Goal: Task Accomplishment & Management: Manage account settings

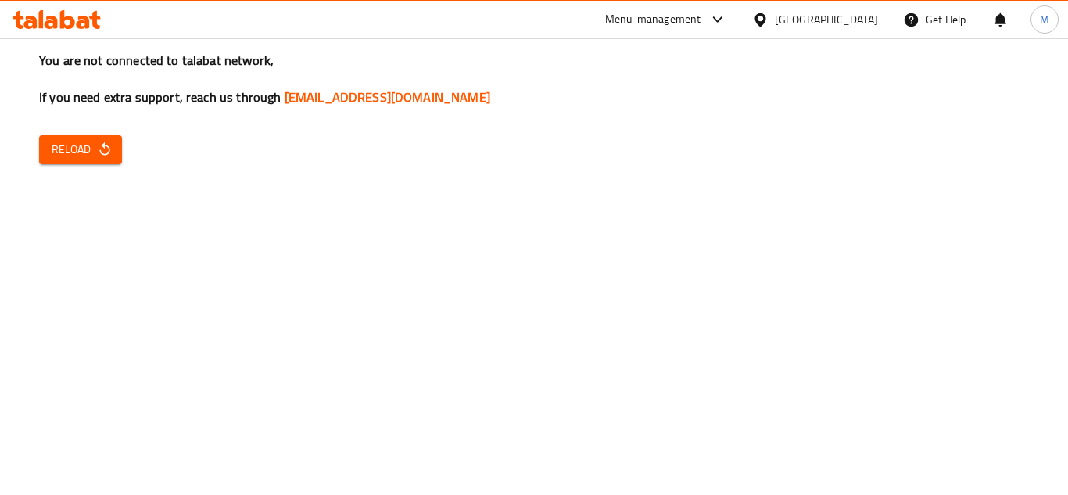
click at [69, 155] on span "Reload" at bounding box center [81, 150] width 58 height 20
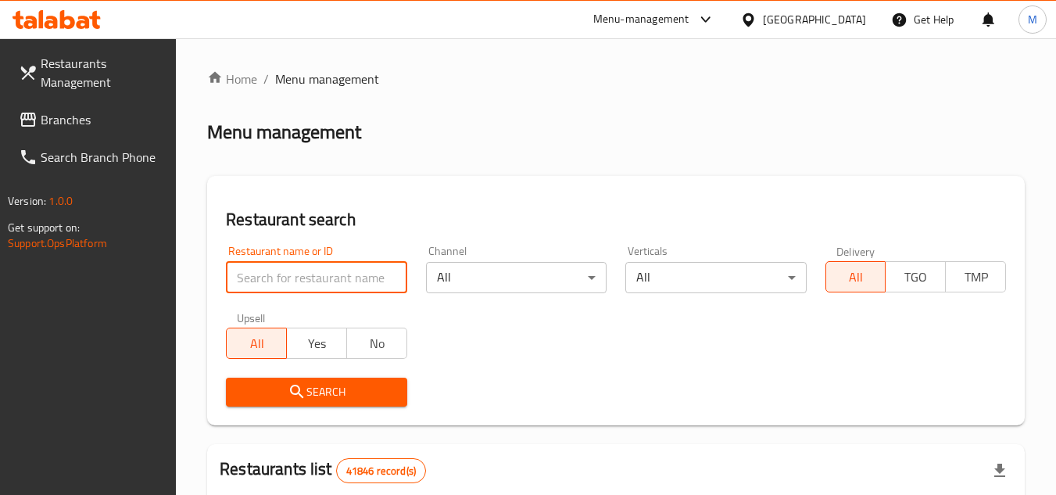
click at [334, 267] on input "search" at bounding box center [316, 277] width 181 height 31
paste input "magic taste restaurant"
type input "magic taste restaurant"
click button "Search" at bounding box center [316, 392] width 181 height 29
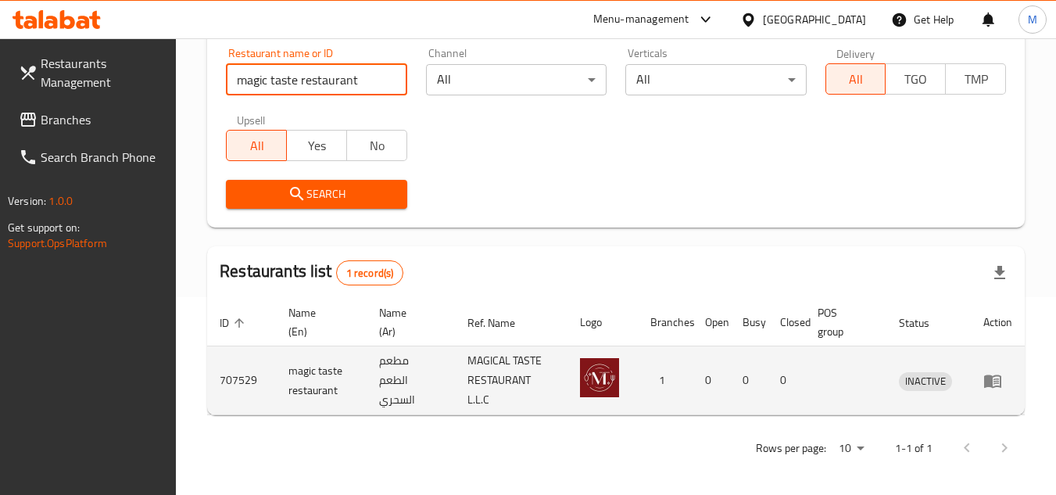
scroll to position [202, 0]
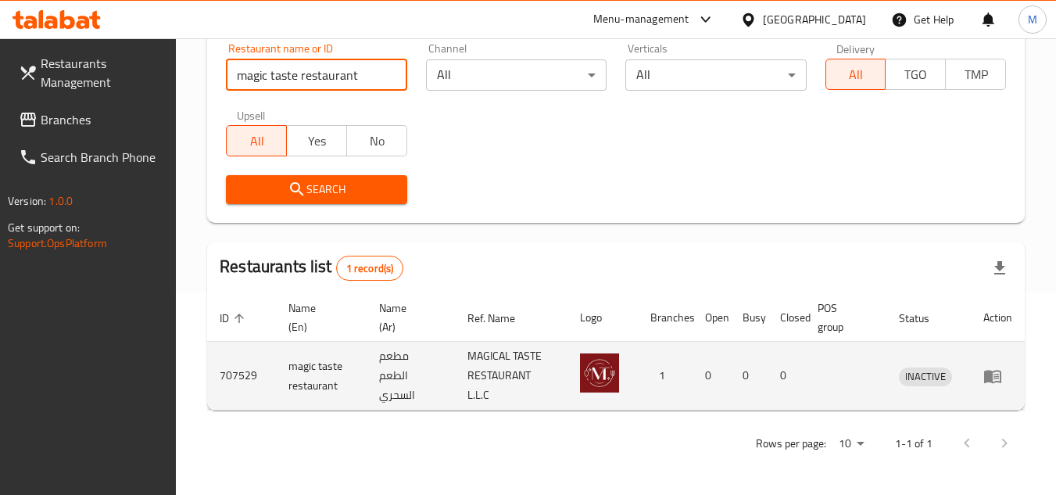
click at [1004, 377] on link "enhanced table" at bounding box center [997, 376] width 29 height 19
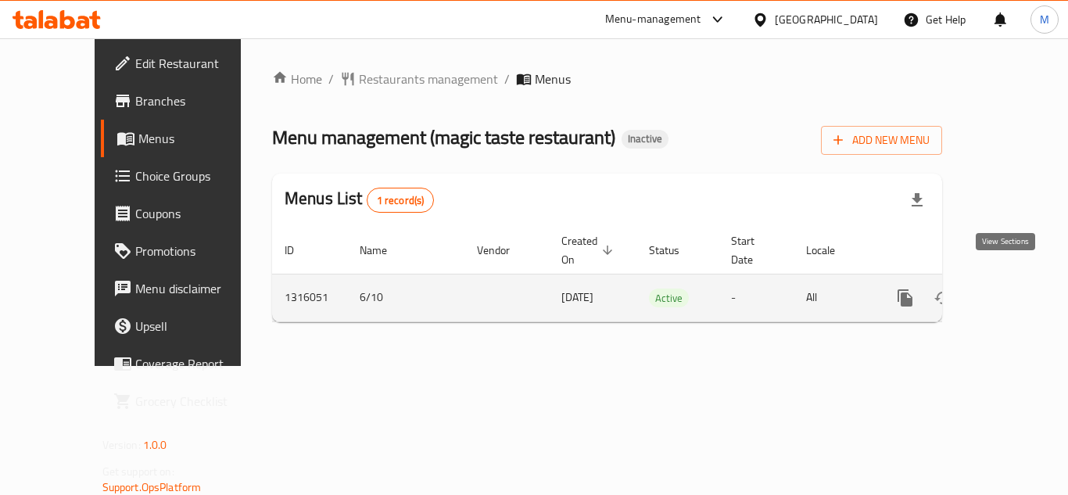
click at [1008, 279] on link "enhanced table" at bounding box center [1018, 298] width 38 height 38
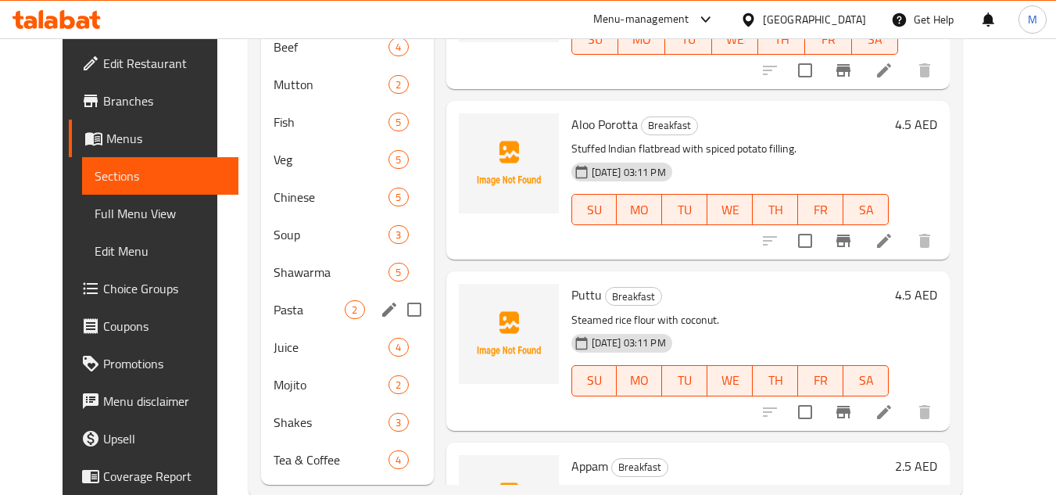
scroll to position [524, 0]
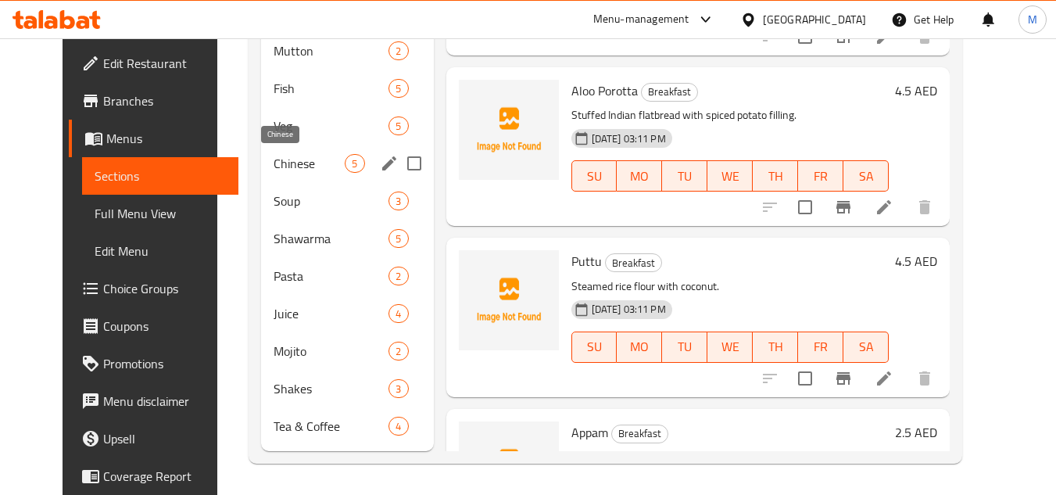
click at [290, 162] on span "Chinese" at bounding box center [309, 163] width 71 height 19
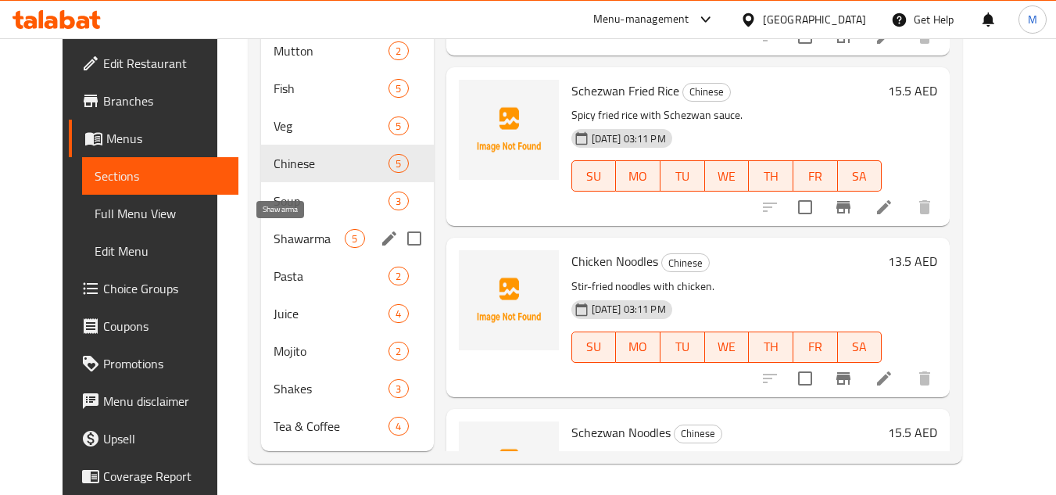
click at [276, 237] on span "Shawarma" at bounding box center [309, 238] width 71 height 19
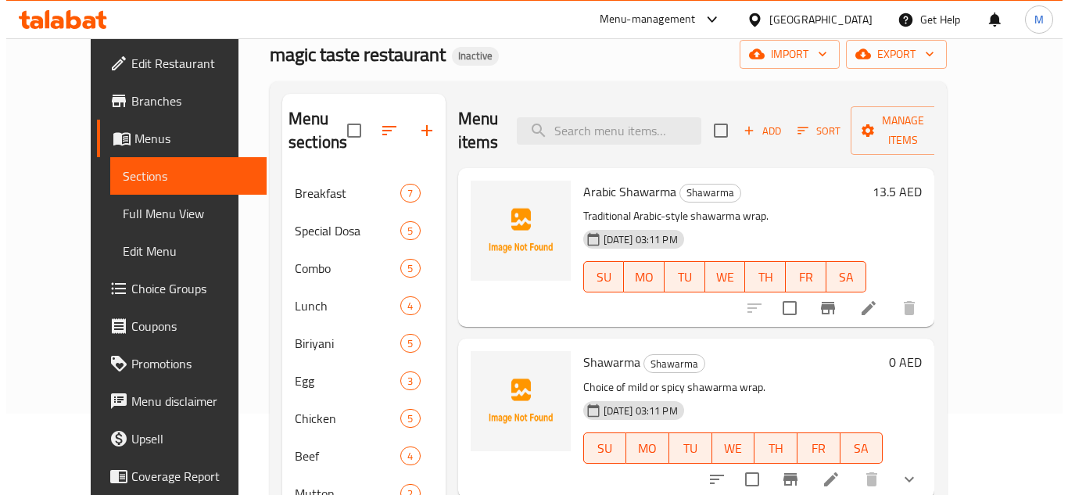
scroll to position [55, 0]
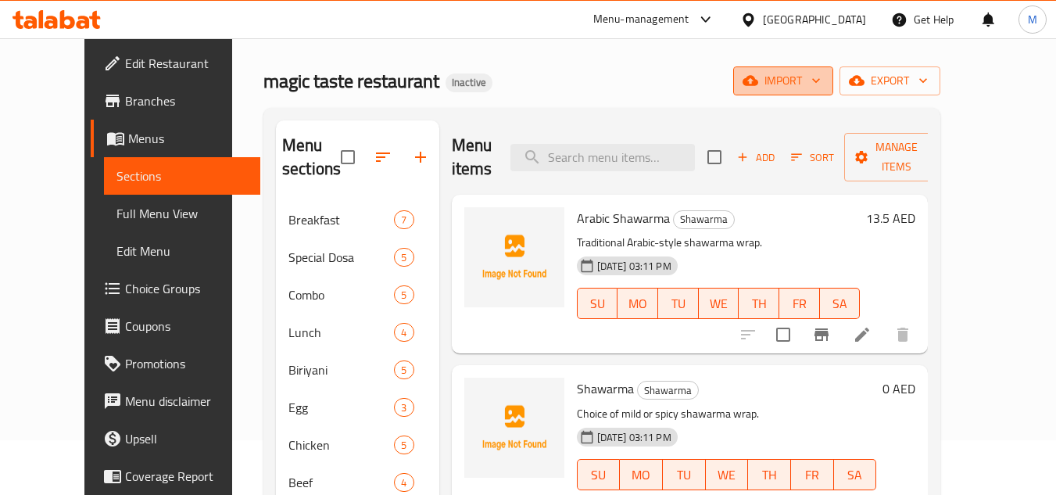
click at [824, 83] on icon "button" at bounding box center [816, 81] width 16 height 16
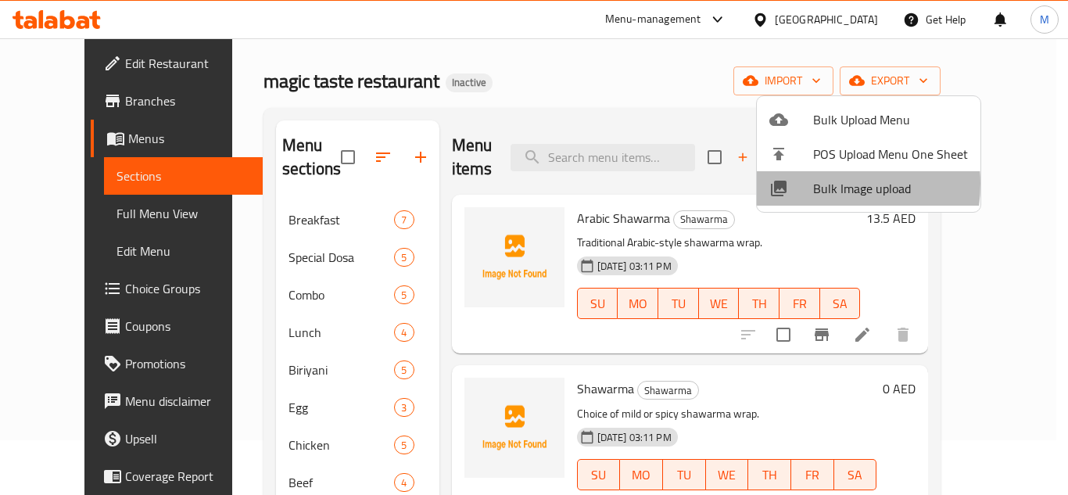
click at [811, 184] on div at bounding box center [791, 188] width 44 height 19
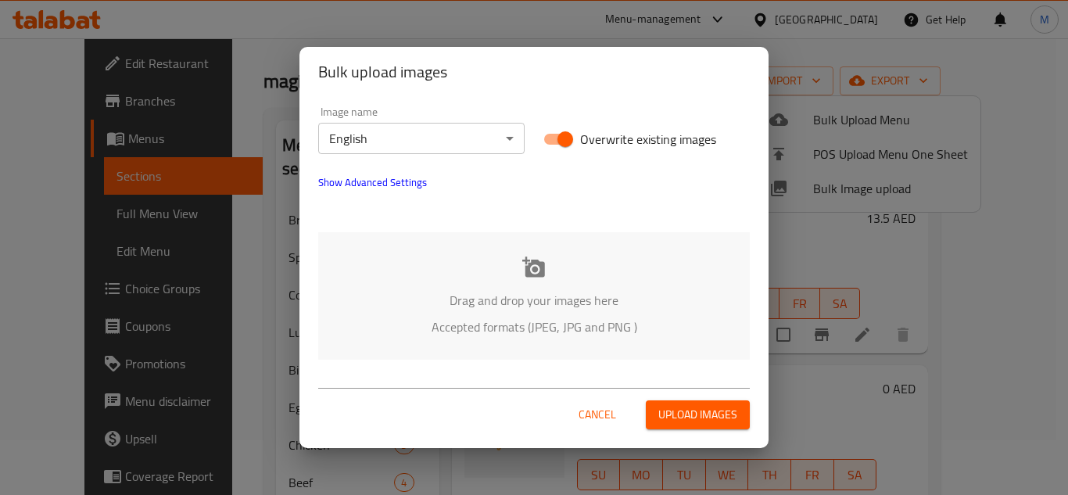
click at [417, 260] on div "Drag and drop your images here Accepted formats (JPEG, JPG and PNG )" at bounding box center [533, 295] width 431 height 127
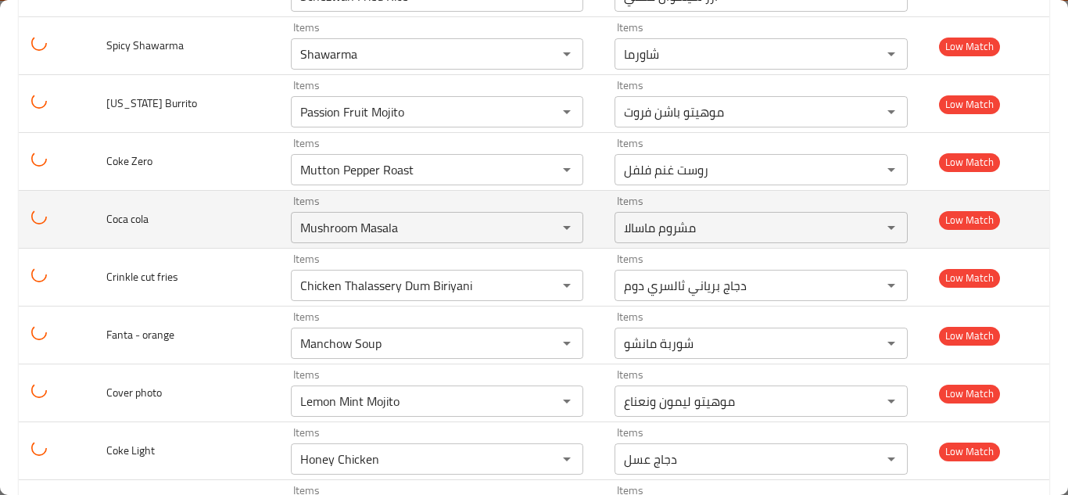
scroll to position [2436, 0]
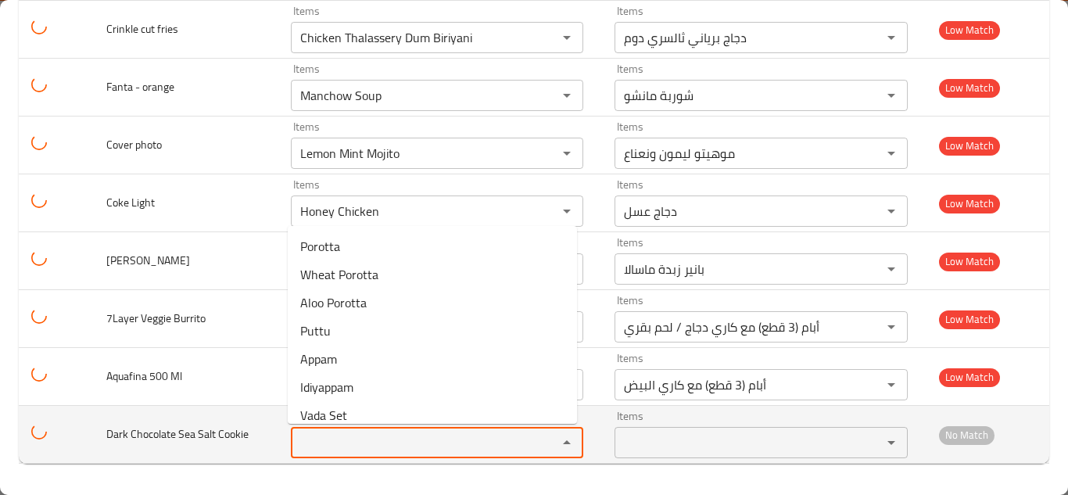
click at [356, 435] on Cookie "Items" at bounding box center [414, 442] width 238 height 22
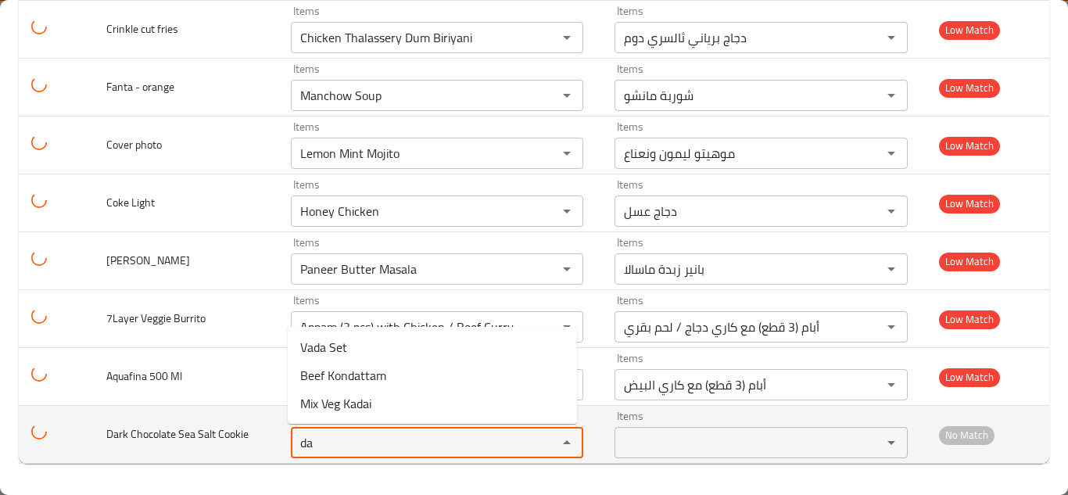
type Cookie "d"
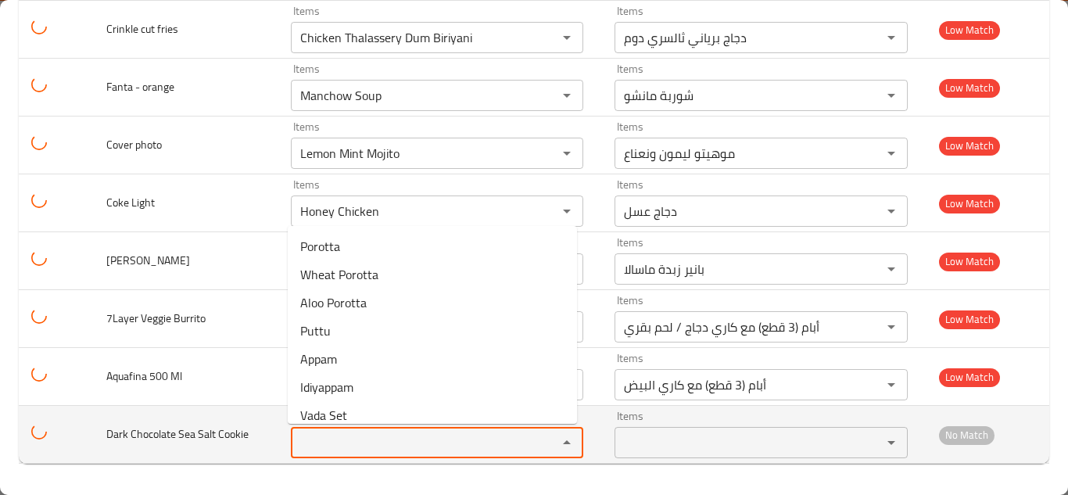
click at [178, 436] on span "Dark Chocolate Sea Salt Cookie" at bounding box center [177, 434] width 142 height 20
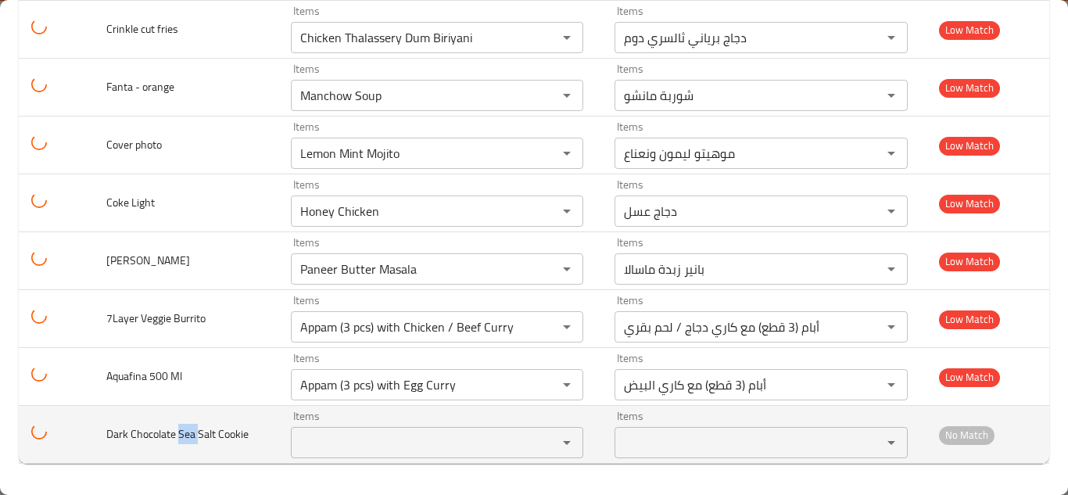
click at [177, 436] on span "Dark Chocolate Sea Salt Cookie" at bounding box center [177, 434] width 142 height 20
click at [177, 435] on span "Dark Chocolate Sea Salt Cookie" at bounding box center [177, 434] width 142 height 20
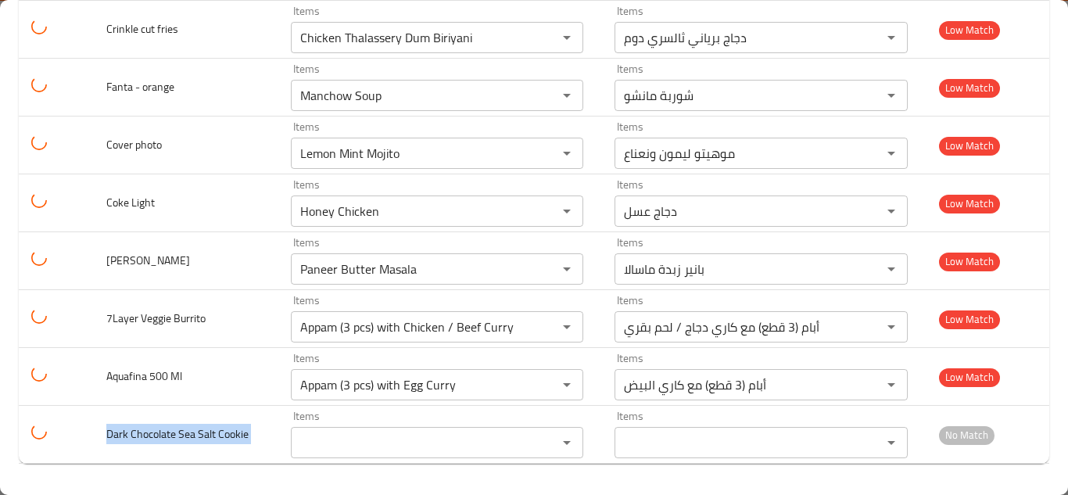
copy span "Dark Chocolate Sea Salt Cookie"
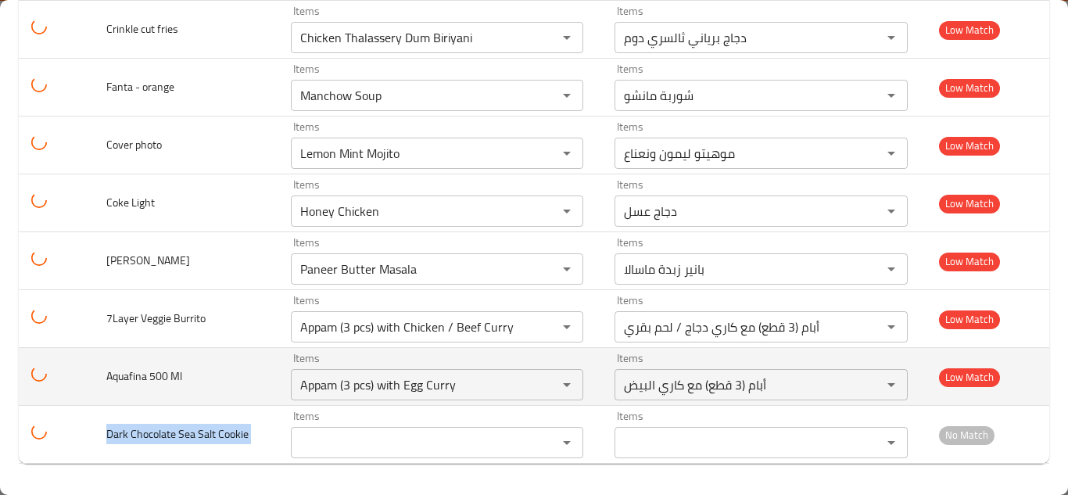
click at [245, 381] on td "Aquafina 500 Ml" at bounding box center [186, 377] width 184 height 58
click at [357, 380] on Ml "Appam (3 pcs) with Egg Curry" at bounding box center [414, 385] width 238 height 22
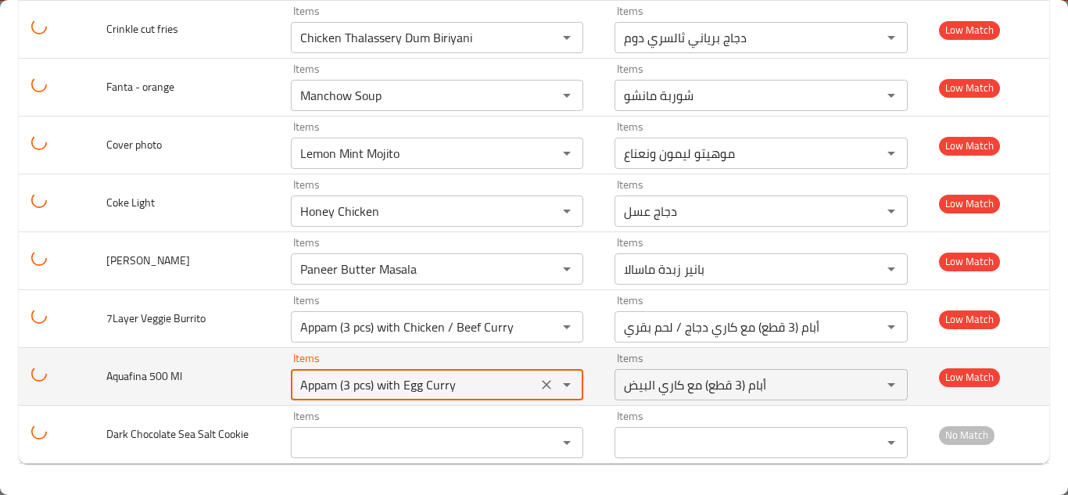
click at [360, 380] on Ml "Appam (3 pcs) with Egg Curry" at bounding box center [414, 385] width 238 height 22
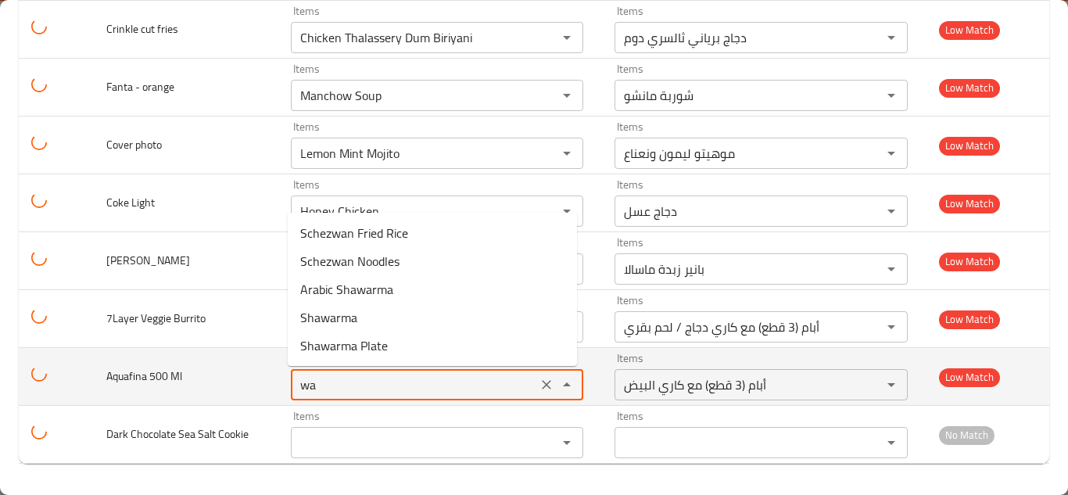
type Ml "w"
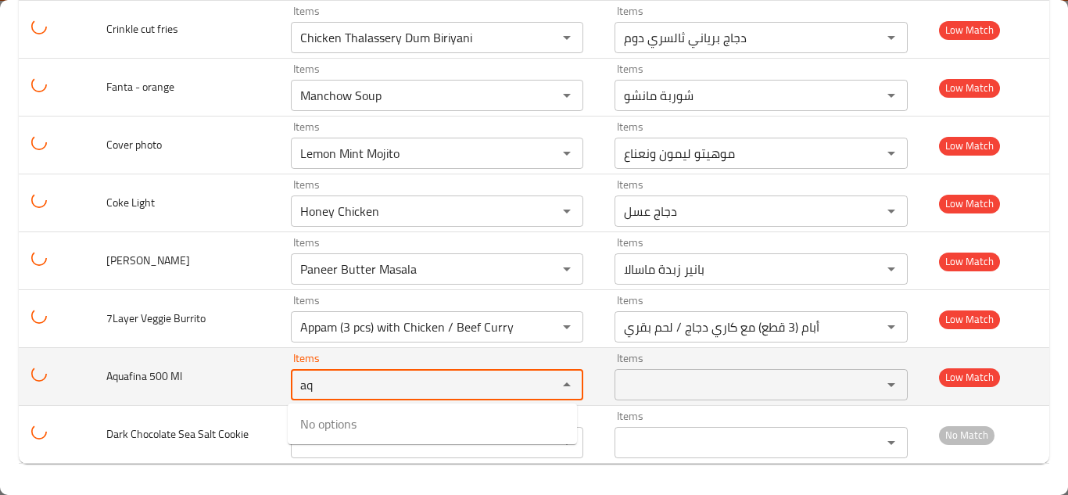
type Ml "a"
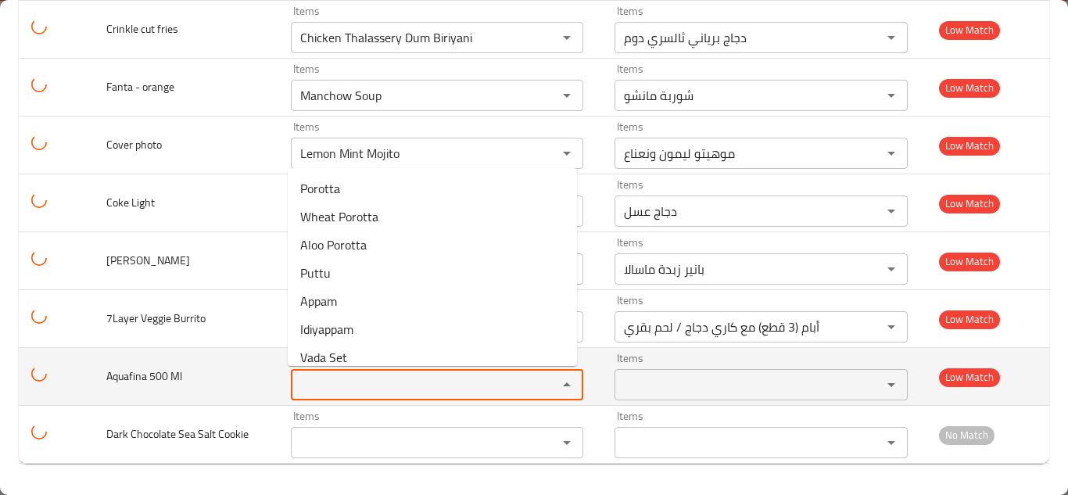
click at [128, 373] on span "Aquafina 500 Ml" at bounding box center [144, 376] width 76 height 20
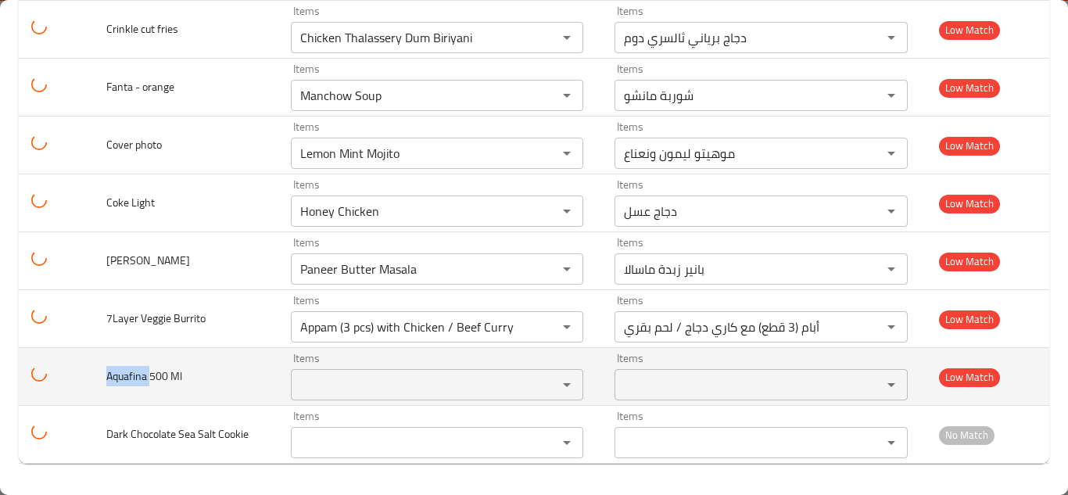
click at [128, 373] on span "Aquafina 500 Ml" at bounding box center [144, 376] width 76 height 20
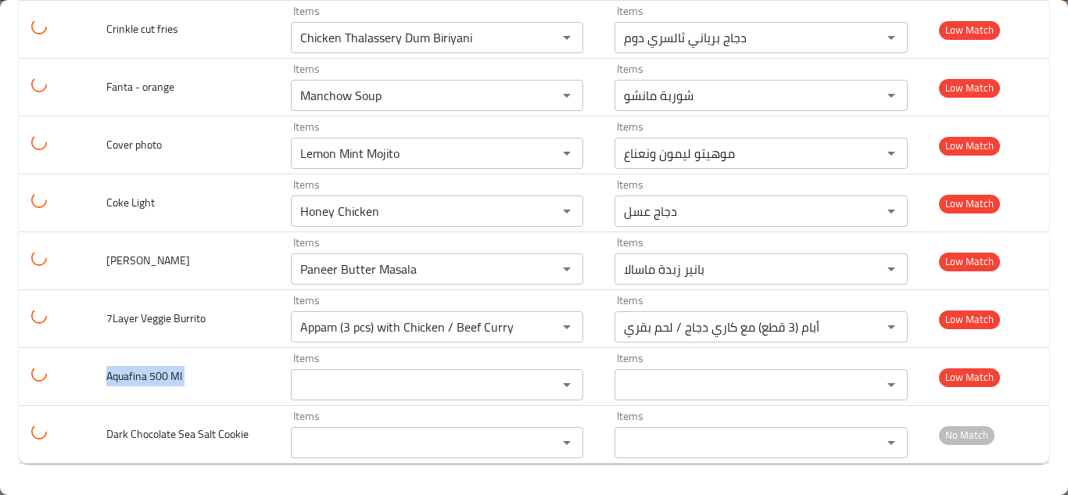
copy span "Aquafina 500 Ml"
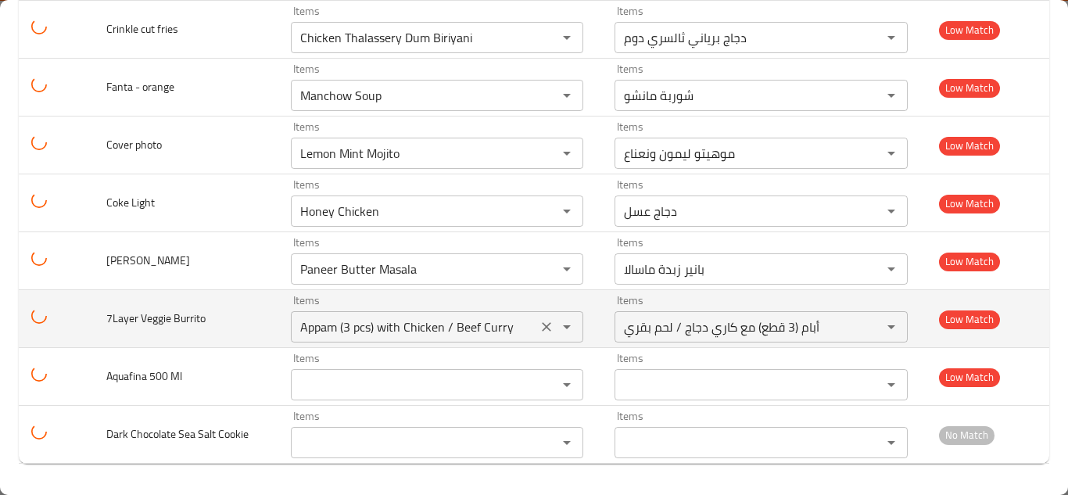
click at [381, 327] on Burrito "Appam (3 pcs) with Chicken / Beef Curry" at bounding box center [414, 327] width 238 height 22
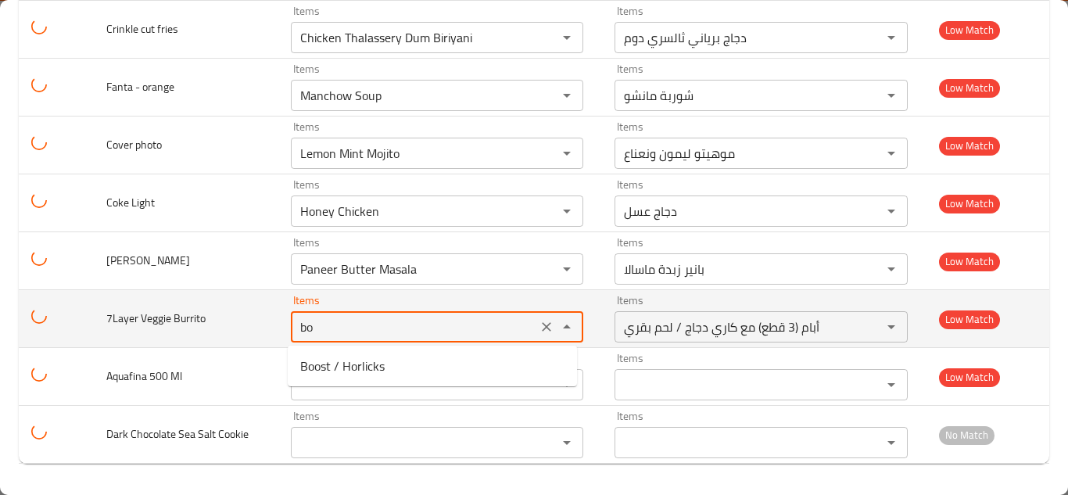
type Burrito "b"
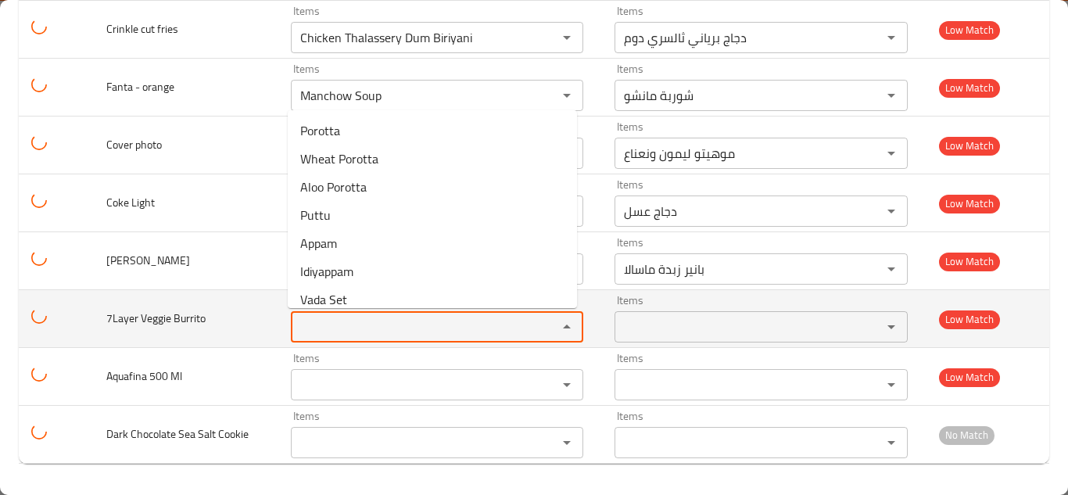
click at [151, 317] on span "7Layer Veggie Burrito" at bounding box center [155, 318] width 99 height 20
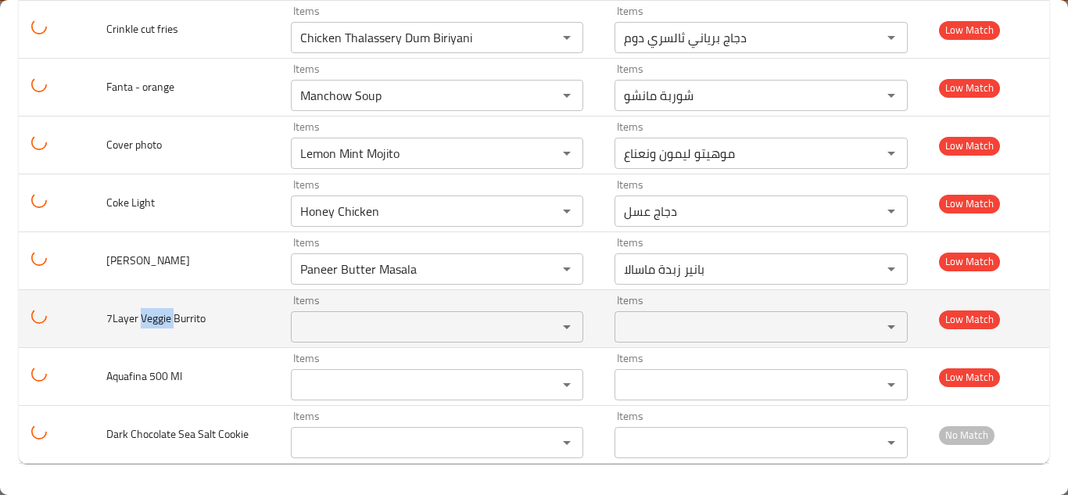
click at [151, 317] on span "7Layer Veggie Burrito" at bounding box center [155, 318] width 99 height 20
click at [151, 316] on span "7Layer Veggie Burrito" at bounding box center [155, 318] width 99 height 20
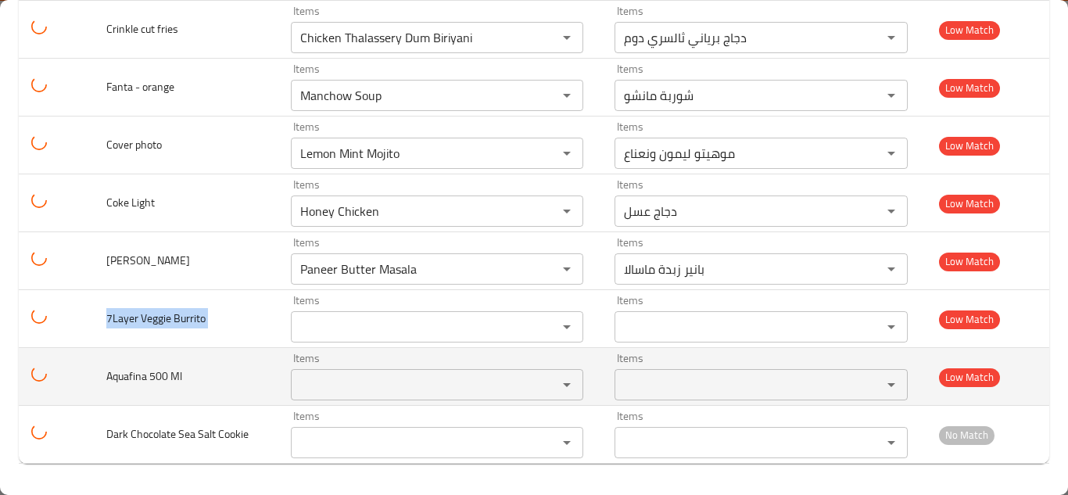
copy span "7Layer Veggie Burrito"
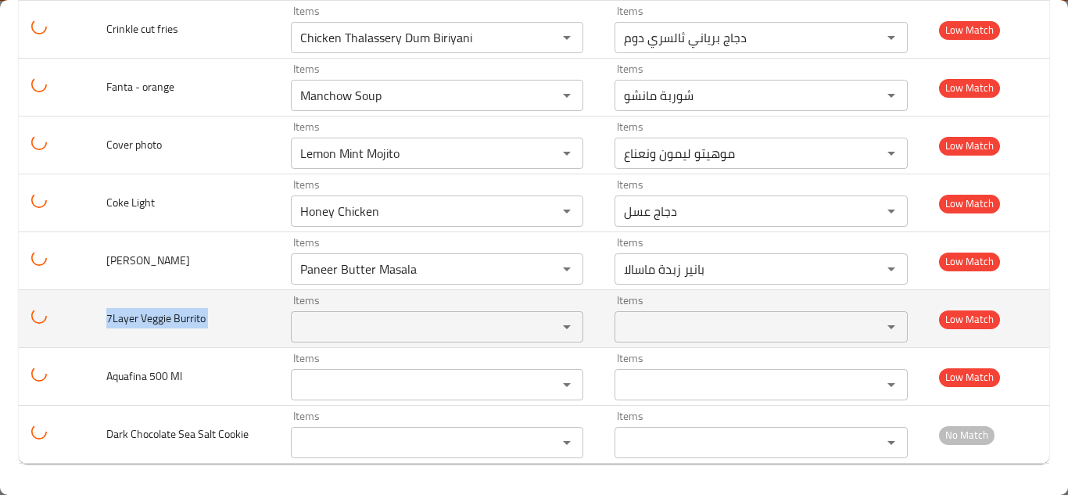
click at [267, 324] on td "7Layer Veggie Burrito" at bounding box center [186, 319] width 184 height 58
click at [169, 313] on span "7Layer Veggie Burrito" at bounding box center [155, 318] width 99 height 20
click at [170, 312] on span "7Layer Veggie Burrito" at bounding box center [155, 318] width 99 height 20
click at [170, 311] on span "7Layer Veggie Burrito" at bounding box center [155, 318] width 99 height 20
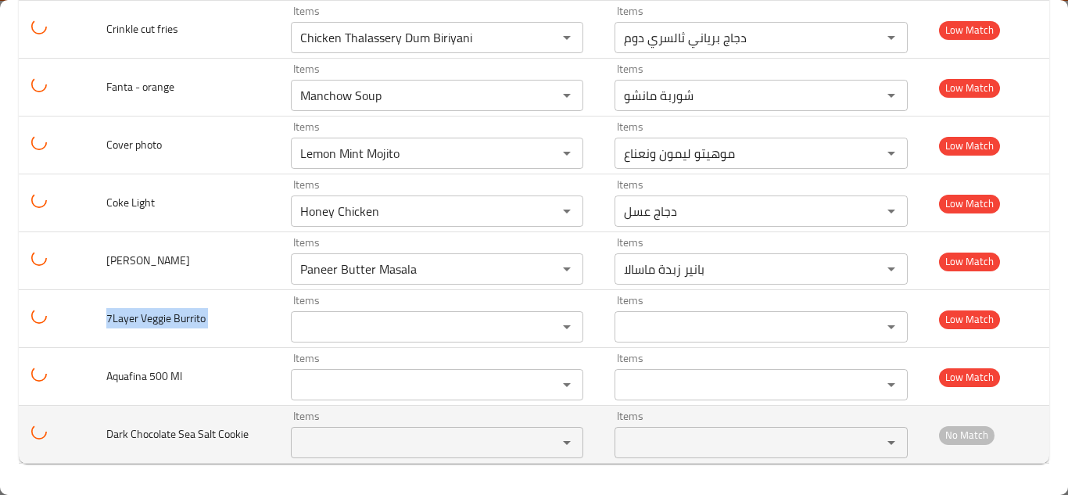
copy span "7Layer Veggie Burrito"
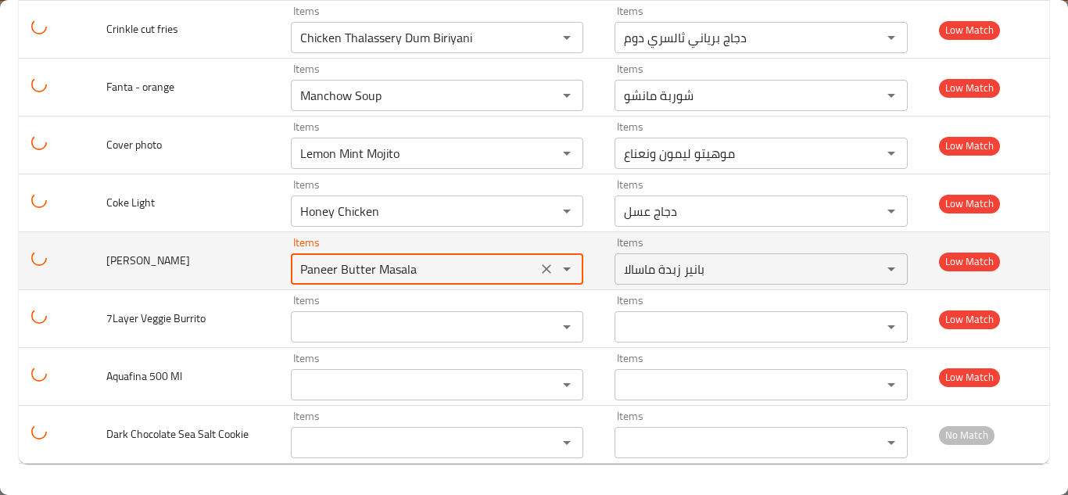
click at [398, 278] on Fries "Paneer Butter Masala" at bounding box center [414, 269] width 238 height 22
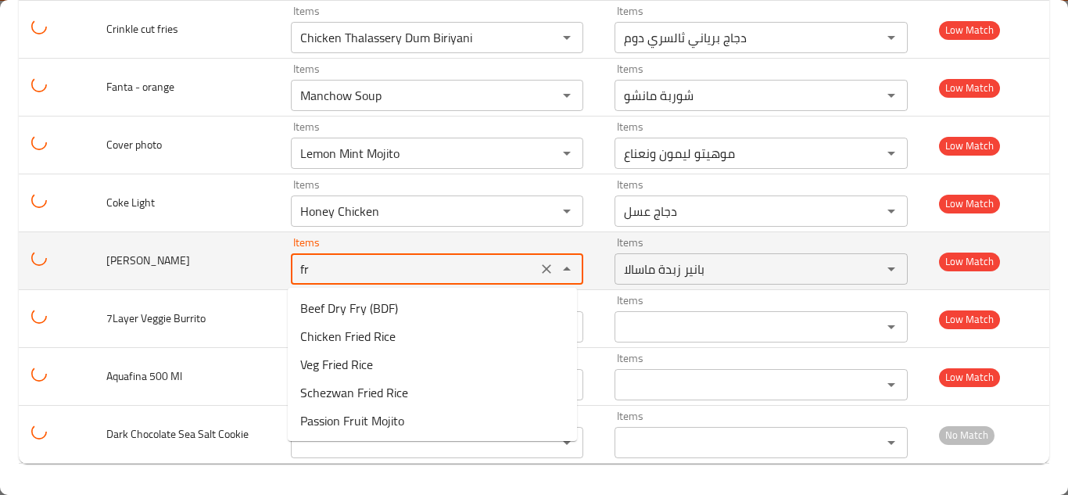
type Fries "fri"
click at [542, 264] on icon "Clear" at bounding box center [547, 269] width 16 height 16
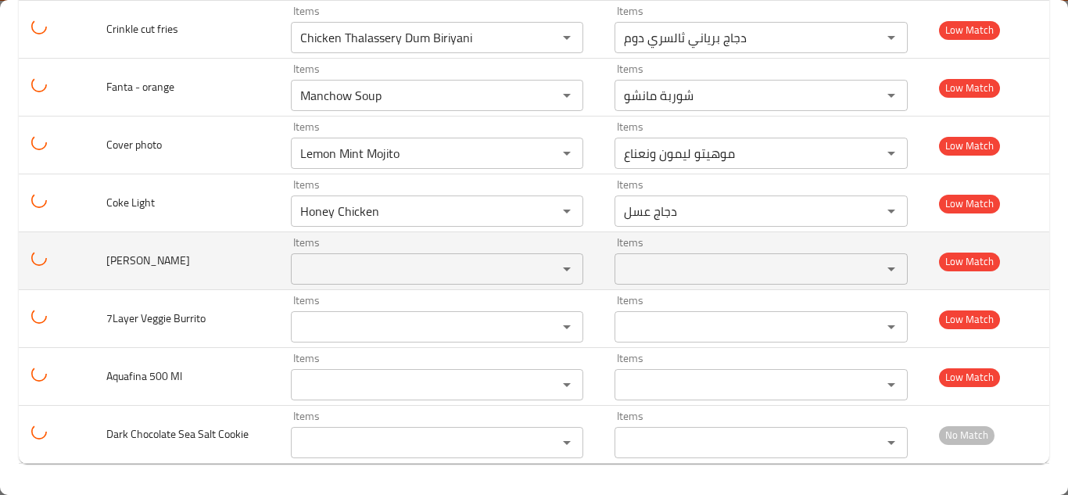
click at [157, 256] on span "Carne Asada Fries" at bounding box center [148, 260] width 84 height 20
copy span "Carne Asada Fries"
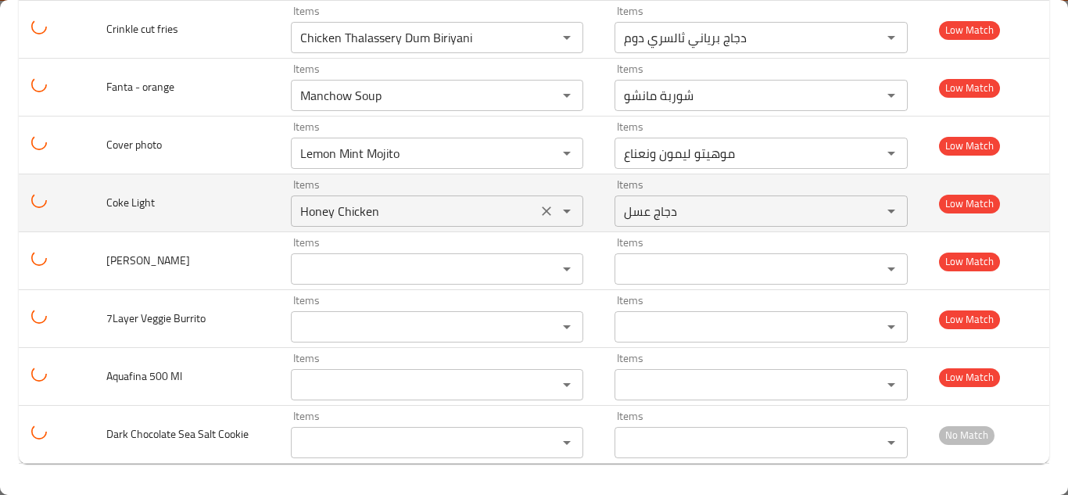
click at [372, 213] on Light "Honey Chicken" at bounding box center [414, 211] width 238 height 22
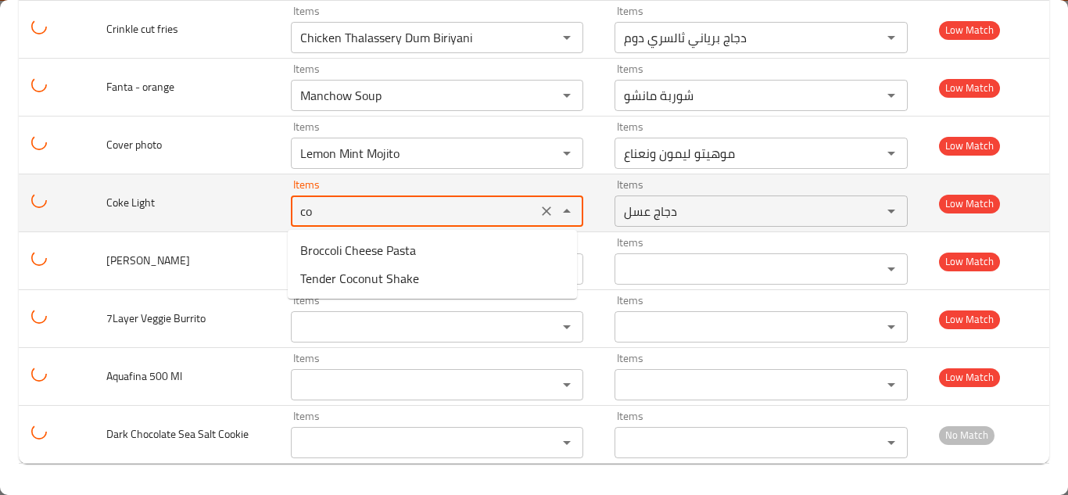
type Light "c"
click at [139, 202] on span "Coke Light" at bounding box center [130, 202] width 48 height 20
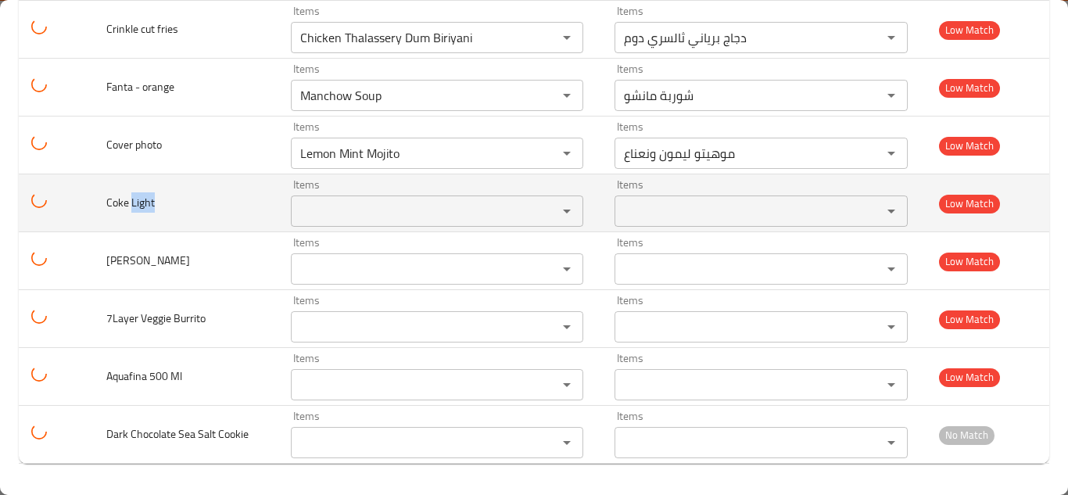
click at [139, 202] on span "Coke Light" at bounding box center [130, 202] width 48 height 20
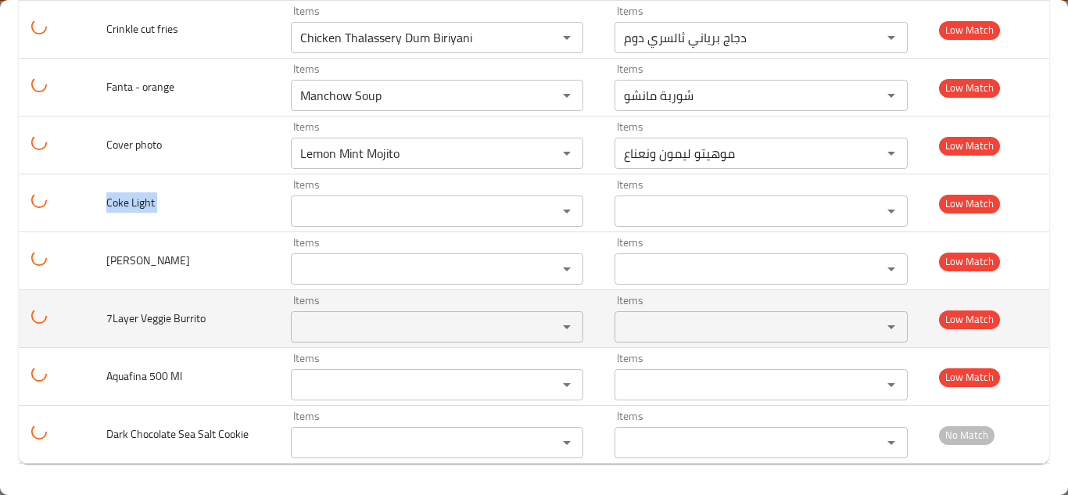
copy span "Coke Light"
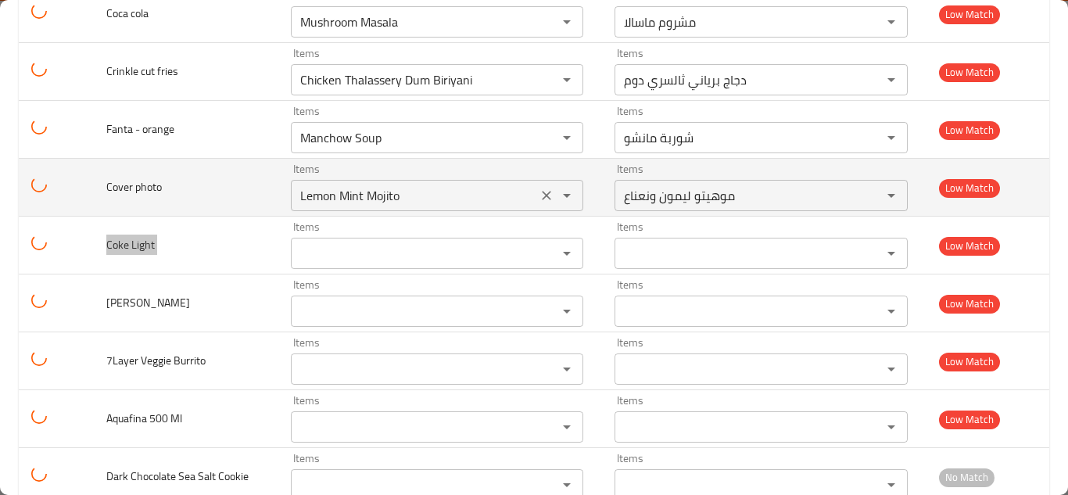
scroll to position [2358, 0]
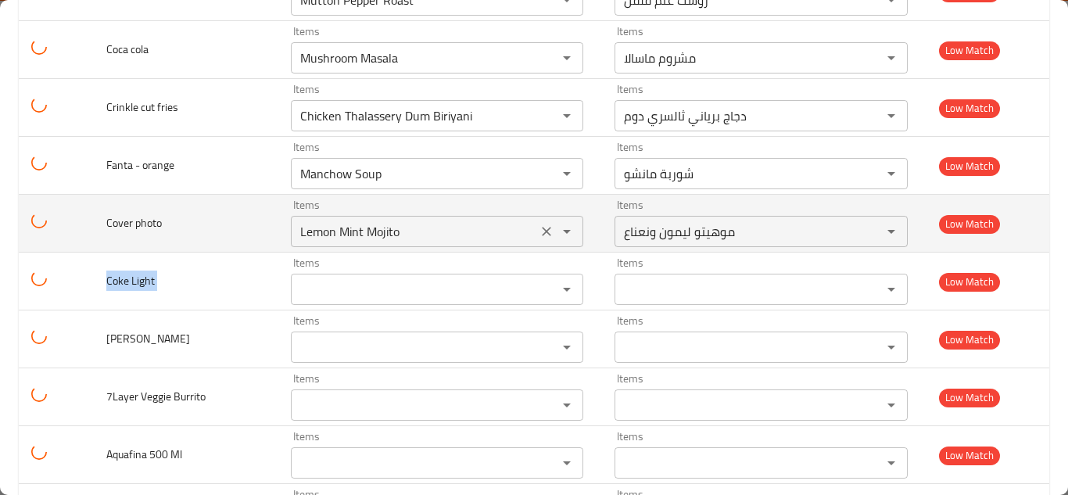
drag, startPoint x: 539, startPoint y: 232, endPoint x: 528, endPoint y: 232, distance: 10.9
click at [542, 232] on icon "Clear" at bounding box center [546, 231] width 9 height 9
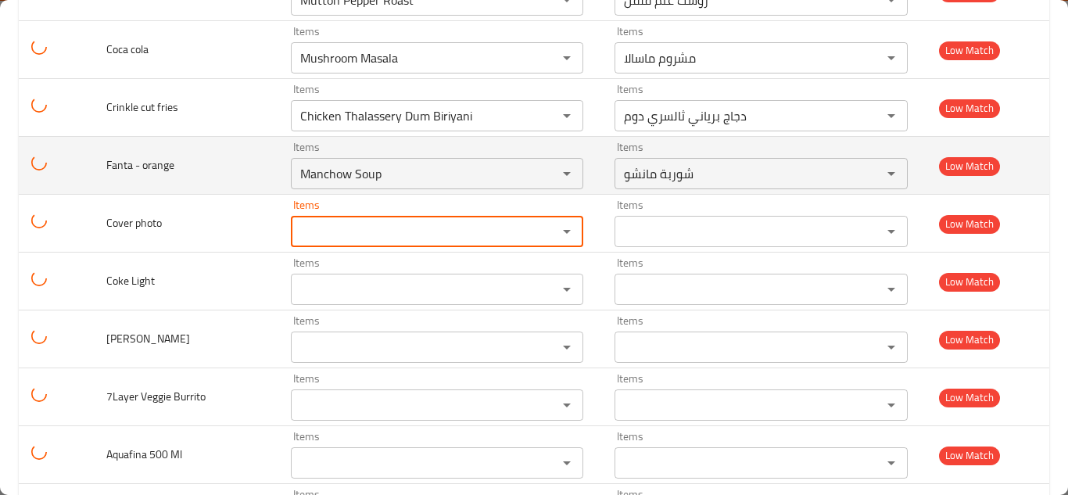
click at [235, 155] on td "Fanta - orange" at bounding box center [186, 166] width 184 height 58
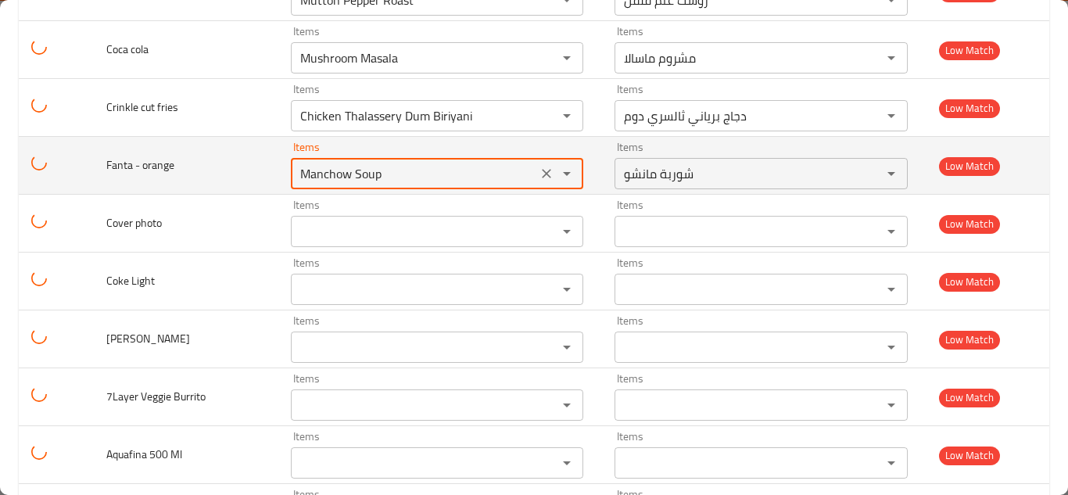
click at [357, 171] on orange "Manchow Soup" at bounding box center [414, 174] width 238 height 22
type orange "f"
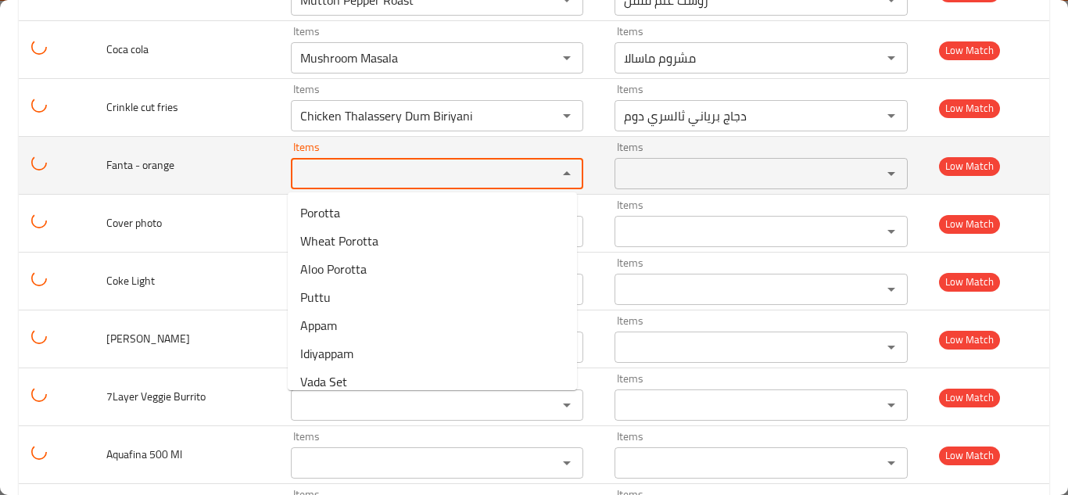
click at [145, 163] on span "Fanta - orange" at bounding box center [140, 165] width 68 height 20
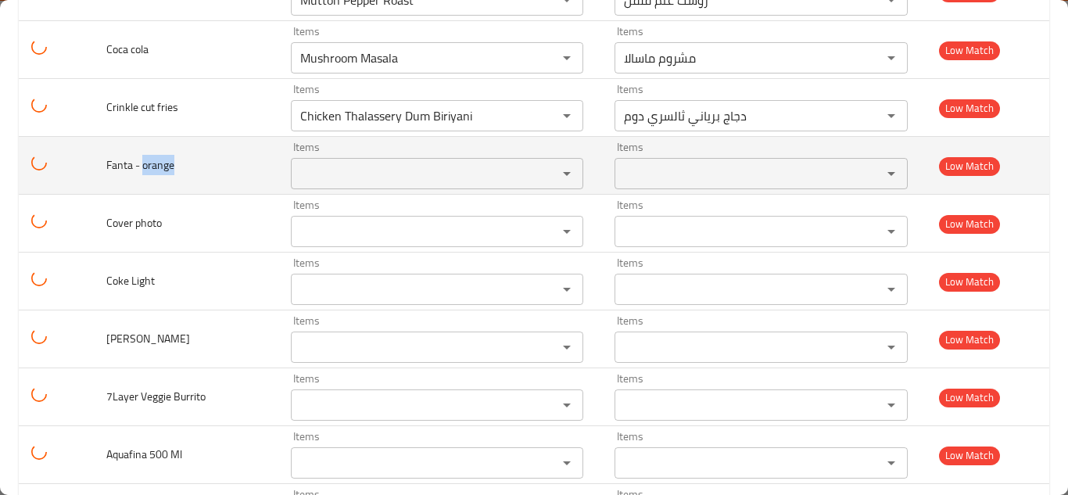
click at [145, 163] on span "Fanta - orange" at bounding box center [140, 165] width 68 height 20
copy span "Fanta - orange"
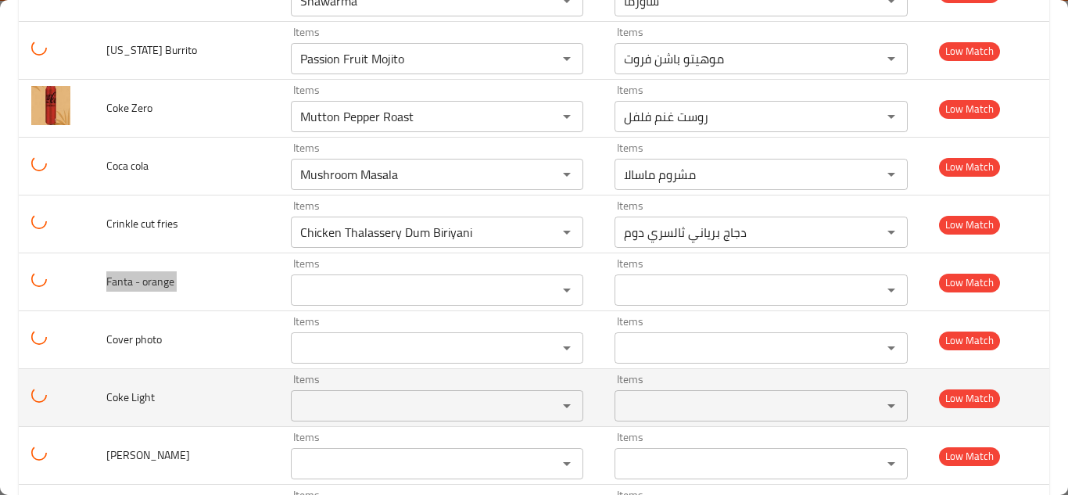
scroll to position [2202, 0]
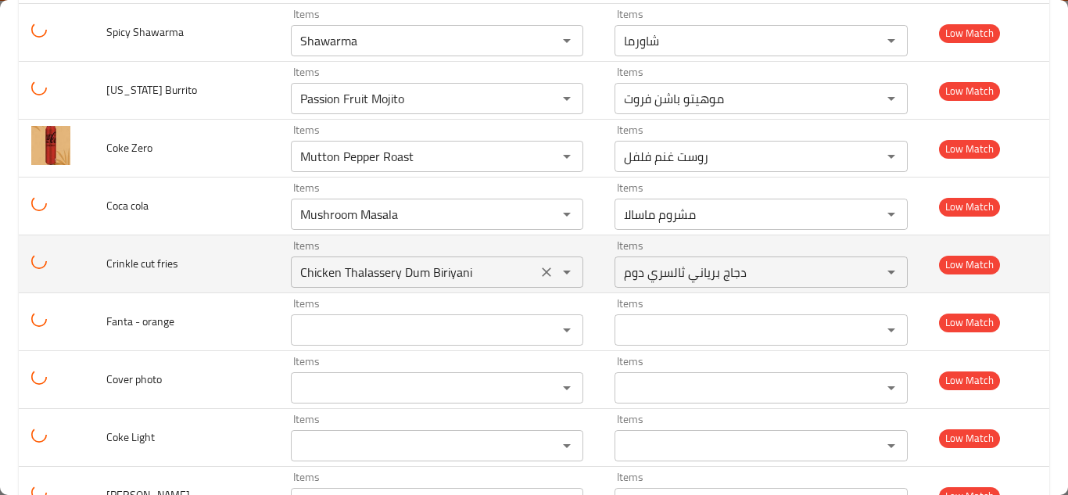
click at [378, 279] on fries "Chicken Thalassery Dum Biriyani" at bounding box center [414, 272] width 238 height 22
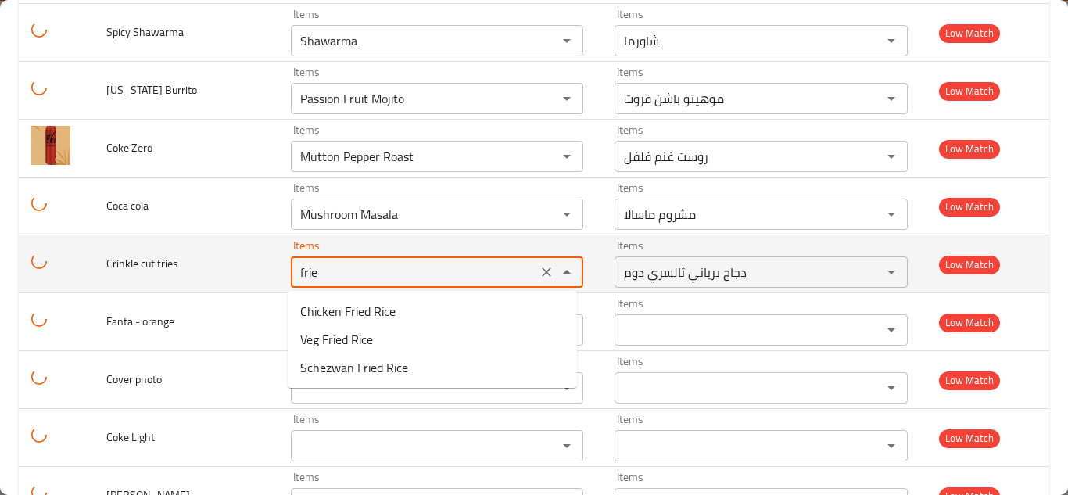
type fries "fries"
drag, startPoint x: 542, startPoint y: 269, endPoint x: 517, endPoint y: 268, distance: 24.2
click at [542, 268] on icon "Clear" at bounding box center [547, 272] width 16 height 16
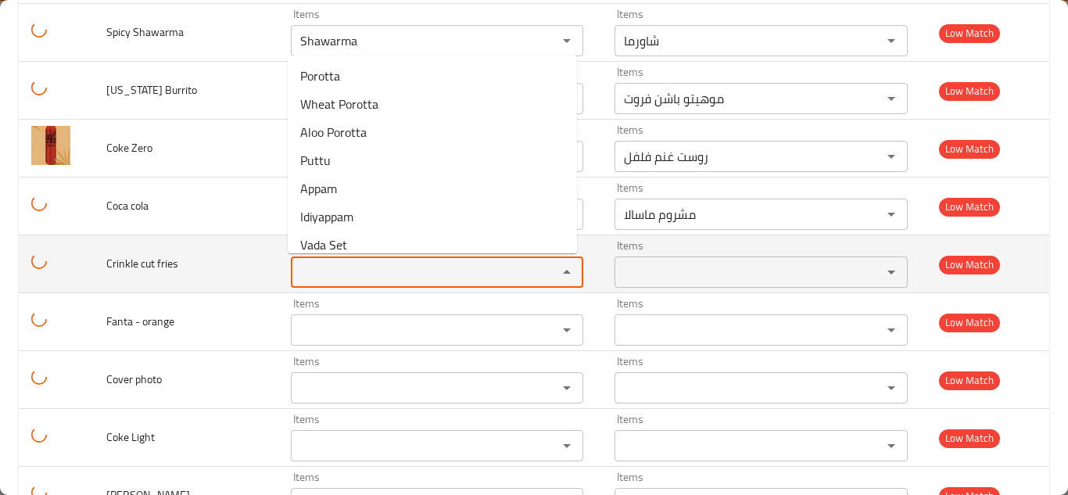
click at [164, 266] on span "Crinkle cut fries" at bounding box center [142, 263] width 72 height 20
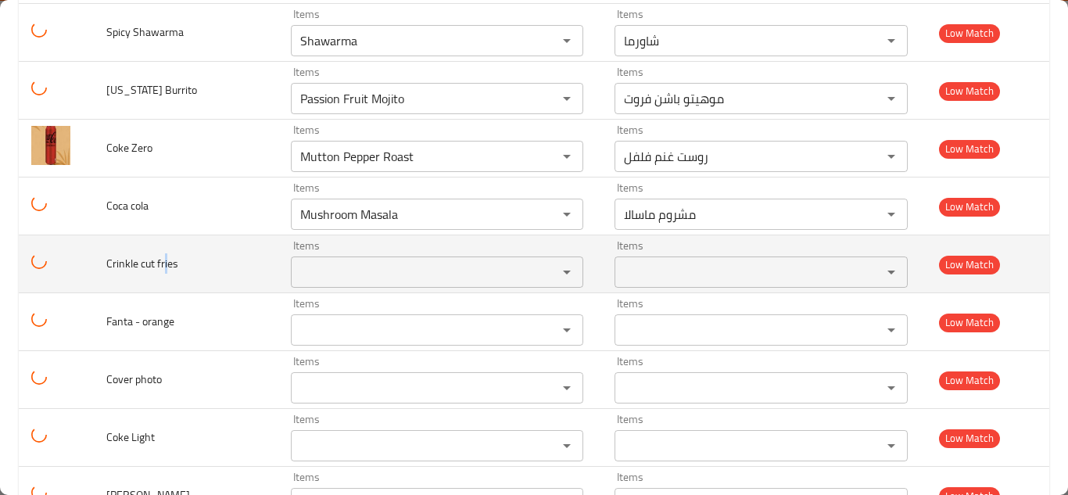
click at [163, 265] on span "Crinkle cut fries" at bounding box center [142, 263] width 72 height 20
click at [163, 263] on span "Crinkle cut fries" at bounding box center [142, 263] width 72 height 20
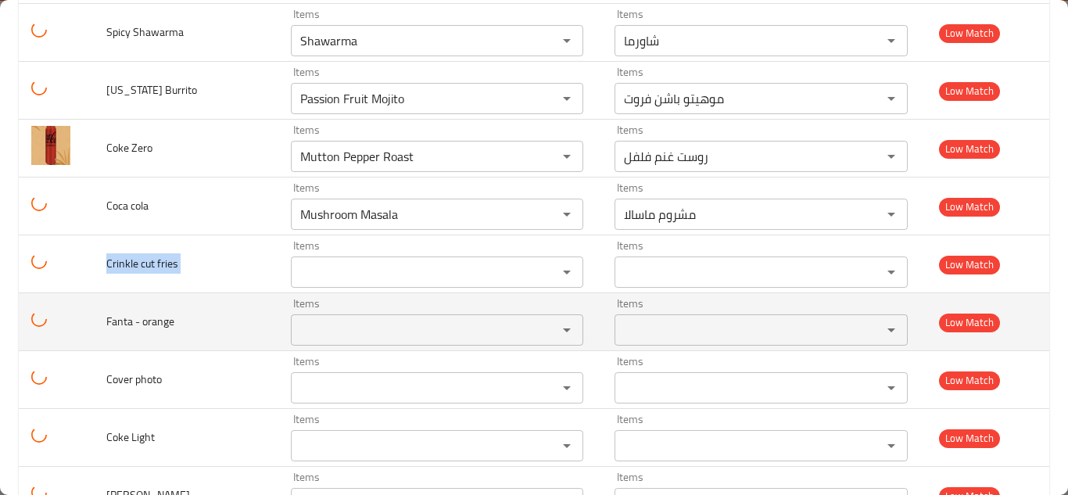
copy span "Crinkle cut fries"
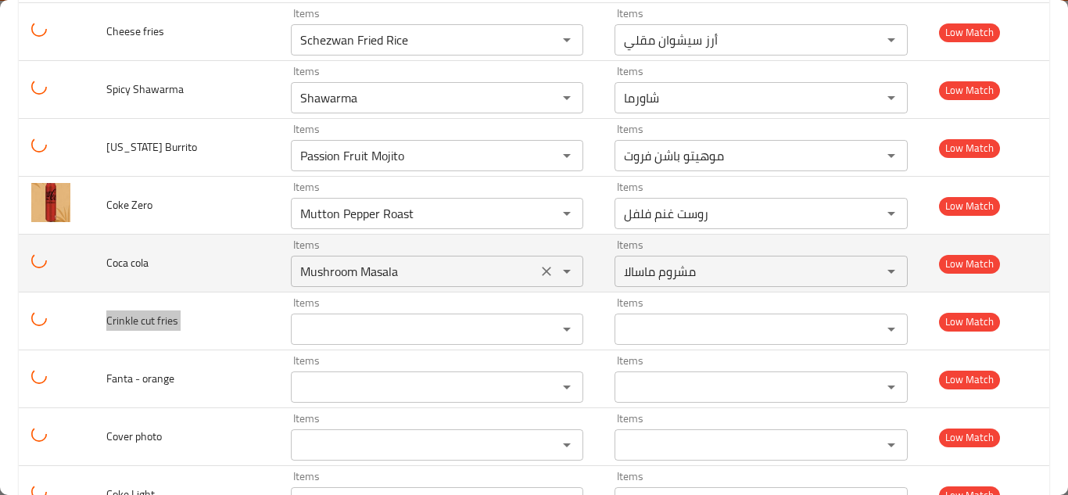
scroll to position [2124, 0]
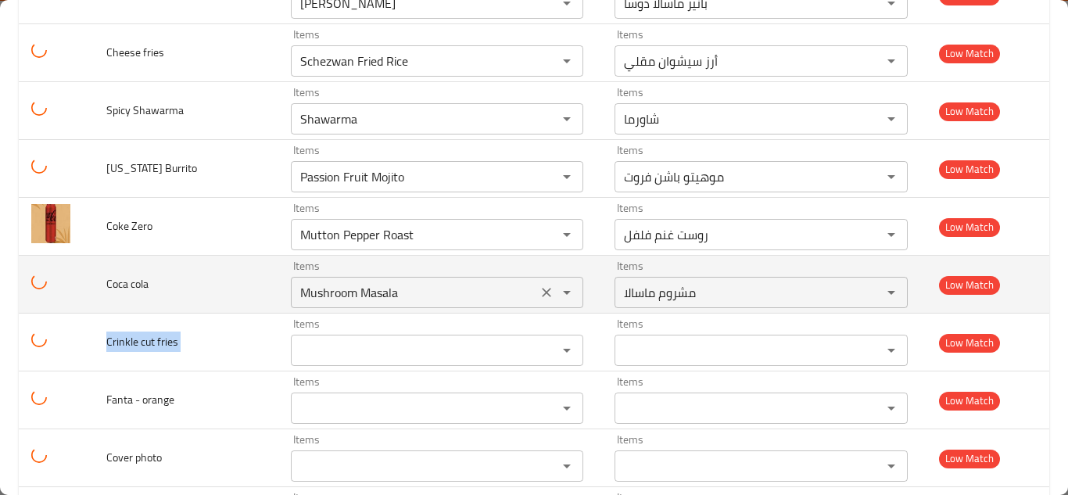
click at [546, 295] on icon "Clear" at bounding box center [547, 293] width 16 height 16
click at [138, 281] on span "Coca cola" at bounding box center [127, 284] width 42 height 20
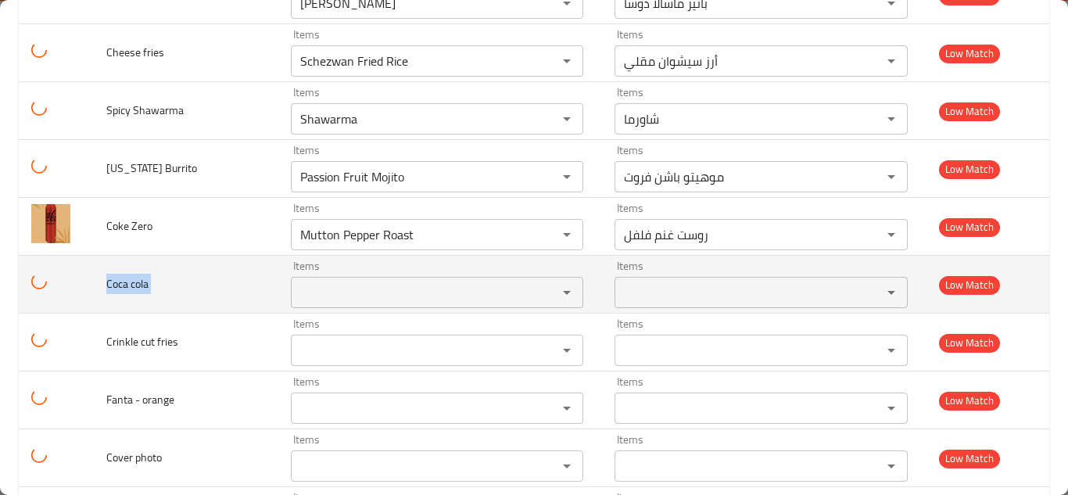
click at [136, 280] on span "Coca cola" at bounding box center [127, 284] width 42 height 20
copy span "Coca cola"
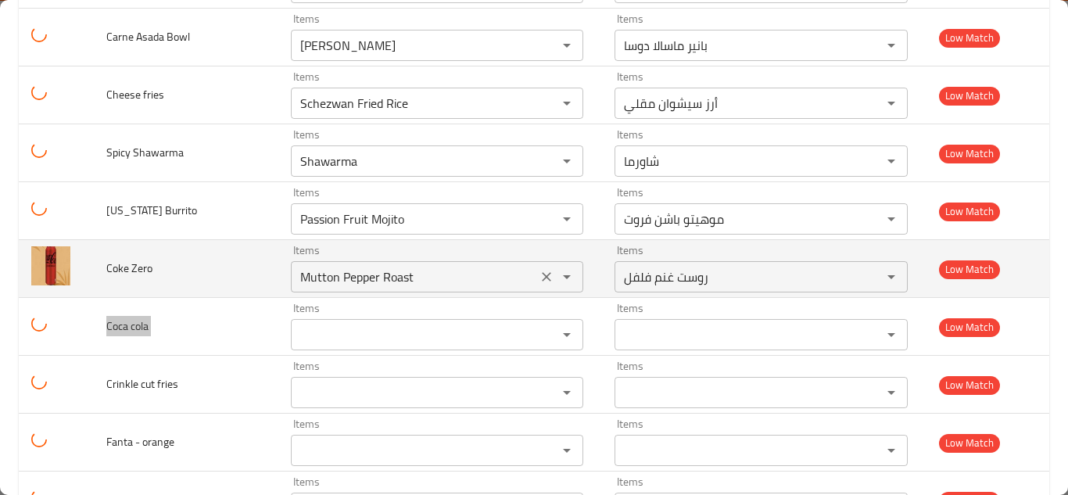
scroll to position [2046, 0]
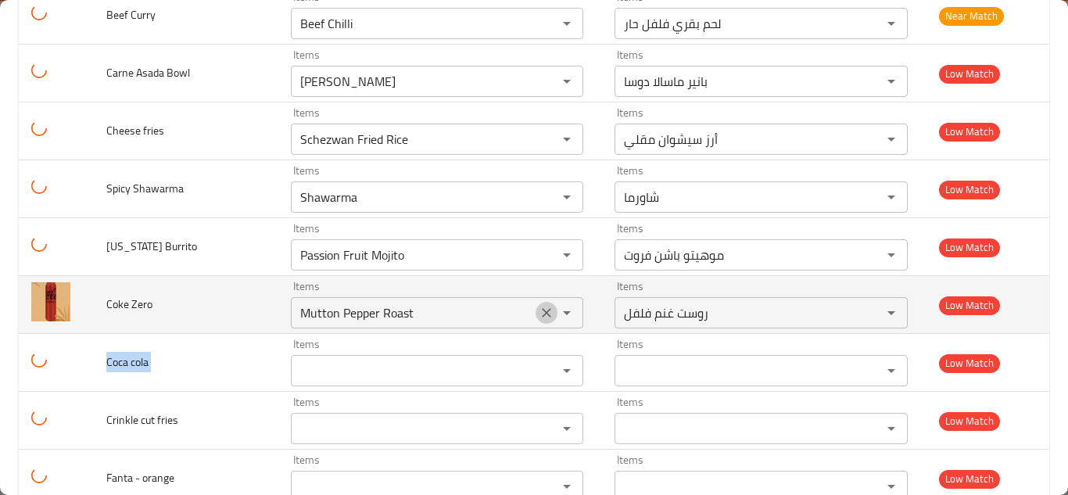
click at [542, 313] on icon "Clear" at bounding box center [547, 313] width 16 height 16
click at [133, 302] on span "Coke Zero" at bounding box center [129, 304] width 46 height 20
copy span "Coke Zero"
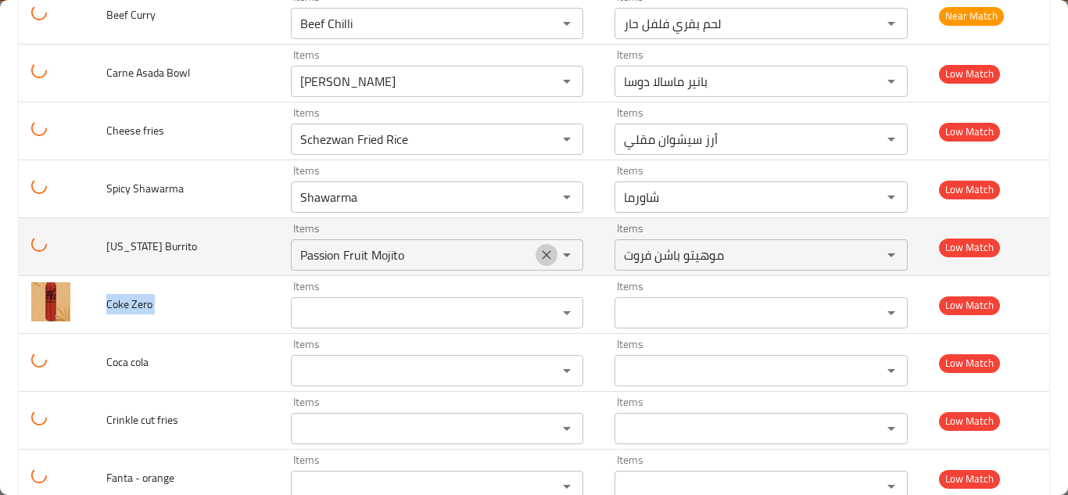
click at [542, 256] on icon "Clear" at bounding box center [546, 254] width 9 height 9
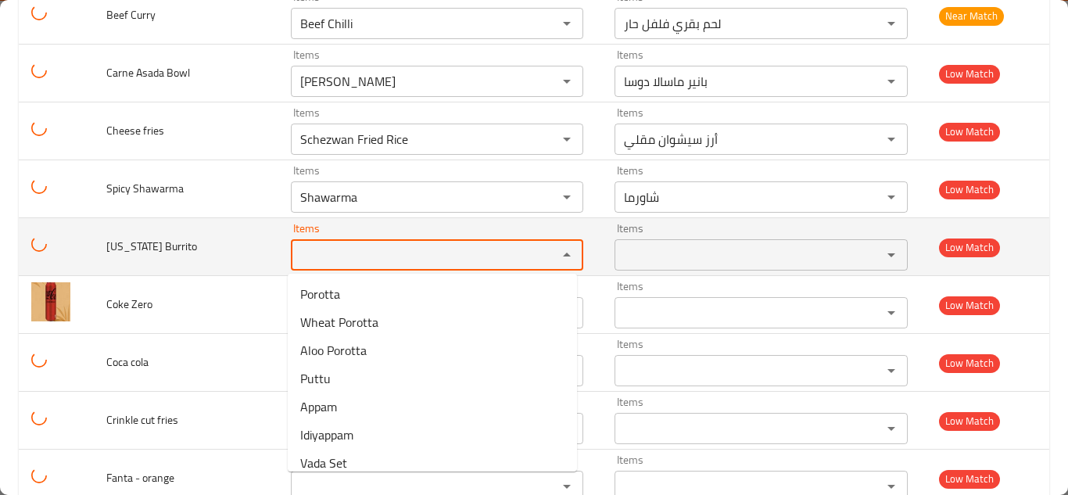
click at [437, 248] on Burrito "Items" at bounding box center [414, 255] width 238 height 22
type Burrito "c"
click at [143, 242] on span "California Burrito" at bounding box center [151, 246] width 91 height 20
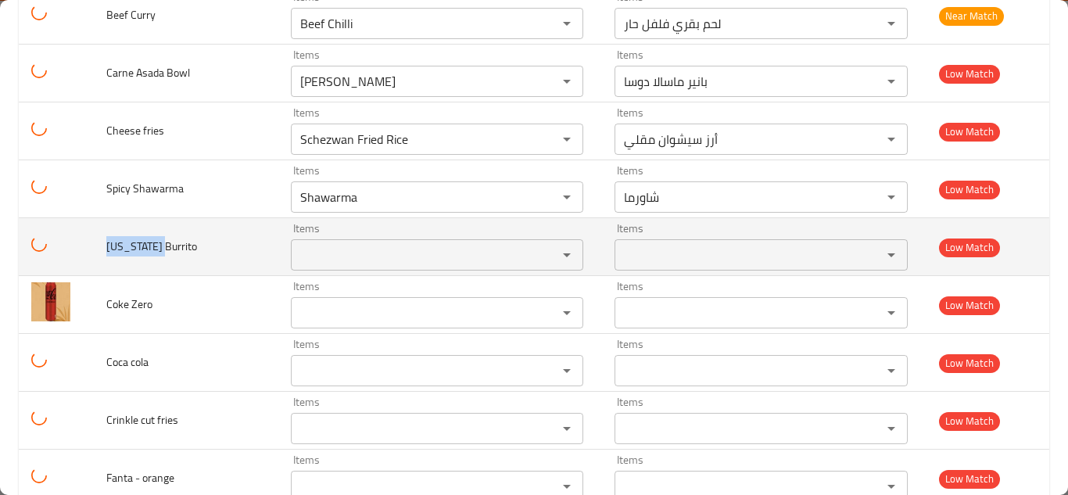
click at [143, 242] on span "California Burrito" at bounding box center [151, 246] width 91 height 20
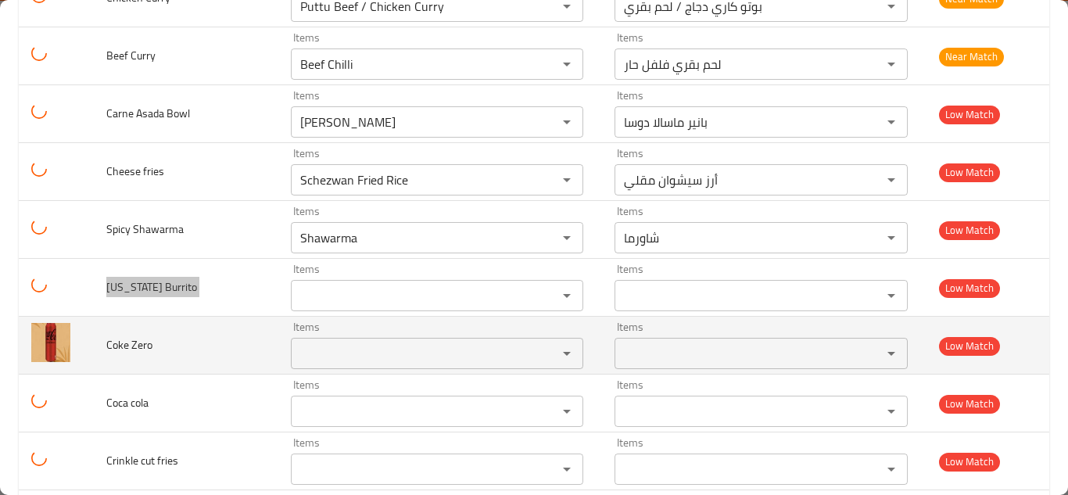
scroll to position [1967, 0]
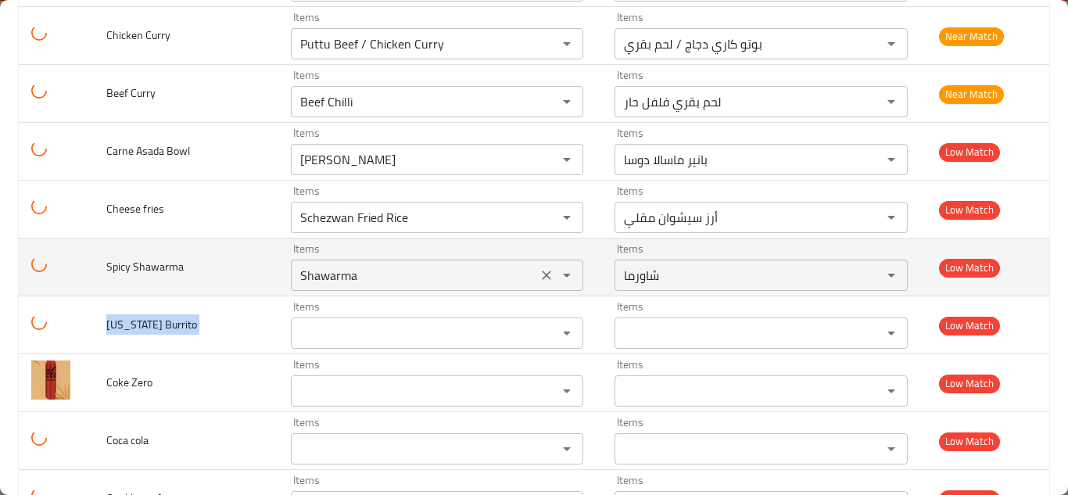
click at [324, 278] on Shawarma "Shawarma" at bounding box center [414, 275] width 238 height 22
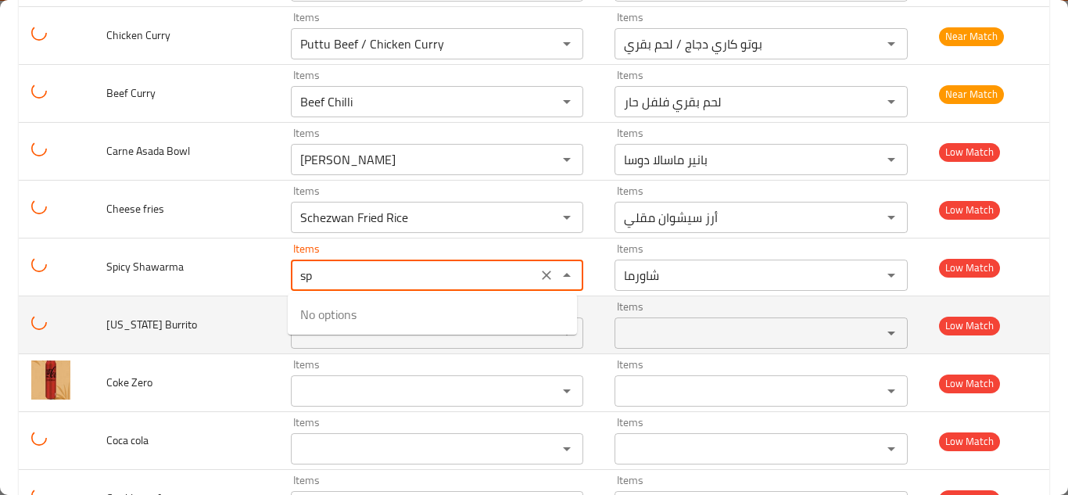
type Shawarma "s"
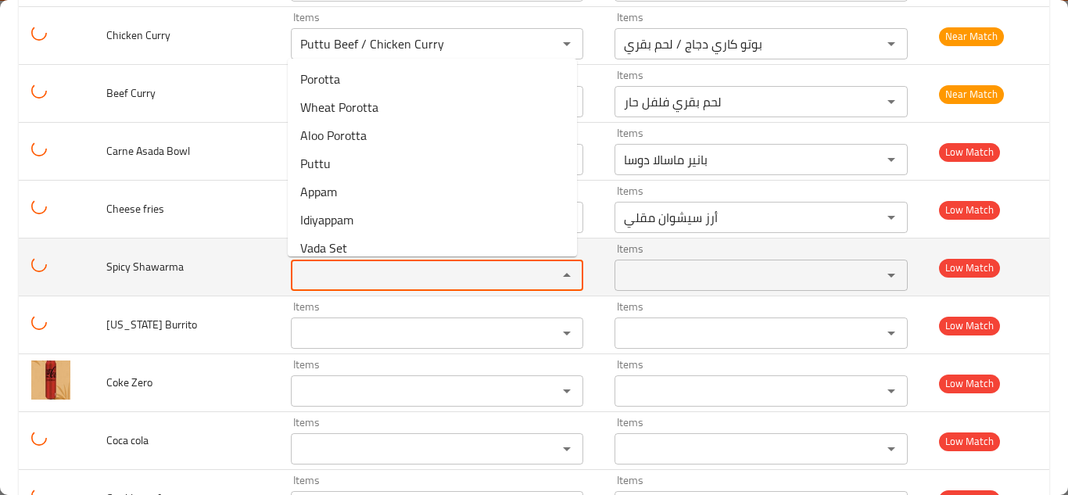
click at [142, 262] on span "Spicy Shawarma" at bounding box center [144, 266] width 77 height 20
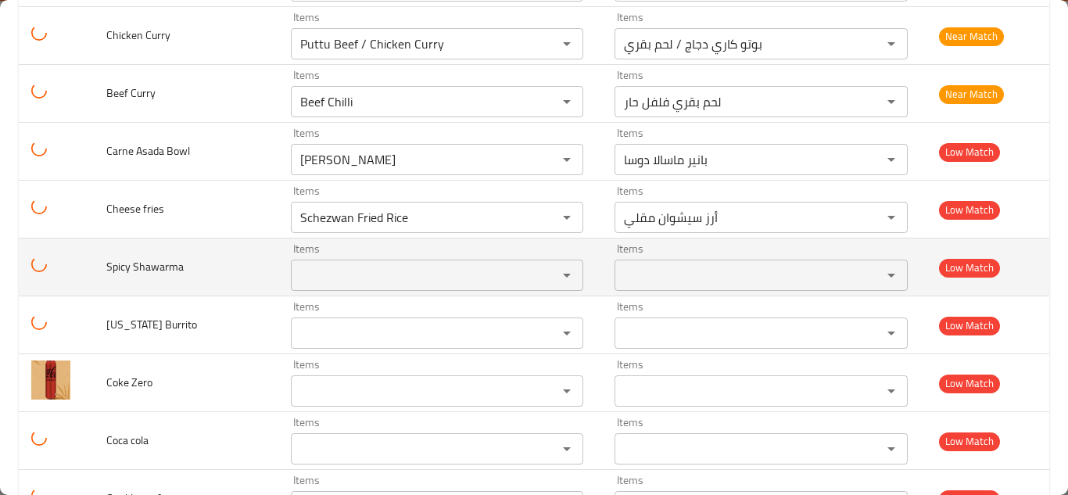
click at [142, 262] on span "Spicy Shawarma" at bounding box center [144, 266] width 77 height 20
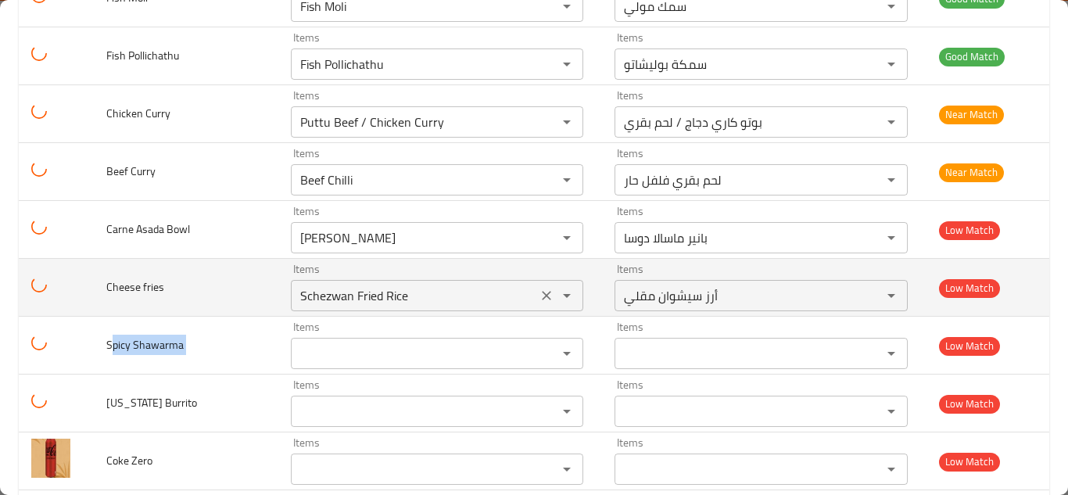
drag, startPoint x: 535, startPoint y: 297, endPoint x: 401, endPoint y: 279, distance: 135.6
click at [539, 297] on icon "Clear" at bounding box center [547, 296] width 16 height 16
click at [123, 281] on span "Cheese fries" at bounding box center [135, 287] width 58 height 20
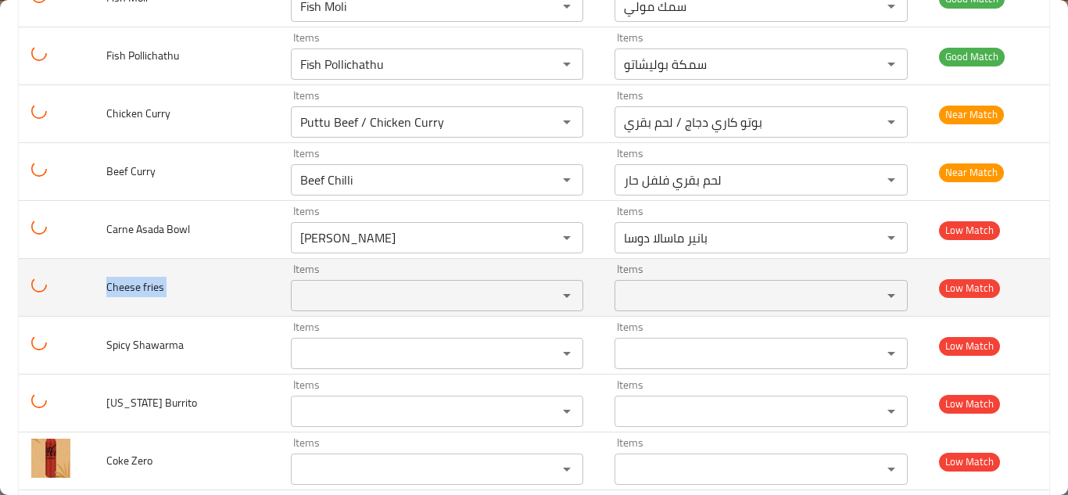
click at [124, 281] on span "Cheese fries" at bounding box center [135, 287] width 58 height 20
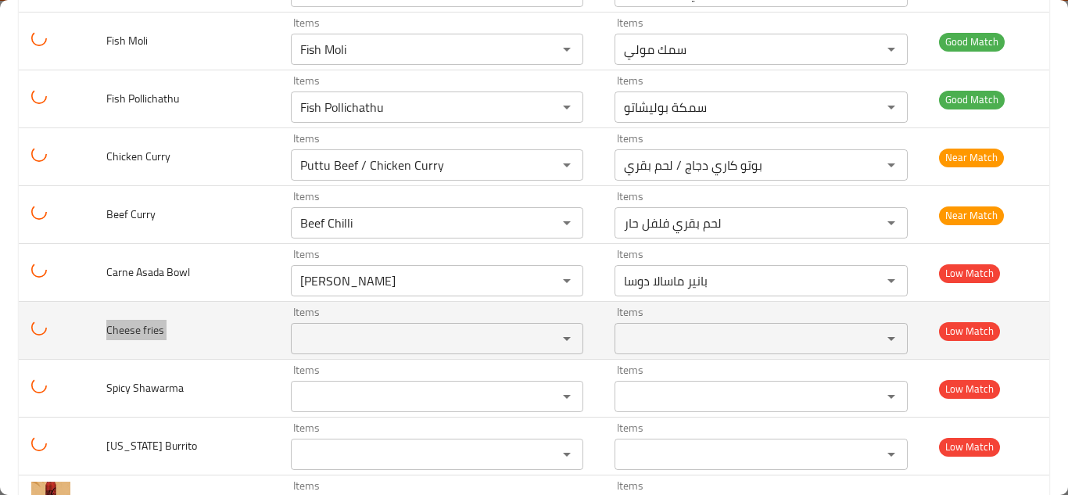
scroll to position [1811, 0]
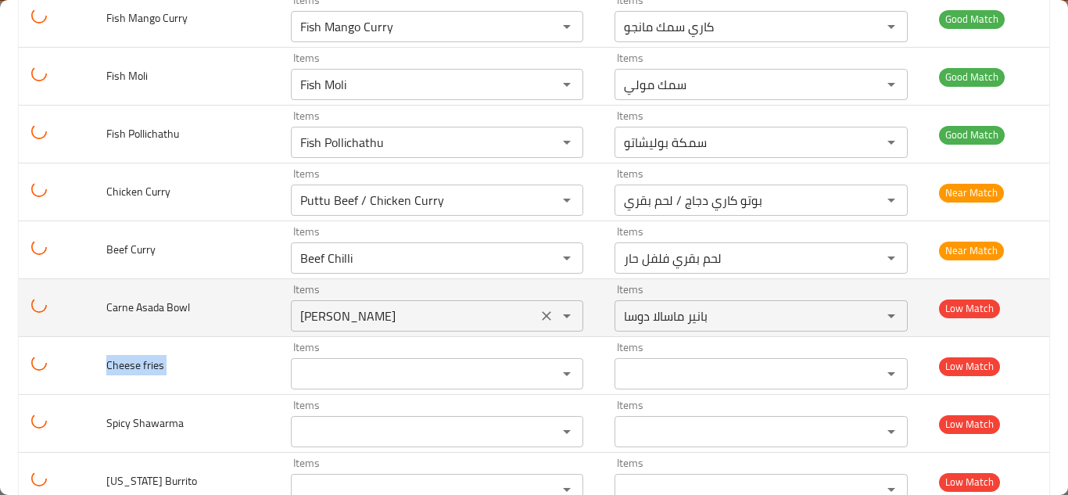
click at [539, 317] on icon "Clear" at bounding box center [547, 316] width 16 height 16
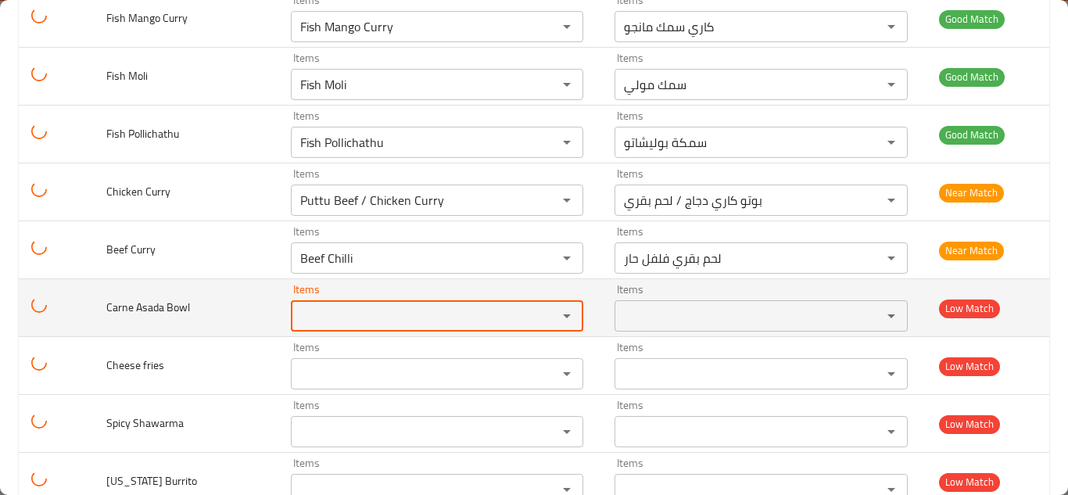
click at [146, 303] on span "Carne Asada Bowl" at bounding box center [148, 307] width 84 height 20
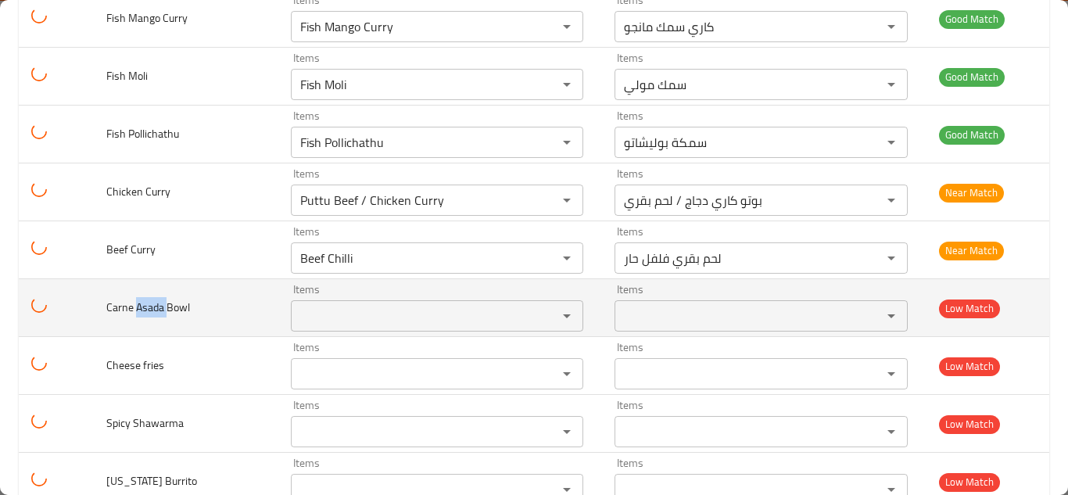
click at [146, 303] on span "Carne Asada Bowl" at bounding box center [148, 307] width 84 height 20
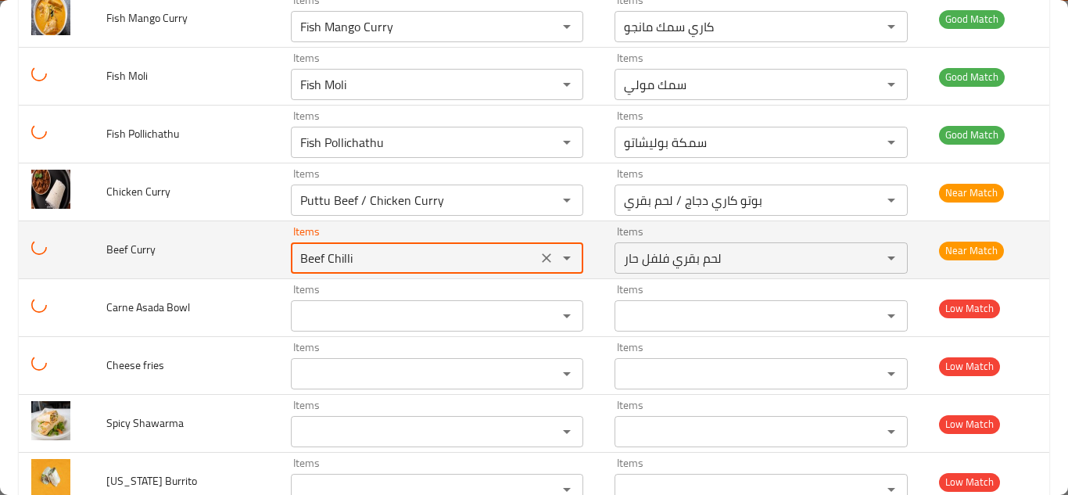
click at [378, 257] on Curry "Beef Chilli" at bounding box center [414, 258] width 238 height 22
click at [402, 255] on Curry "Beef Chilli" at bounding box center [414, 258] width 238 height 22
click at [408, 250] on Curry "Beef Chilli" at bounding box center [414, 258] width 238 height 22
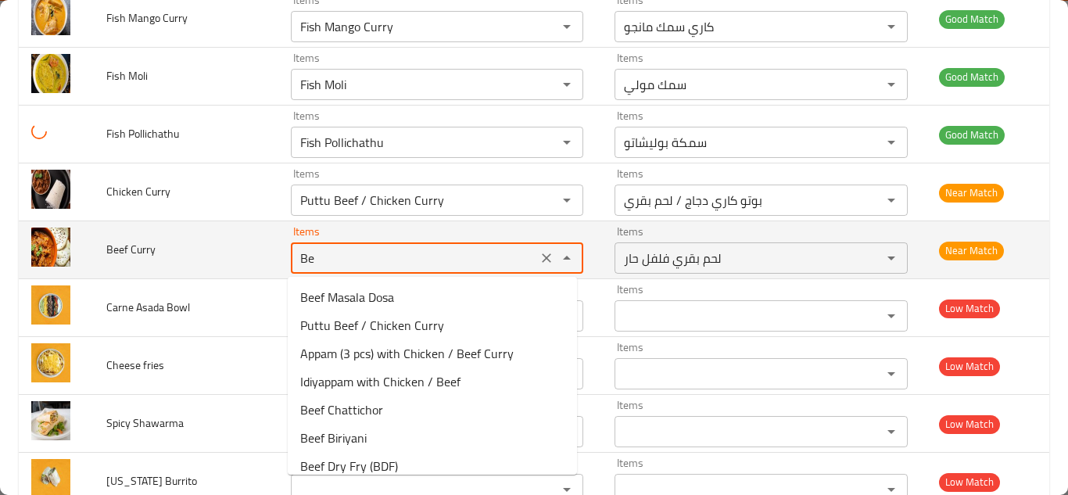
type Curry "B"
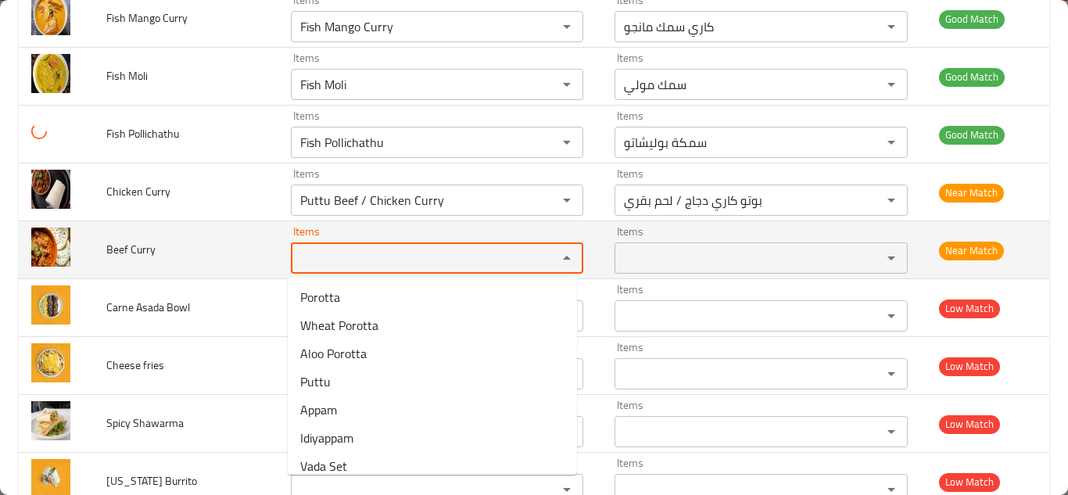
click at [138, 248] on span "Beef Curry" at bounding box center [130, 249] width 49 height 20
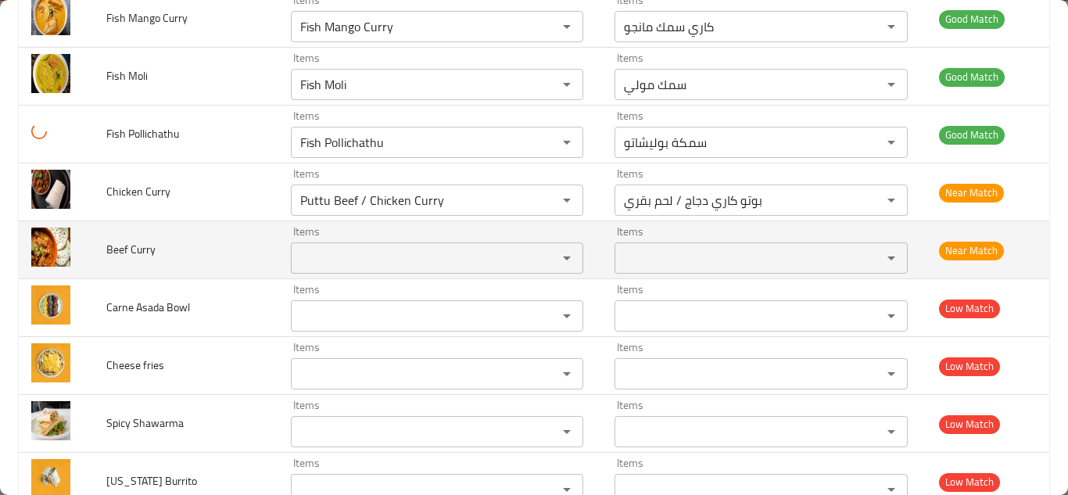
click at [138, 248] on span "Beef Curry" at bounding box center [130, 249] width 49 height 20
click at [365, 250] on Curry "Items" at bounding box center [414, 258] width 238 height 22
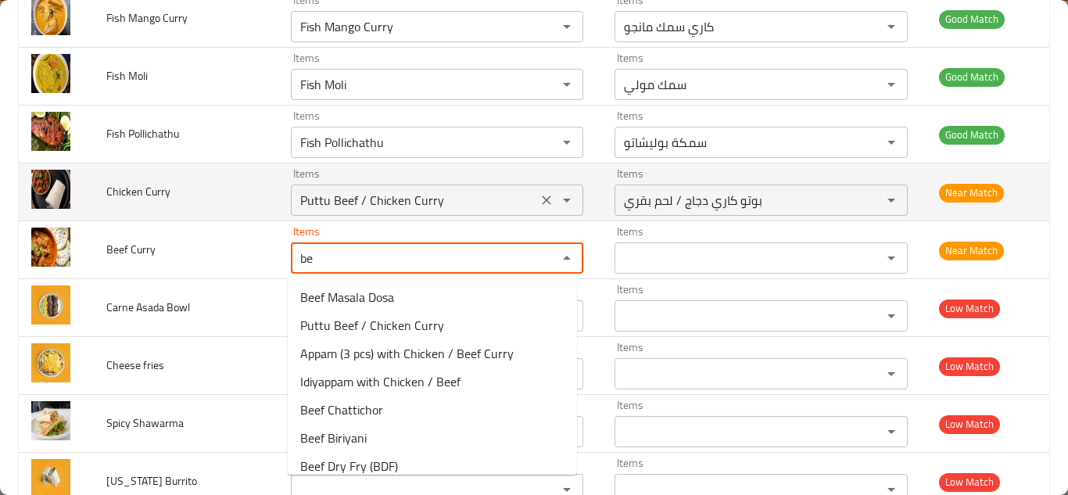
type Curry "b"
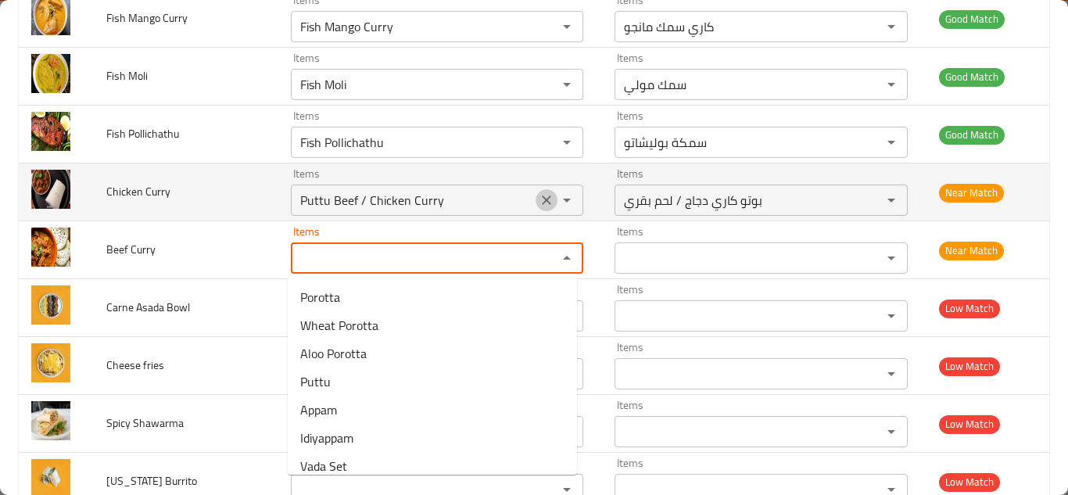
click at [539, 200] on icon "Clear" at bounding box center [547, 200] width 16 height 16
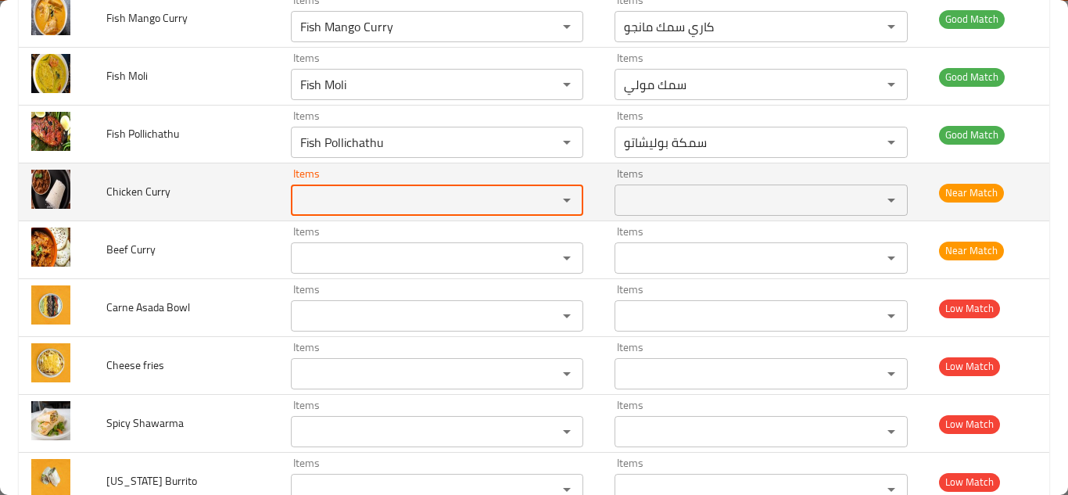
click at [156, 191] on span "Chicken Curry" at bounding box center [138, 191] width 64 height 20
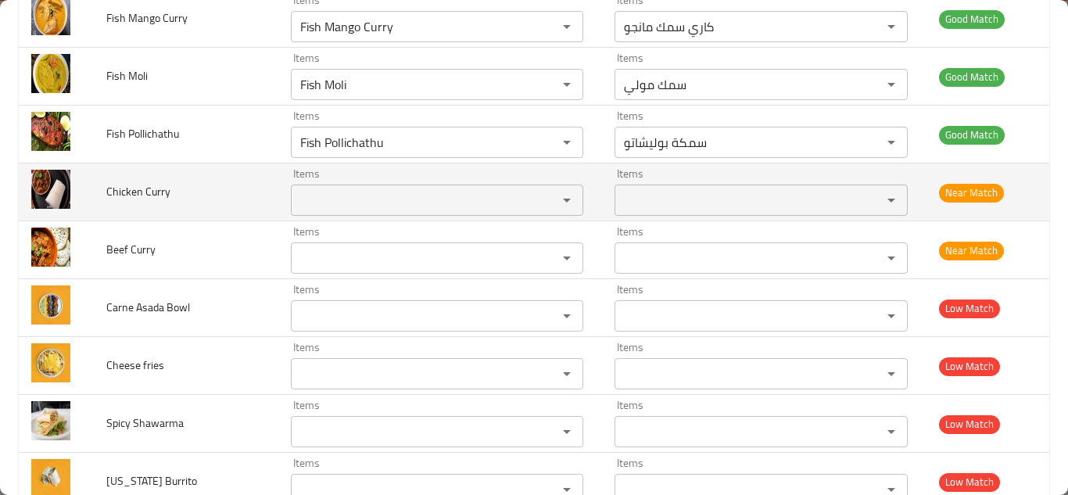
click at [156, 191] on span "Chicken Curry" at bounding box center [138, 191] width 64 height 20
click at [154, 191] on span "Chicken Curry" at bounding box center [138, 191] width 64 height 20
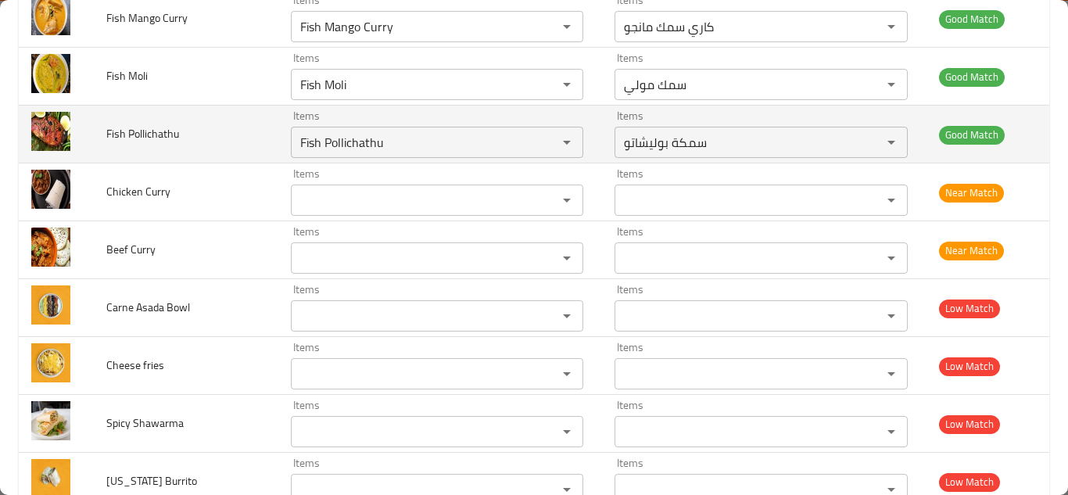
click at [238, 136] on td "Fish Pollichathu" at bounding box center [186, 135] width 184 height 58
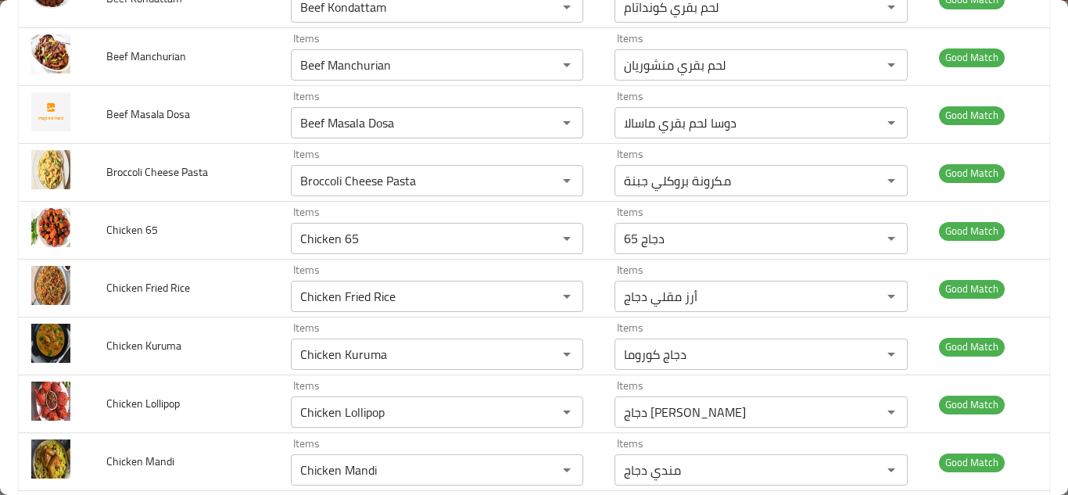
scroll to position [639, 0]
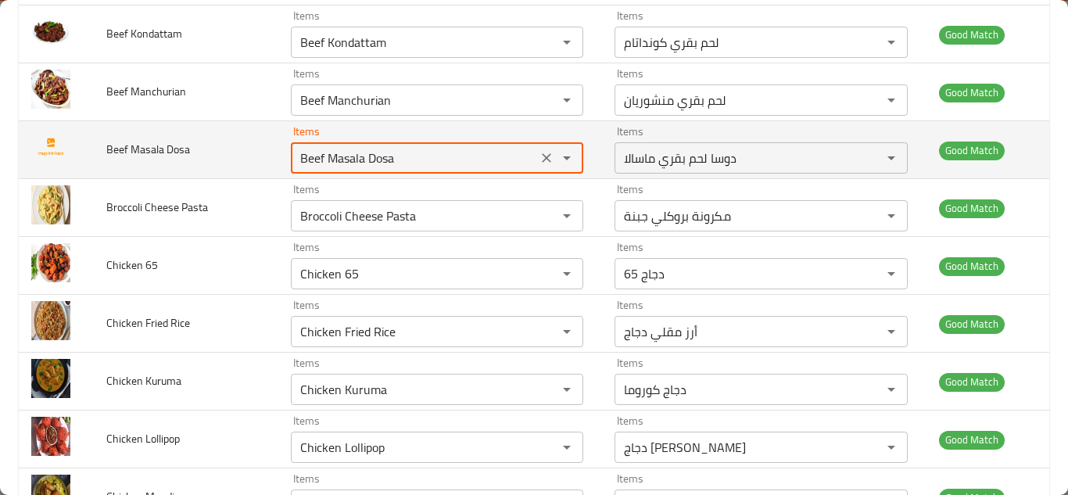
click at [326, 157] on Dosa "Beef Masala Dosa" at bounding box center [414, 158] width 238 height 22
click at [539, 153] on icon "Clear" at bounding box center [547, 158] width 16 height 16
click at [218, 122] on td "Beef Masala Dosa" at bounding box center [186, 150] width 184 height 58
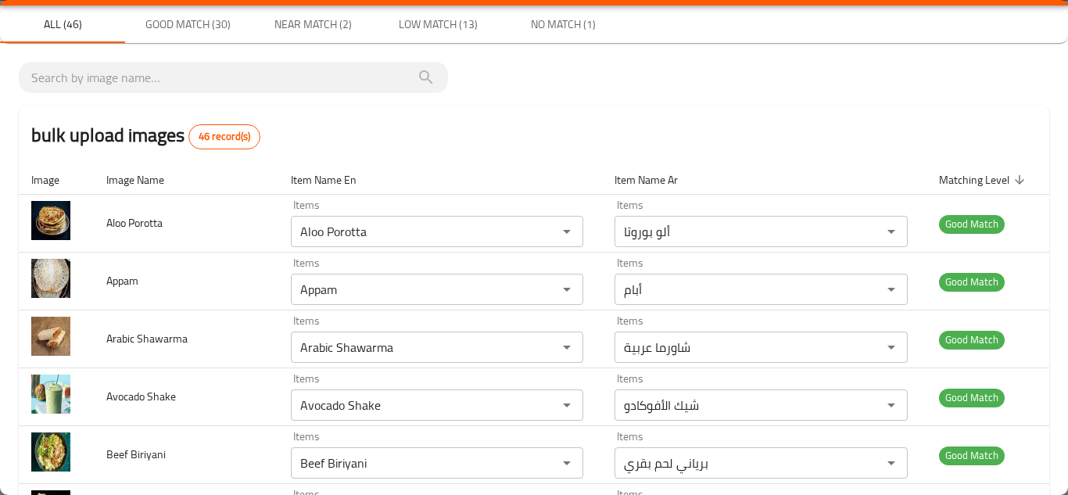
scroll to position [0, 0]
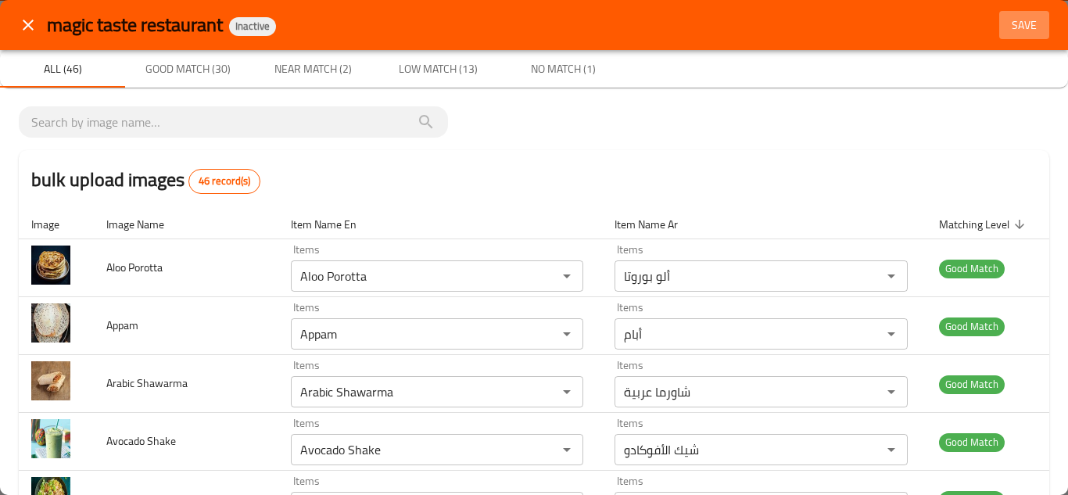
click at [1007, 20] on span "Save" at bounding box center [1024, 26] width 38 height 20
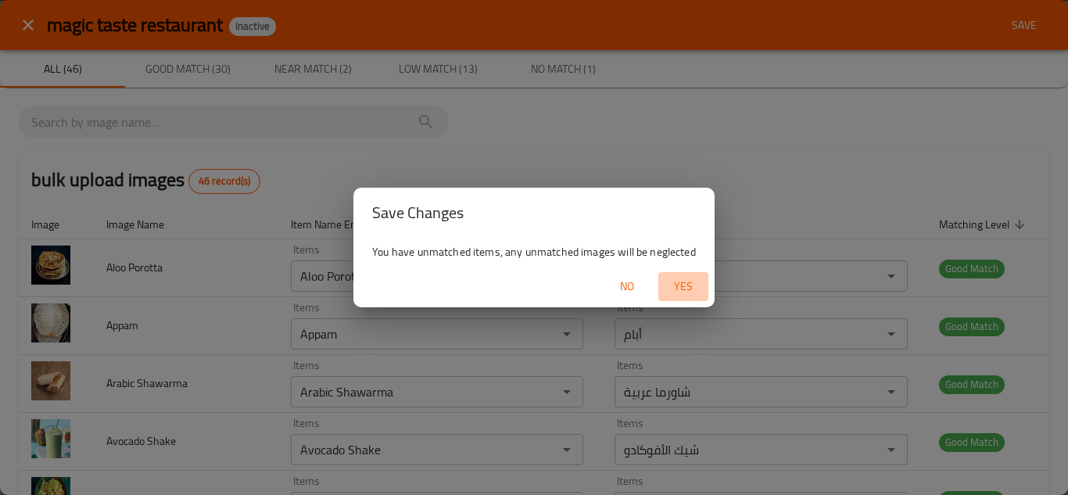
click at [690, 278] on span "Yes" at bounding box center [683, 287] width 38 height 20
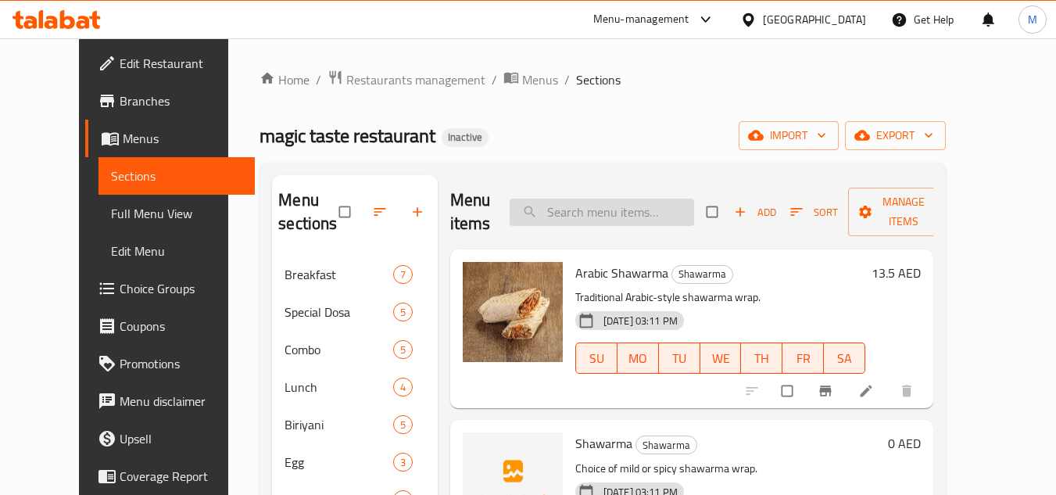
click at [590, 217] on input "search" at bounding box center [602, 212] width 184 height 27
paste input "Beef Masala Dosa"
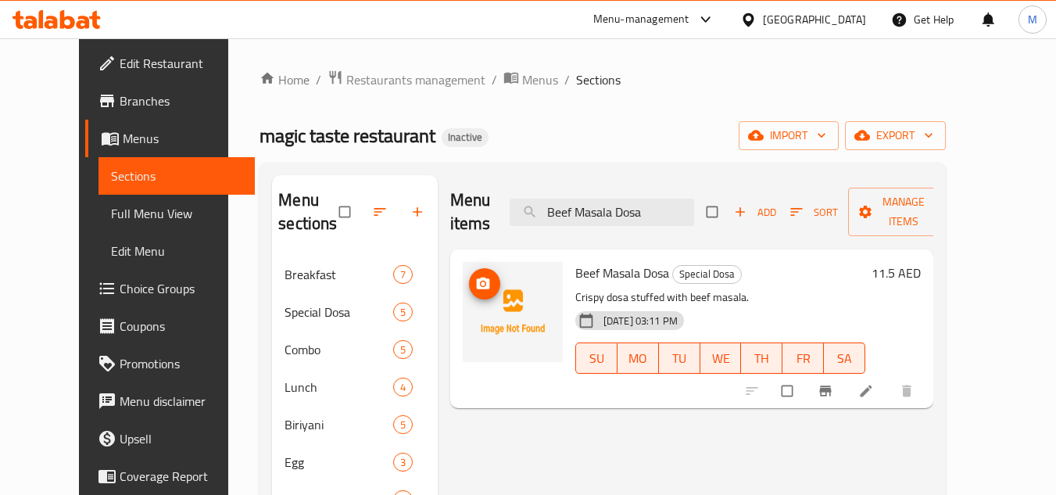
type input "Beef Masala Dosa"
click at [475, 280] on icon "upload picture" at bounding box center [483, 284] width 16 height 16
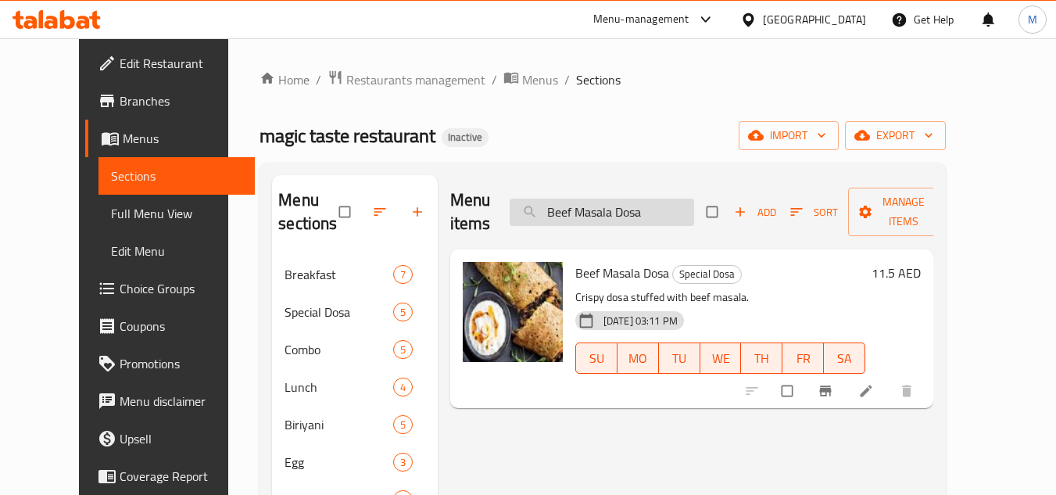
click at [653, 210] on input "Beef Masala Dosa" at bounding box center [602, 212] width 184 height 27
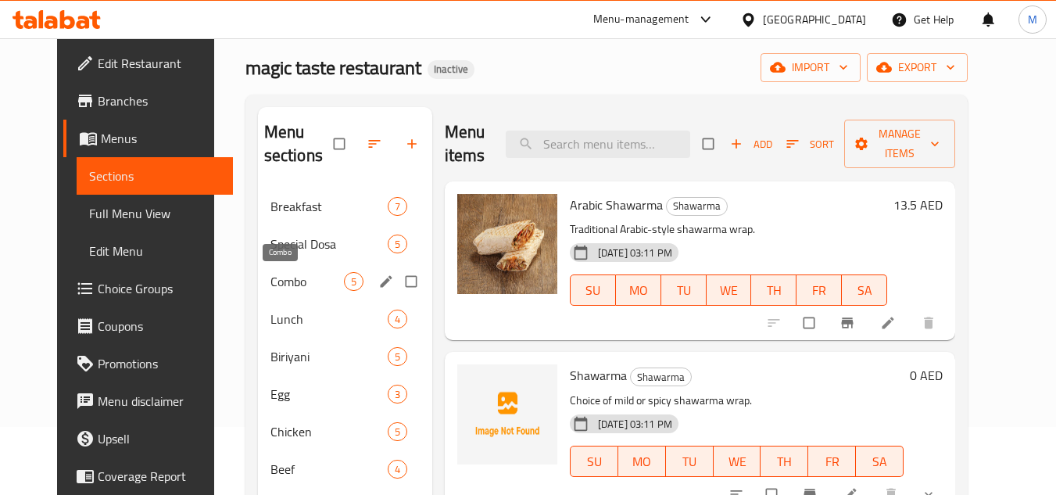
scroll to position [156, 0]
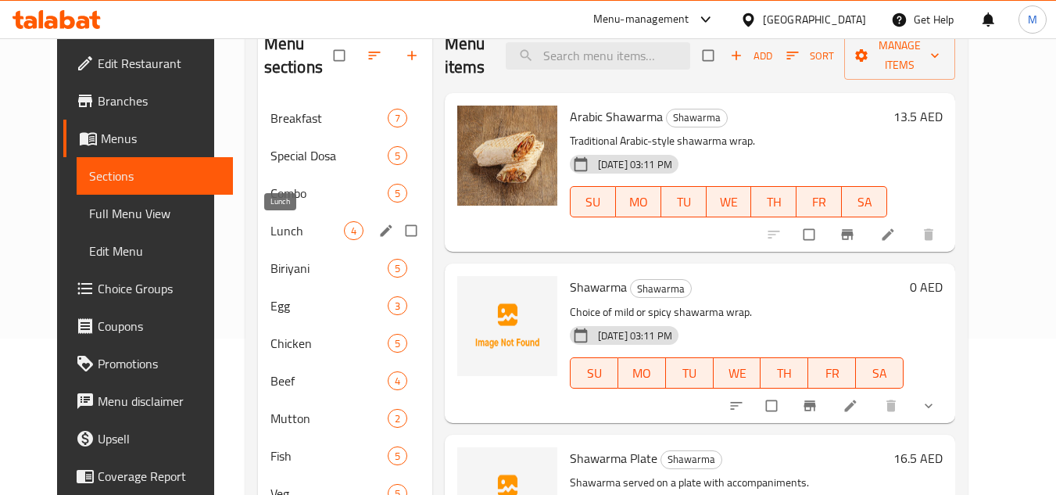
click at [277, 230] on span "Lunch" at bounding box center [306, 230] width 73 height 19
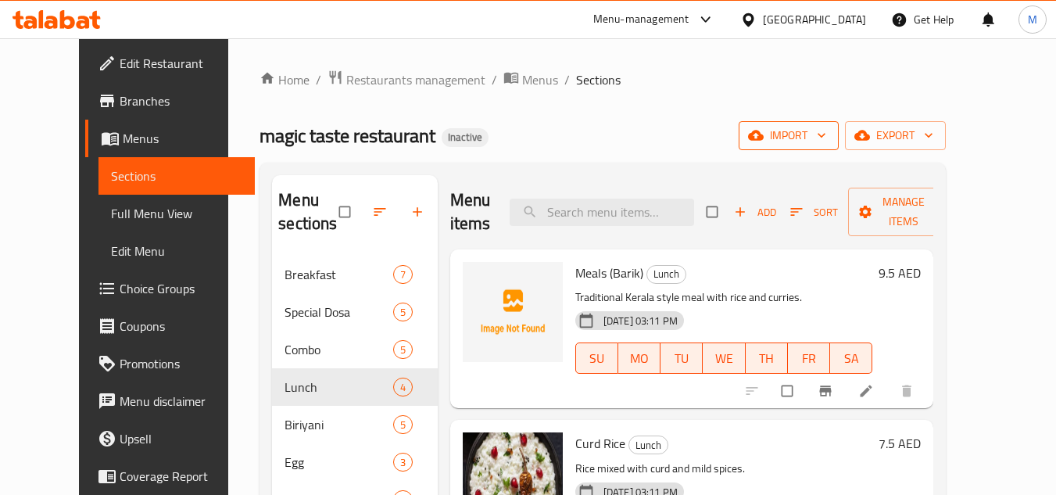
click at [829, 141] on icon "button" at bounding box center [822, 135] width 16 height 16
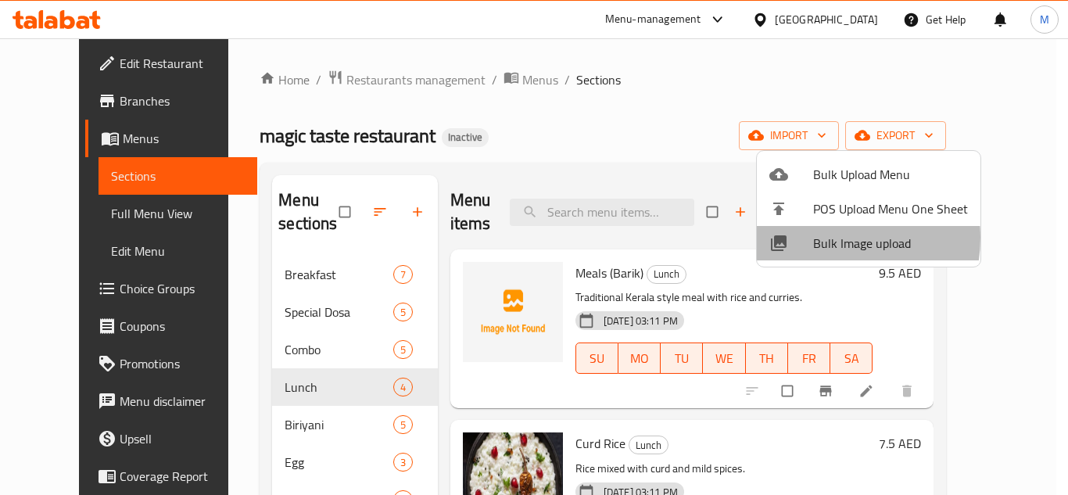
click at [822, 238] on span "Bulk Image upload" at bounding box center [890, 243] width 155 height 19
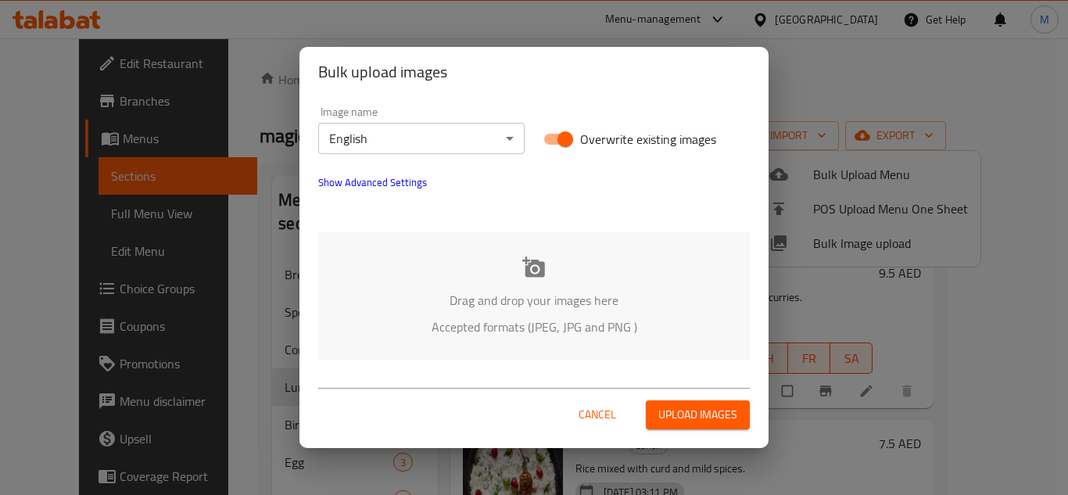
click at [424, 249] on div "Drag and drop your images here Accepted formats (JPEG, JPG and PNG )" at bounding box center [533, 295] width 431 height 127
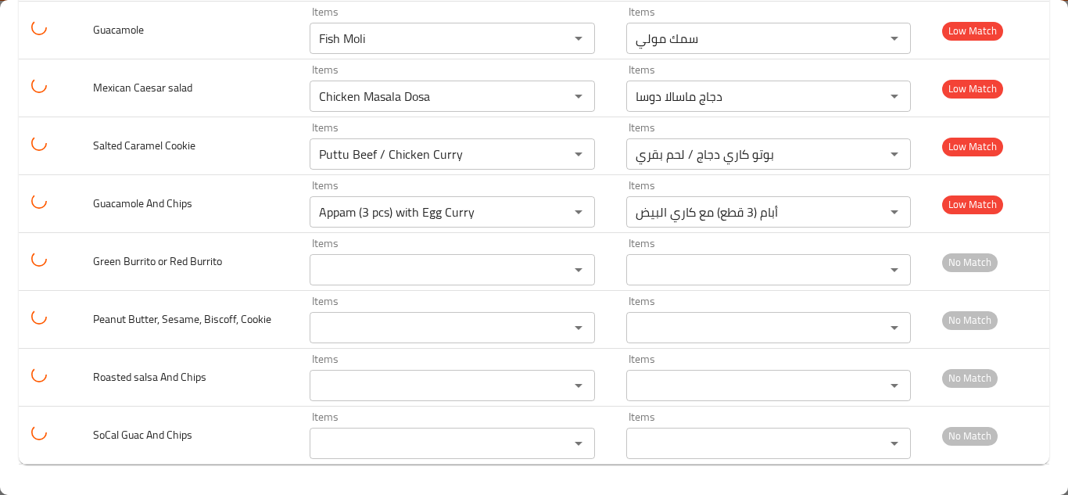
scroll to position [2783, 0]
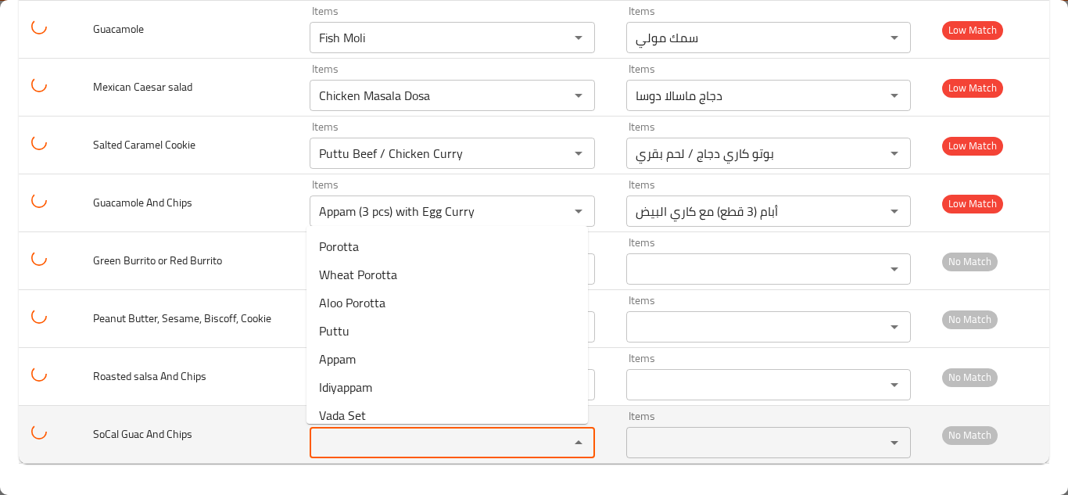
click at [373, 443] on Chips "Items" at bounding box center [428, 442] width 229 height 22
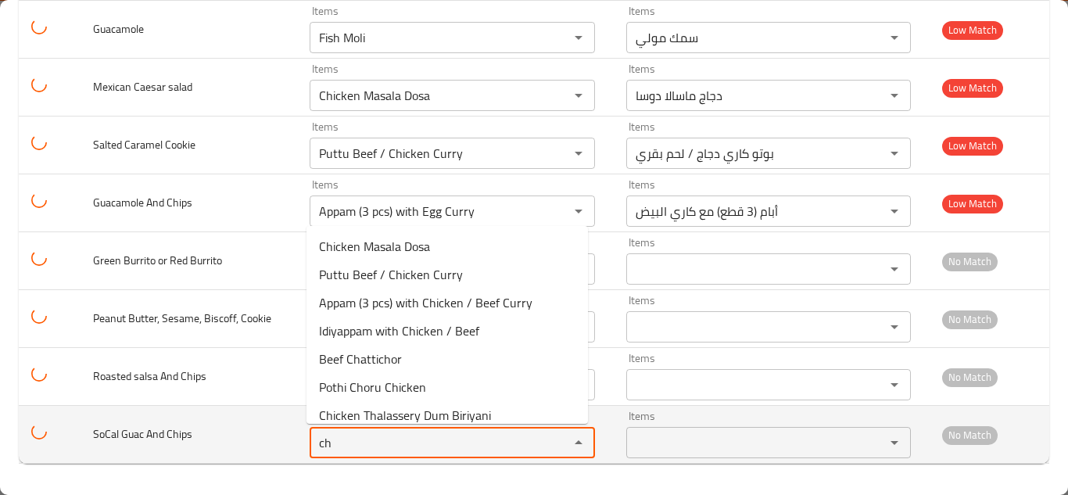
type Chips "c"
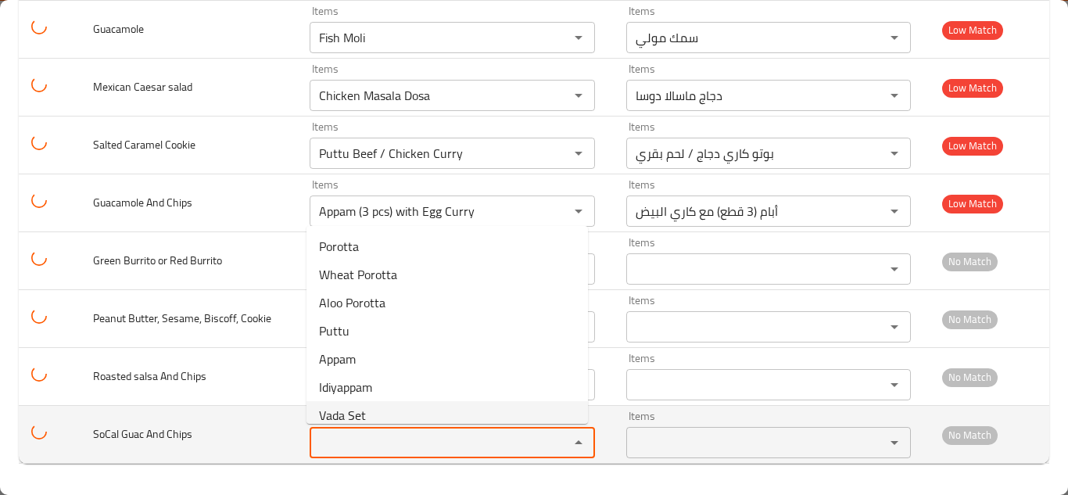
click at [148, 433] on span "SoCal Guac And Chips" at bounding box center [142, 434] width 99 height 20
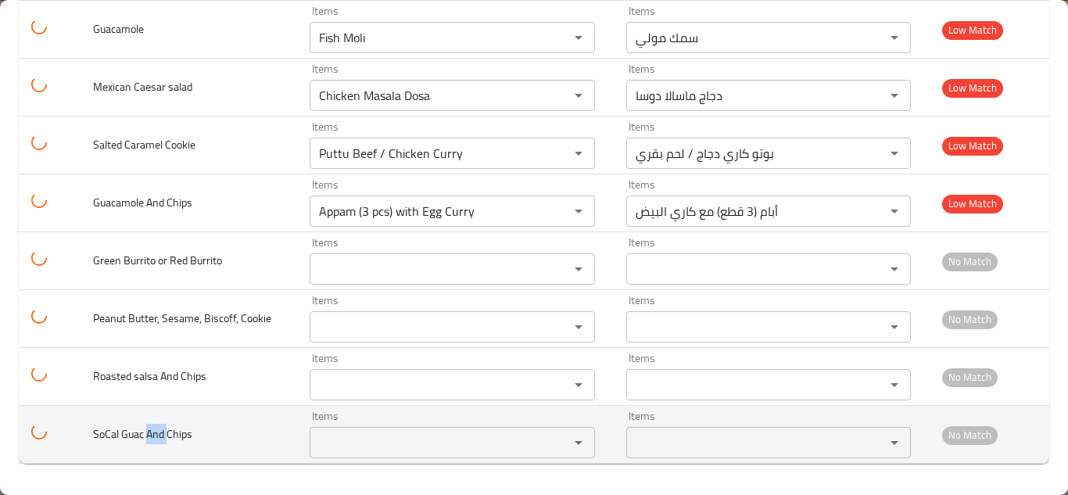
click at [148, 433] on span "SoCal Guac And Chips" at bounding box center [142, 434] width 99 height 20
copy span "SoCal Guac And Chips"
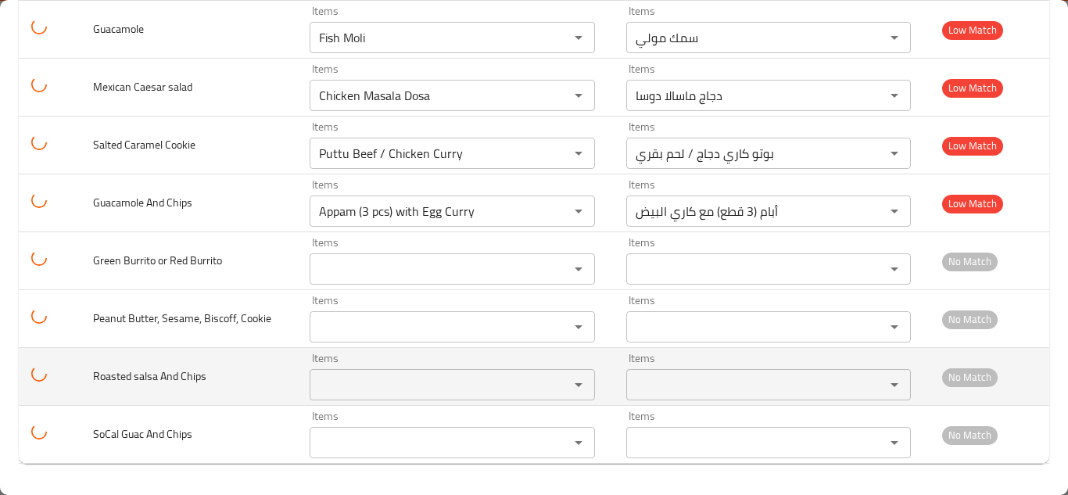
click at [183, 376] on span "Roasted salsa And Chips" at bounding box center [149, 376] width 113 height 20
click at [182, 376] on span "Roasted salsa And Chips" at bounding box center [149, 376] width 113 height 20
click at [349, 383] on Chips "Items" at bounding box center [428, 385] width 229 height 22
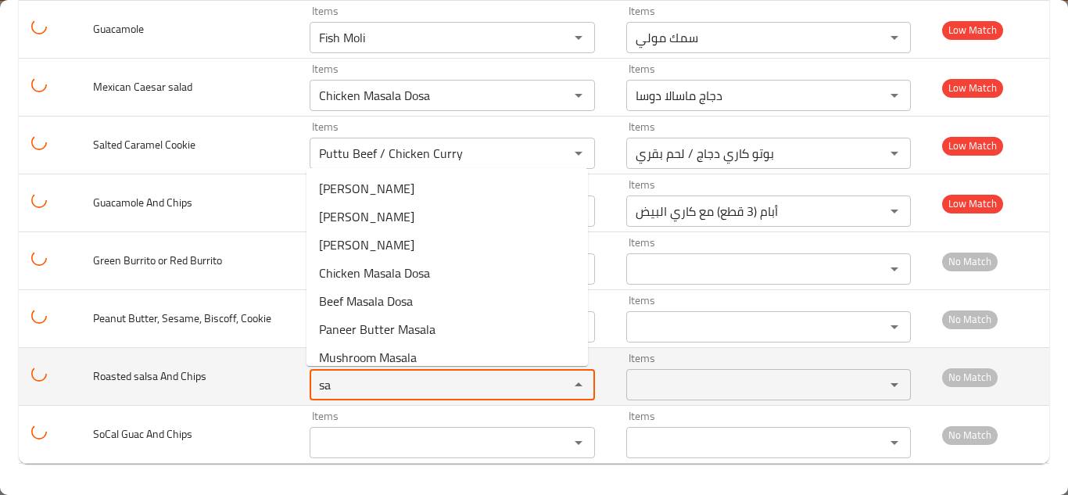
type Chips "s"
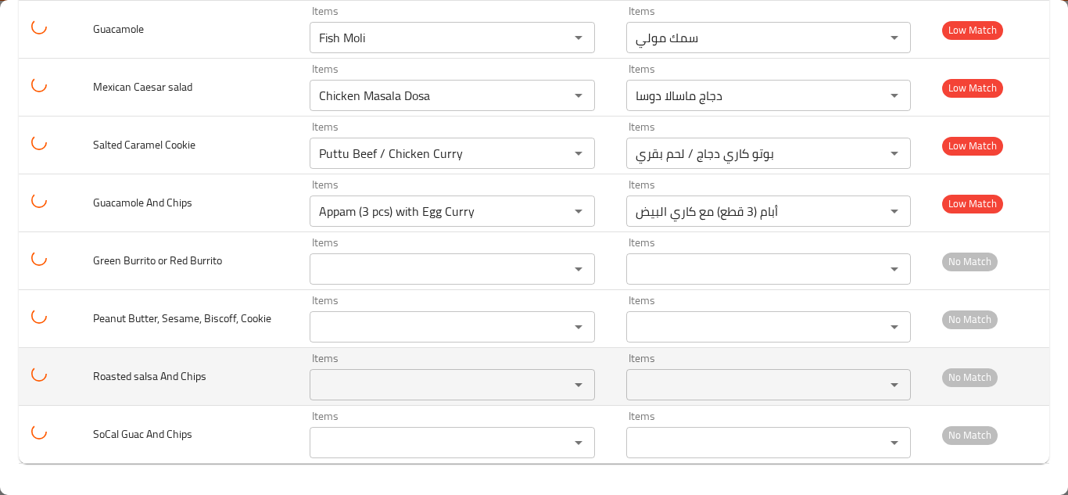
click at [154, 372] on span "Roasted salsa And Chips" at bounding box center [149, 376] width 113 height 20
copy span "Roasted salsa And Chips"
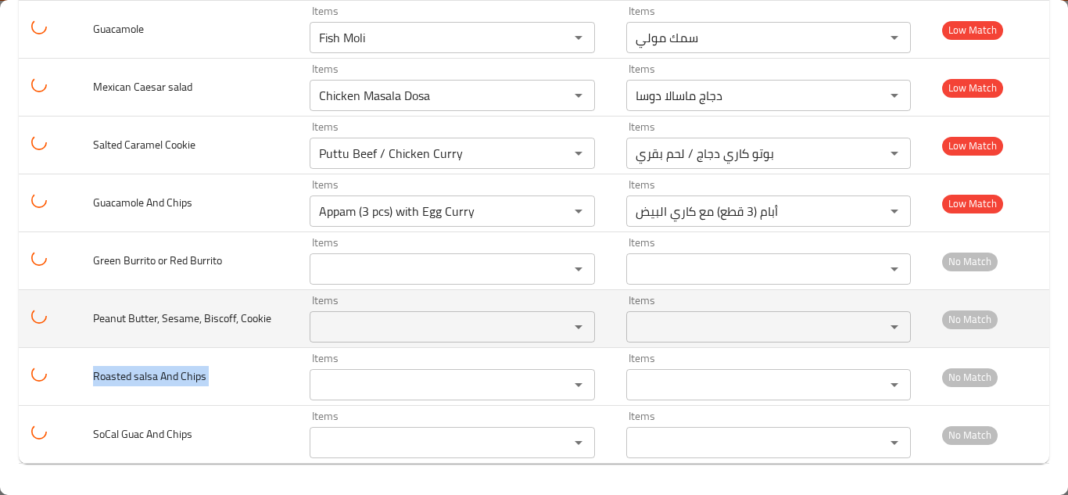
click at [352, 330] on Cookie "Items" at bounding box center [428, 327] width 229 height 22
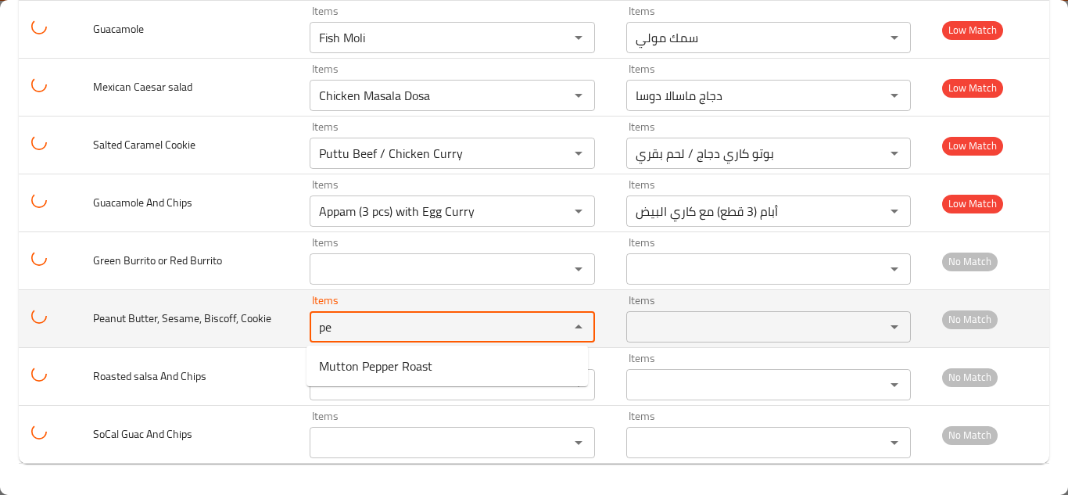
type Cookie "p"
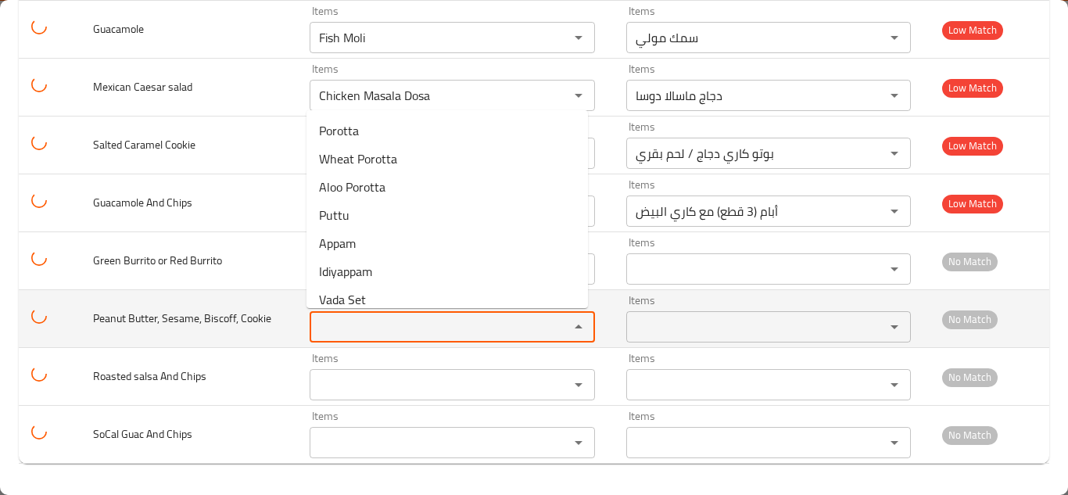
click at [167, 320] on span "Peanut Butter, Sesame, Biscoff, Cookie" at bounding box center [182, 318] width 178 height 20
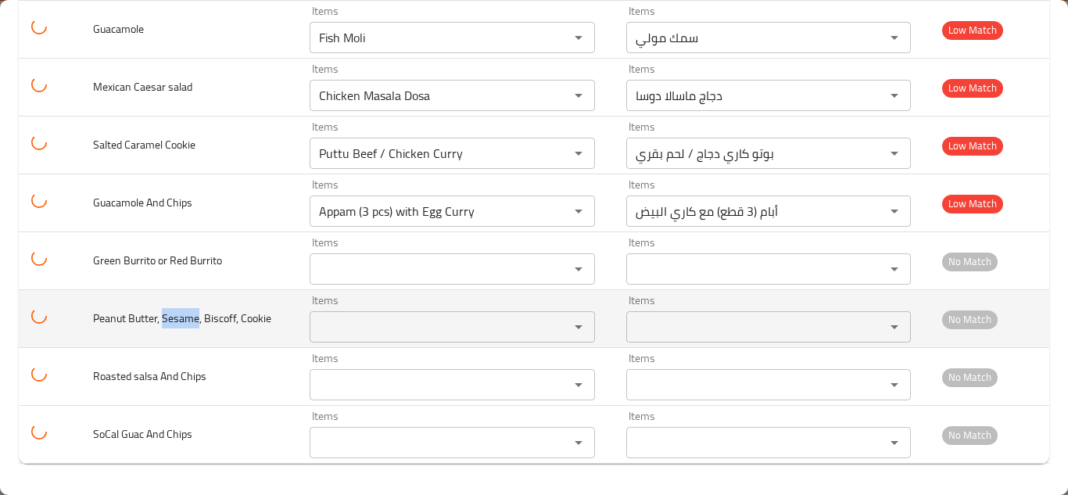
click at [167, 320] on span "Peanut Butter, Sesame, Biscoff, Cookie" at bounding box center [182, 318] width 178 height 20
click at [152, 318] on span "Peanut Butter, Sesame, Biscoff, Cookie" at bounding box center [182, 318] width 178 height 20
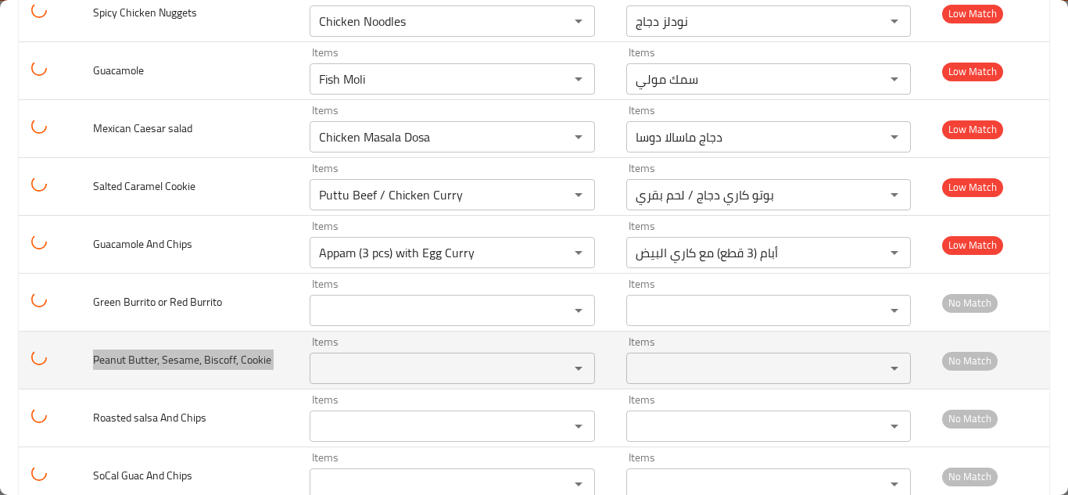
scroll to position [2705, 0]
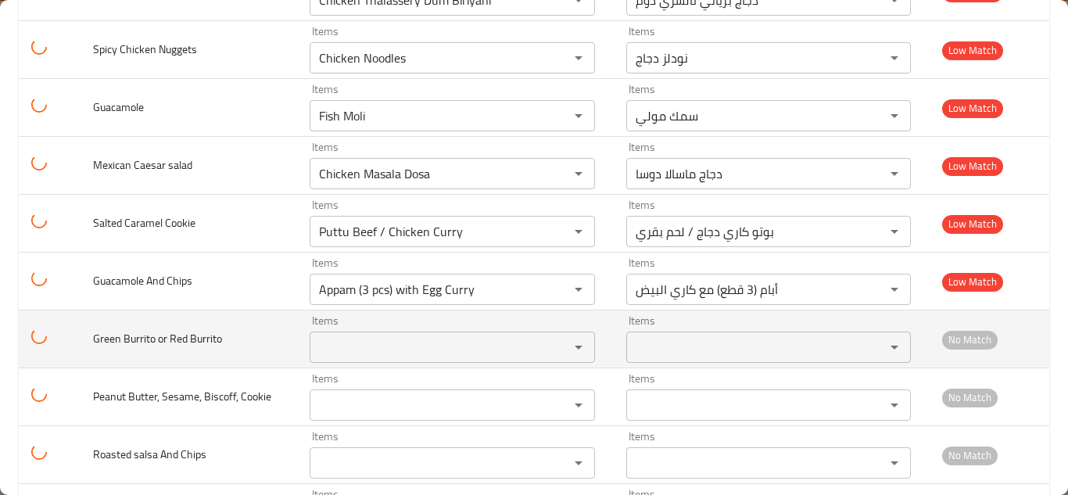
click at [188, 335] on span "Green Burrito or Red Burrito" at bounding box center [157, 338] width 129 height 20
click at [162, 331] on span "Green Burrito or Red Burrito" at bounding box center [157, 338] width 129 height 20
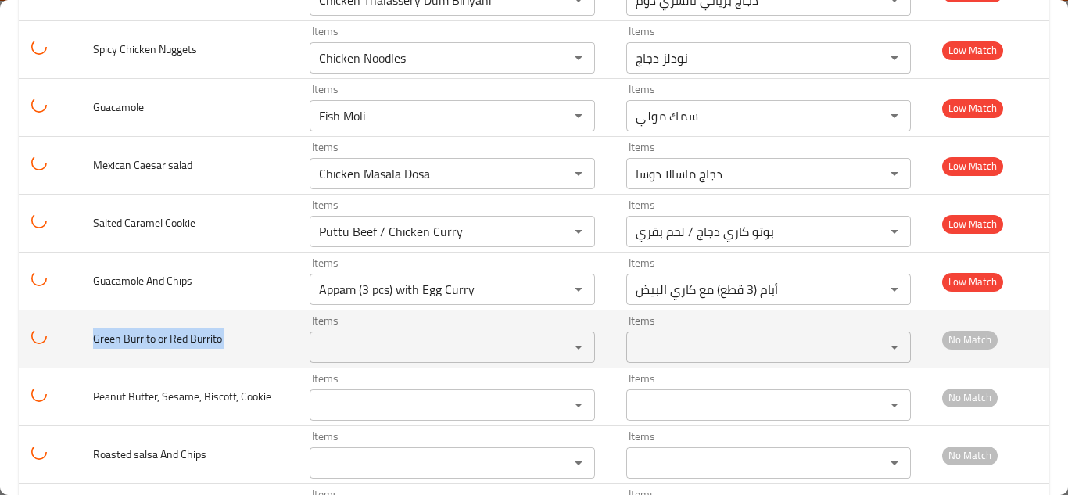
click at [162, 331] on span "Green Burrito or Red Burrito" at bounding box center [157, 338] width 129 height 20
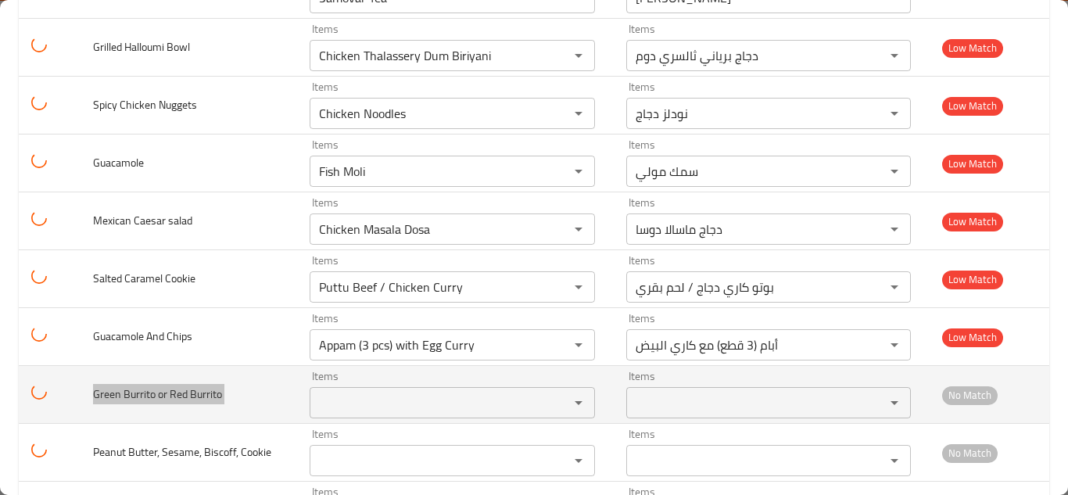
scroll to position [2627, 0]
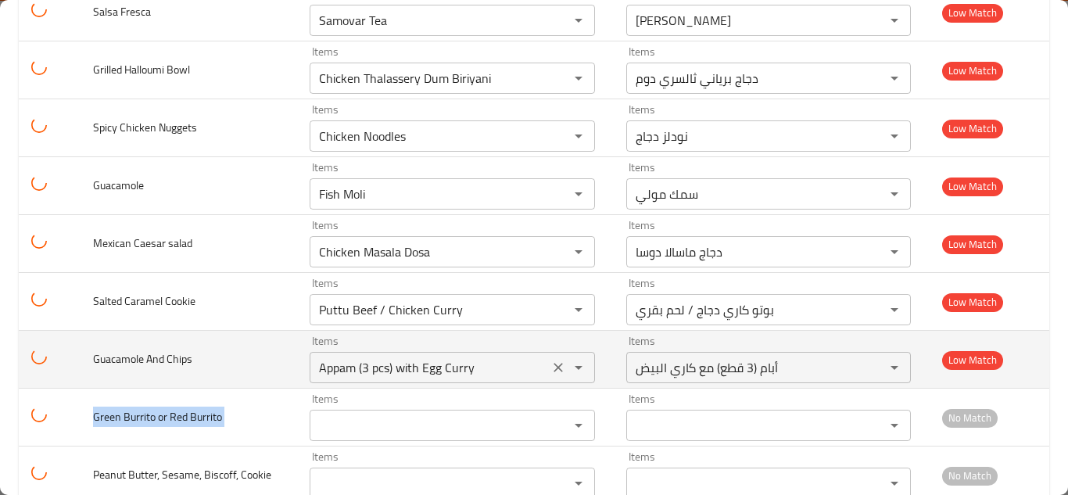
drag, startPoint x: 555, startPoint y: 368, endPoint x: 355, endPoint y: 344, distance: 201.6
click at [555, 368] on icon "Clear" at bounding box center [558, 368] width 16 height 16
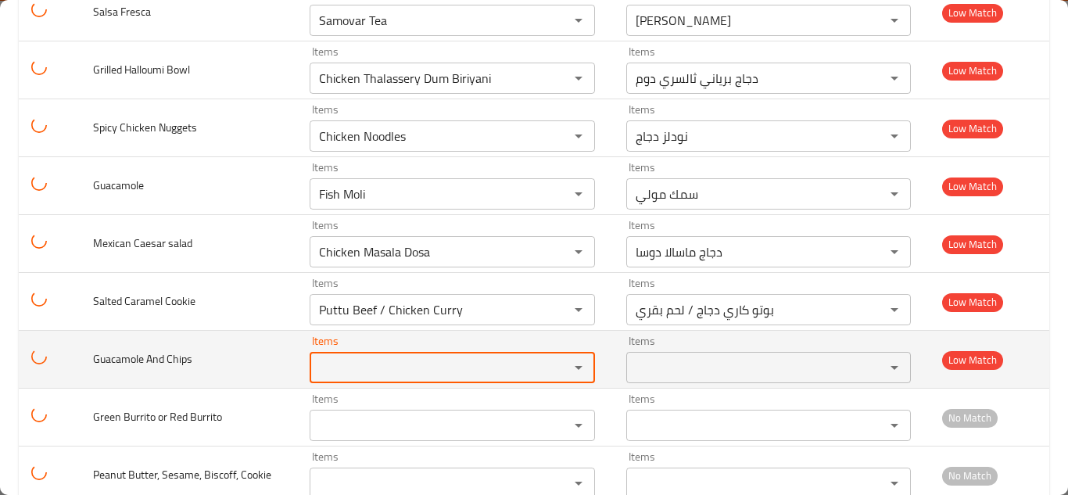
click at [114, 358] on span "Guacamole And Chips" at bounding box center [142, 359] width 99 height 20
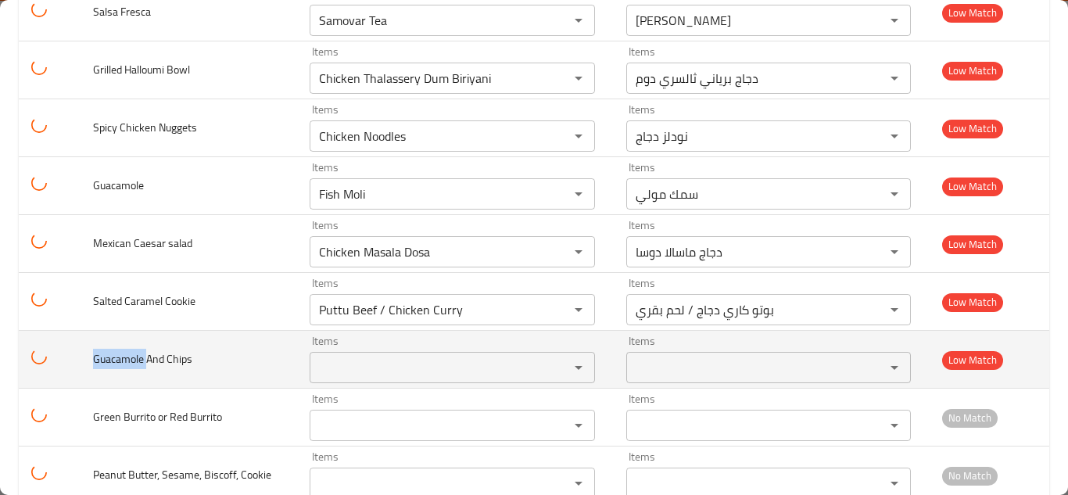
click at [114, 358] on span "Guacamole And Chips" at bounding box center [142, 359] width 99 height 20
copy span "Guacamole And Chips"
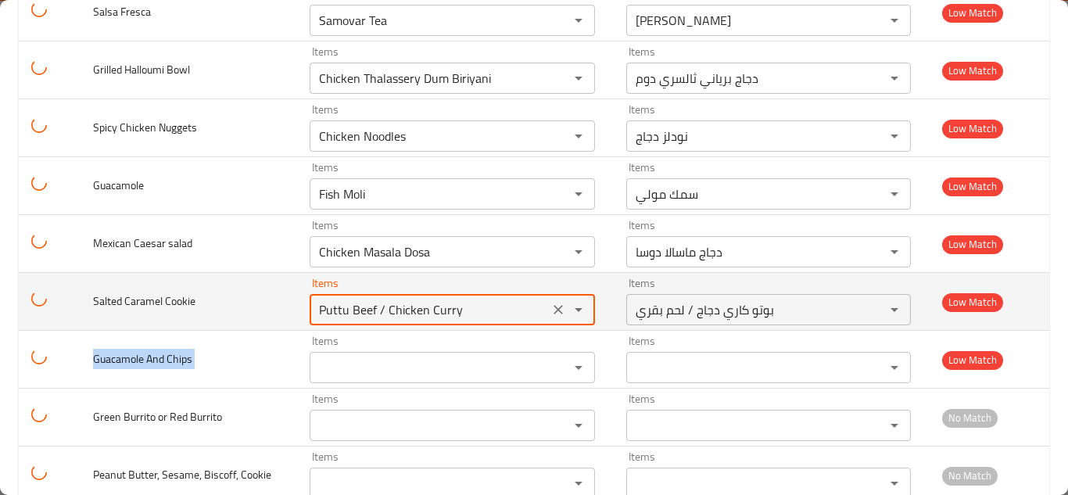
click at [384, 308] on Cookie "Puttu Beef / Chicken Curry" at bounding box center [428, 310] width 229 height 22
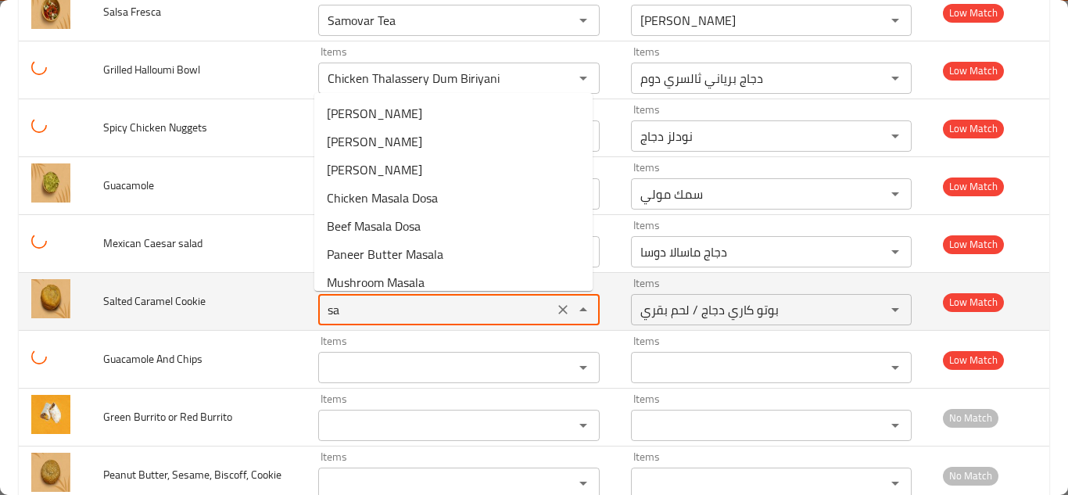
type Cookie "s"
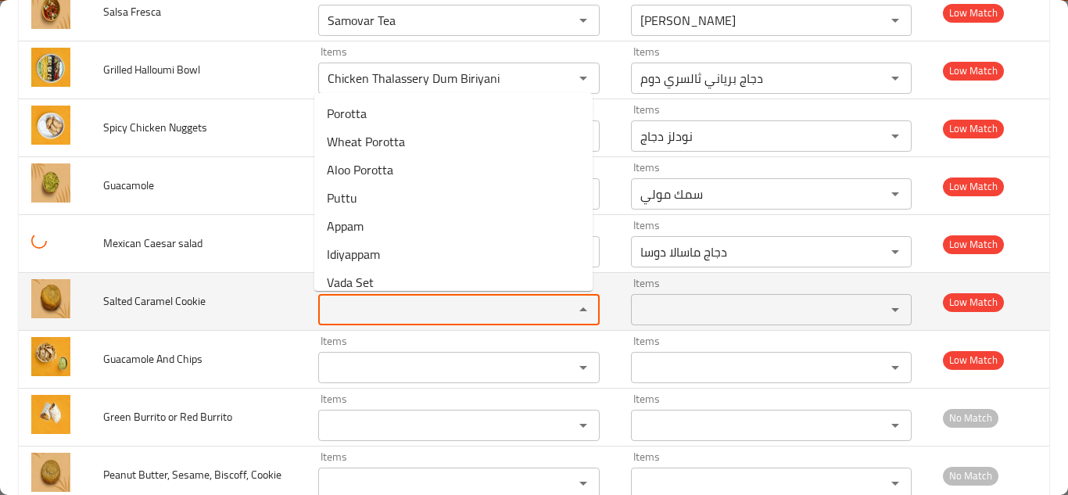
click at [165, 302] on span "Salted Caramel Cookie" at bounding box center [154, 301] width 102 height 20
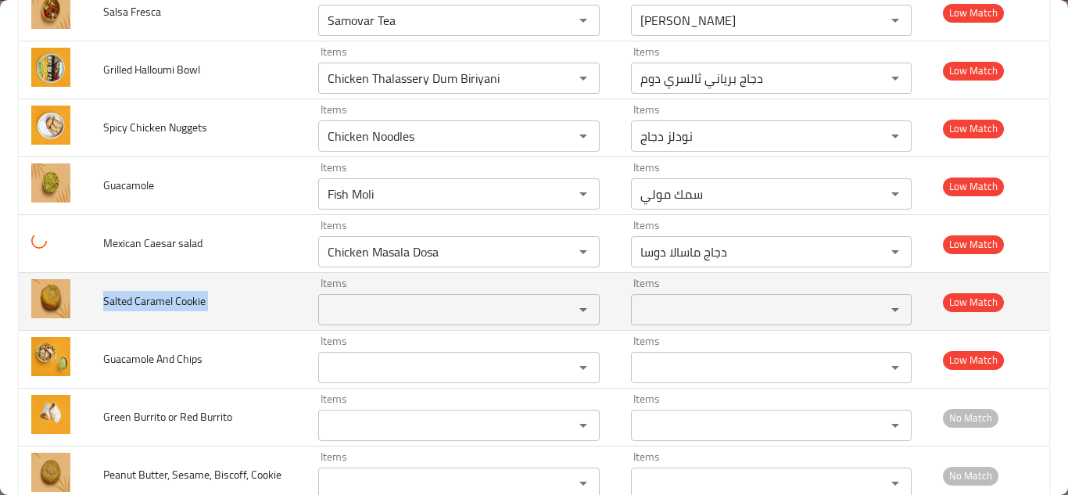
click at [165, 302] on span "Salted Caramel Cookie" at bounding box center [154, 301] width 102 height 20
click at [164, 302] on span "Salted Caramel Cookie" at bounding box center [154, 301] width 102 height 20
copy span "Salted Caramel Cookie"
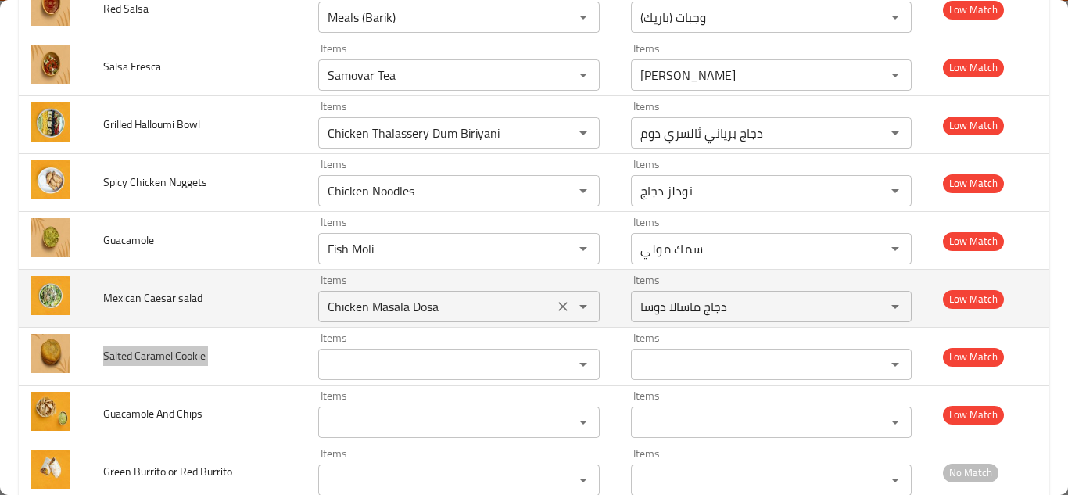
scroll to position [2549, 0]
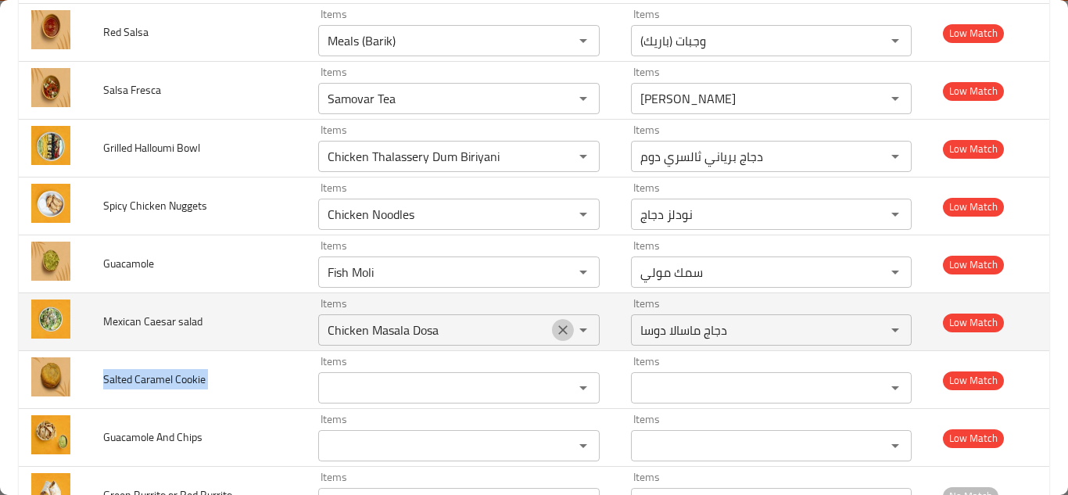
drag, startPoint x: 552, startPoint y: 330, endPoint x: 489, endPoint y: 329, distance: 62.5
click at [555, 330] on icon "Clear" at bounding box center [563, 330] width 16 height 16
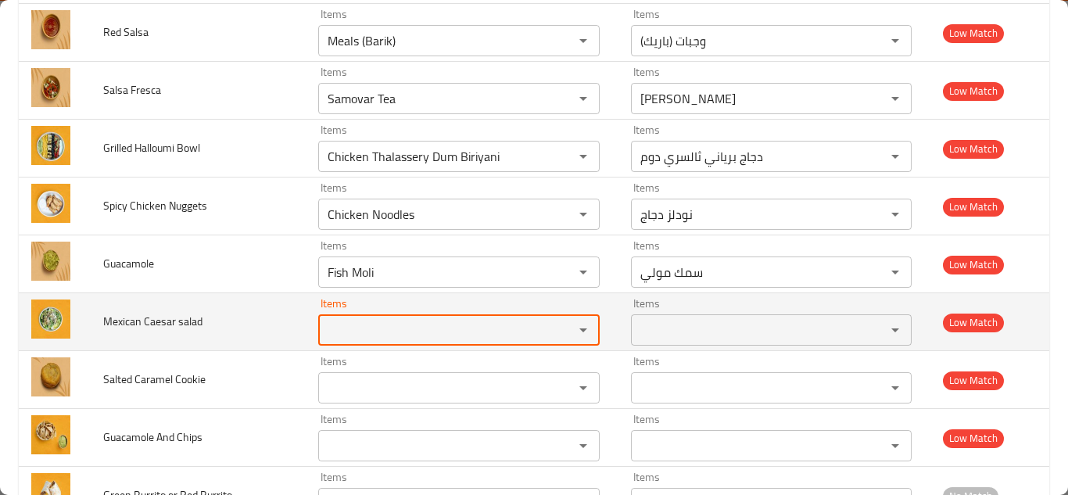
click at [485, 329] on salad "Items" at bounding box center [436, 330] width 226 height 22
type salad "m"
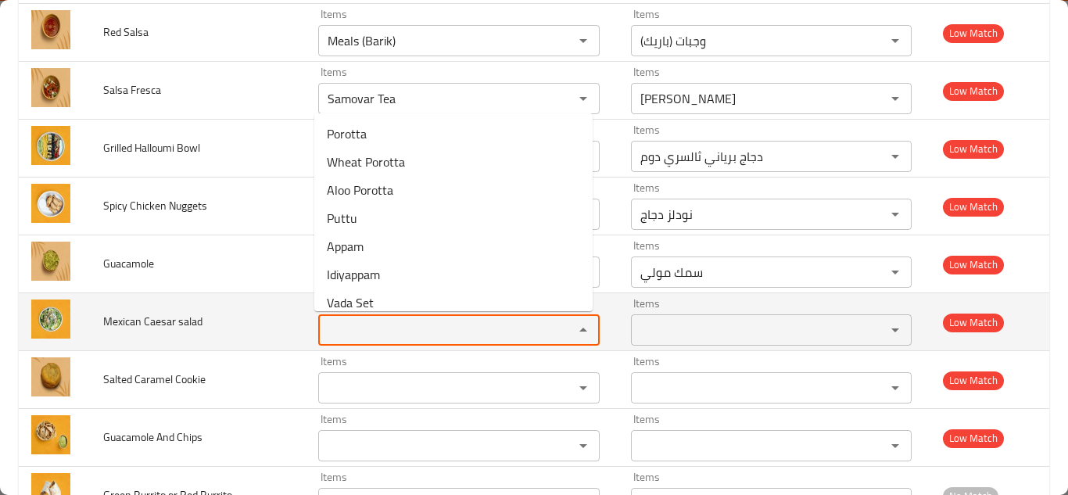
click at [145, 320] on span "Mexican Caesar salad" at bounding box center [152, 321] width 99 height 20
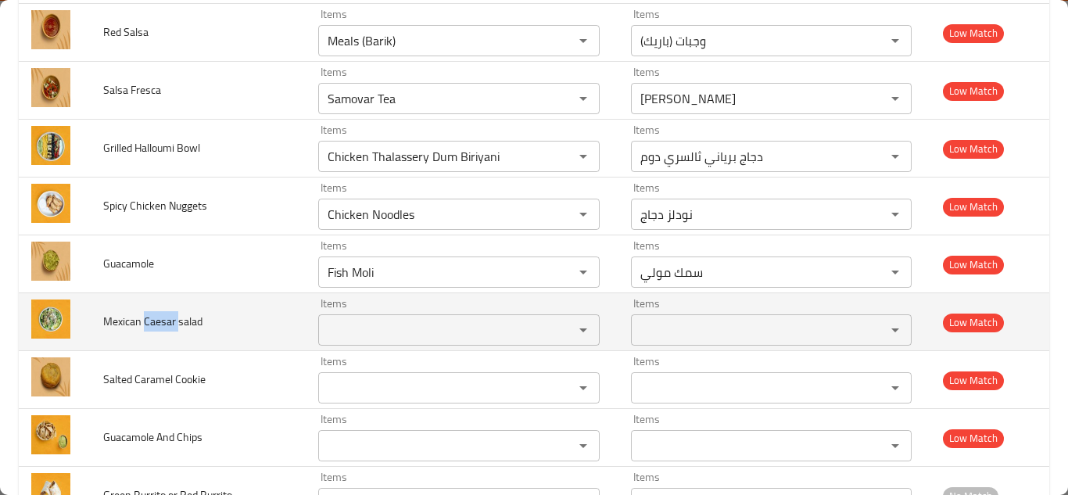
click at [145, 320] on span "Mexican Caesar salad" at bounding box center [152, 321] width 99 height 20
click at [143, 319] on span "Mexican Caesar salad" at bounding box center [152, 321] width 99 height 20
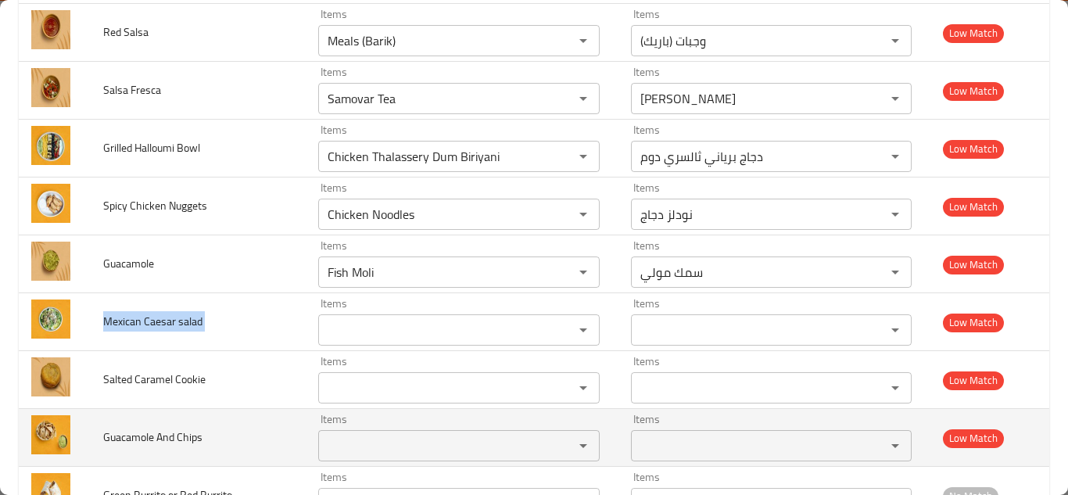
copy span "Mexican Caesar salad"
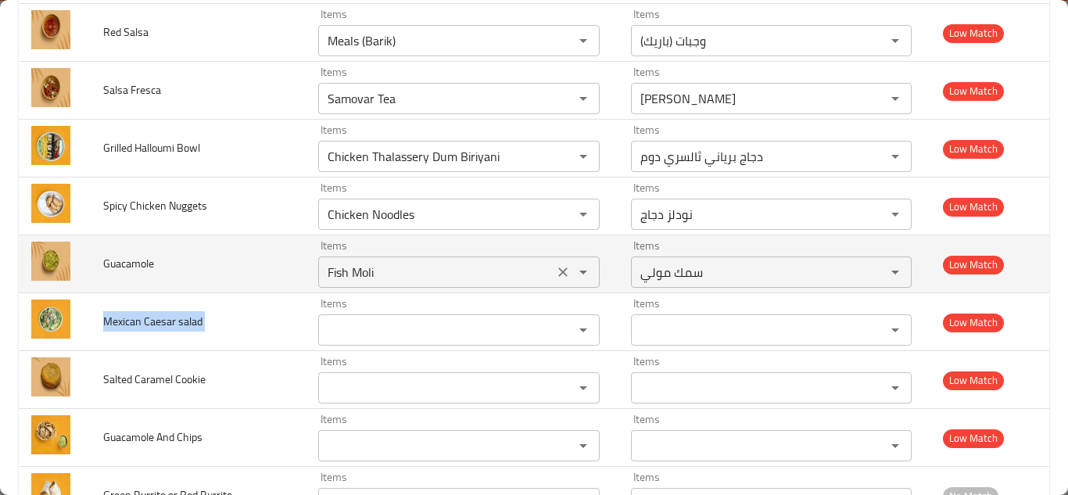
click at [361, 273] on input "Fish Moli" at bounding box center [436, 272] width 226 height 22
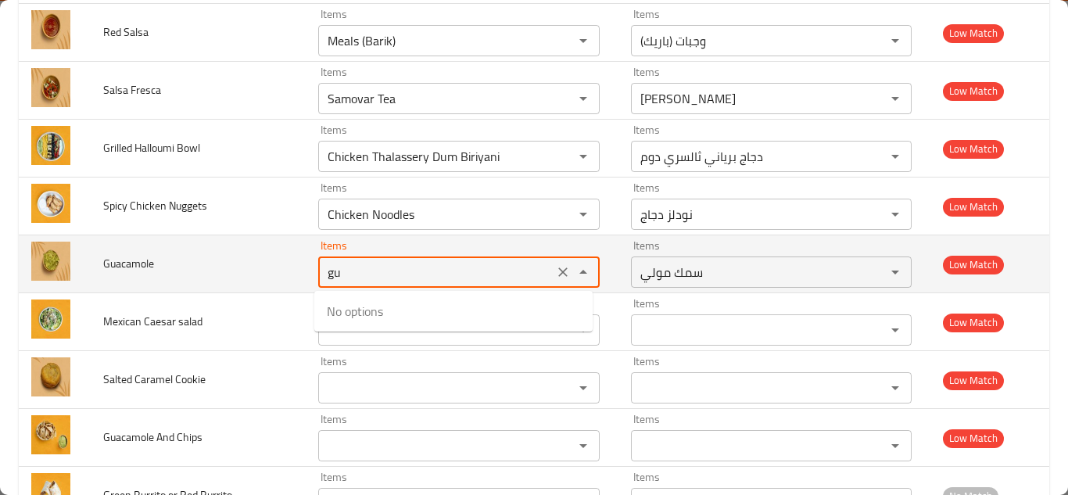
type input "g"
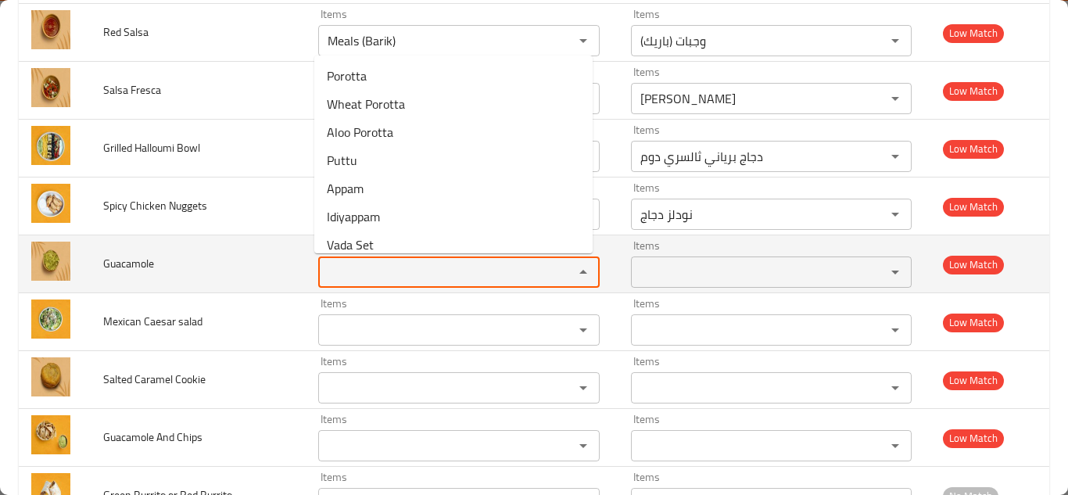
click at [138, 262] on span "Guacamole" at bounding box center [128, 263] width 51 height 20
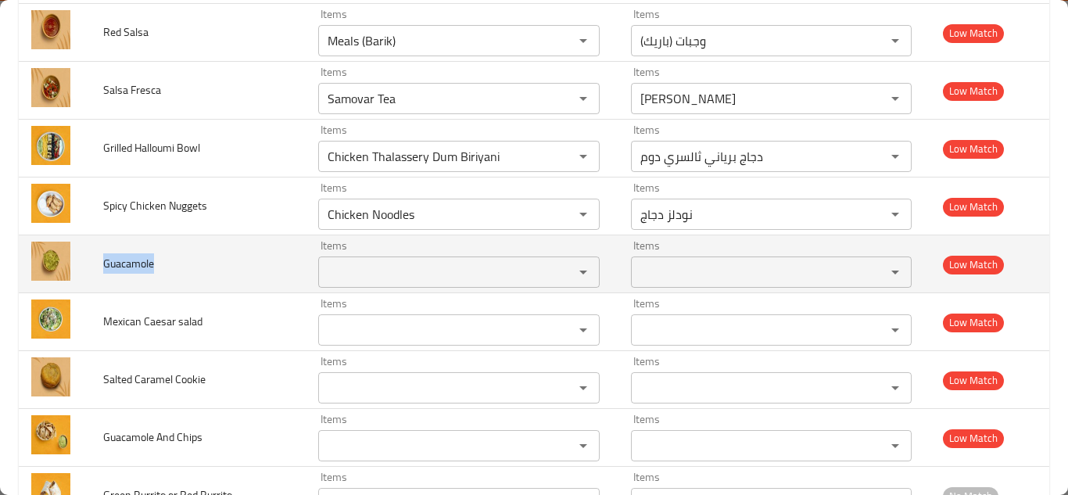
click at [136, 261] on span "Guacamole" at bounding box center [128, 263] width 51 height 20
click at [140, 258] on span "Guacamole" at bounding box center [128, 263] width 51 height 20
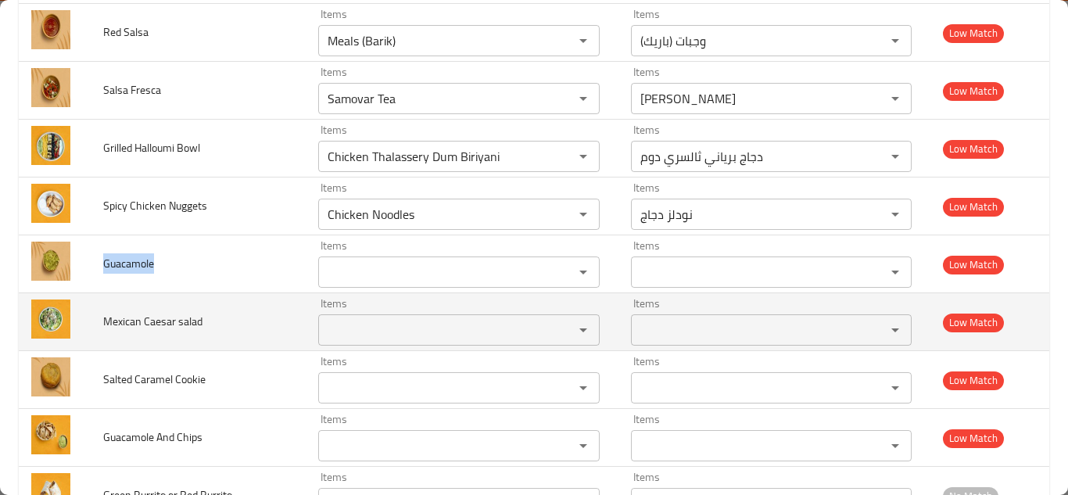
copy span "Guacamole"
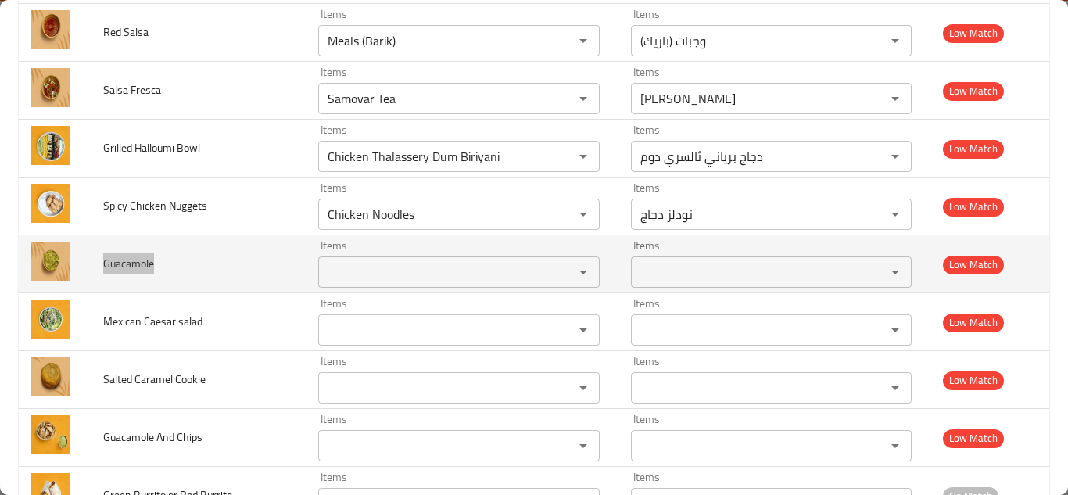
scroll to position [2471, 0]
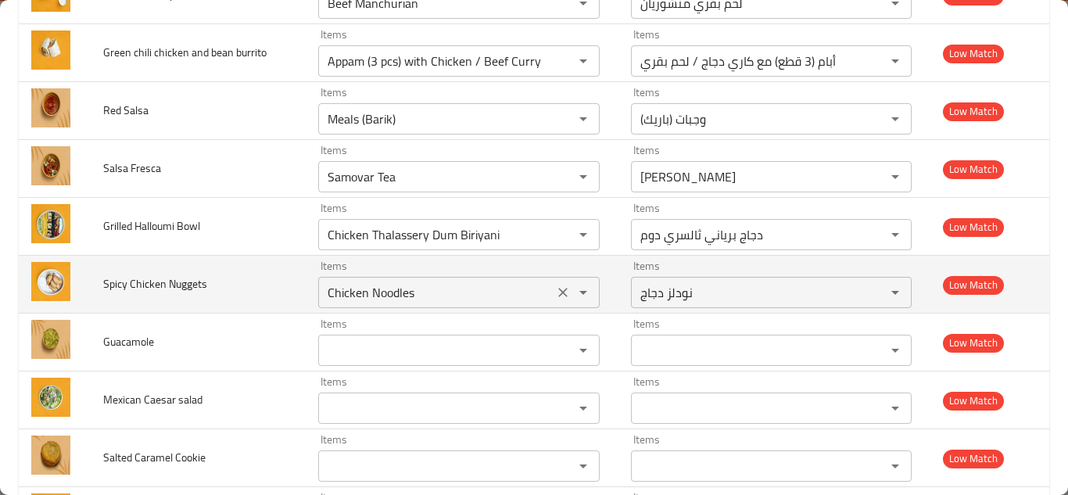
click at [389, 289] on Nuggets "Chicken Noodles" at bounding box center [436, 292] width 226 height 22
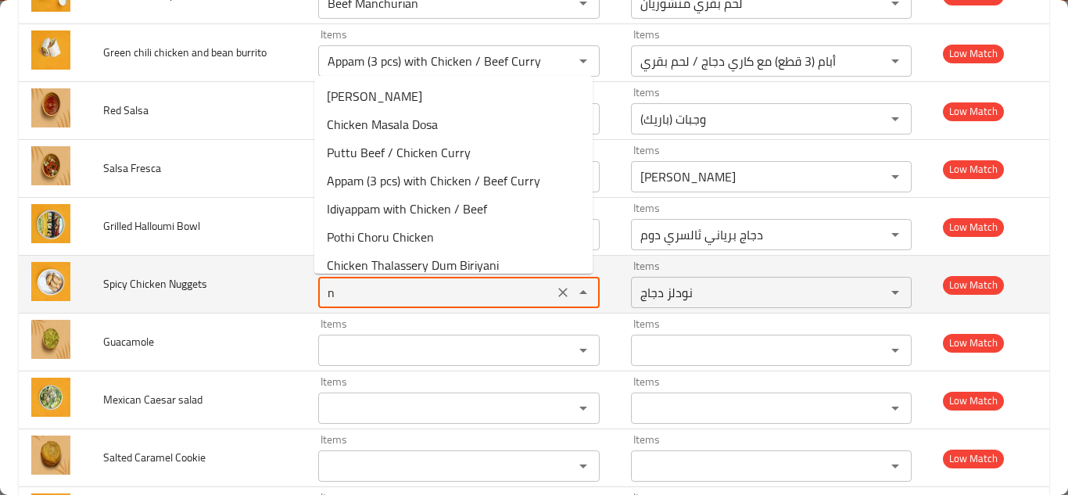
type Nuggets "nu"
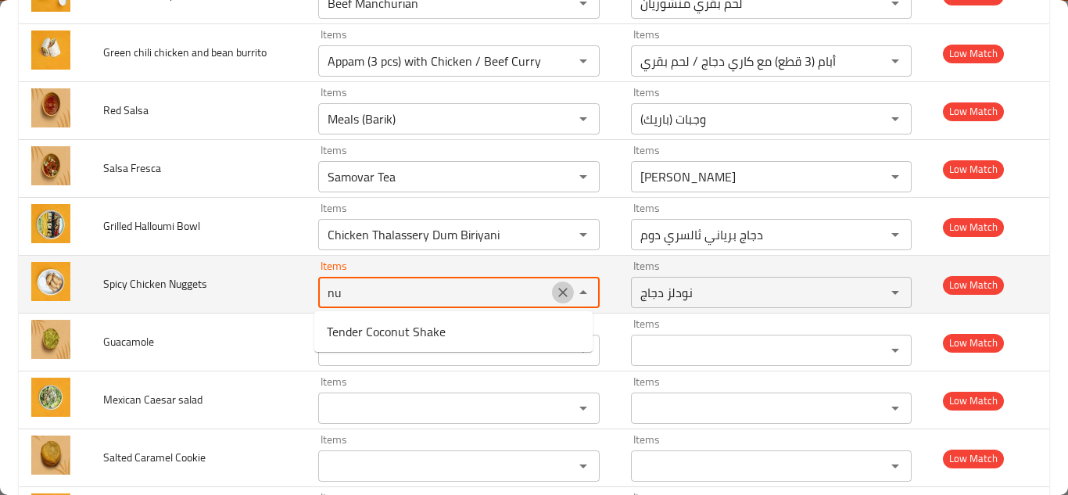
click at [557, 292] on icon "Clear" at bounding box center [563, 293] width 16 height 16
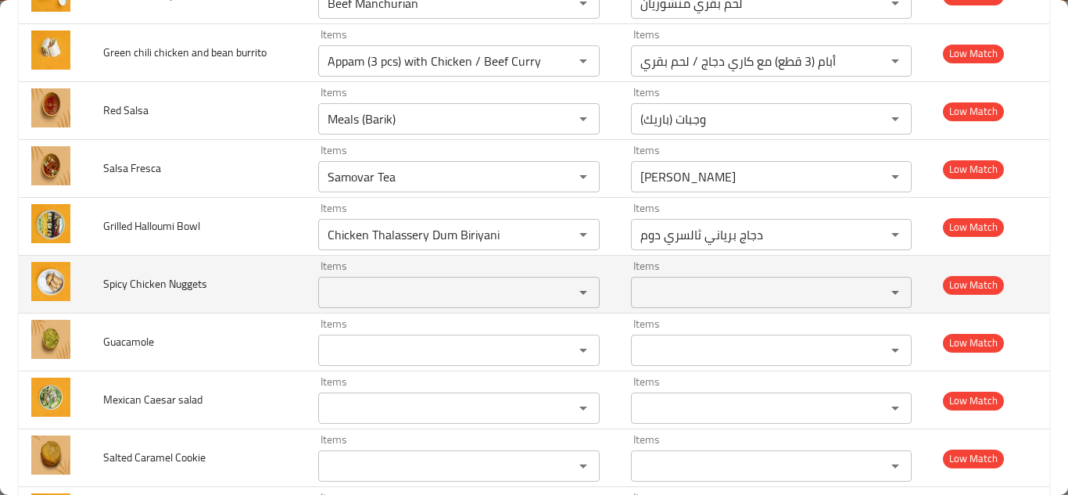
click at [152, 285] on span "Spicy Chicken Nuggets" at bounding box center [155, 284] width 104 height 20
click at [151, 285] on span "Spicy Chicken Nuggets" at bounding box center [155, 284] width 104 height 20
copy span "Spicy Chicken Nuggets"
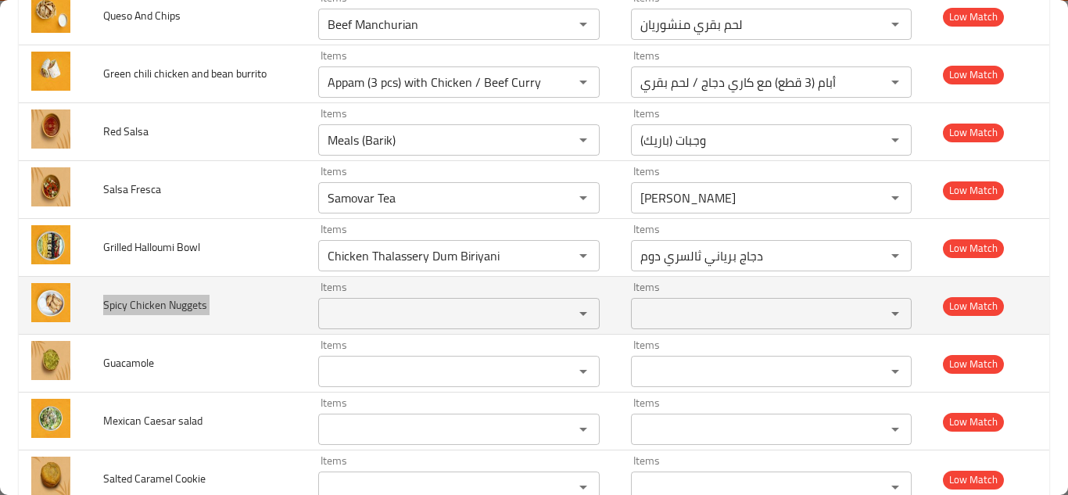
scroll to position [2393, 0]
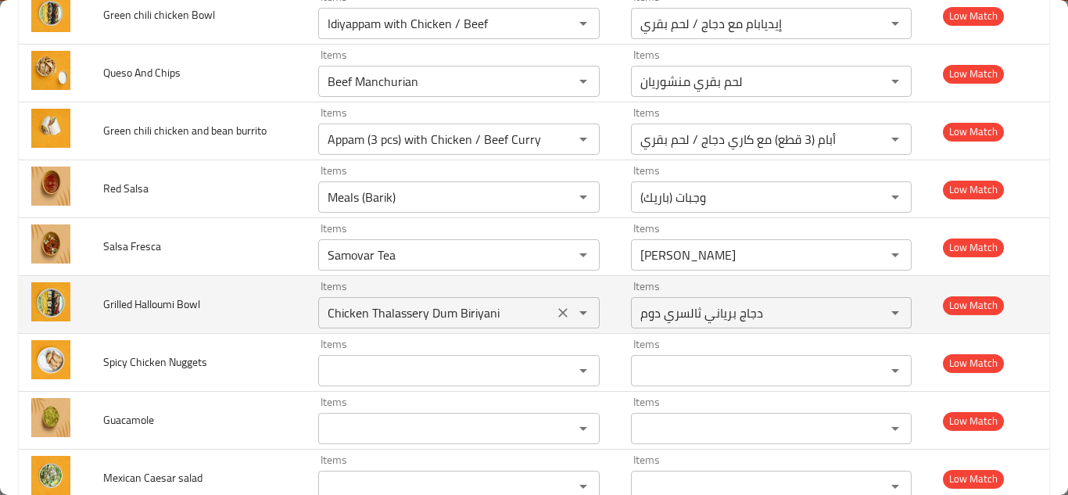
click at [431, 302] on Bowl "Chicken Thalassery Dum Biriyani" at bounding box center [436, 313] width 226 height 22
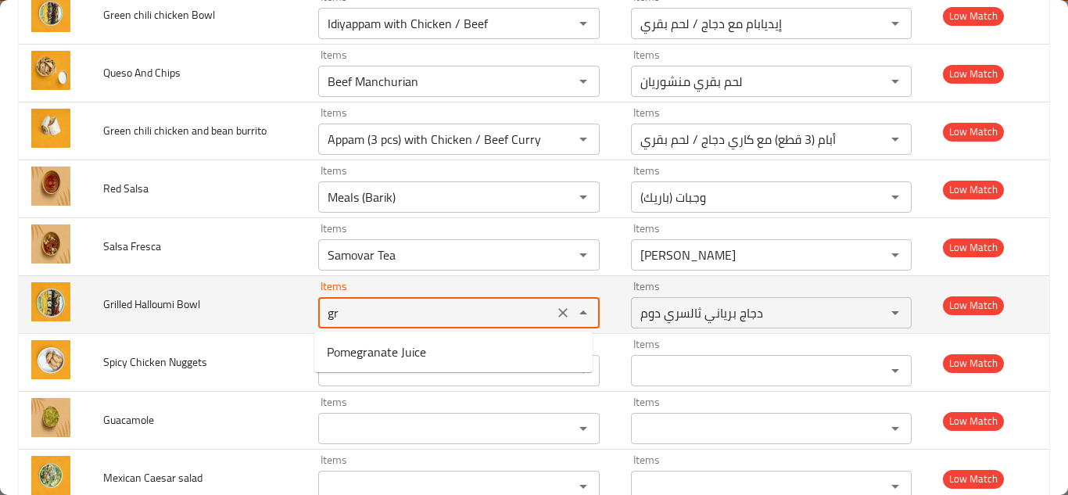
type Bowl "g"
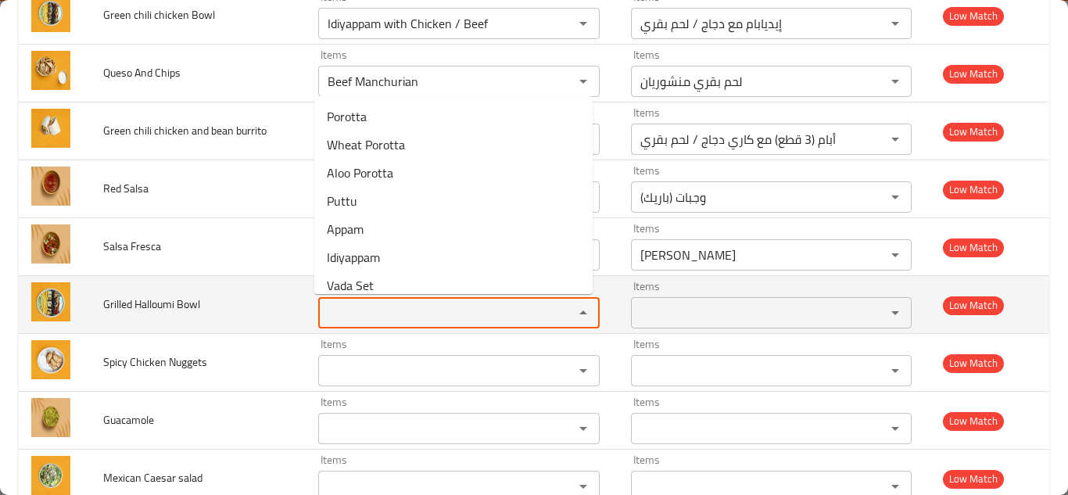
click at [151, 303] on span "Grilled Halloumi Bowl" at bounding box center [151, 304] width 97 height 20
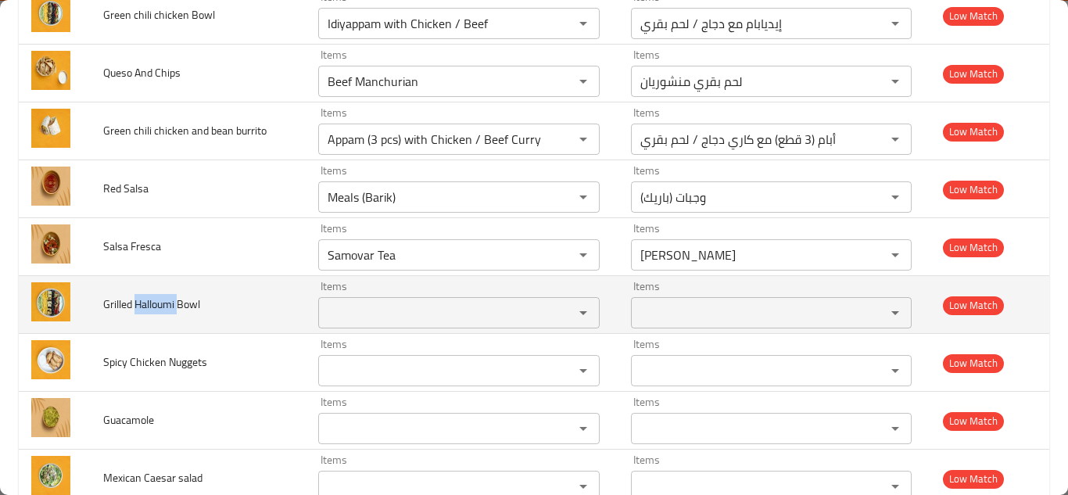
click at [151, 303] on span "Grilled Halloumi Bowl" at bounding box center [151, 304] width 97 height 20
click at [170, 298] on span "Grilled Halloumi Bowl" at bounding box center [151, 304] width 97 height 20
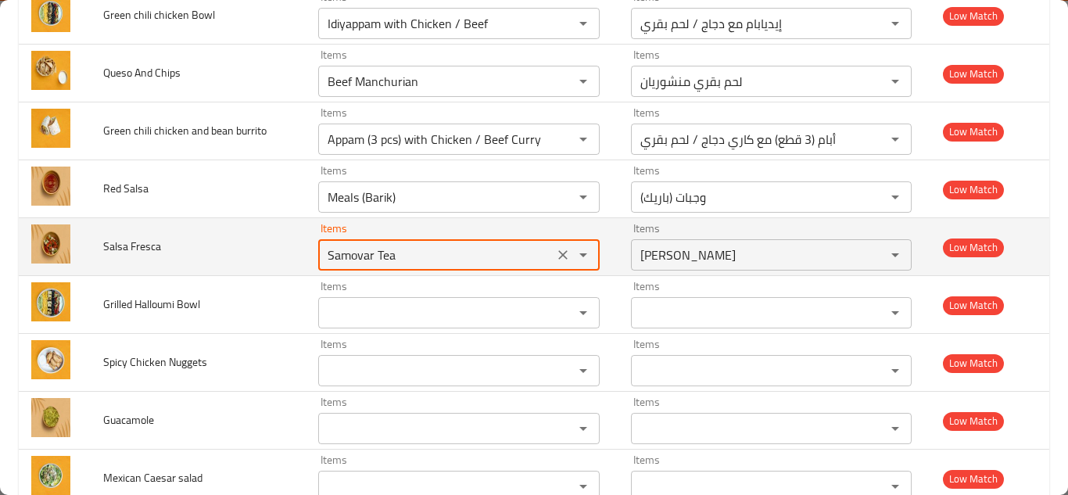
click at [395, 252] on Fresca "Samovar Tea" at bounding box center [436, 255] width 226 height 22
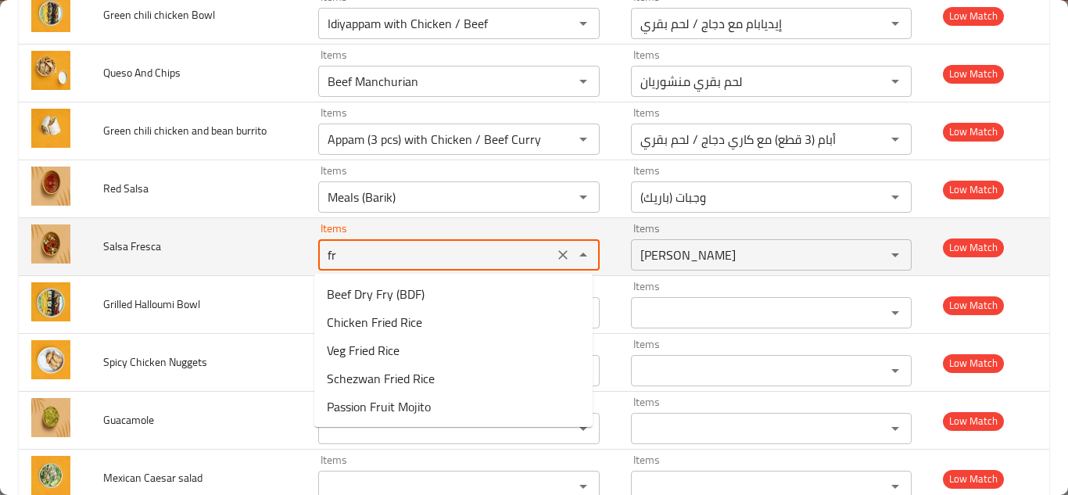
type Fresca "f"
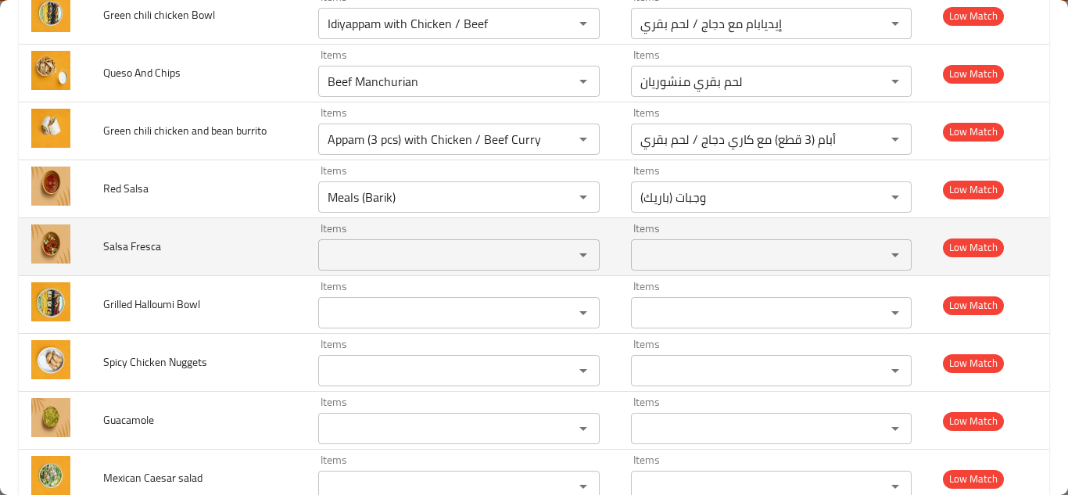
click at [136, 245] on span "Salsa Fresca" at bounding box center [132, 246] width 58 height 20
copy span "Salsa Fresca"
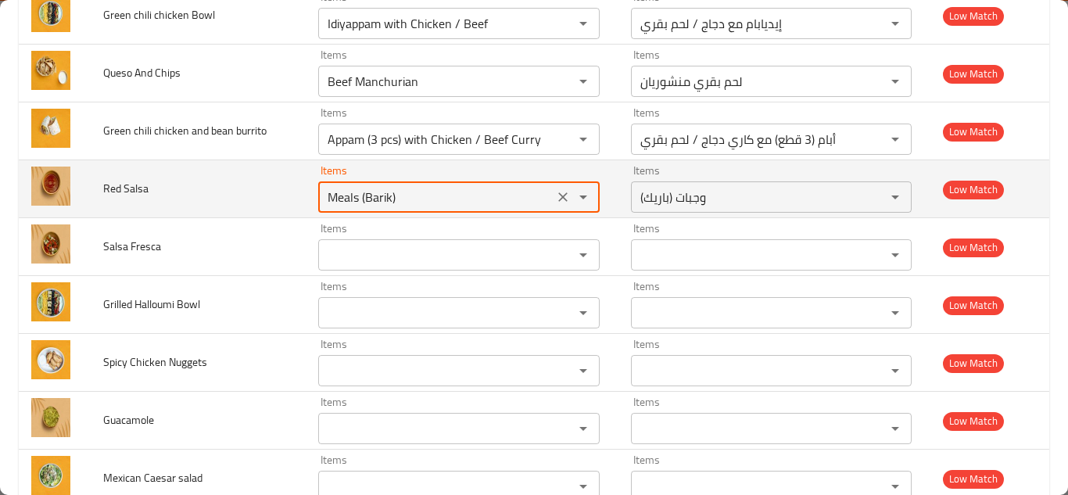
click at [375, 186] on Salsa "Meals (Barik)" at bounding box center [436, 197] width 226 height 22
type Salsa "r"
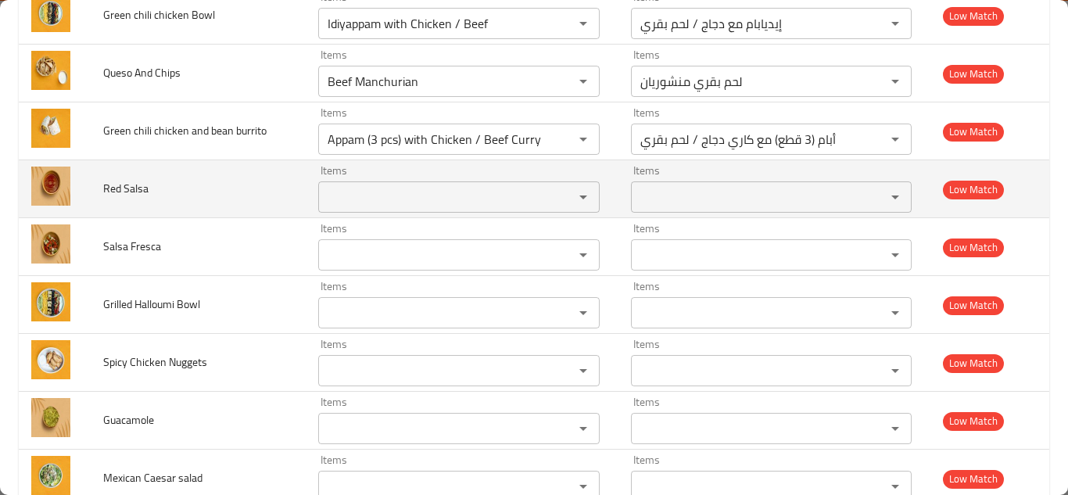
click at [139, 186] on span "Red Salsa" at bounding box center [125, 188] width 45 height 20
click at [138, 186] on span "Red Salsa" at bounding box center [125, 188] width 45 height 20
copy span "Red Salsa"
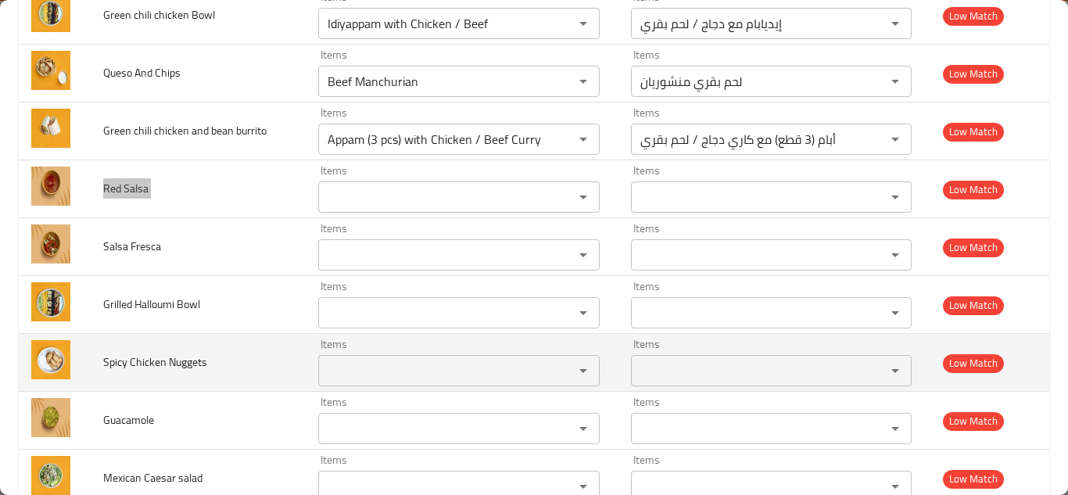
scroll to position [2314, 0]
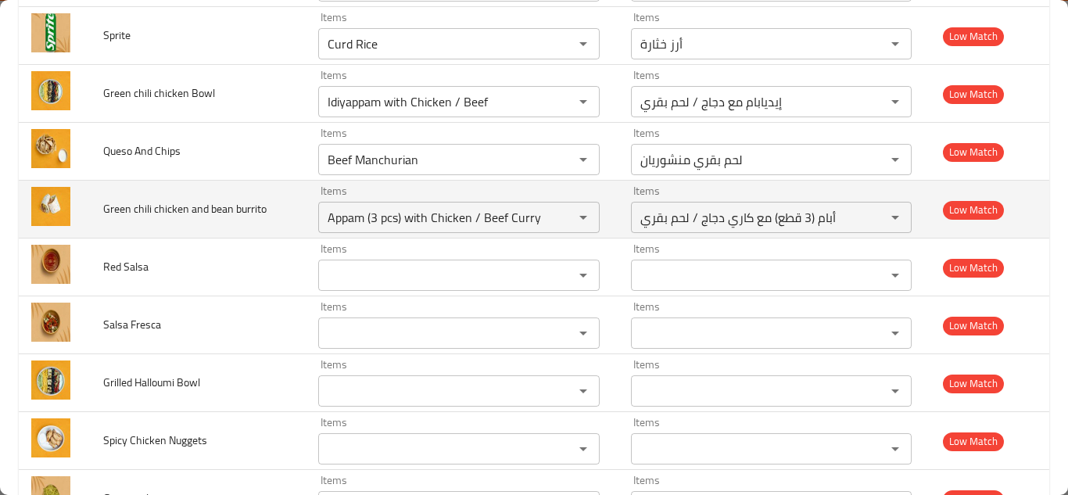
click at [274, 211] on td "Green chili chicken and bean burrito" at bounding box center [198, 210] width 215 height 58
click at [557, 220] on icon "Clear" at bounding box center [563, 217] width 16 height 16
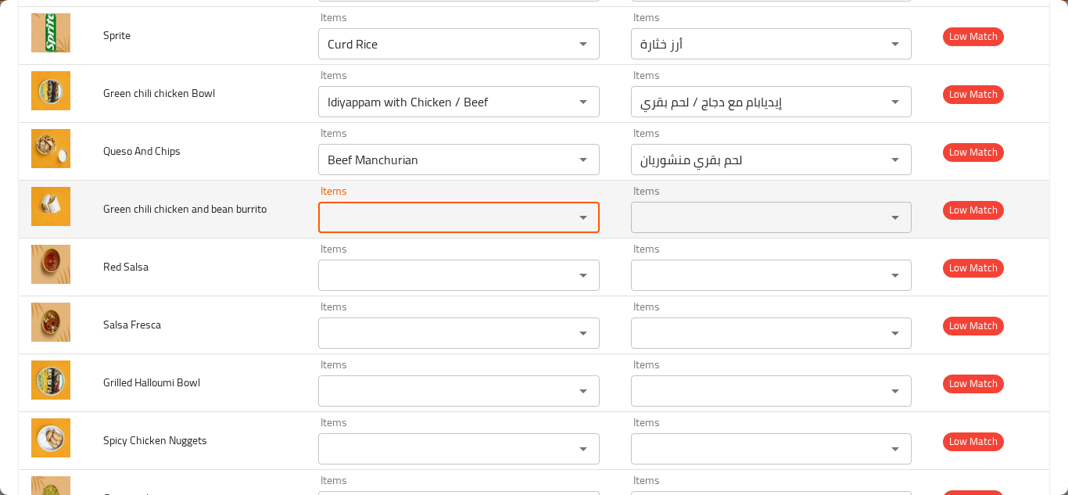
click at [223, 212] on span "Green chili chicken and bean burrito" at bounding box center [184, 209] width 163 height 20
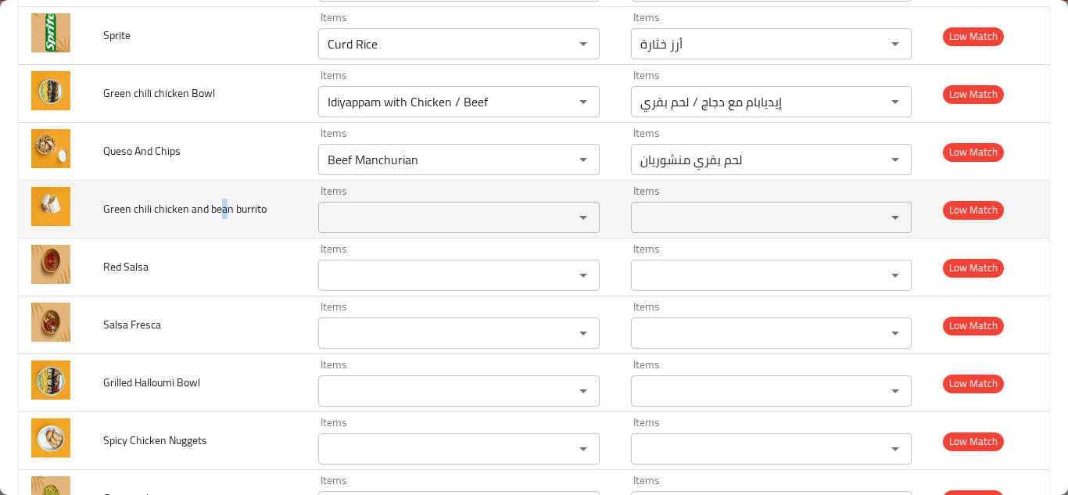
click at [222, 212] on span "Green chili chicken and bean burrito" at bounding box center [184, 209] width 163 height 20
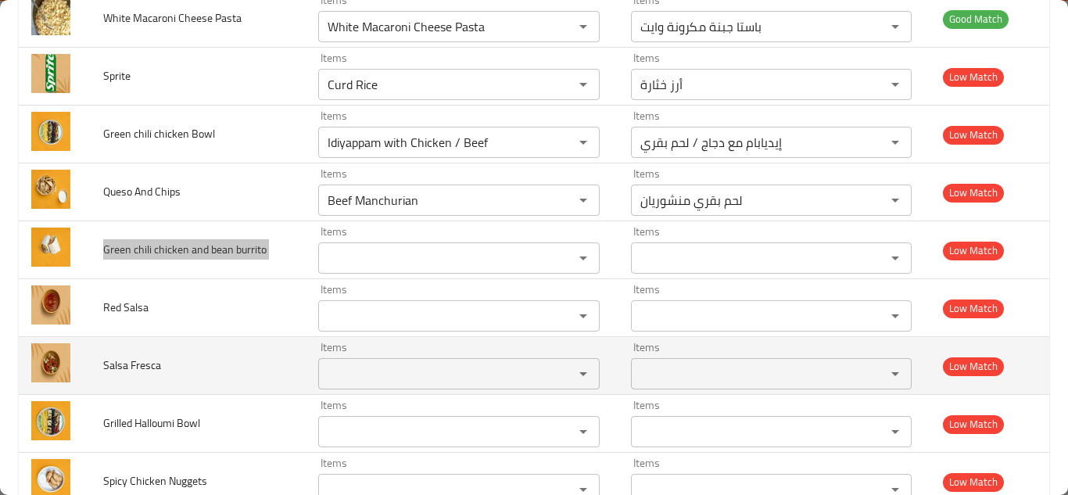
scroll to position [2236, 0]
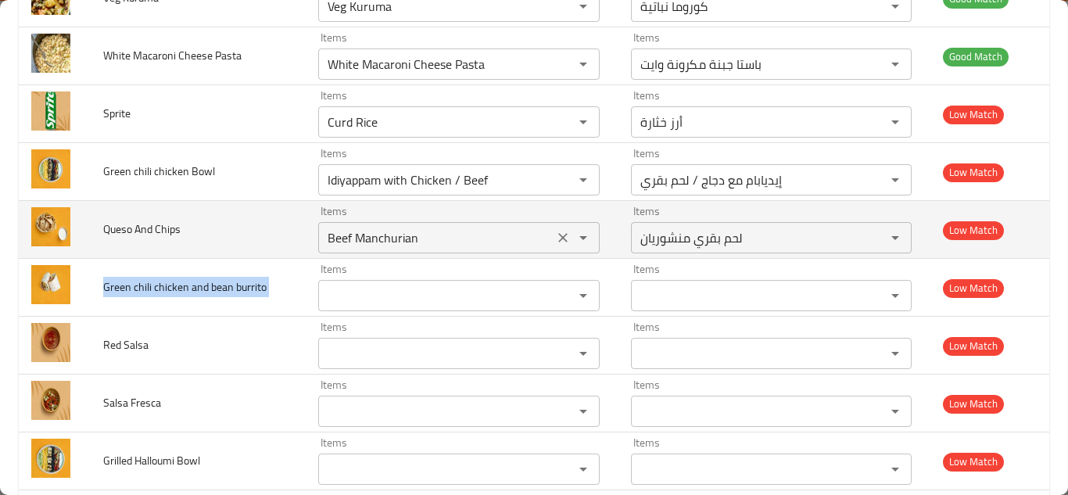
click at [555, 242] on icon "Clear" at bounding box center [563, 238] width 16 height 16
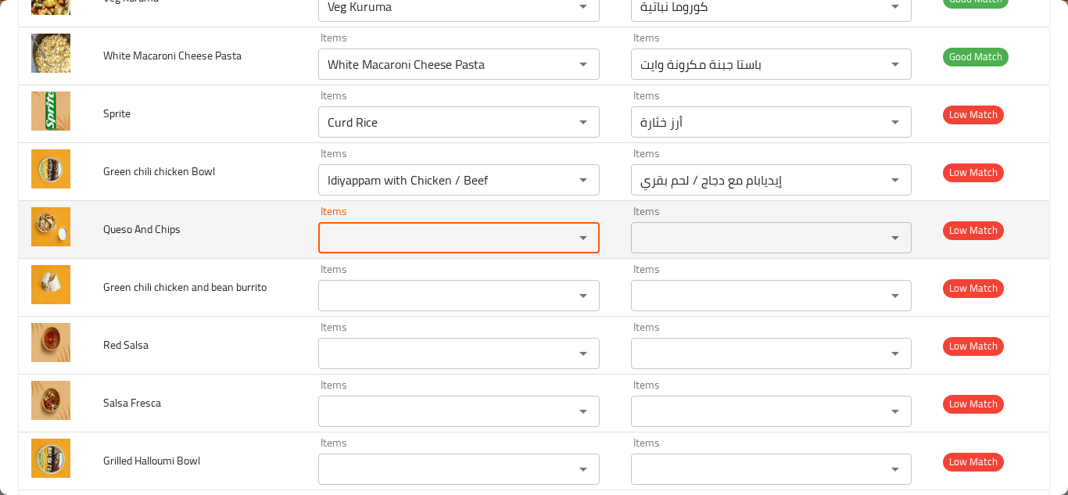
click at [154, 229] on span "Queso And Chips" at bounding box center [141, 229] width 77 height 20
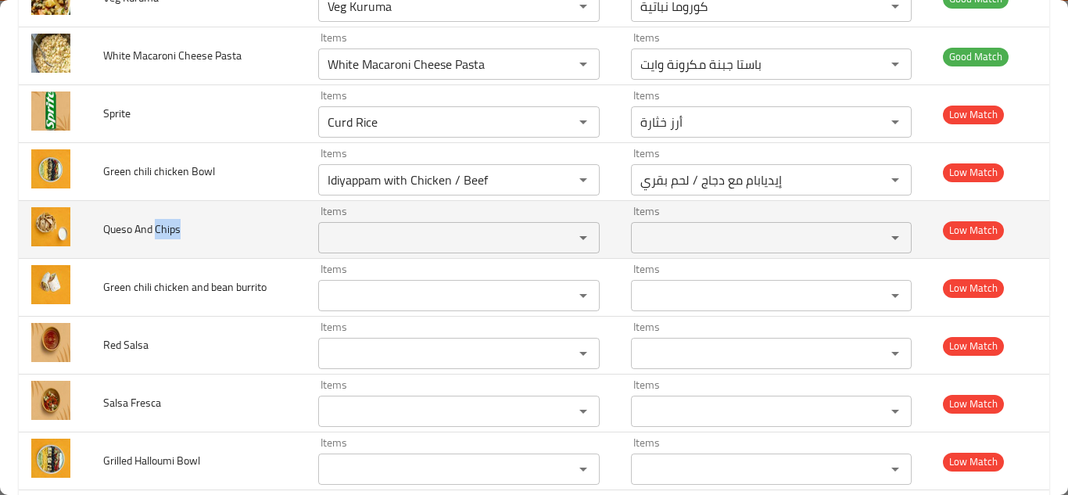
click at [154, 229] on span "Queso And Chips" at bounding box center [141, 229] width 77 height 20
copy span "Queso And Chips"
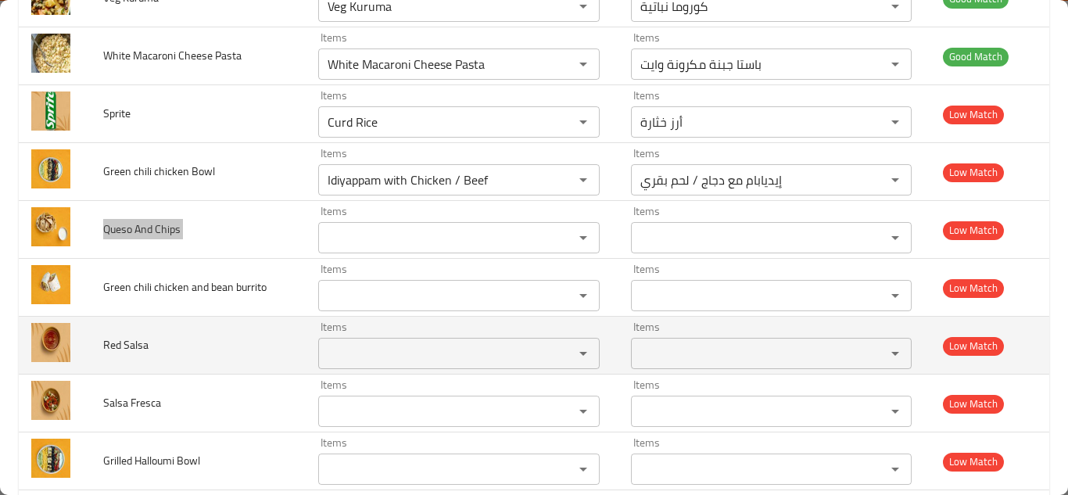
scroll to position [2158, 0]
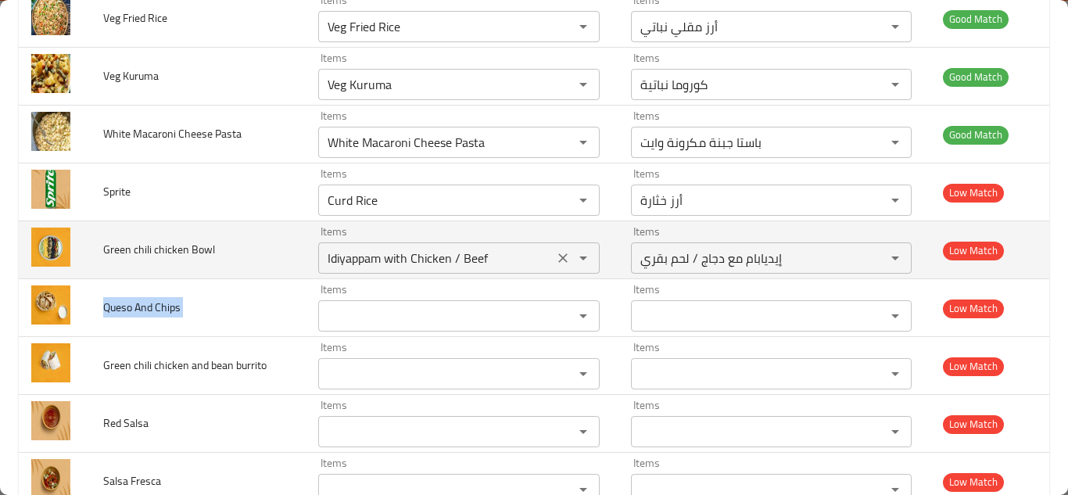
click at [453, 255] on Bowl "Idiyappam with Chicken / Beef" at bounding box center [436, 258] width 226 height 22
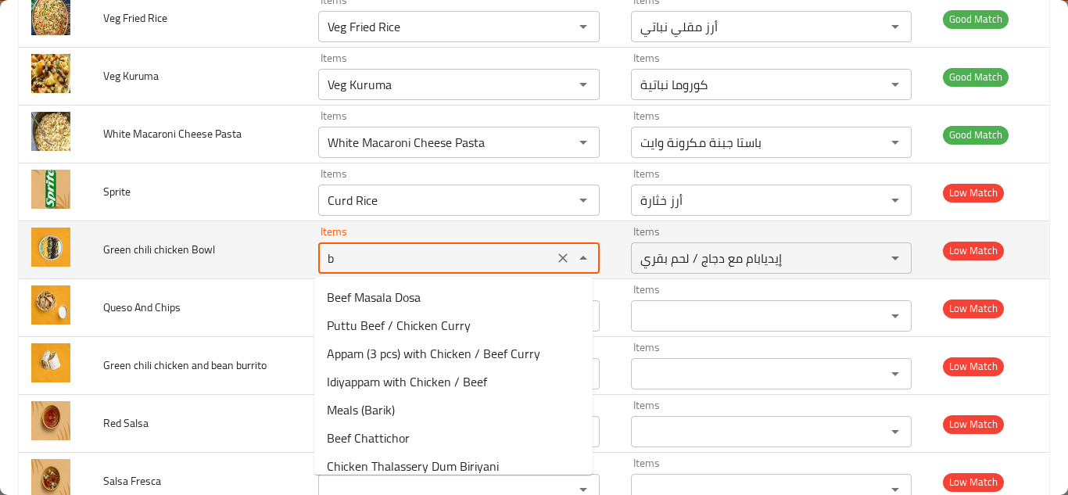
type Bowl "bo"
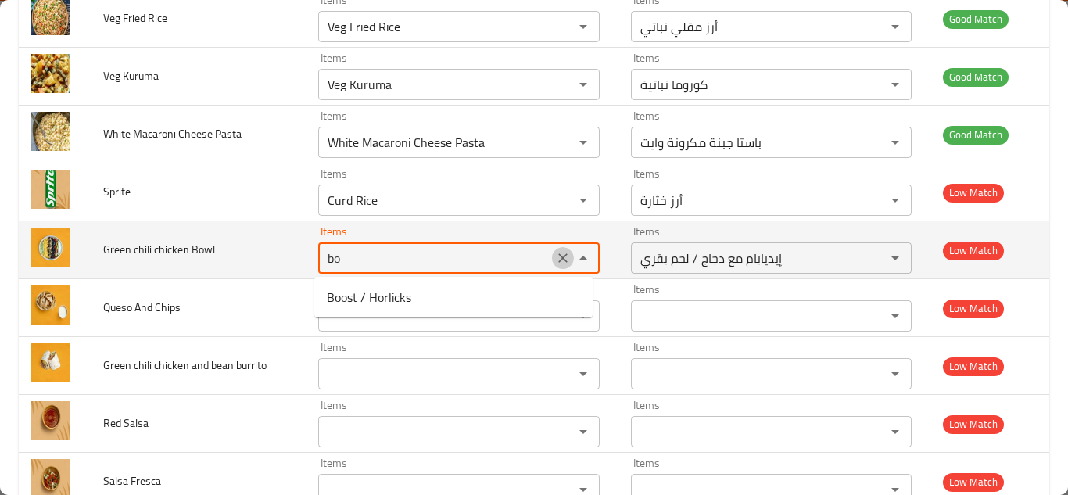
click at [555, 262] on icon "Clear" at bounding box center [563, 258] width 16 height 16
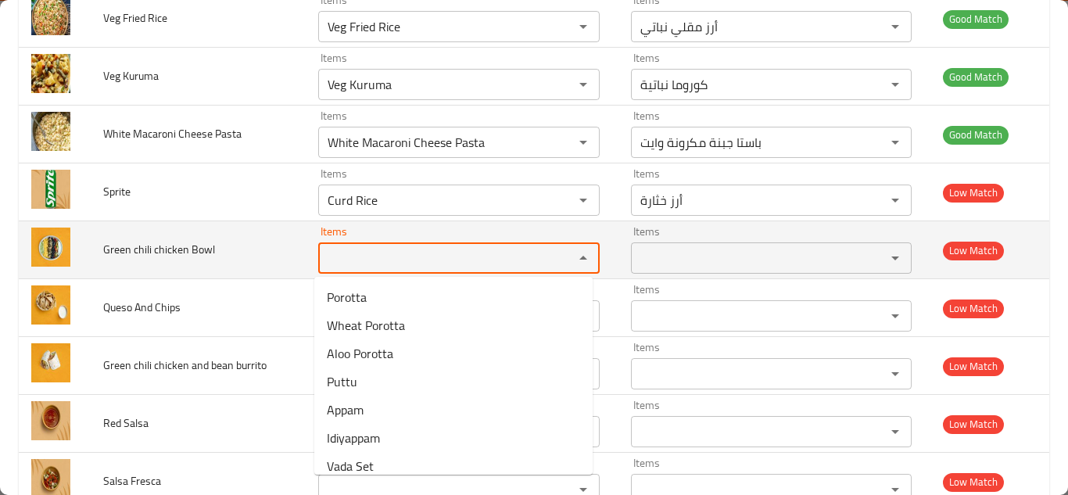
click at [156, 245] on span "Green chili chicken Bowl" at bounding box center [159, 249] width 112 height 20
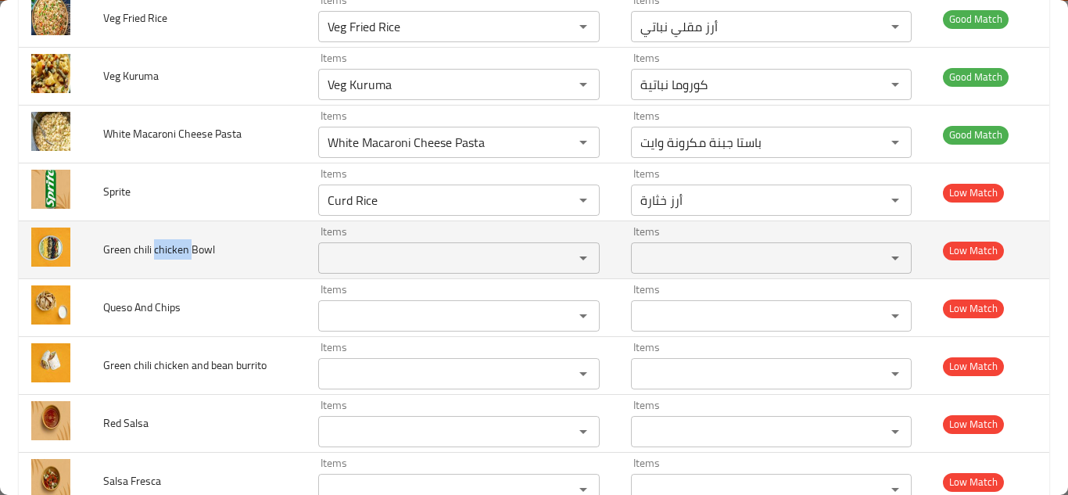
click at [156, 245] on span "Green chili chicken Bowl" at bounding box center [159, 249] width 112 height 20
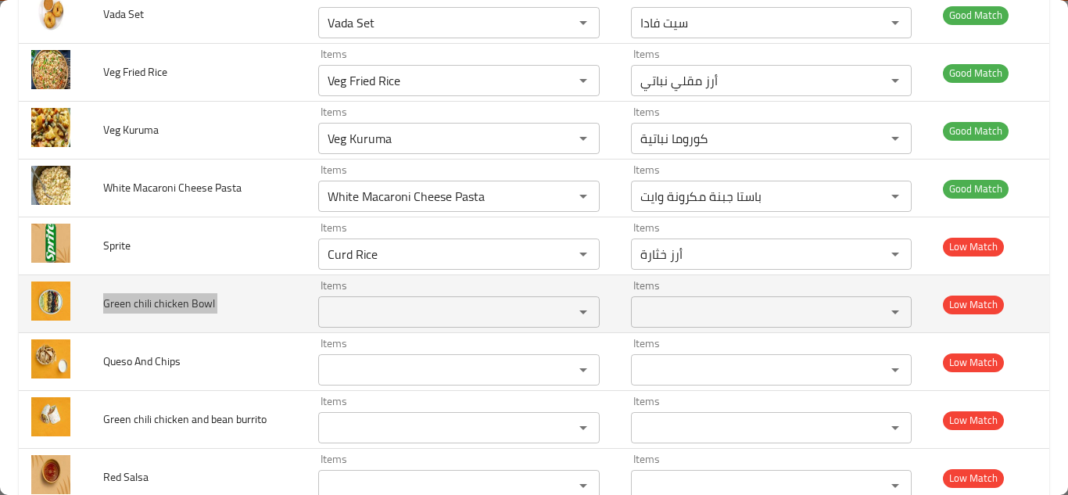
scroll to position [2080, 0]
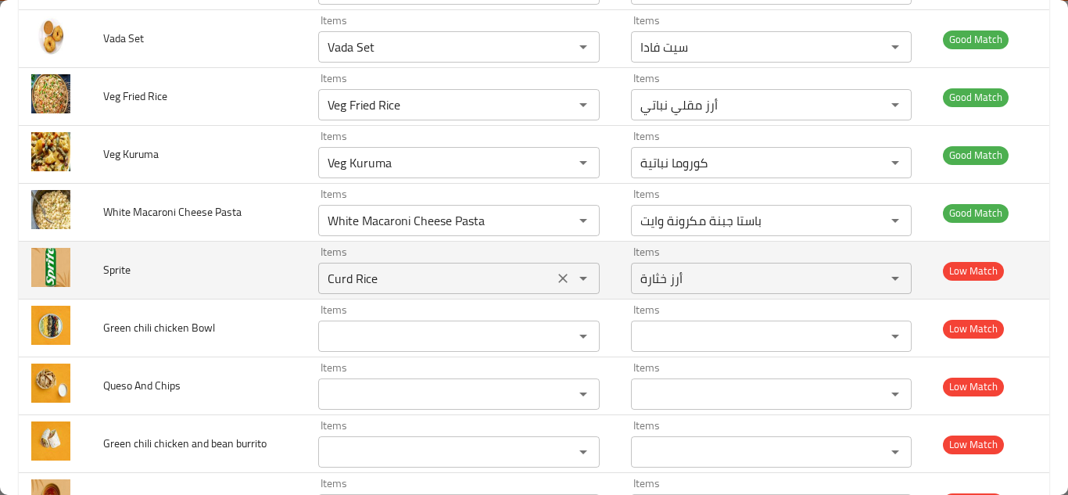
click at [371, 285] on input "Curd Rice" at bounding box center [436, 278] width 226 height 22
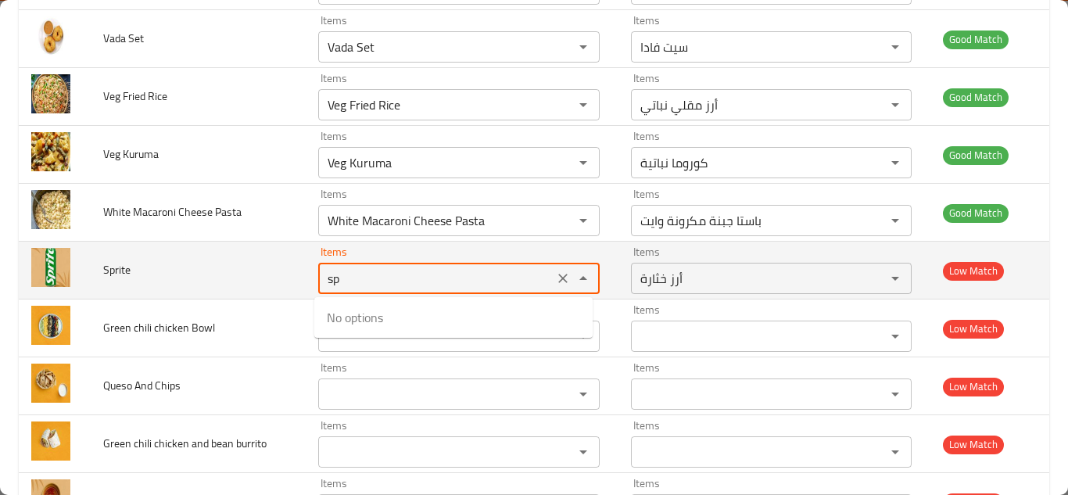
type input "s"
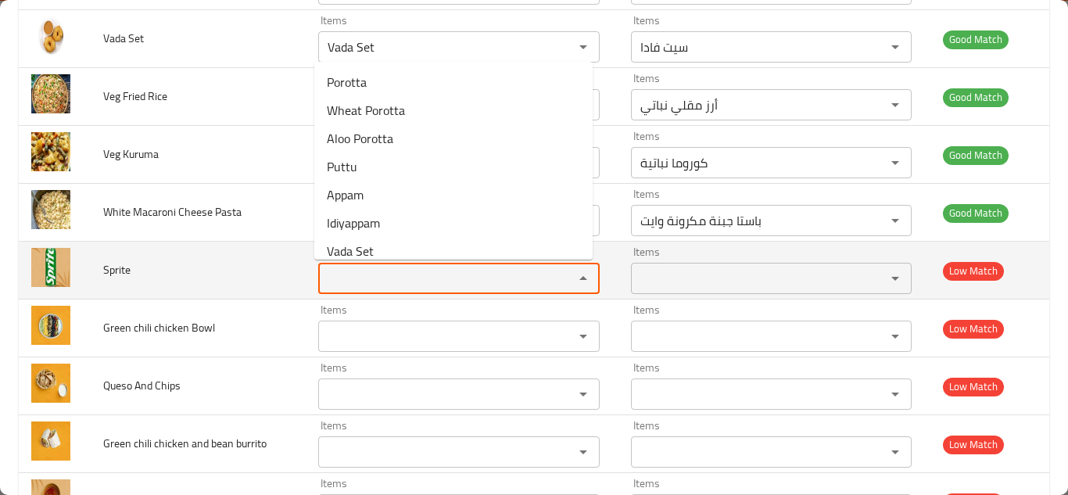
click at [113, 266] on span "Sprite" at bounding box center [116, 270] width 27 height 20
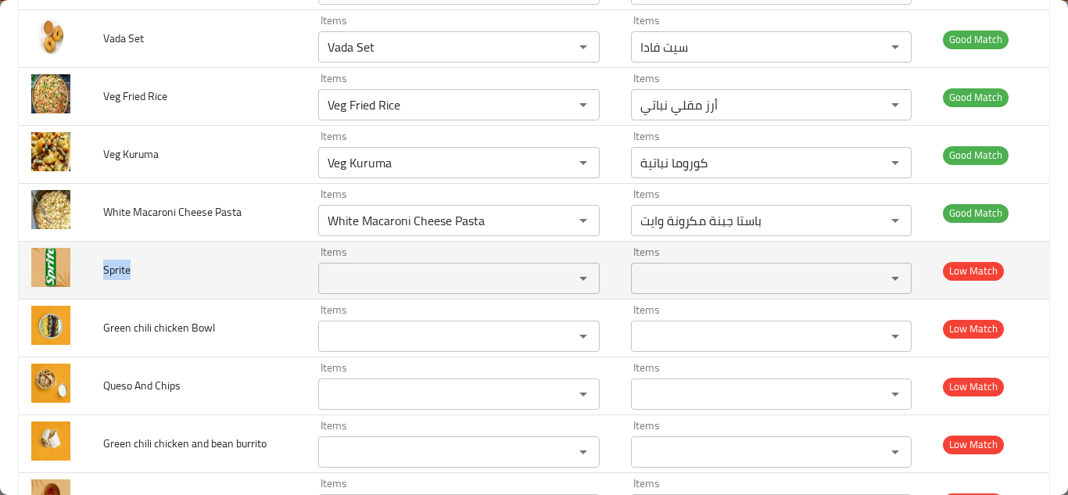
click at [113, 266] on span "Sprite" at bounding box center [116, 270] width 27 height 20
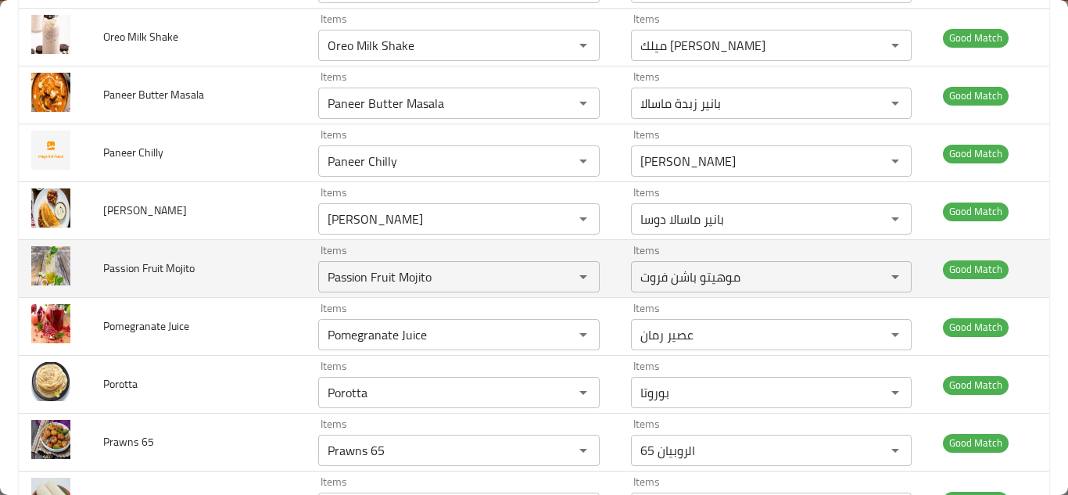
scroll to position [1298, 0]
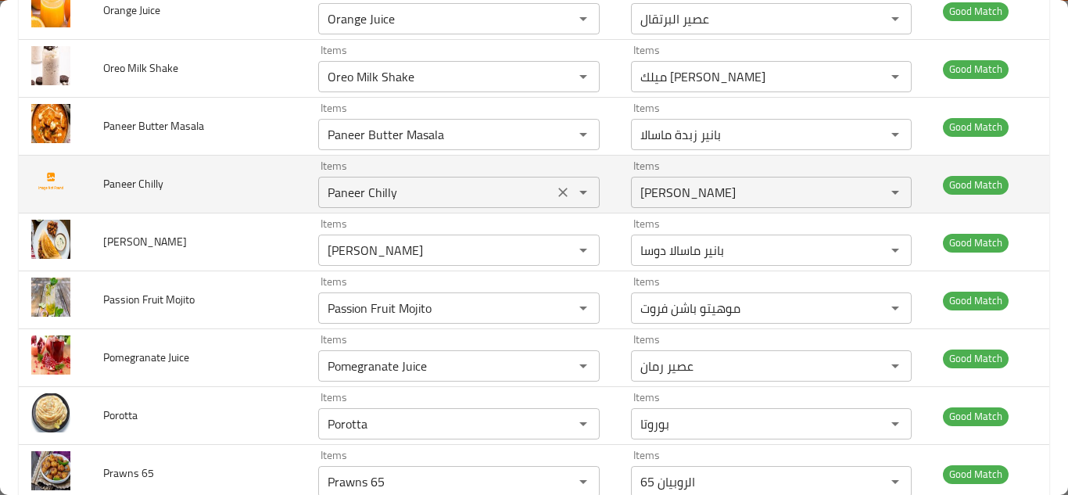
click at [367, 188] on Chilly "Paneer Chilly" at bounding box center [436, 192] width 226 height 22
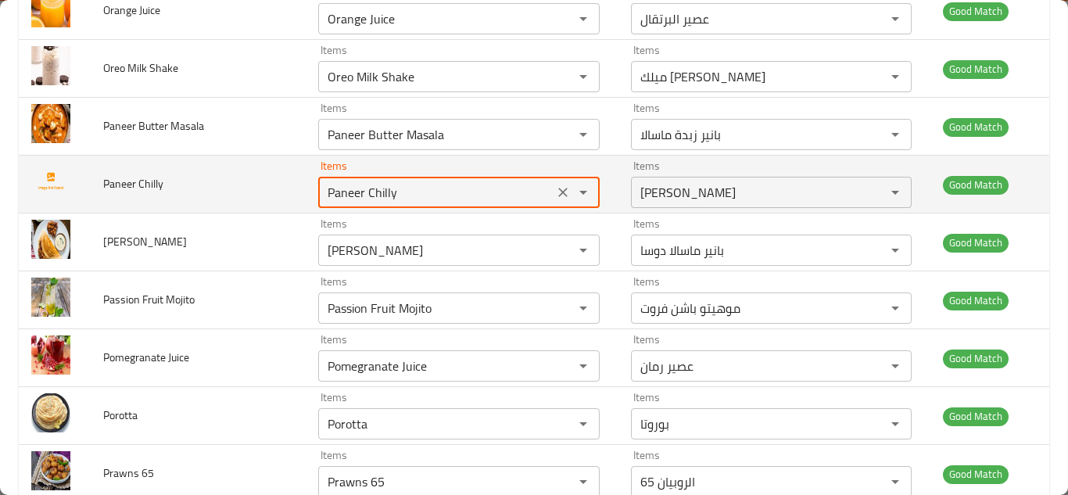
click at [367, 188] on Chilly "Paneer Chilly" at bounding box center [436, 192] width 226 height 22
click at [555, 191] on icon "Clear" at bounding box center [563, 192] width 16 height 16
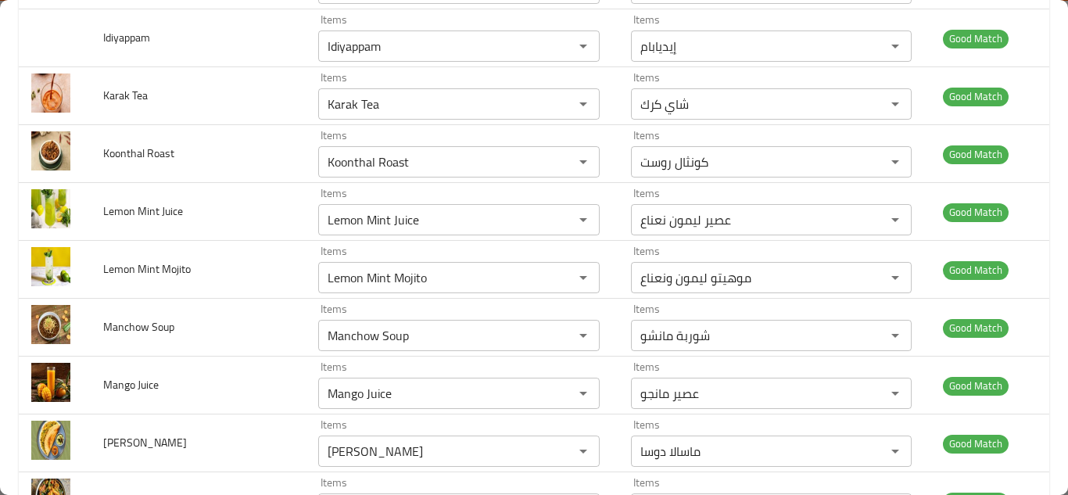
scroll to position [517, 0]
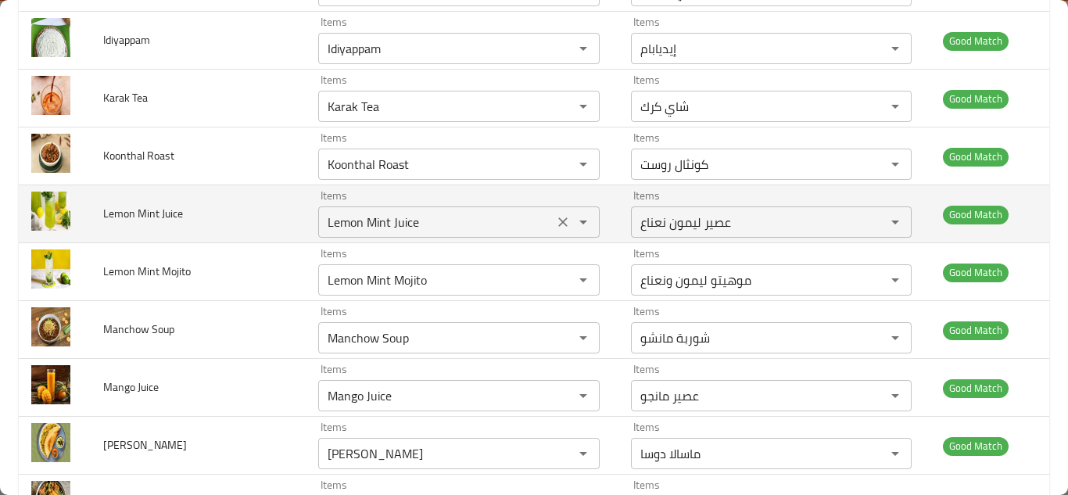
click at [428, 231] on Juice "Lemon Mint Juice" at bounding box center [436, 222] width 226 height 22
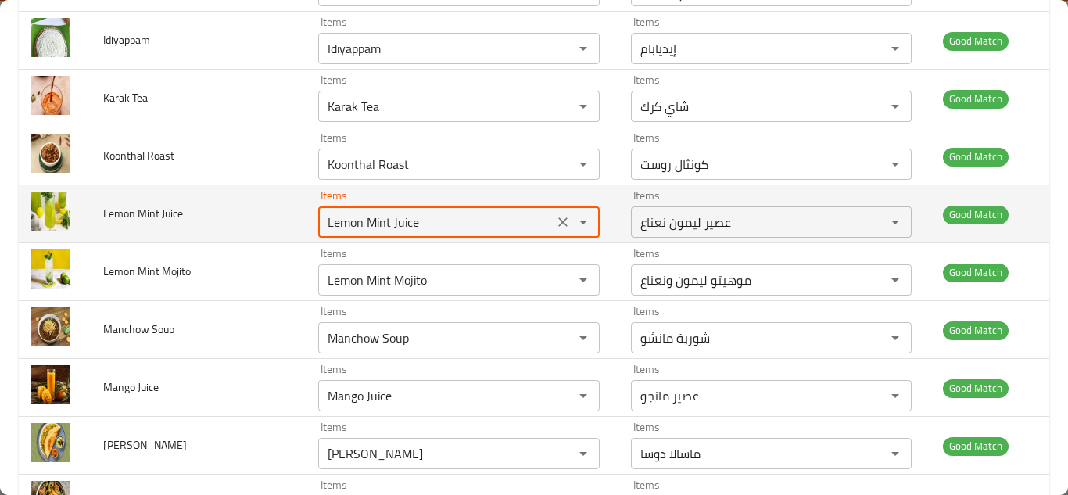
click at [558, 223] on icon "Clear" at bounding box center [562, 221] width 9 height 9
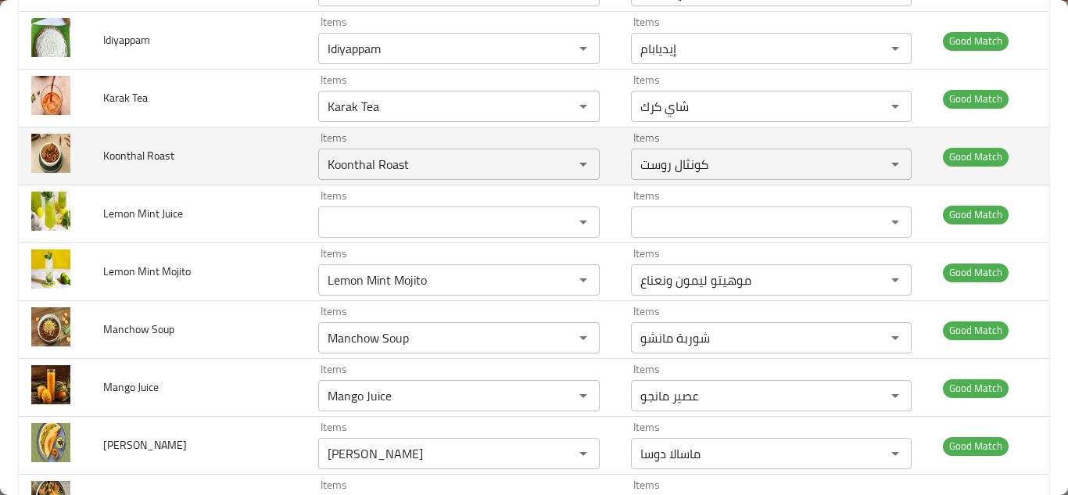
click at [257, 177] on td "Koonthal Roast" at bounding box center [198, 156] width 215 height 58
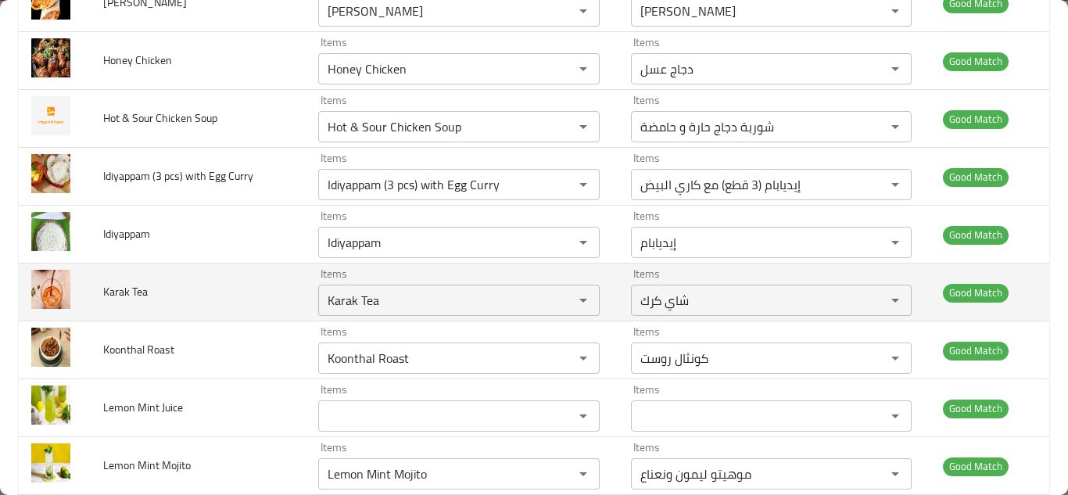
scroll to position [282, 0]
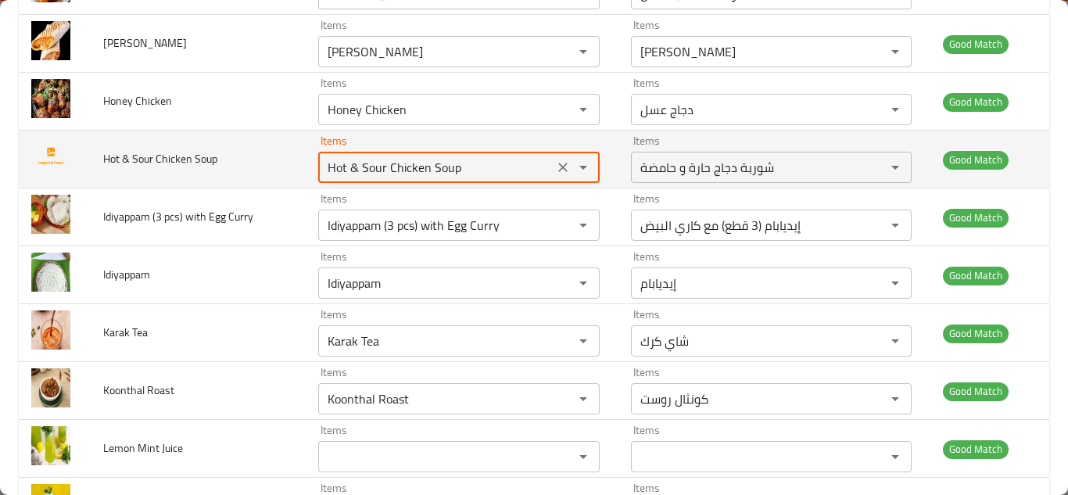
click at [385, 170] on Soup "Hot & Sour Chicken Soup" at bounding box center [436, 167] width 226 height 22
click at [558, 164] on icon "Clear" at bounding box center [562, 167] width 9 height 9
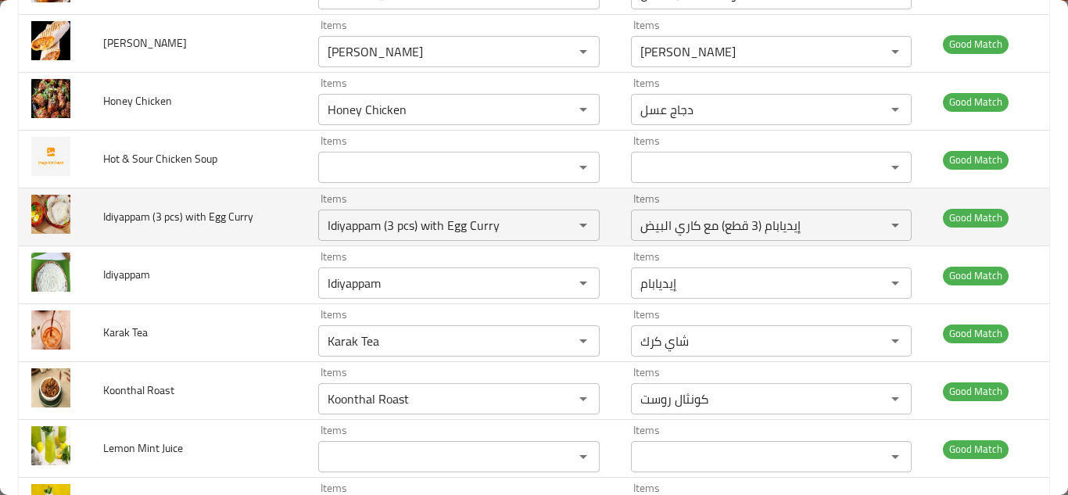
scroll to position [204, 0]
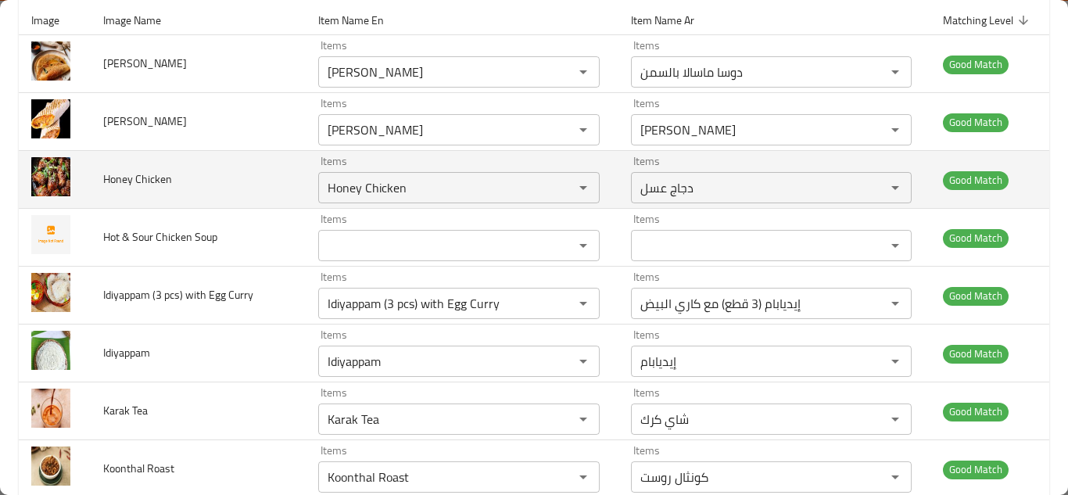
click at [243, 175] on td "Honey Chicken" at bounding box center [198, 180] width 215 height 58
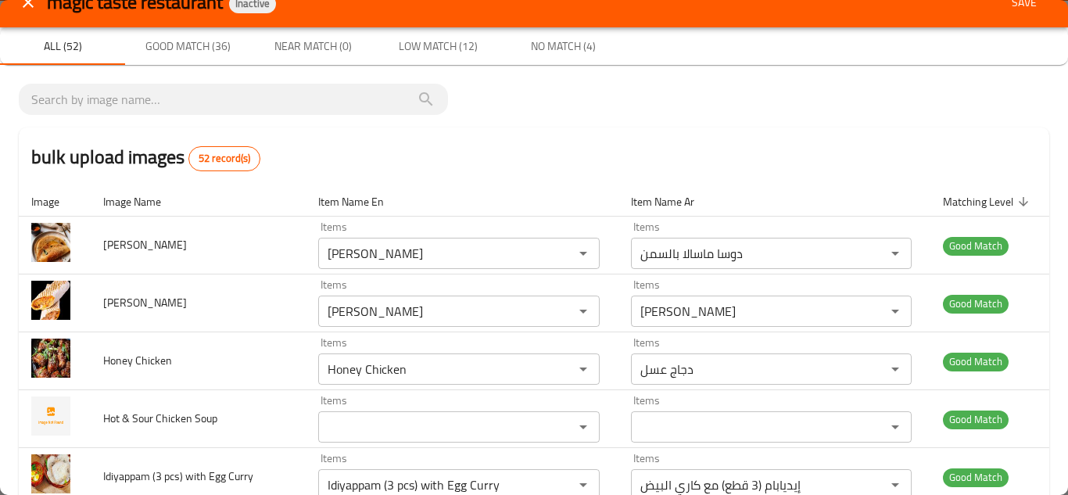
scroll to position [0, 0]
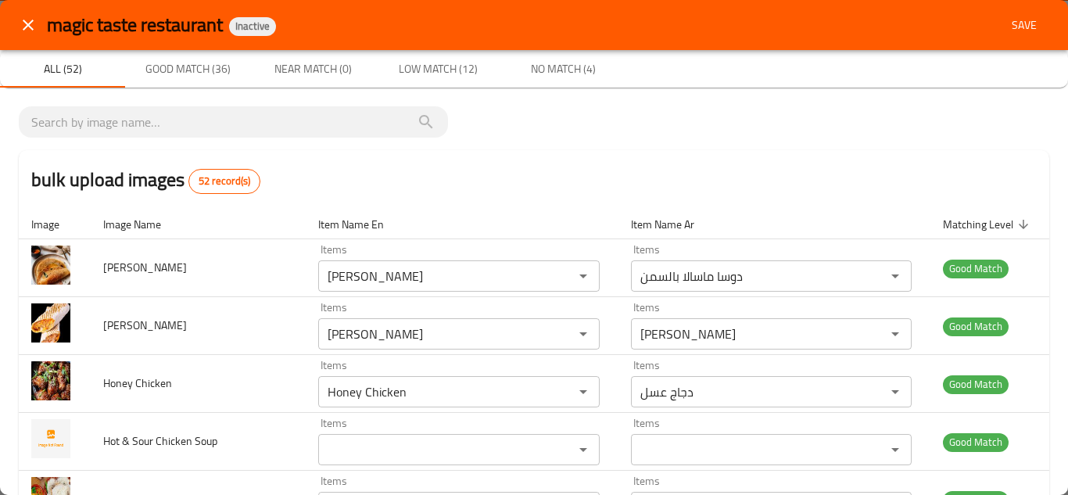
click at [1010, 24] on span "Save" at bounding box center [1024, 26] width 38 height 20
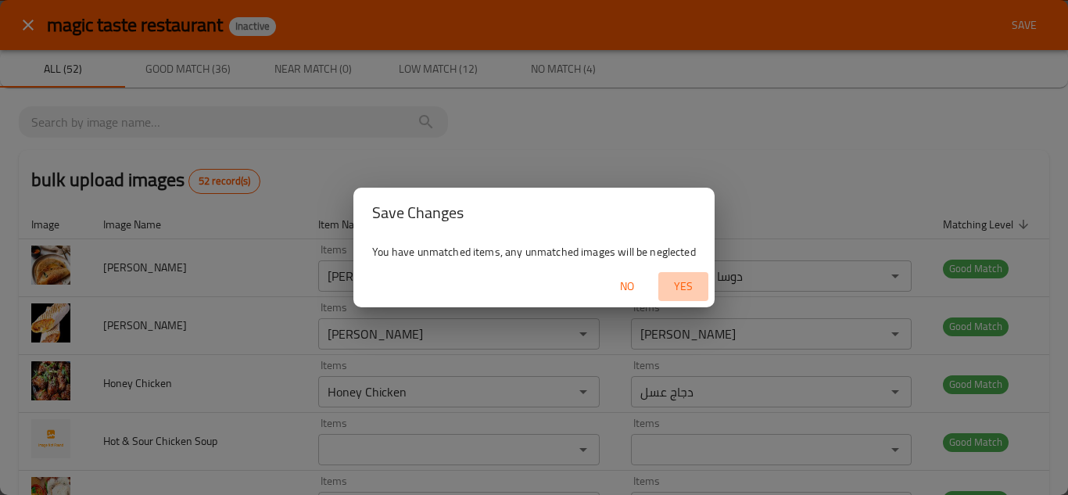
click at [682, 284] on span "Yes" at bounding box center [683, 287] width 38 height 20
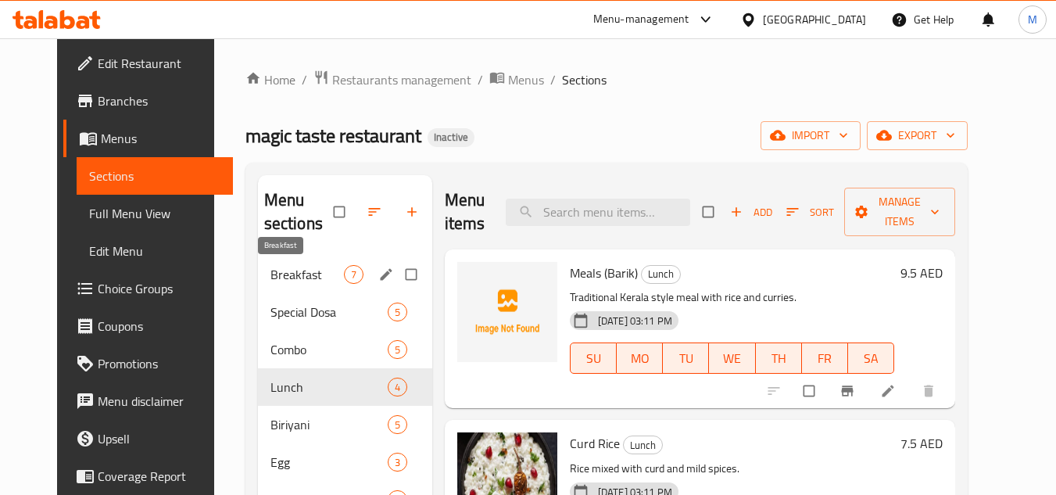
click at [270, 267] on span "Breakfast" at bounding box center [306, 274] width 73 height 19
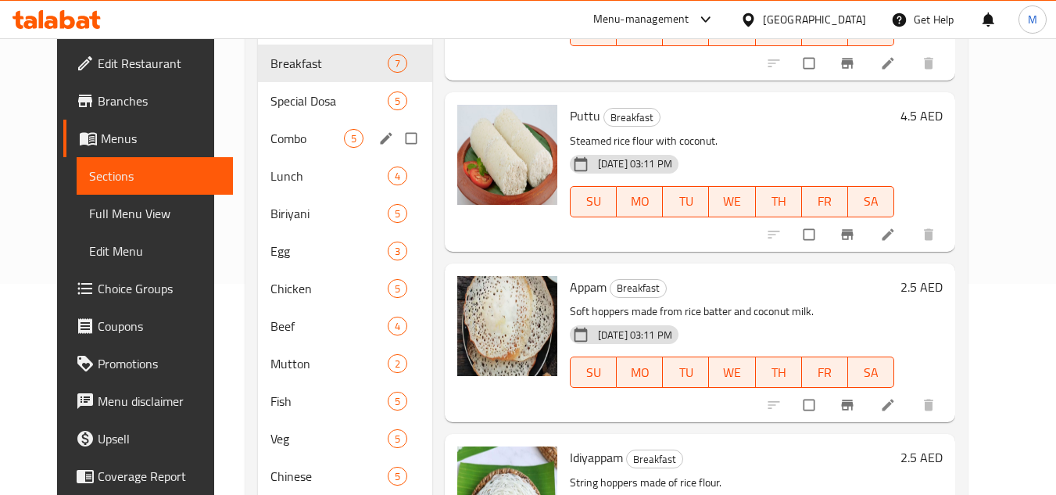
scroll to position [133, 0]
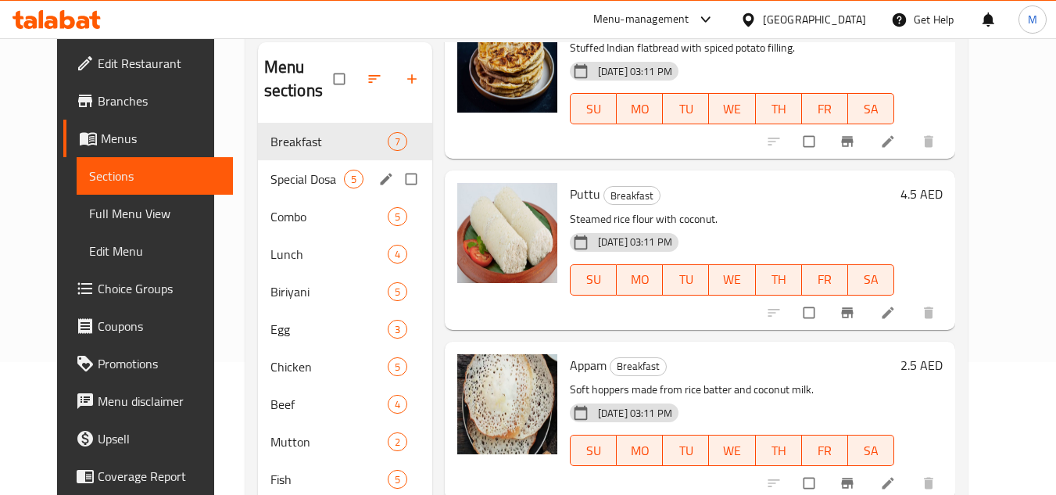
click at [288, 172] on span "Special Dosa" at bounding box center [306, 179] width 73 height 19
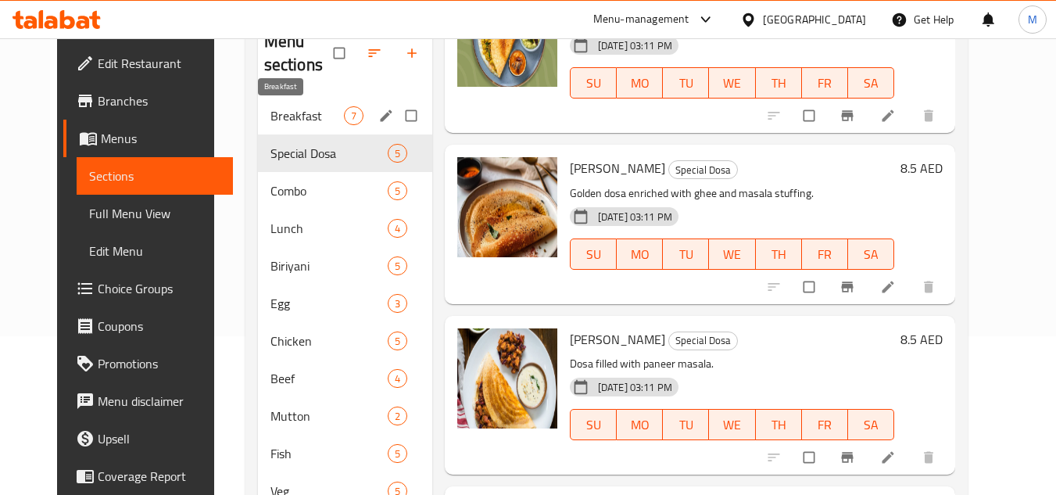
scroll to position [133, 0]
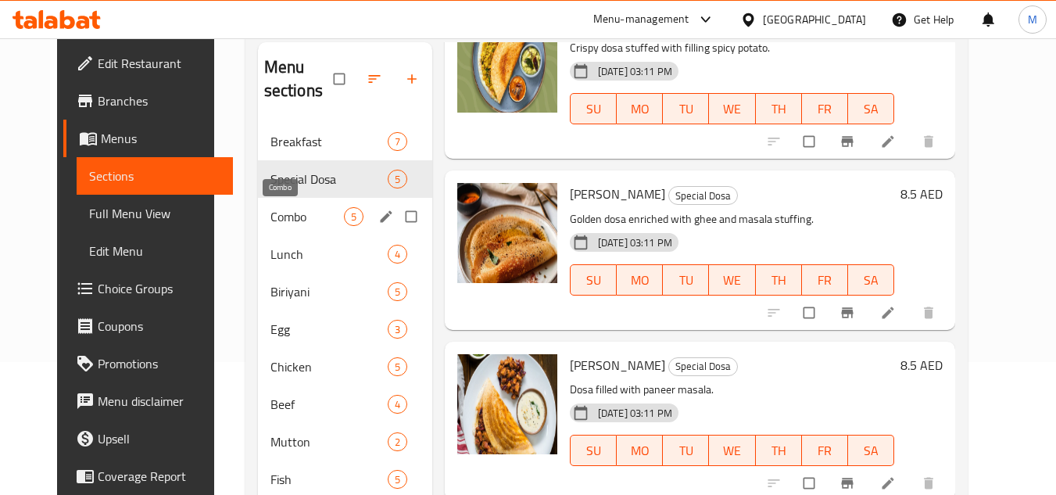
click at [276, 212] on span "Combo" at bounding box center [306, 216] width 73 height 19
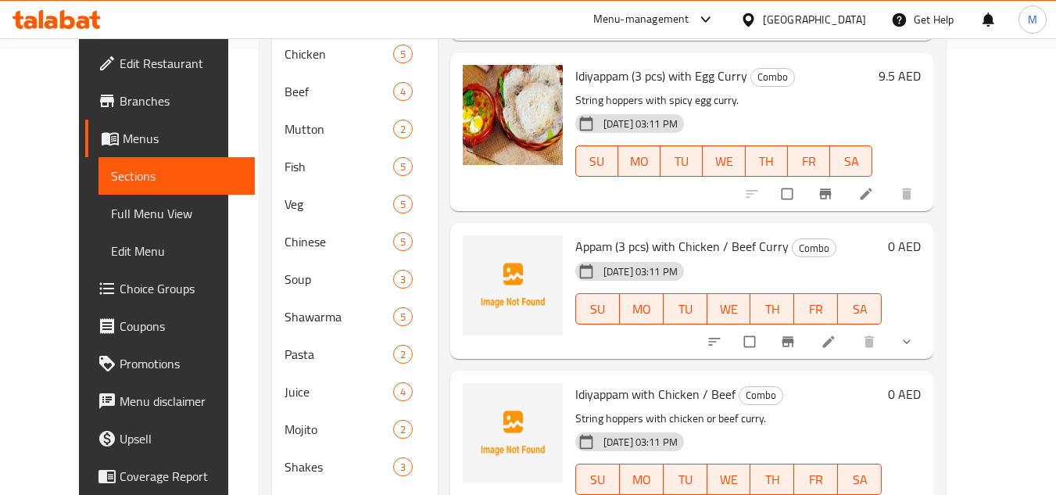
scroll to position [524, 0]
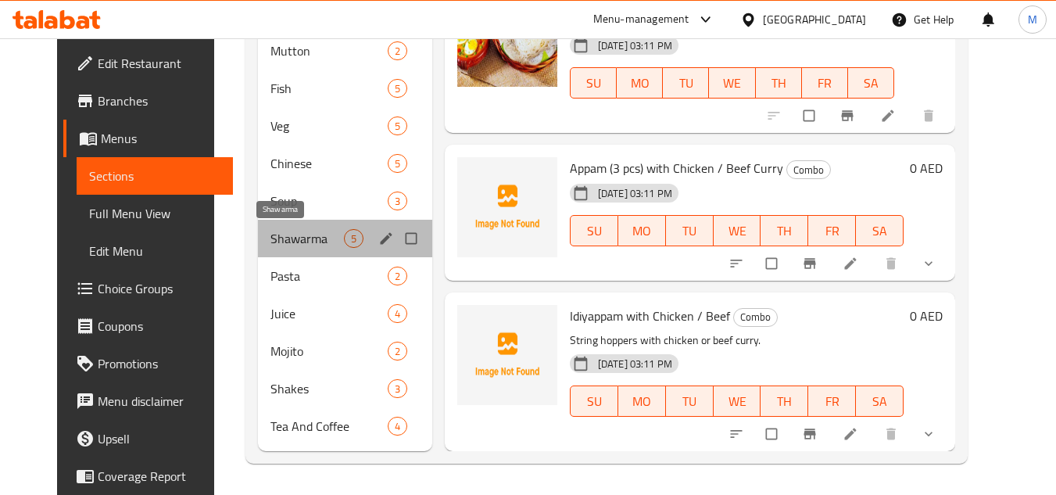
click at [276, 231] on span "Shawarma" at bounding box center [306, 238] width 73 height 19
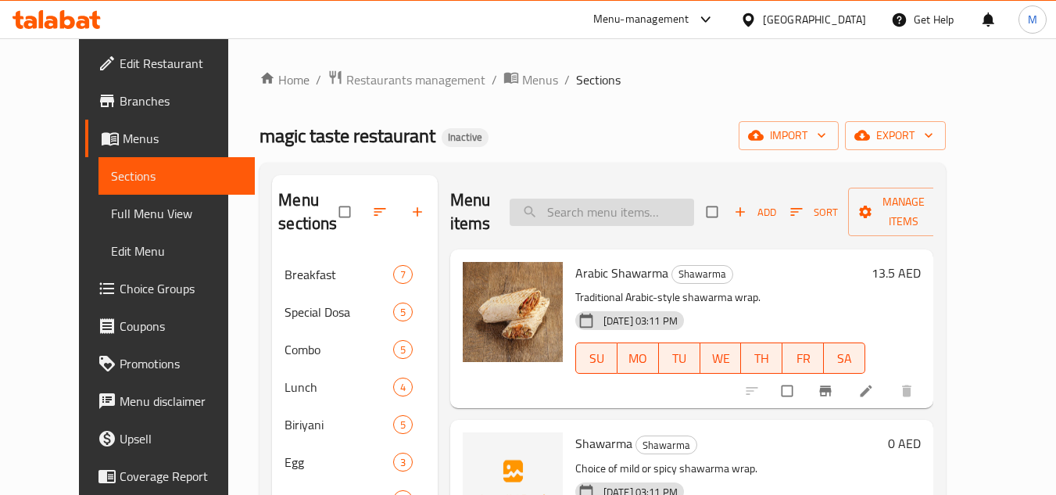
click at [583, 210] on input "search" at bounding box center [602, 212] width 184 height 27
paste input "Paneer Chilly"
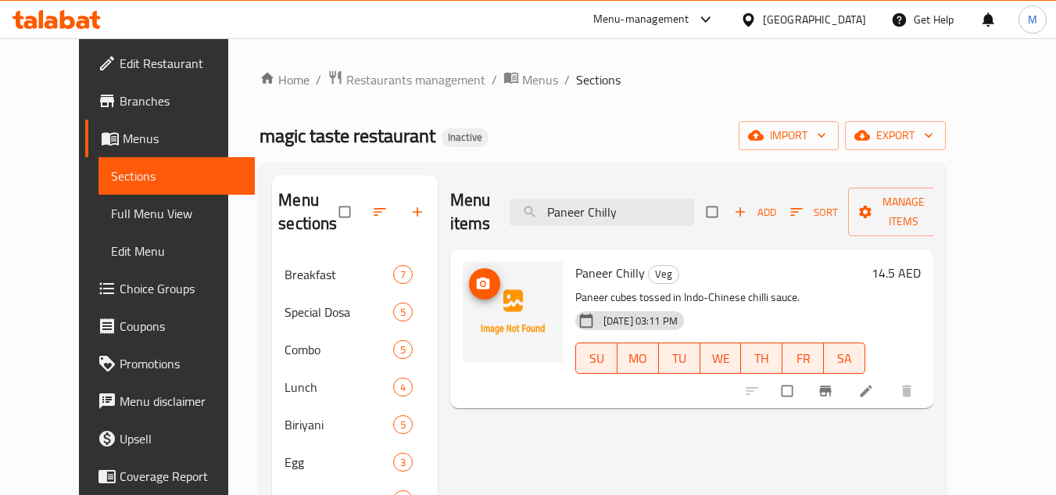
type input "Paneer Chilly"
click at [481, 283] on circle "upload picture" at bounding box center [483, 283] width 4 height 4
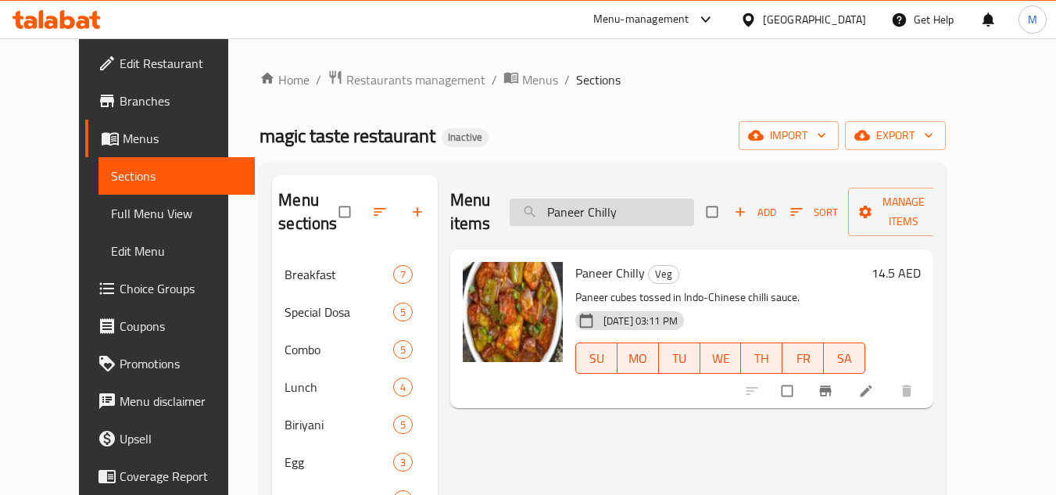
click at [587, 201] on input "Paneer Chilly" at bounding box center [602, 212] width 184 height 27
click at [585, 200] on input "Paneer Chilly" at bounding box center [602, 212] width 184 height 27
click at [586, 200] on input "Paneer Chilly" at bounding box center [602, 212] width 184 height 27
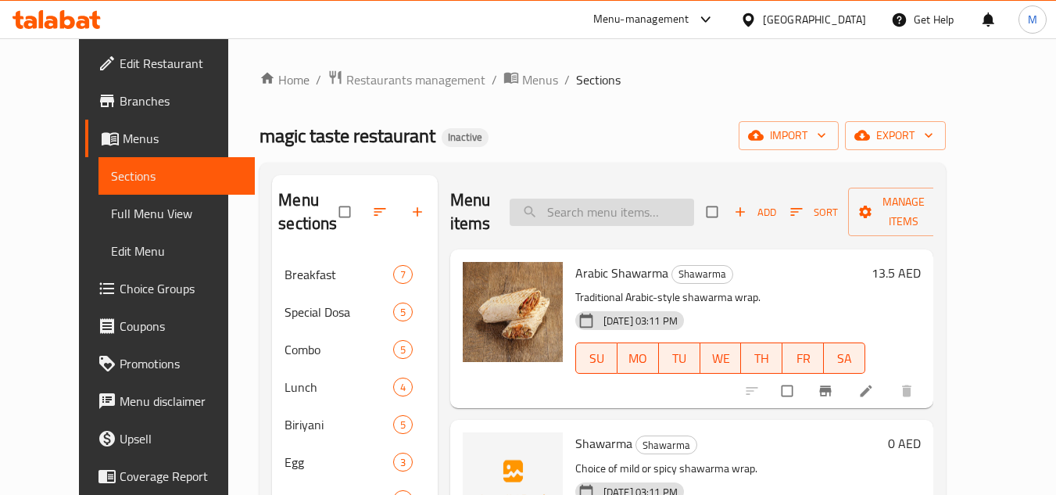
click at [557, 202] on input "search" at bounding box center [602, 212] width 184 height 27
paste input "Hot & Sour Chicken Soup"
type input "Hot & Sour Chicken Soup"
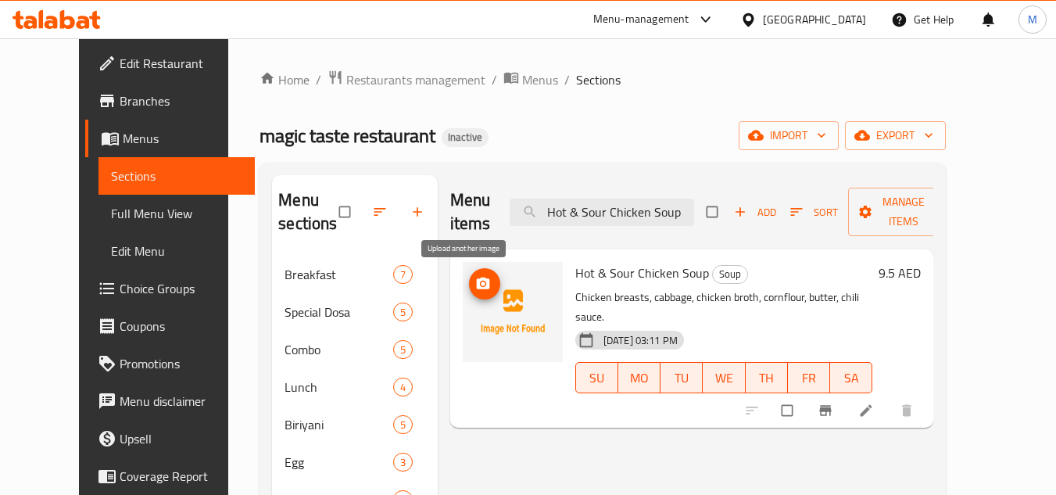
click at [475, 277] on icon "upload picture" at bounding box center [483, 284] width 16 height 16
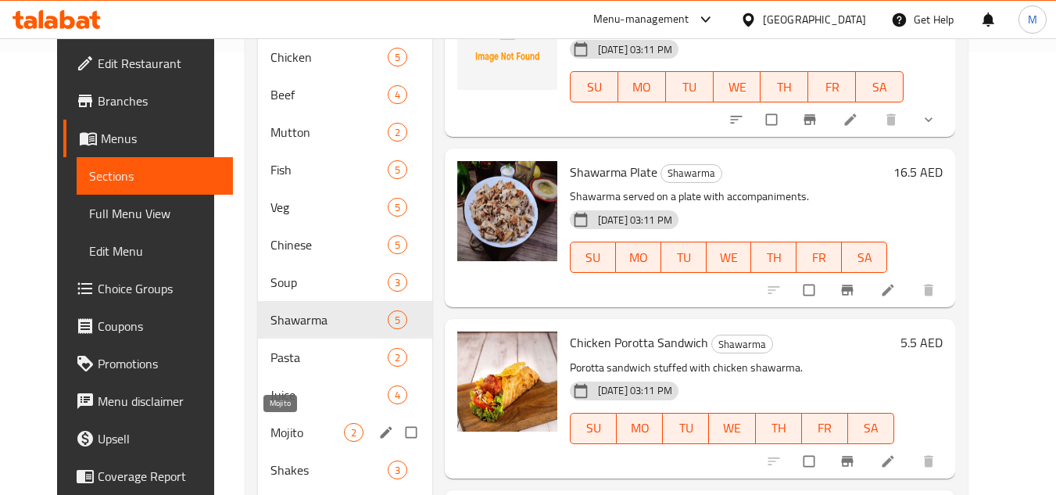
scroll to position [524, 0]
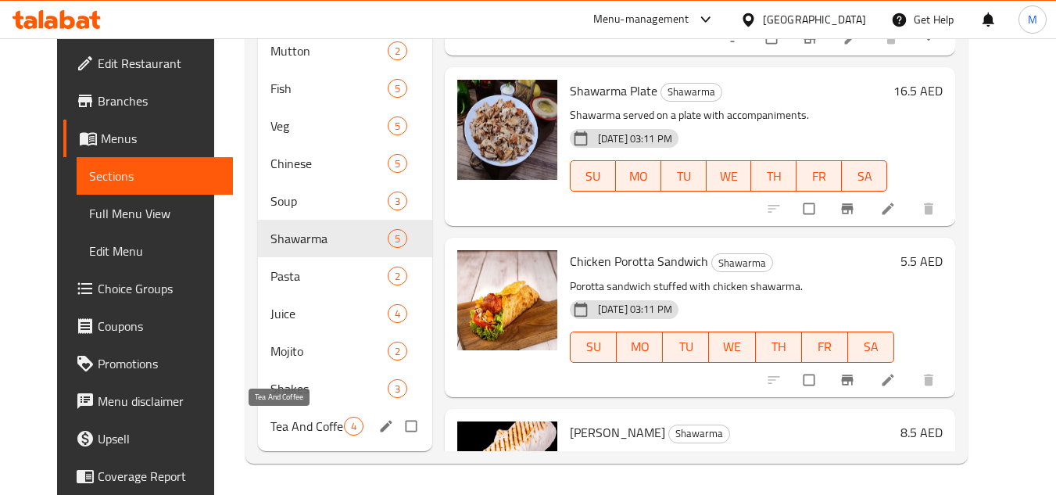
click at [292, 428] on span "Tea And Coffee" at bounding box center [306, 426] width 73 height 19
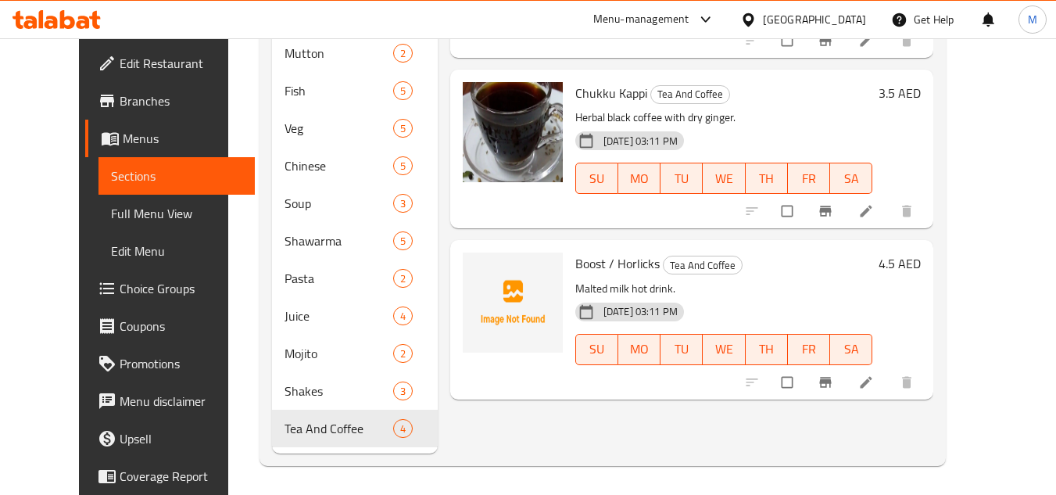
scroll to position [524, 0]
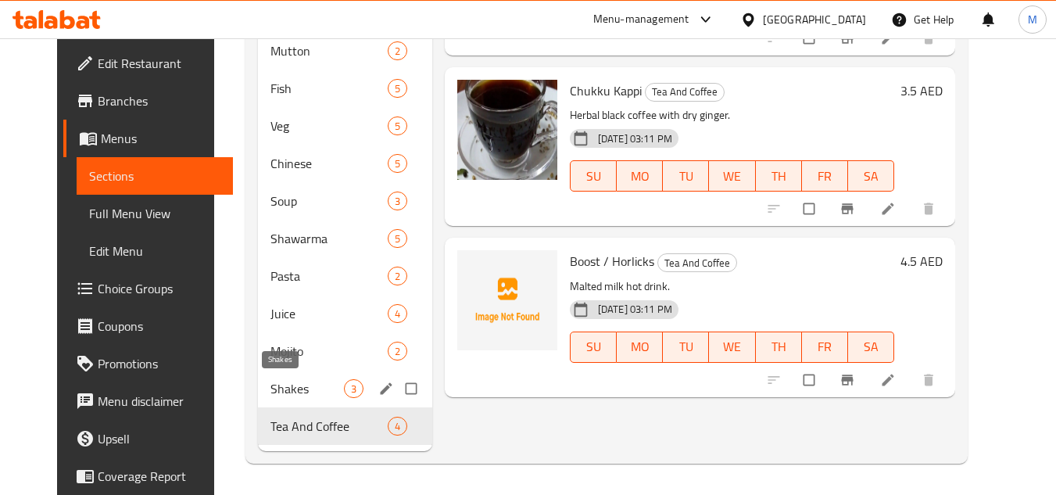
click at [270, 392] on span "Shakes" at bounding box center [306, 388] width 73 height 19
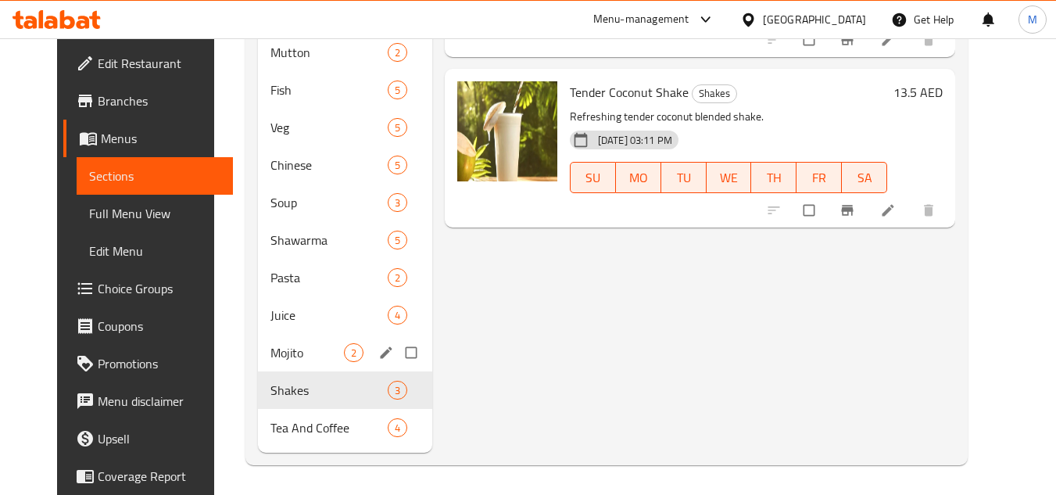
scroll to position [524, 0]
click at [273, 356] on span "Mojito" at bounding box center [306, 351] width 73 height 19
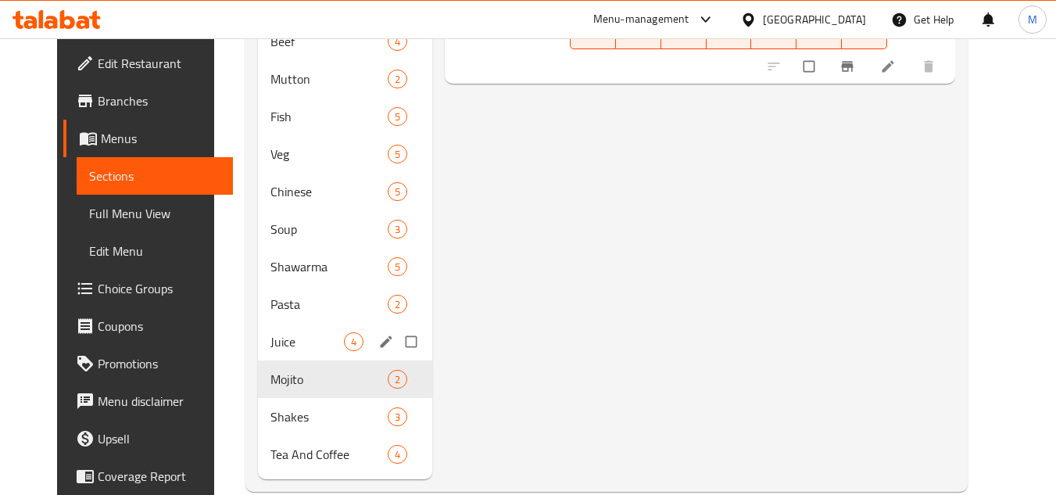
scroll to position [524, 0]
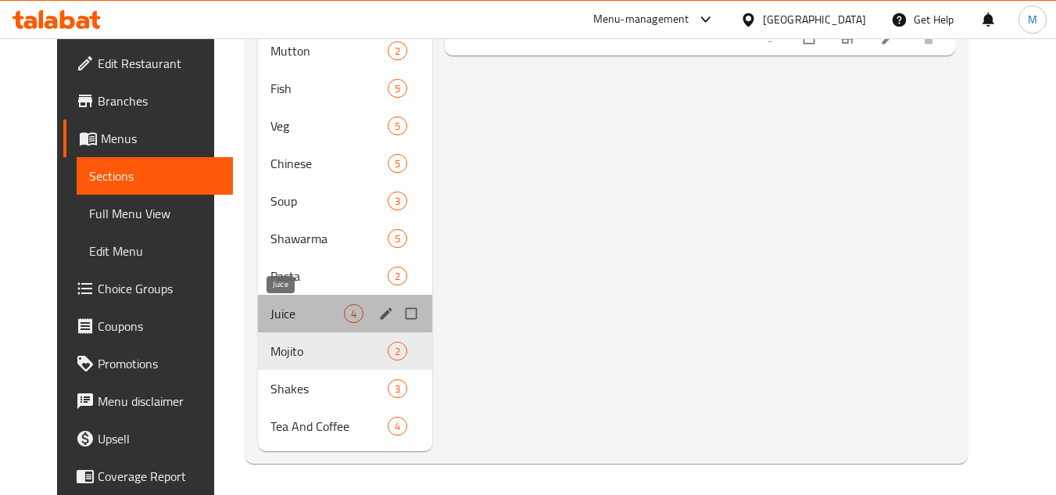
click at [270, 313] on span "Juice" at bounding box center [306, 313] width 73 height 19
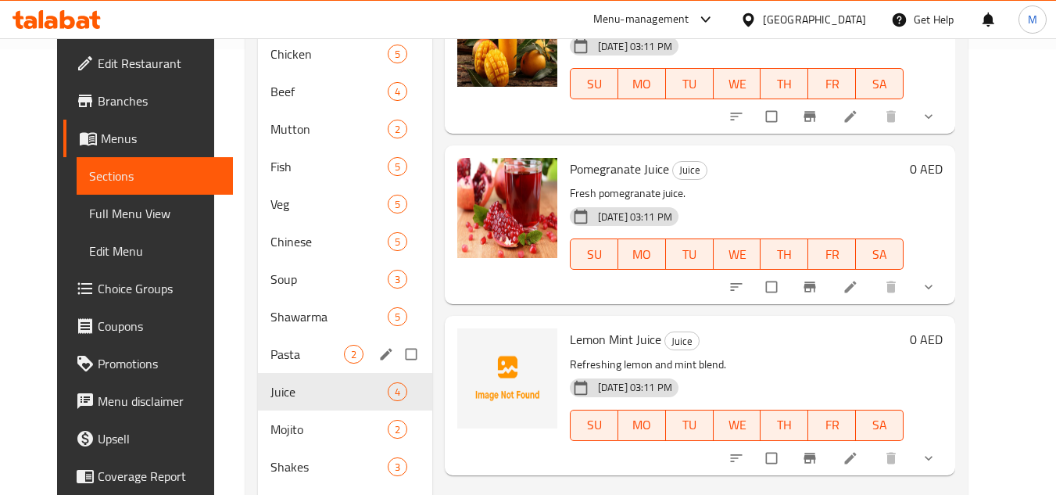
scroll to position [524, 0]
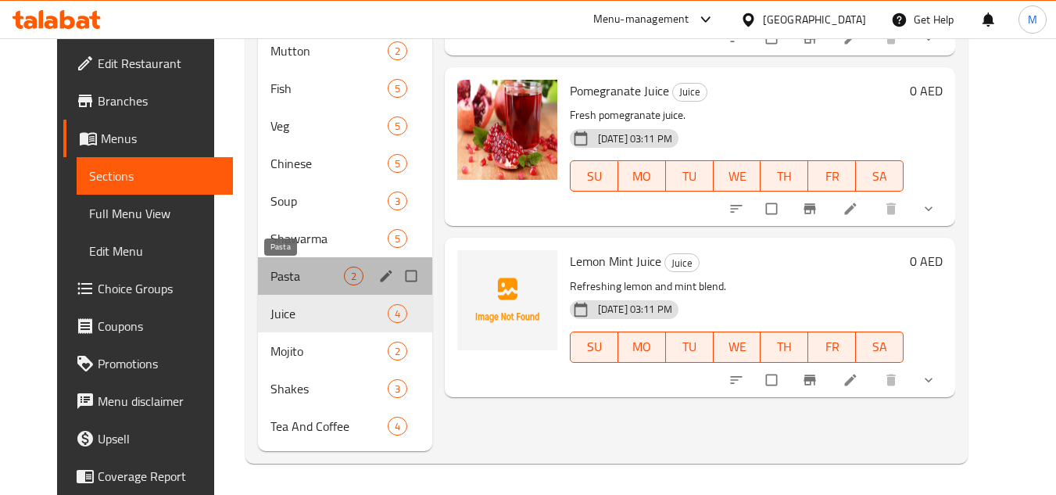
click at [271, 278] on span "Pasta" at bounding box center [306, 276] width 73 height 19
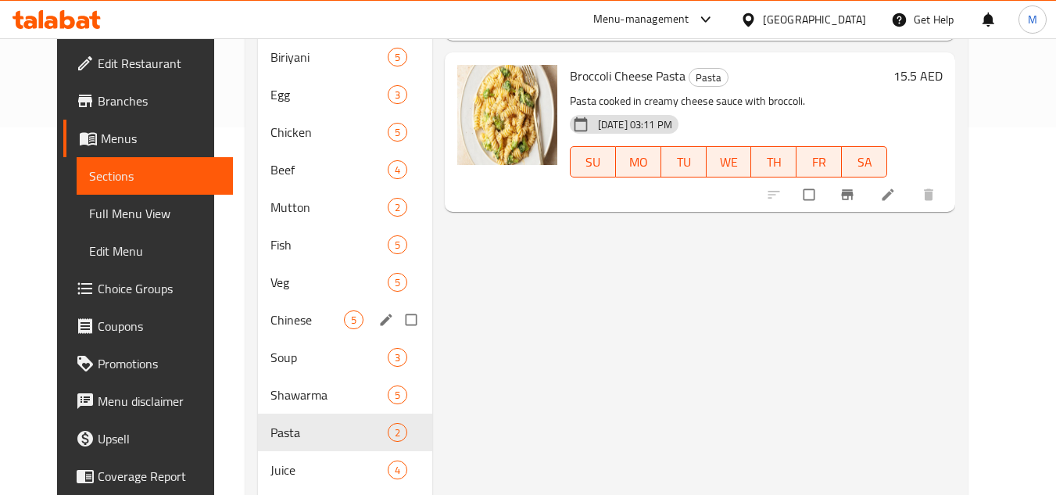
scroll to position [524, 0]
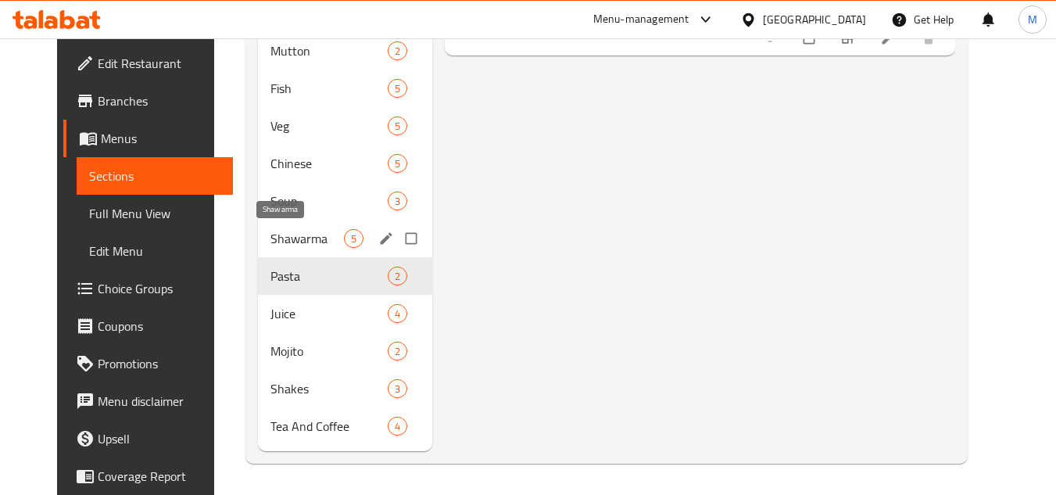
click at [302, 238] on span "Shawarma" at bounding box center [306, 238] width 73 height 19
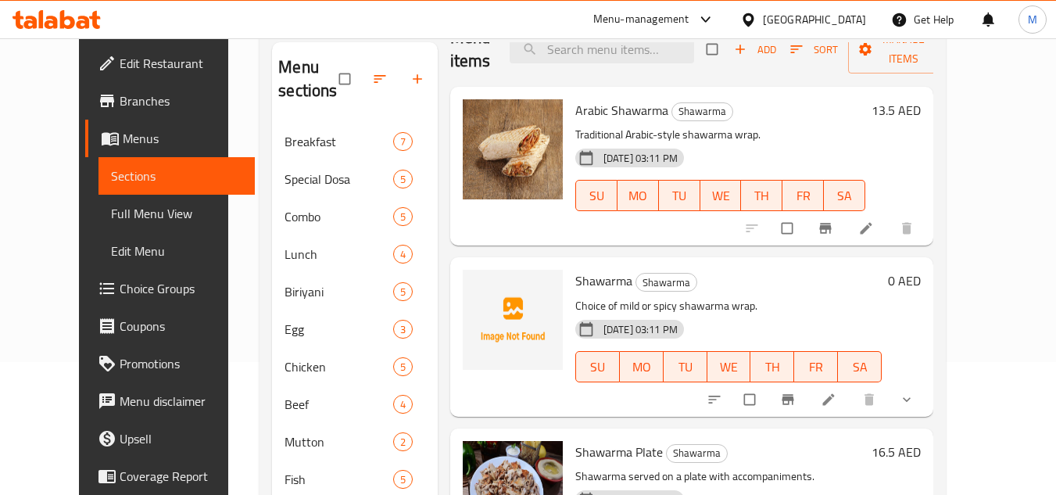
scroll to position [78, 0]
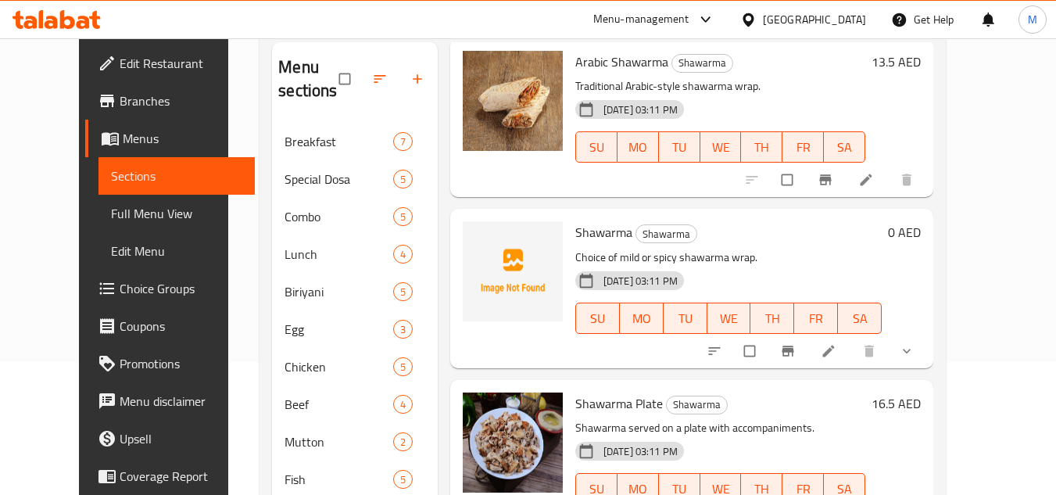
click at [977, 159] on div "Home / Restaurants management / Menus / Sections magic taste restaurant Inactiv…" at bounding box center [602, 395] width 749 height 980
click at [476, 244] on icon "upload picture" at bounding box center [482, 243] width 13 height 12
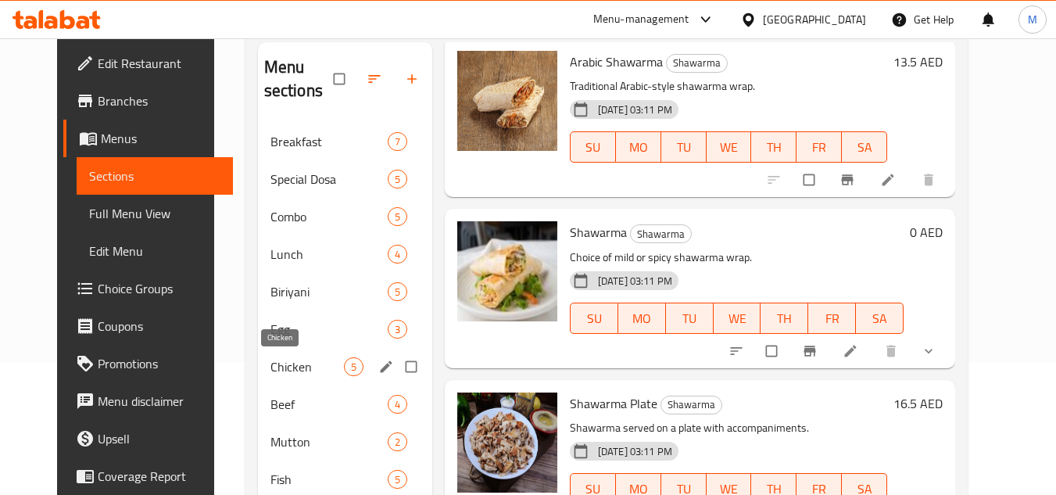
click at [270, 375] on span "Chicken" at bounding box center [306, 366] width 73 height 19
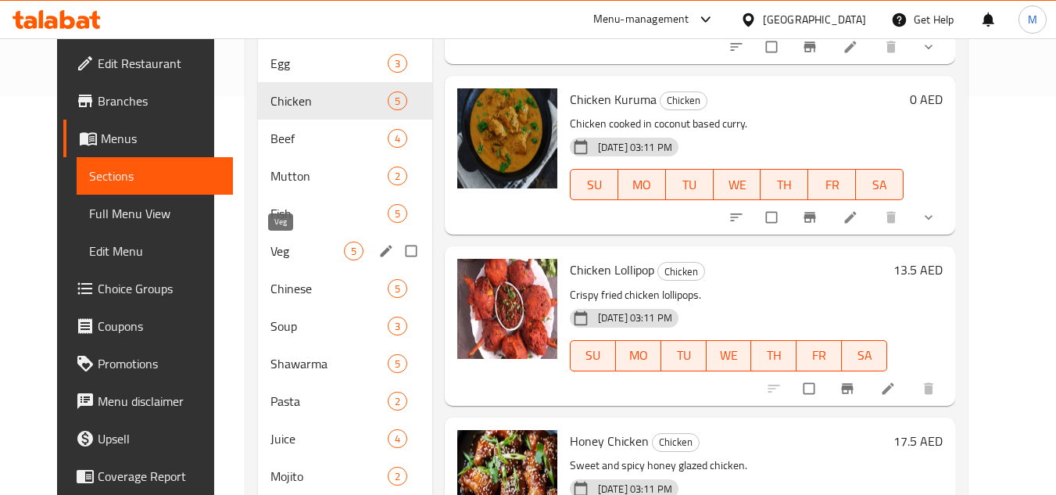
scroll to position [367, 0]
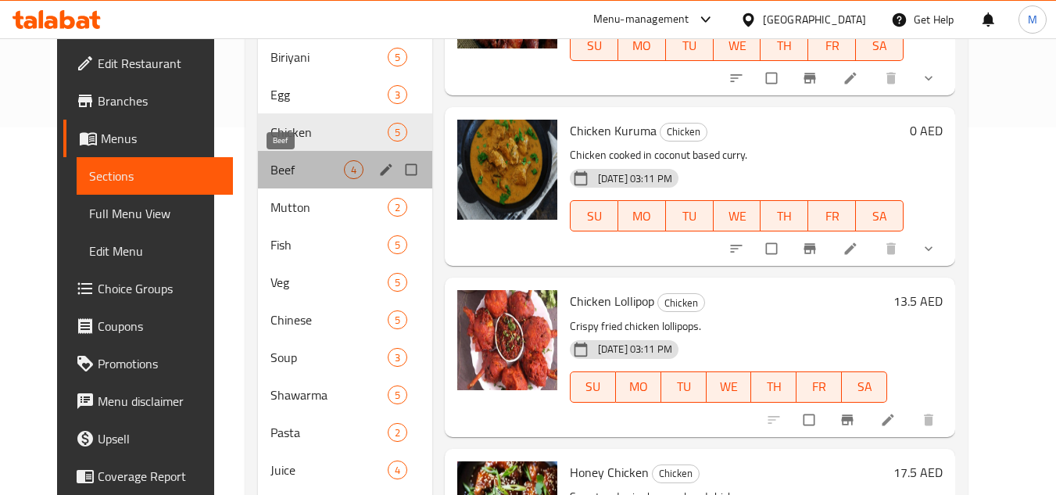
click at [270, 161] on span "Beef" at bounding box center [306, 169] width 73 height 19
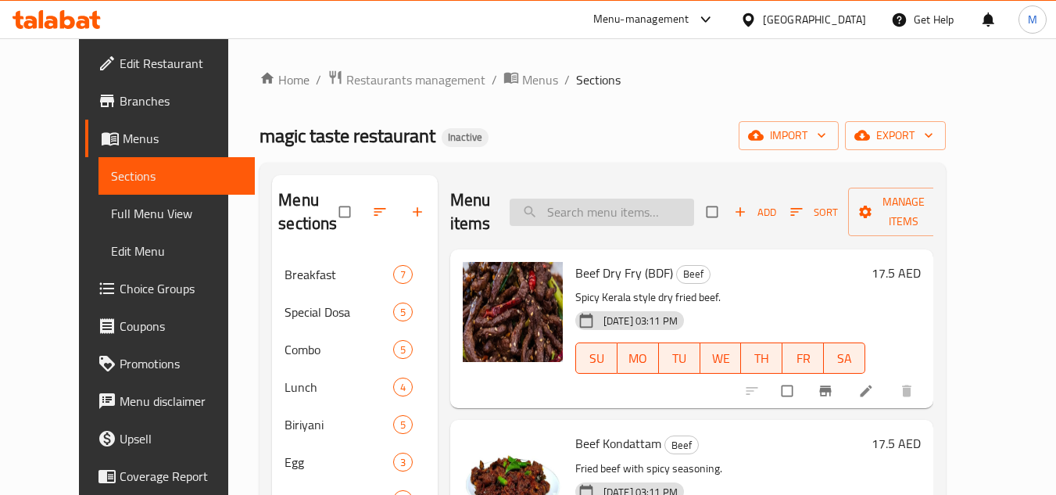
click at [587, 213] on input "search" at bounding box center [602, 212] width 184 height 27
paste input "Hot & Sour Chicken Soup"
type input "Hot & Sour Chicken Soup"
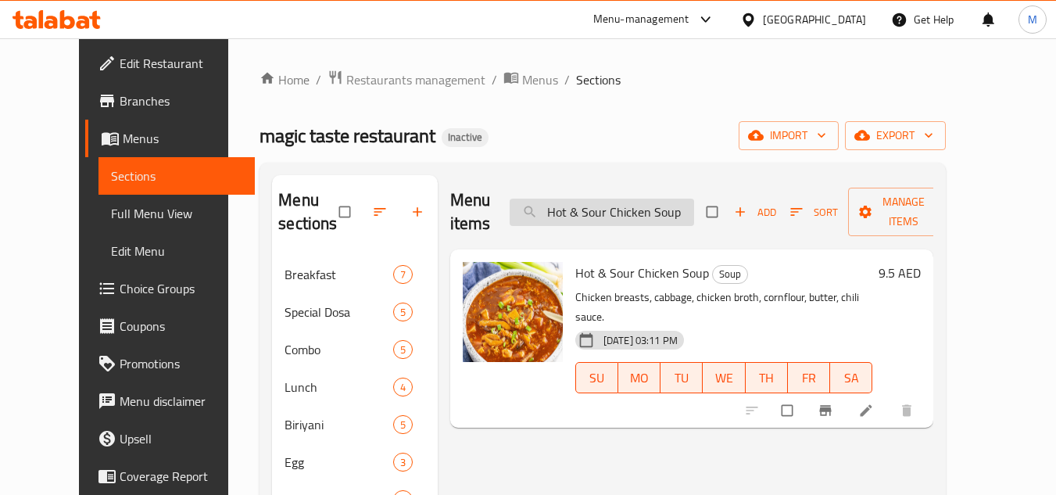
click at [632, 216] on input "Hot & Sour Chicken Soup" at bounding box center [602, 212] width 184 height 27
click at [630, 215] on input "Hot & Sour Chicken Soup" at bounding box center [602, 212] width 184 height 27
click at [628, 215] on input "Hot & Sour Chicken Soup" at bounding box center [602, 212] width 184 height 27
click at [628, 214] on input "Hot & Sour Chicken Soup" at bounding box center [602, 212] width 184 height 27
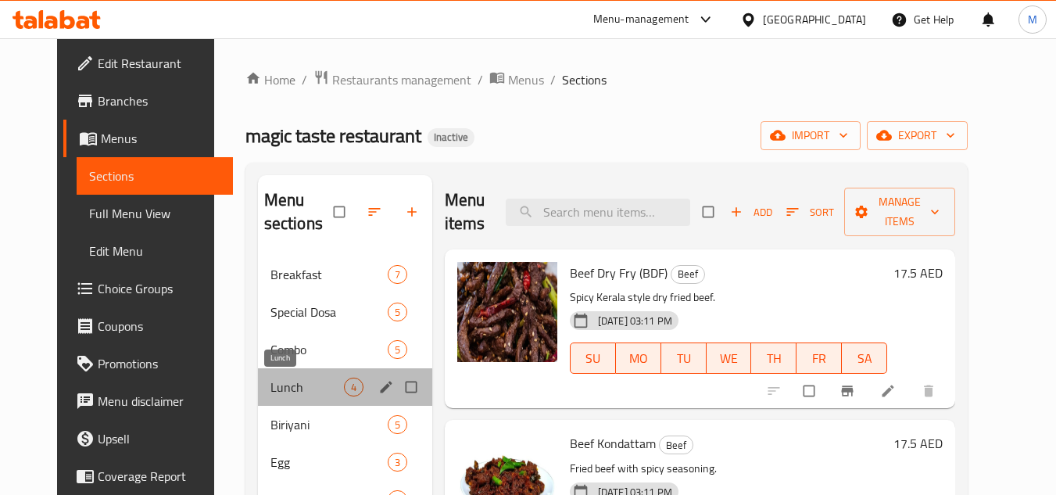
click at [310, 388] on span "Lunch" at bounding box center [306, 387] width 73 height 19
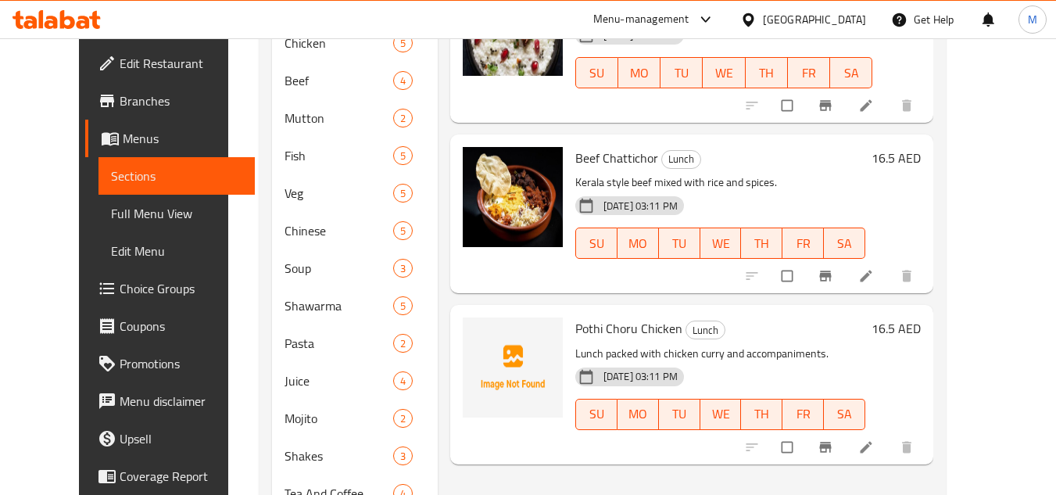
scroll to position [524, 0]
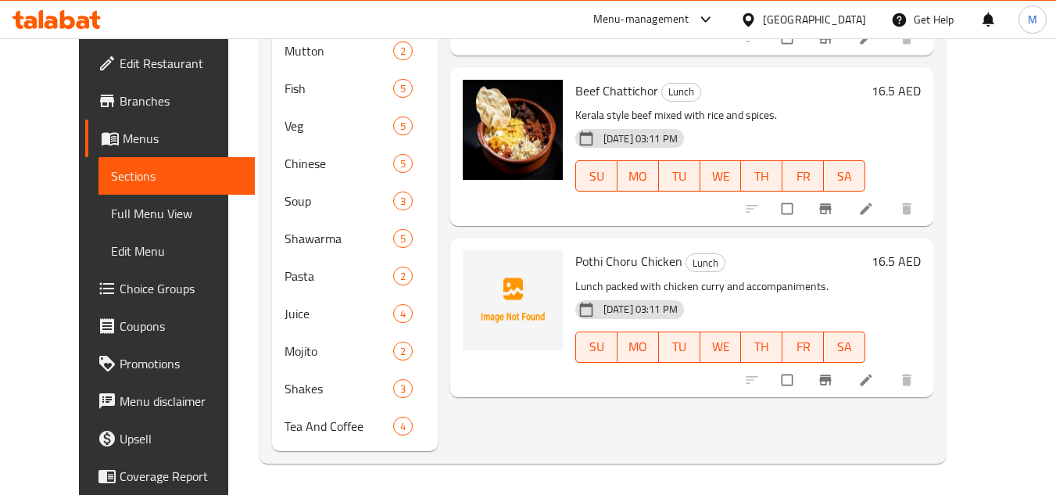
click at [121, 218] on span "Full Menu View" at bounding box center [177, 213] width 132 height 19
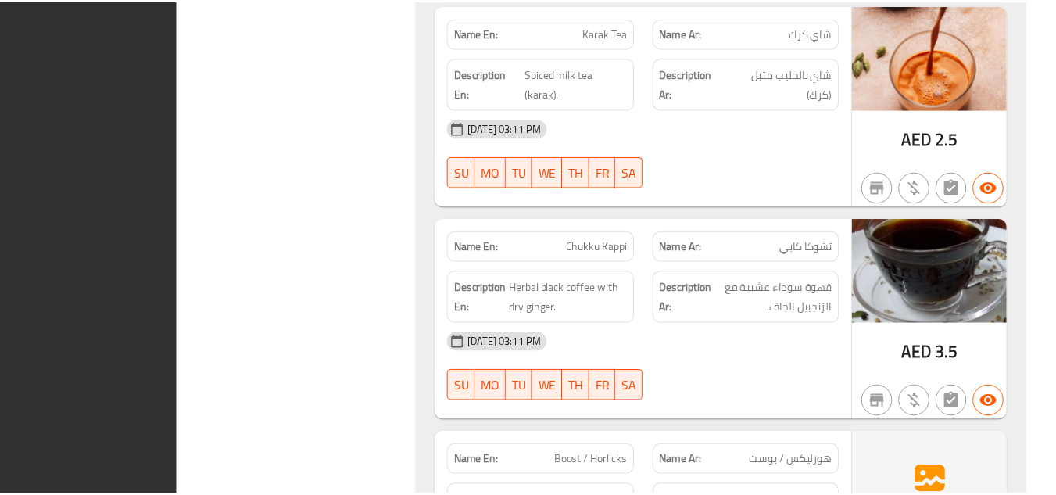
scroll to position [20010, 0]
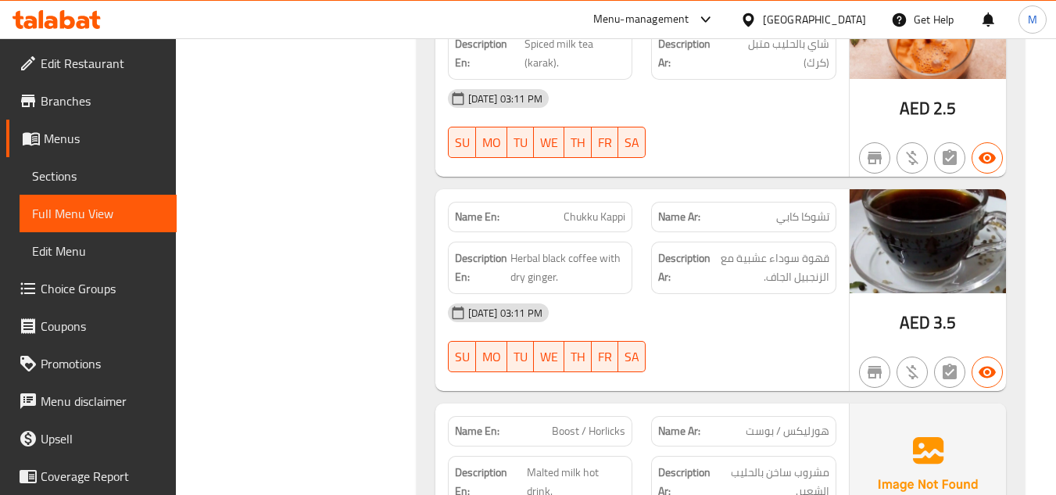
click at [52, 16] on icon at bounding box center [57, 19] width 88 height 19
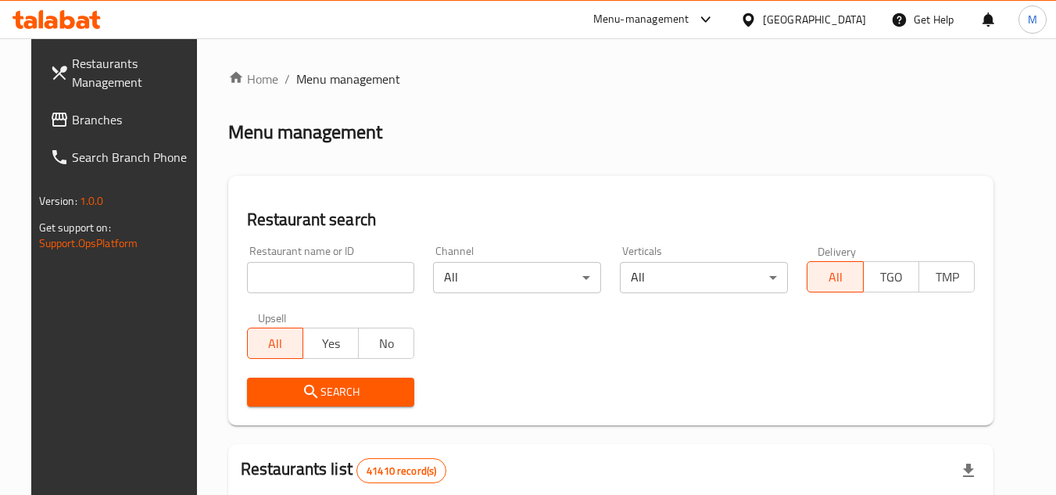
click at [367, 271] on input "search" at bounding box center [331, 277] width 168 height 31
paste input "CRAZY Crepe"
type input "CRAZY Crepe"
click button "Search" at bounding box center [331, 392] width 168 height 29
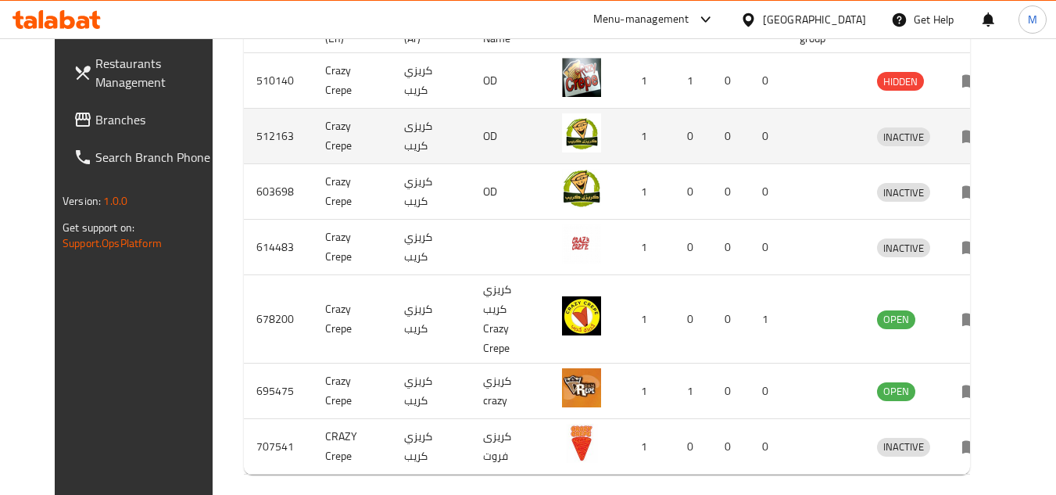
scroll to position [522, 0]
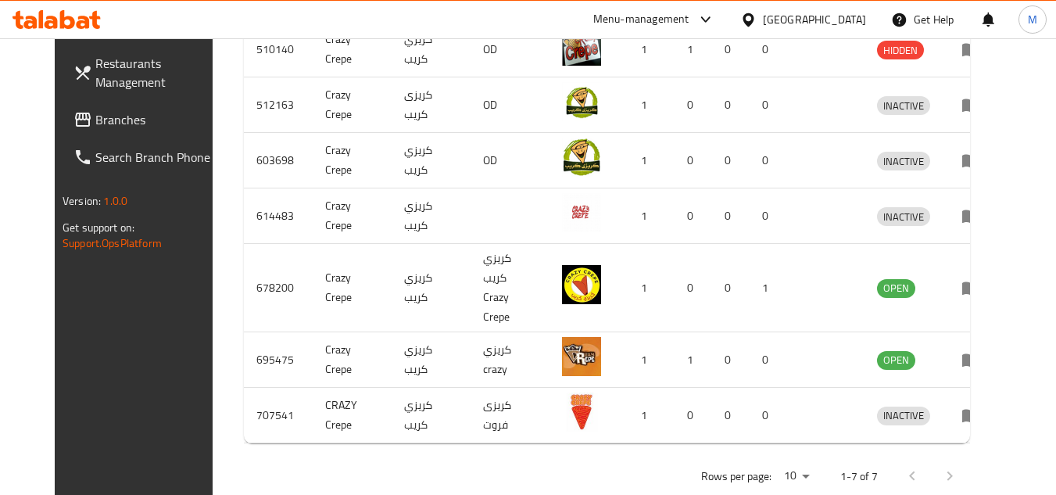
click at [95, 117] on span "Branches" at bounding box center [156, 119] width 123 height 19
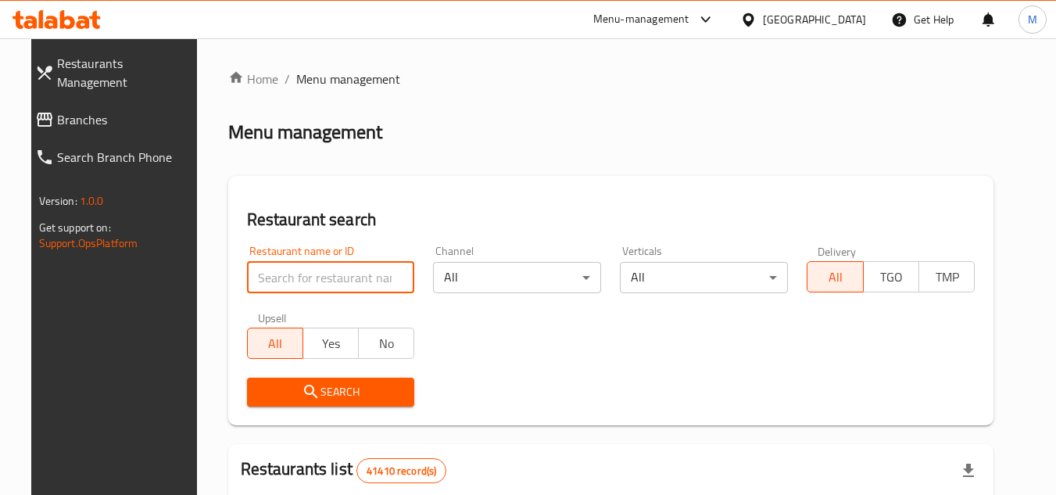
click at [353, 275] on input "search" at bounding box center [331, 277] width 168 height 31
paste input "707541"
type input "707541"
click button "Search" at bounding box center [331, 392] width 168 height 29
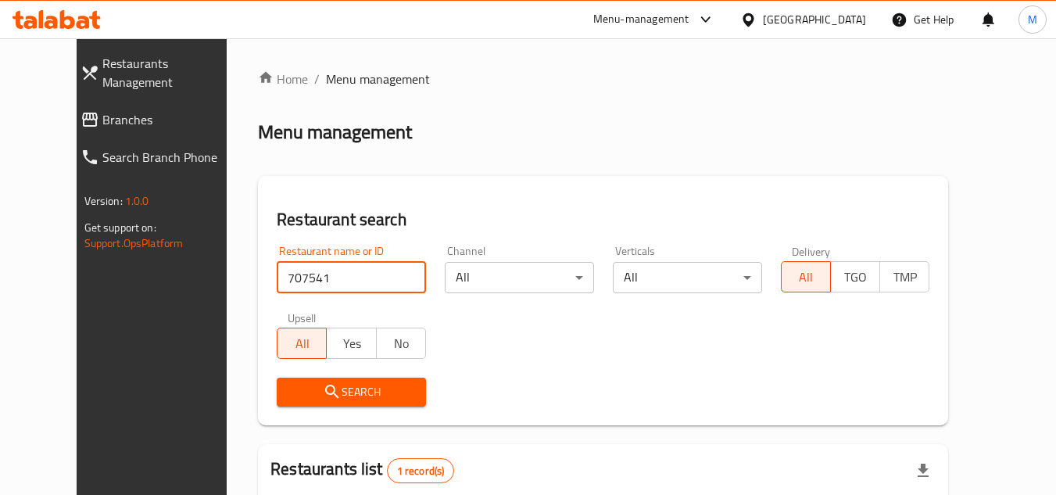
scroll to position [189, 0]
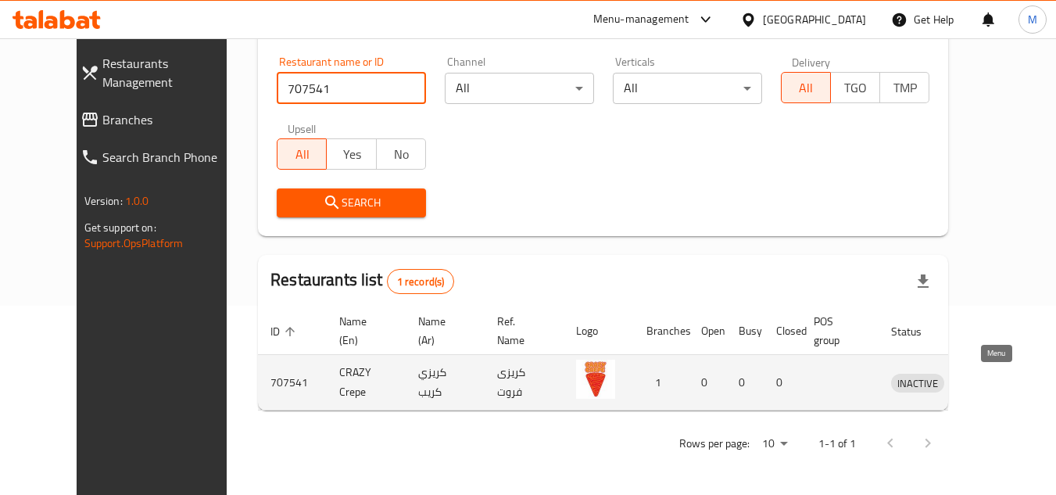
click at [989, 381] on icon "enhanced table" at bounding box center [984, 383] width 17 height 13
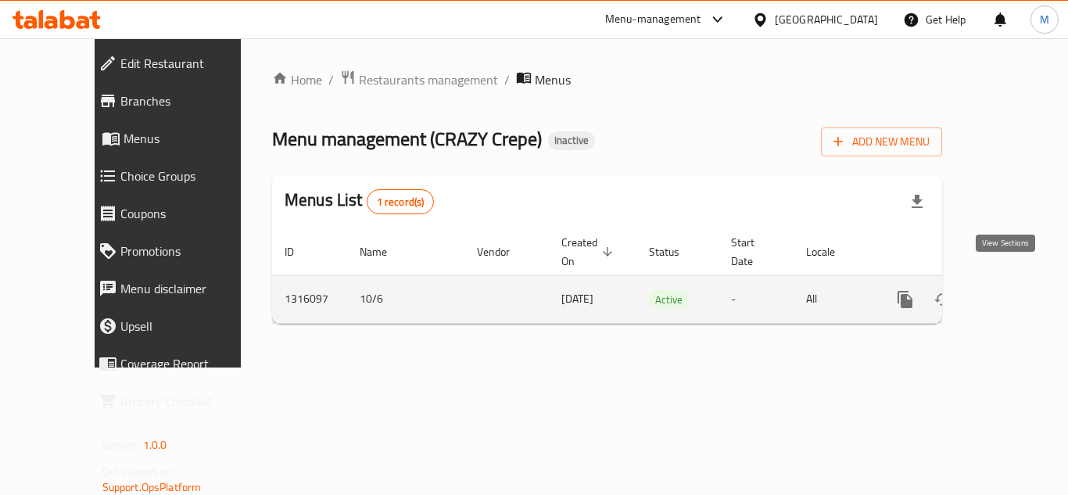
click at [1008, 290] on icon "enhanced table" at bounding box center [1017, 299] width 19 height 19
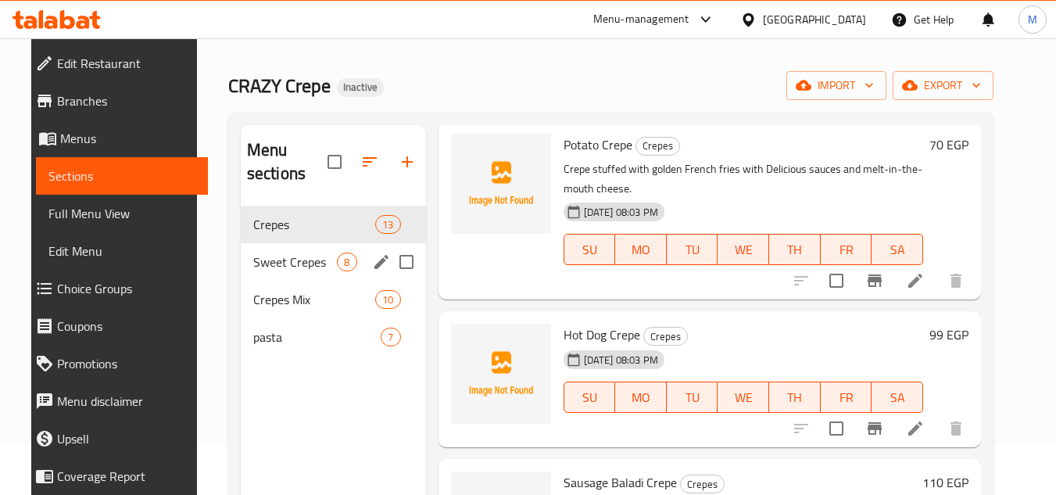
scroll to position [78, 0]
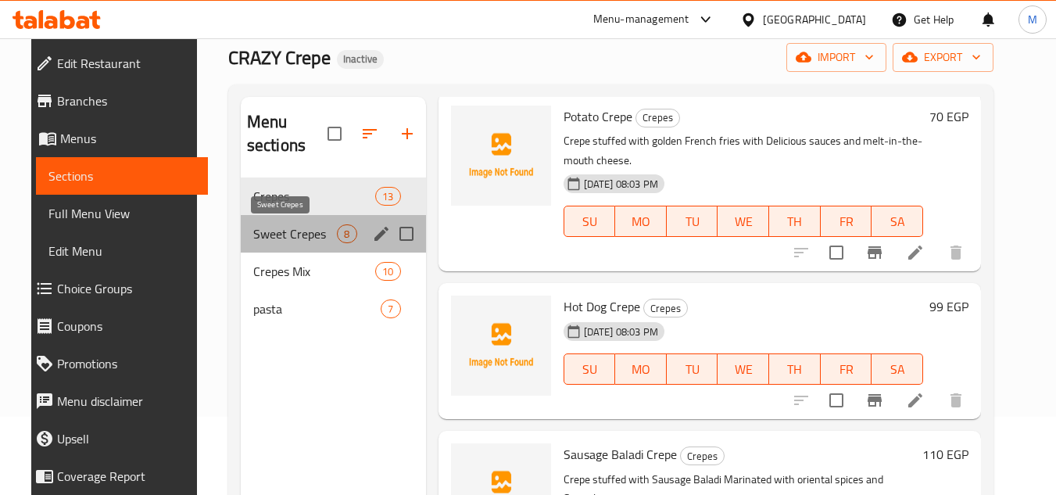
click at [253, 238] on span "Sweet Crepes" at bounding box center [295, 233] width 84 height 19
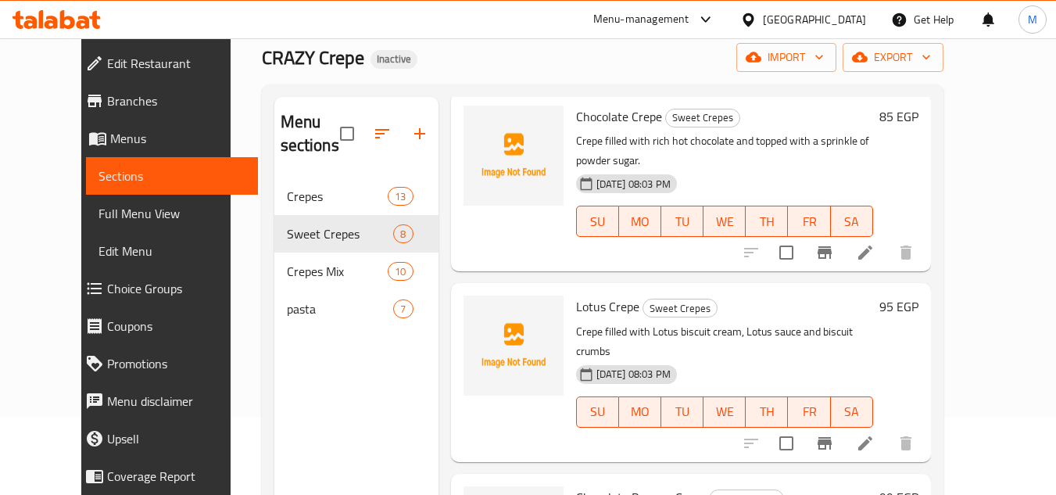
click at [943, 244] on div "Menu sections Crepes 13 Sweet Crepes 8 Crepes Mix 10 pasta 7 Menu items Add Sor…" at bounding box center [603, 344] width 682 height 520
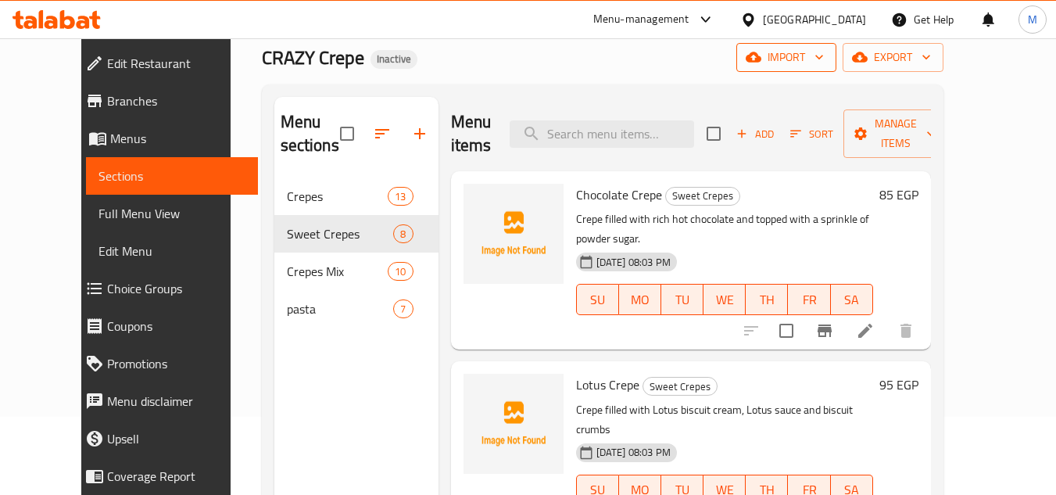
click at [824, 56] on span "import" at bounding box center [786, 58] width 75 height 20
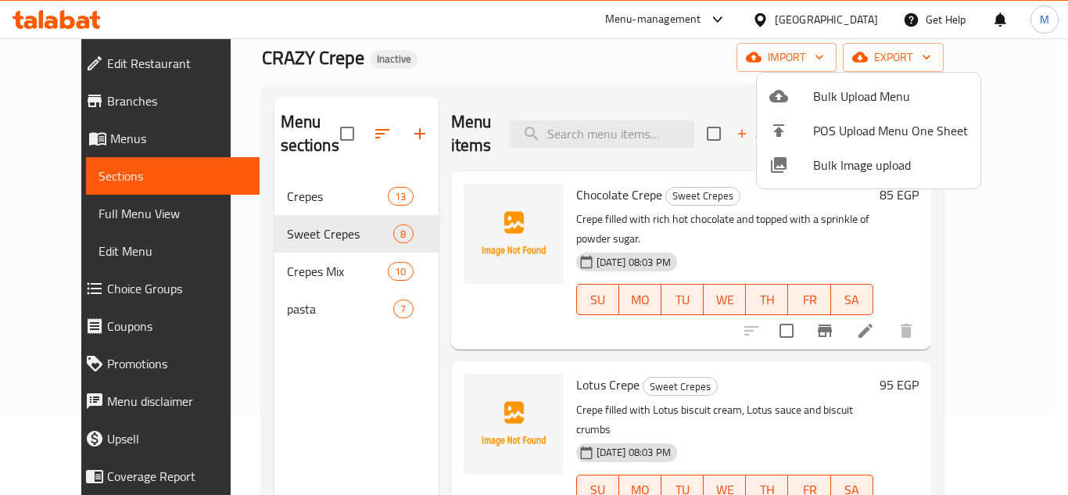
click at [829, 161] on span "Bulk Image upload" at bounding box center [890, 165] width 155 height 19
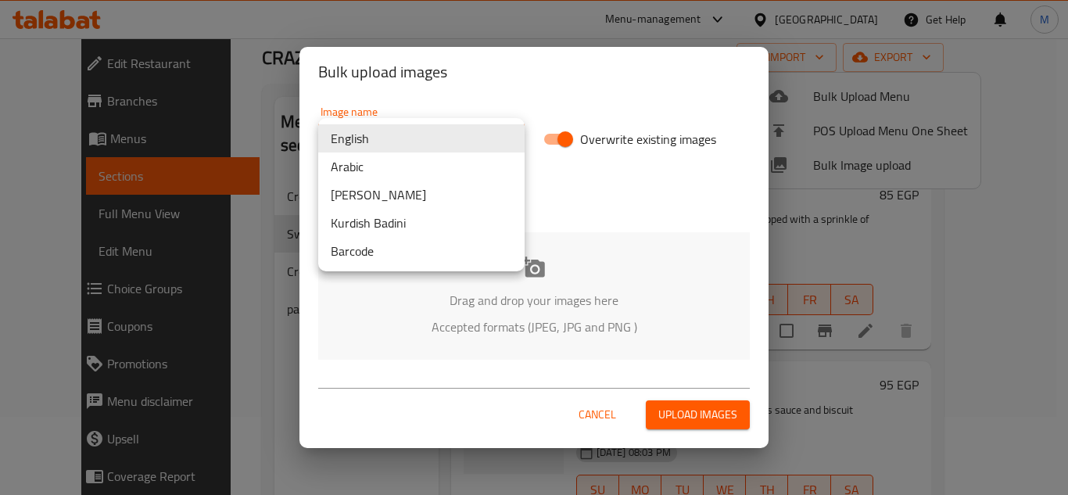
click at [477, 140] on body "​ Menu-management [GEOGRAPHIC_DATA] Get Help M Edit Restaurant Branches Menus S…" at bounding box center [534, 188] width 1068 height 456
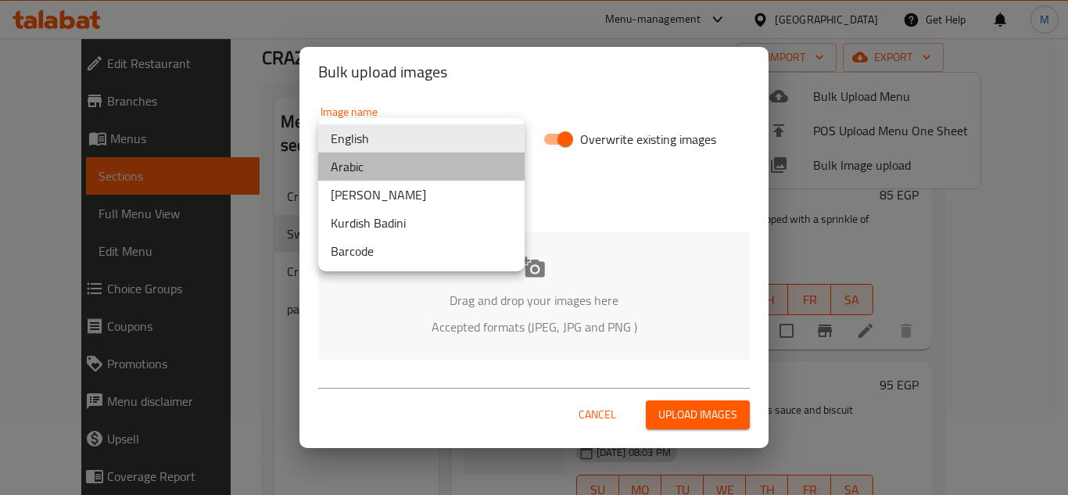
click at [367, 168] on li "Arabic" at bounding box center [421, 166] width 206 height 28
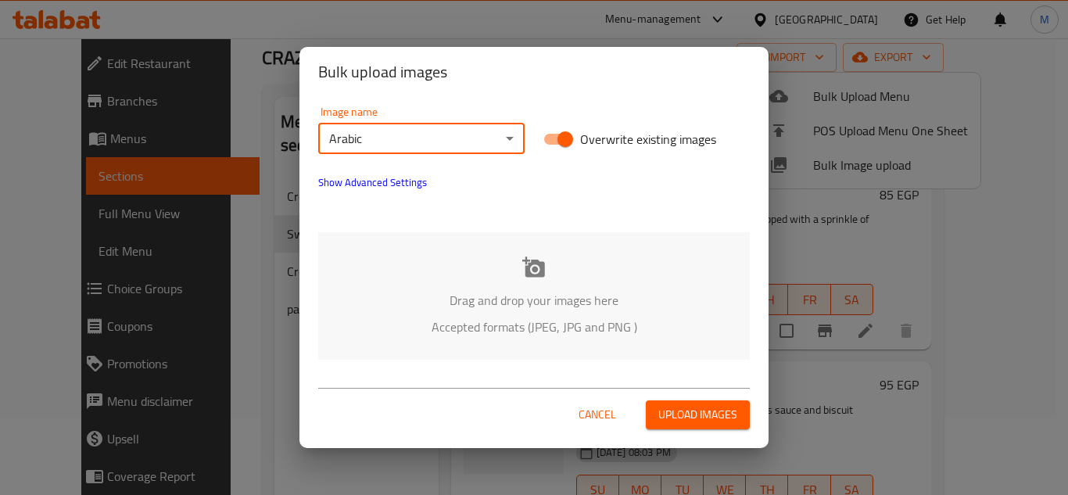
click at [435, 279] on div "Drag and drop your images here Accepted formats (JPEG, JPG and PNG )" at bounding box center [533, 295] width 431 height 127
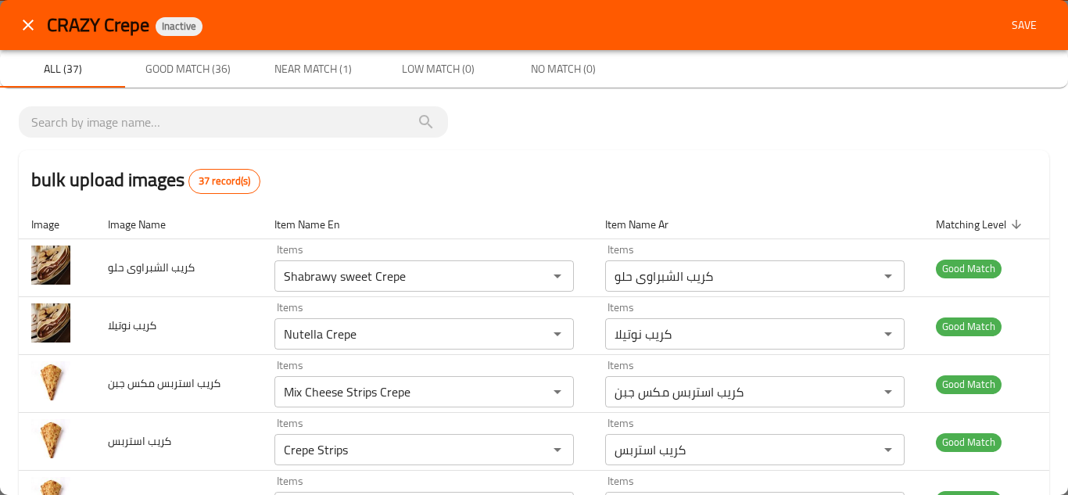
scroll to position [78, 0]
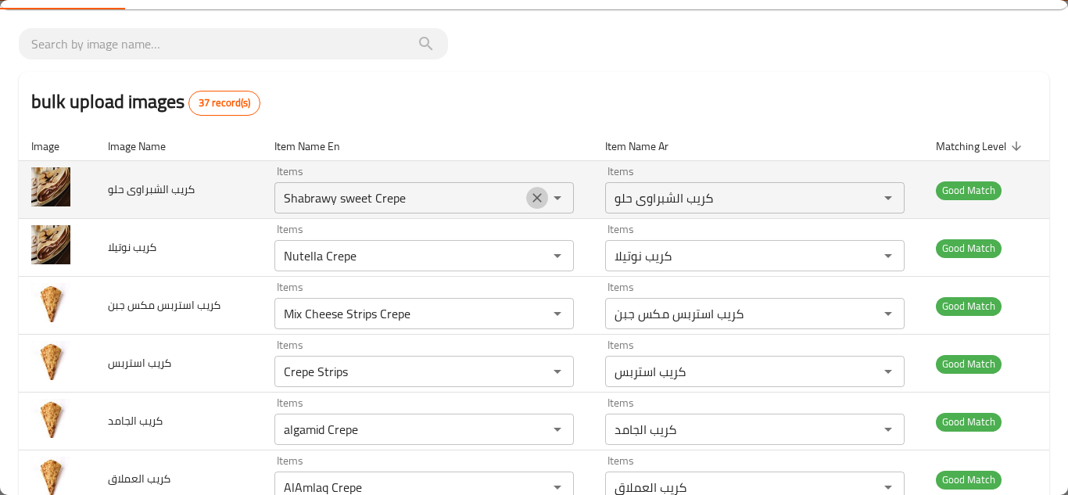
click at [533, 197] on icon "Clear" at bounding box center [537, 197] width 9 height 9
click at [223, 197] on td "كريب الشبراوى حلو" at bounding box center [178, 190] width 167 height 58
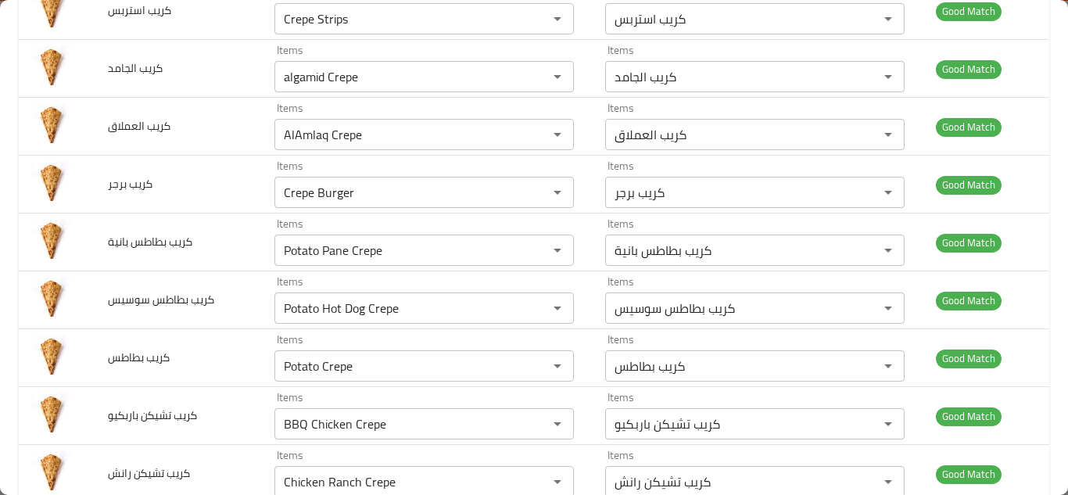
scroll to position [0, 0]
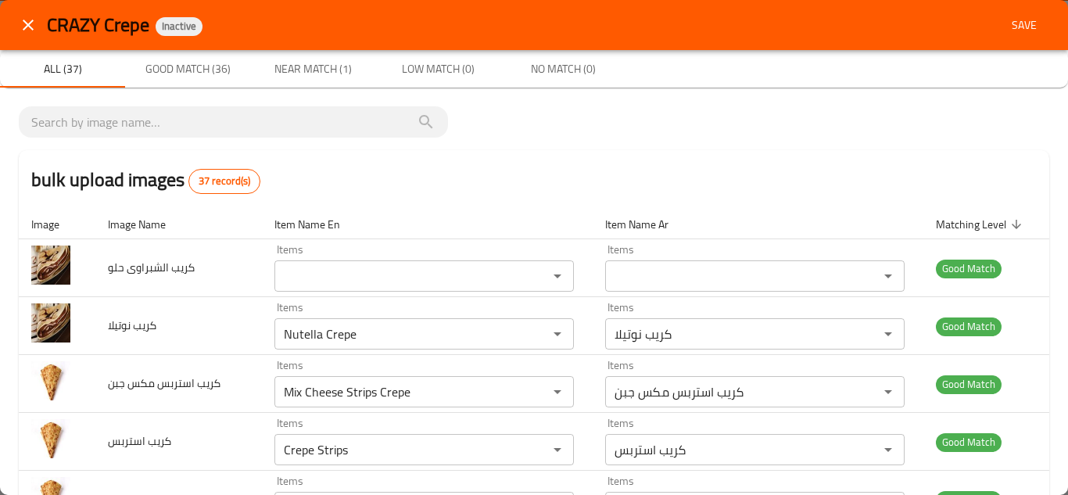
click at [1005, 19] on span "Save" at bounding box center [1024, 26] width 38 height 20
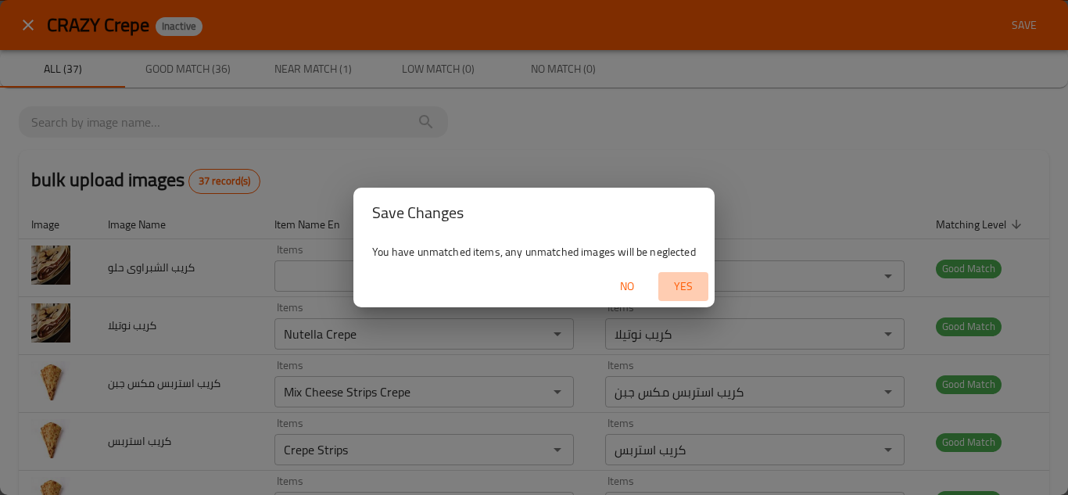
click at [677, 286] on span "Yes" at bounding box center [683, 287] width 38 height 20
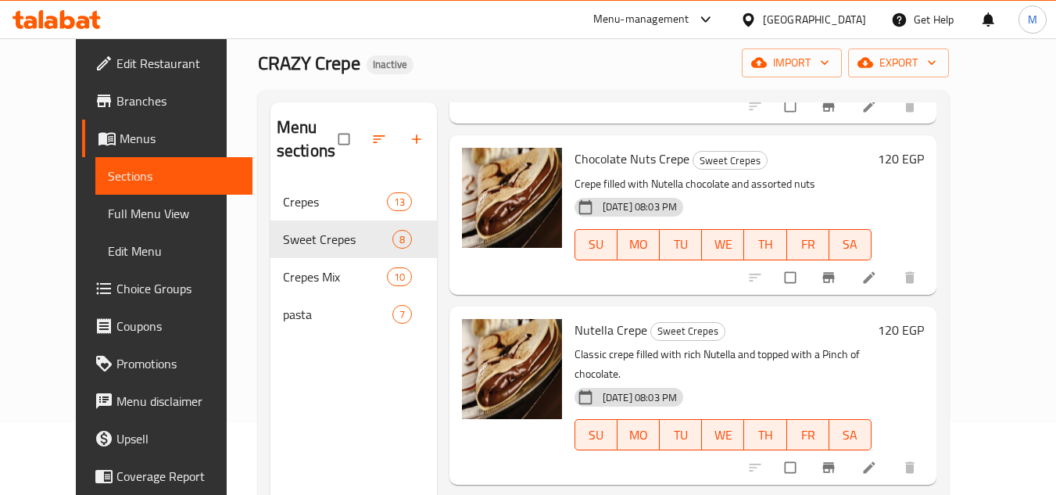
scroll to position [219, 0]
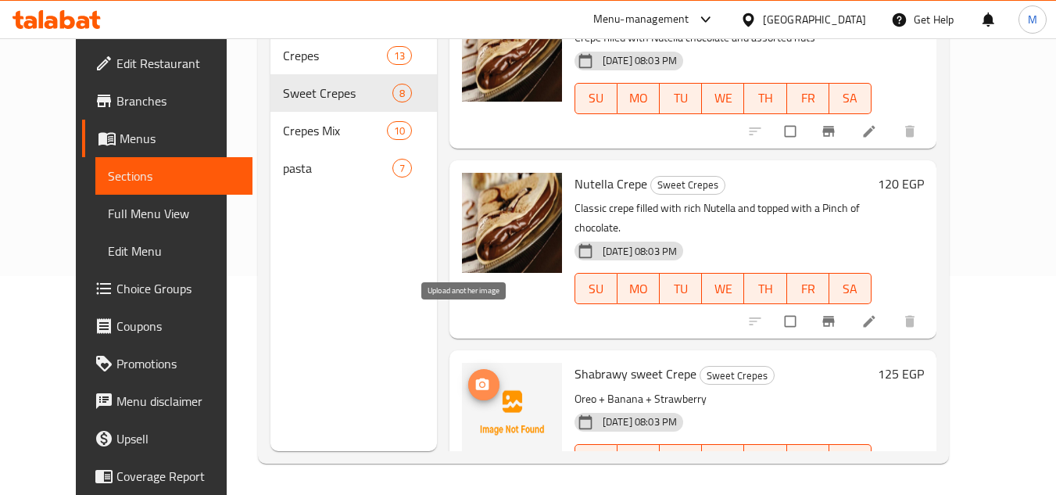
click at [476, 378] on icon "upload picture" at bounding box center [482, 384] width 13 height 12
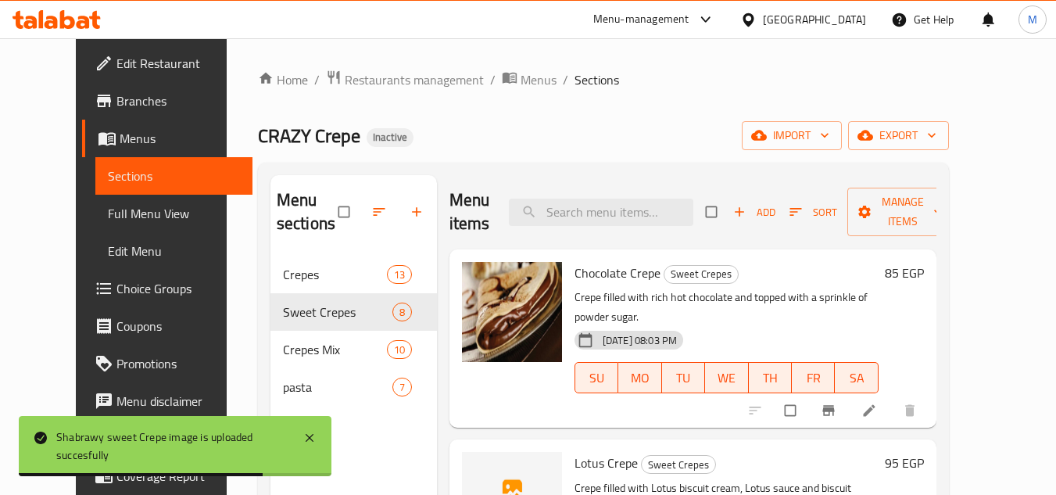
scroll to position [156, 0]
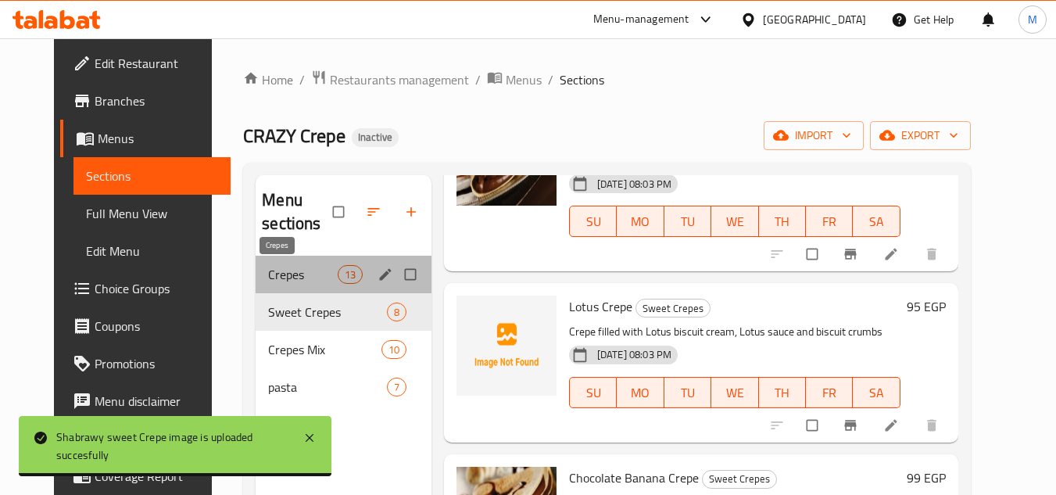
click at [268, 271] on span "Crepes" at bounding box center [302, 274] width 69 height 19
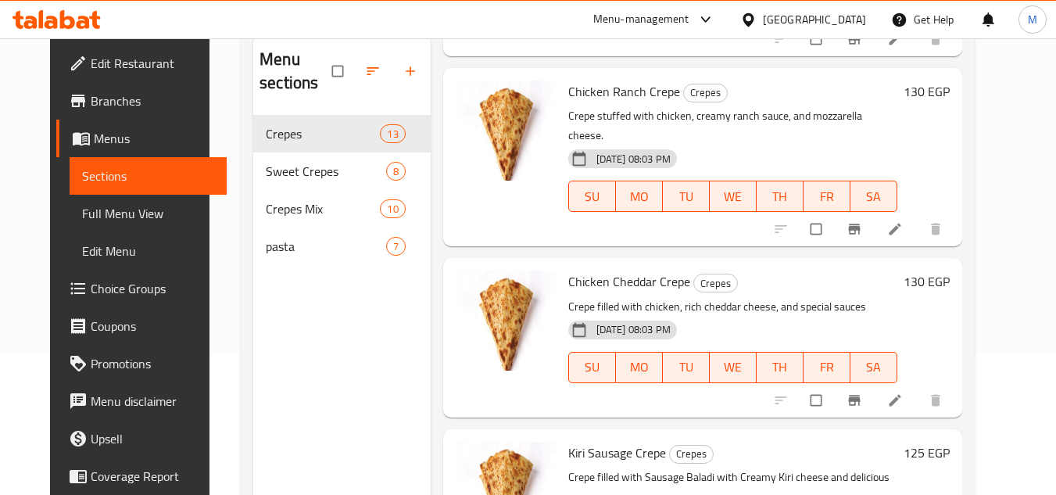
scroll to position [219, 0]
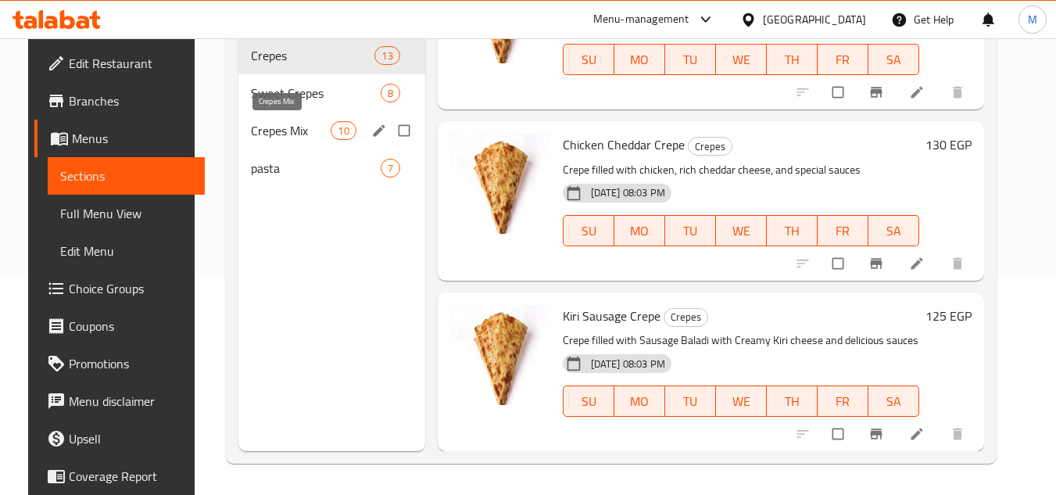
click at [274, 135] on span "Crepes Mix" at bounding box center [291, 130] width 80 height 19
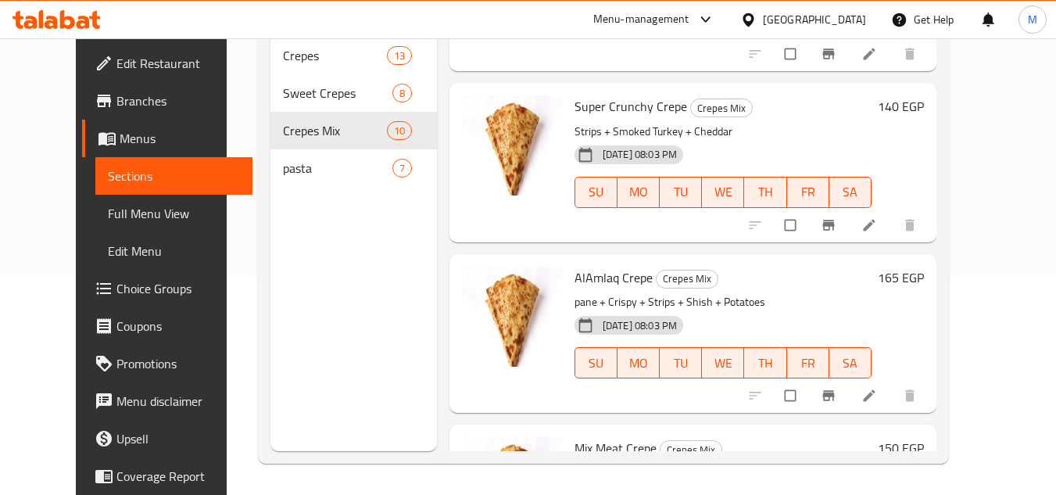
scroll to position [1272, 0]
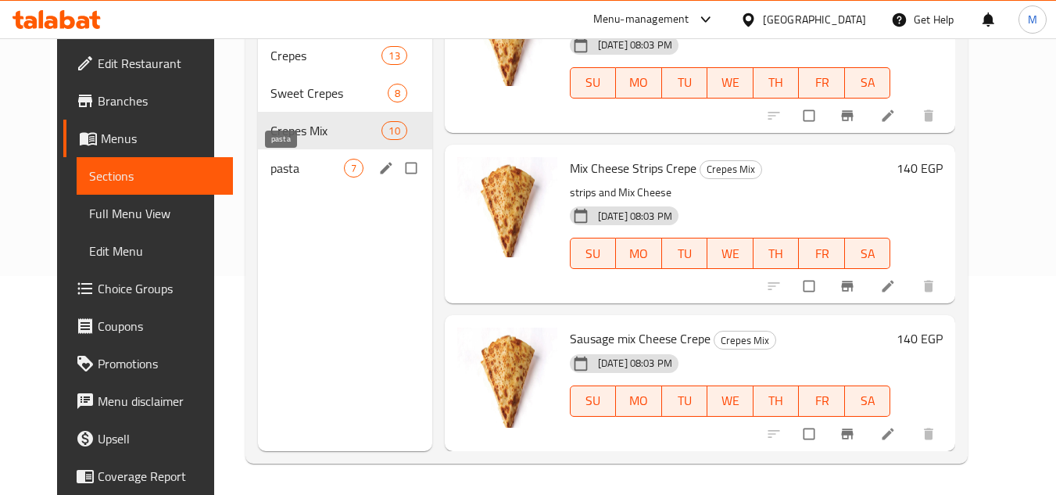
click at [270, 172] on span "pasta" at bounding box center [306, 168] width 73 height 19
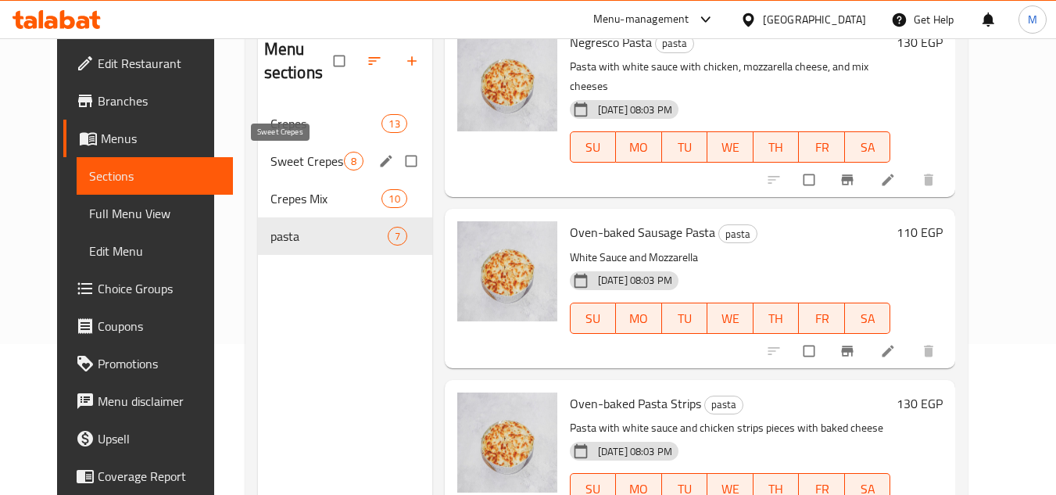
scroll to position [63, 0]
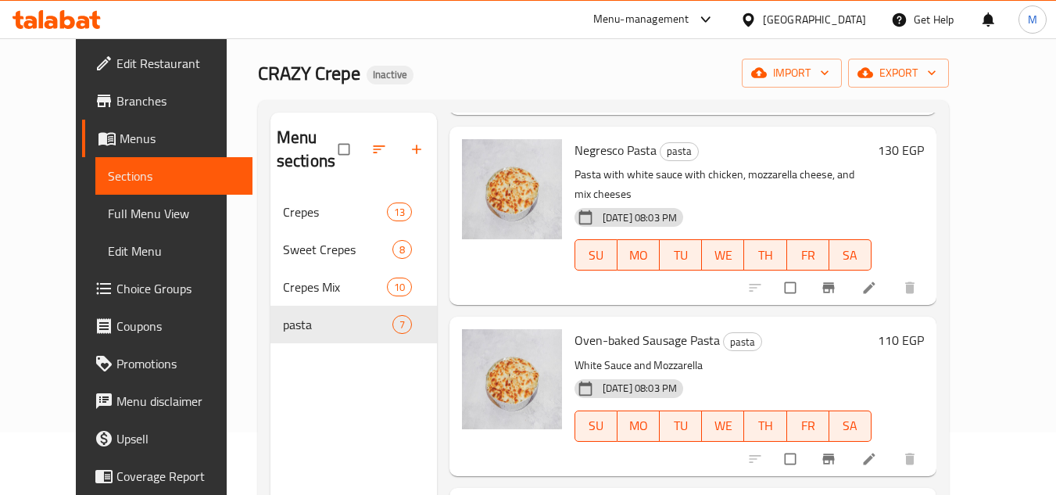
click at [118, 210] on span "Full Menu View" at bounding box center [174, 213] width 132 height 19
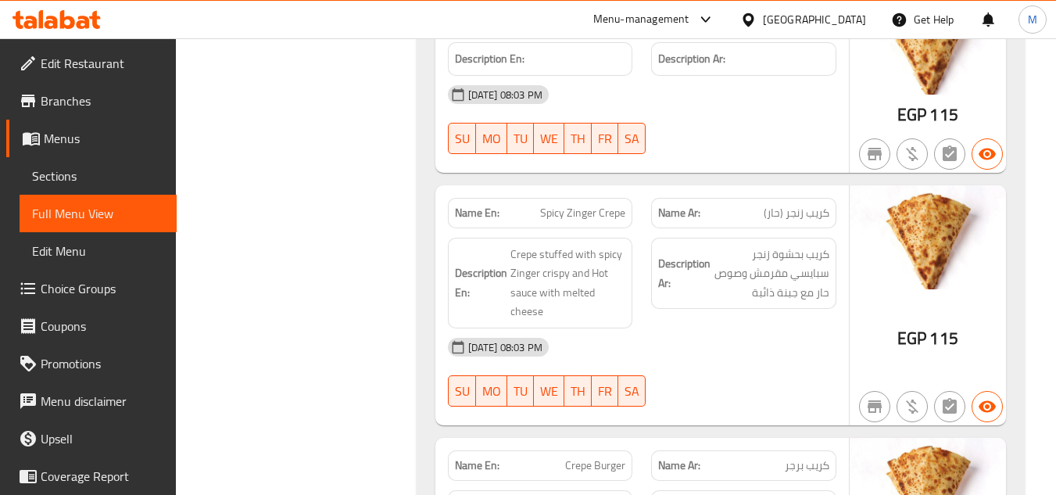
scroll to position [1079, 0]
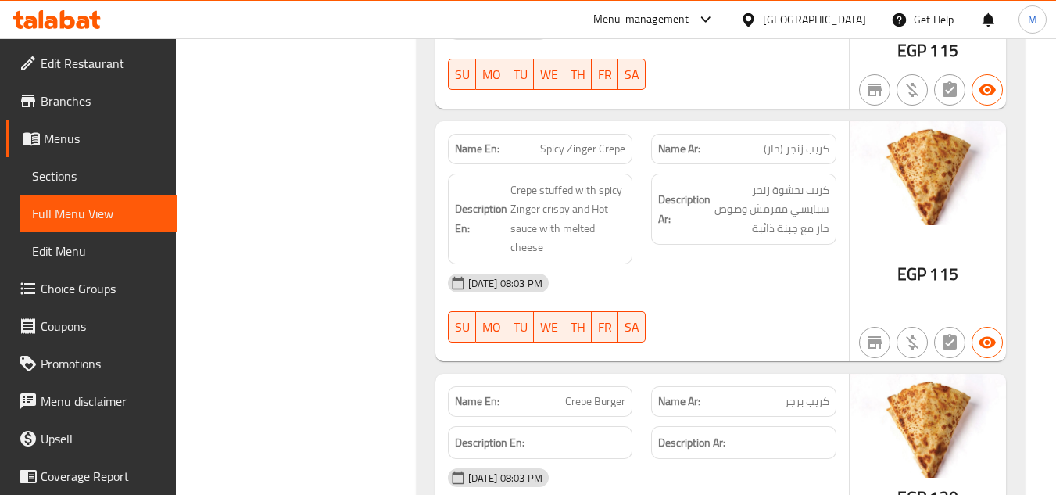
drag, startPoint x: 1054, startPoint y: 252, endPoint x: 1059, endPoint y: 263, distance: 12.2
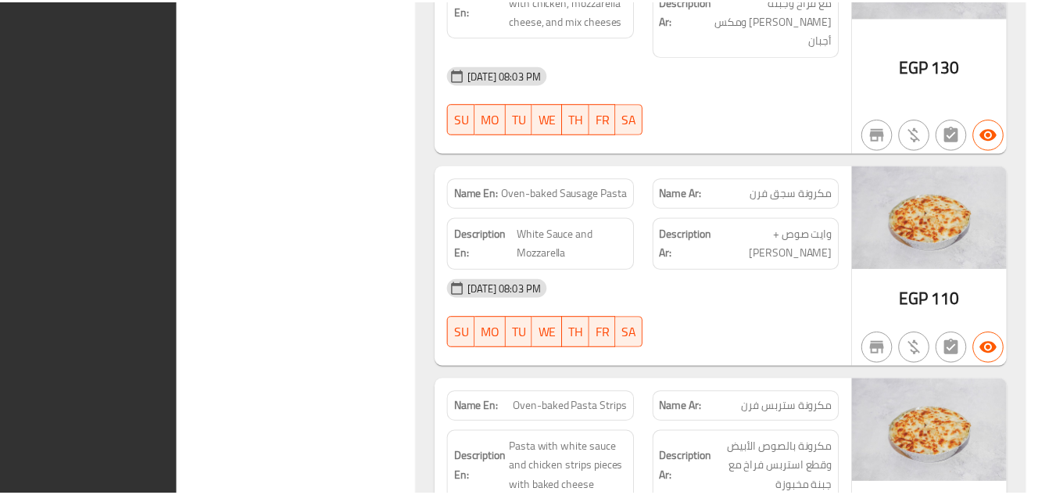
scroll to position [8852, 0]
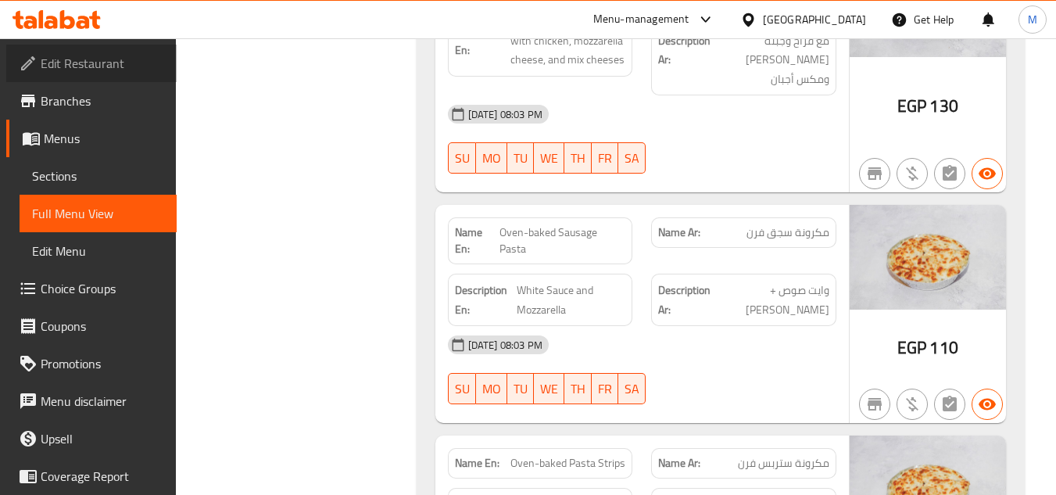
click at [126, 57] on span "Edit Restaurant" at bounding box center [102, 63] width 123 height 19
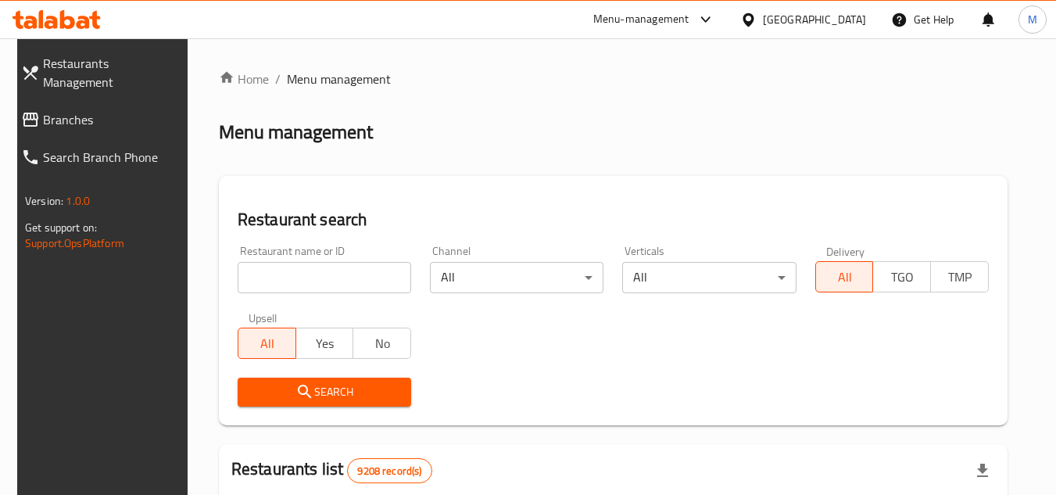
click at [382, 278] on input "search" at bounding box center [325, 277] width 174 height 31
paste input "Fizz Ninty Restaurant"
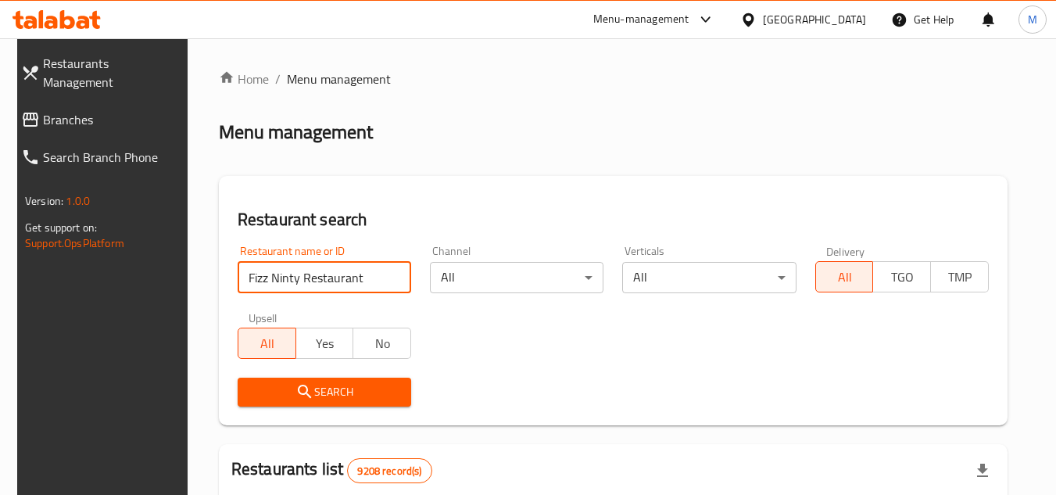
type input "Fizz Ninty Restaurant"
click button "Search" at bounding box center [325, 392] width 174 height 29
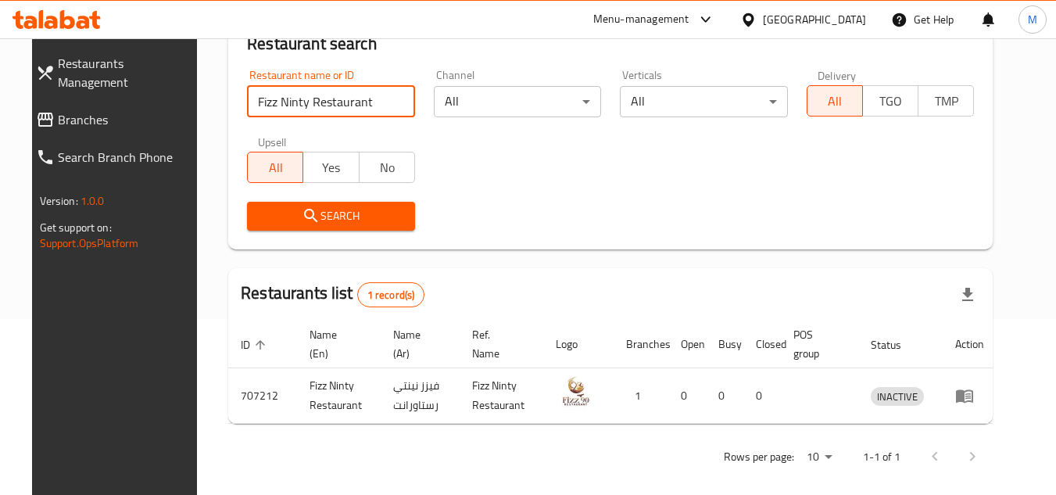
scroll to position [189, 0]
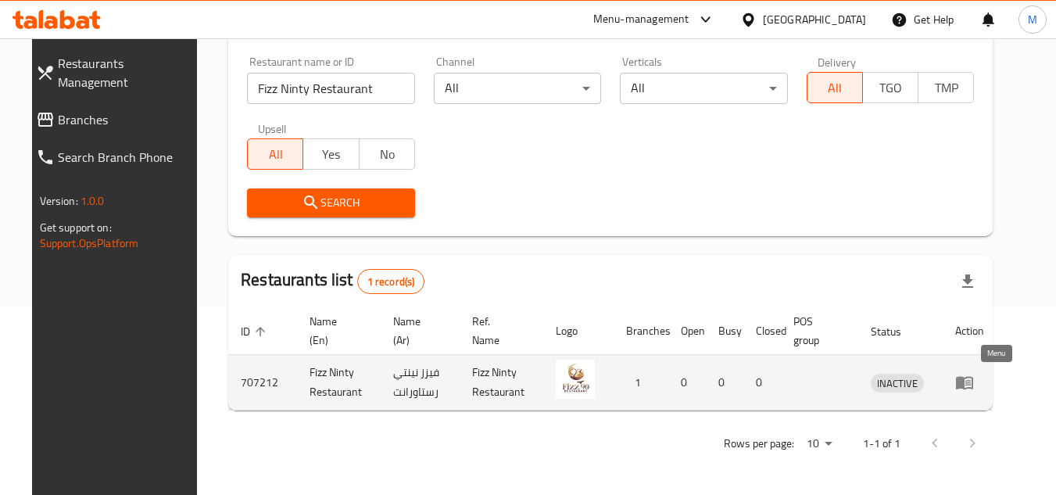
click at [974, 377] on icon "enhanced table" at bounding box center [964, 382] width 19 height 19
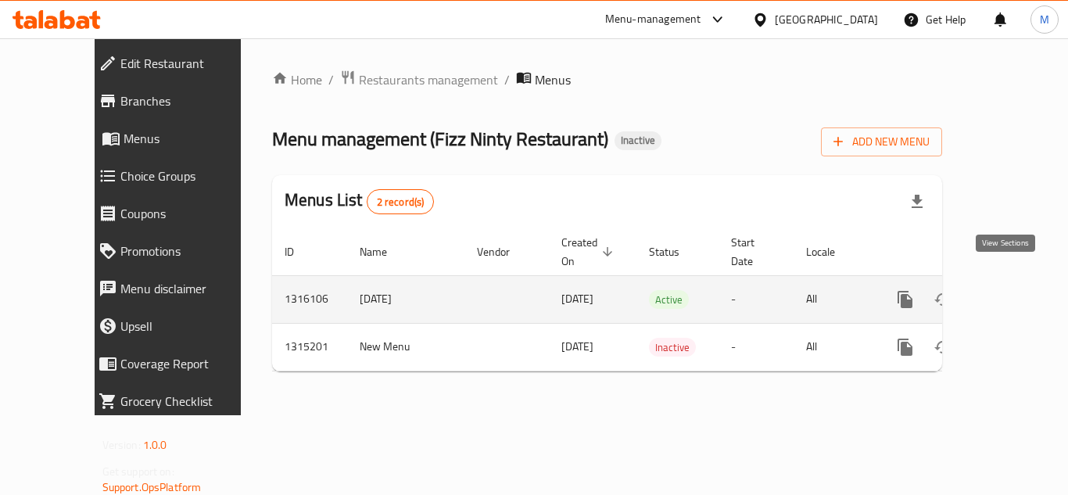
click at [1008, 281] on link "enhanced table" at bounding box center [1018, 300] width 38 height 38
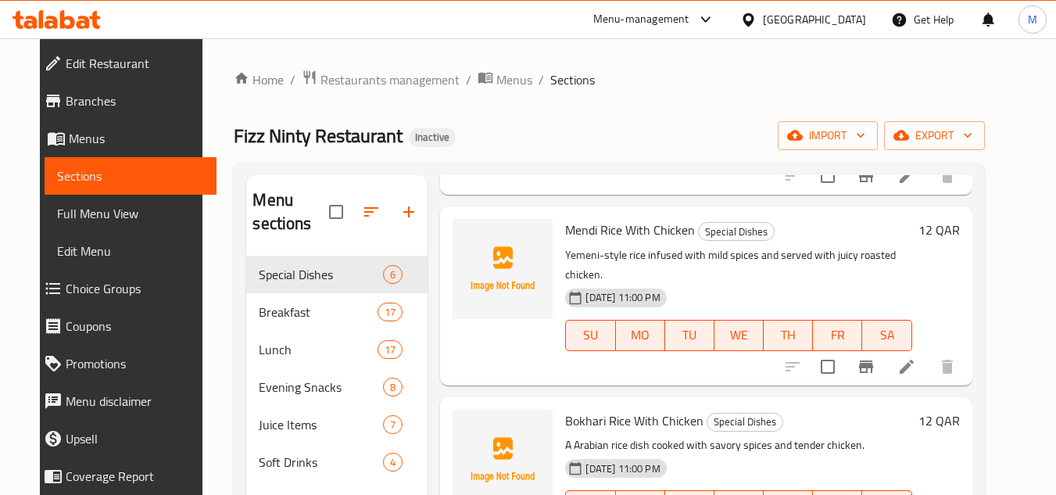
scroll to position [234, 0]
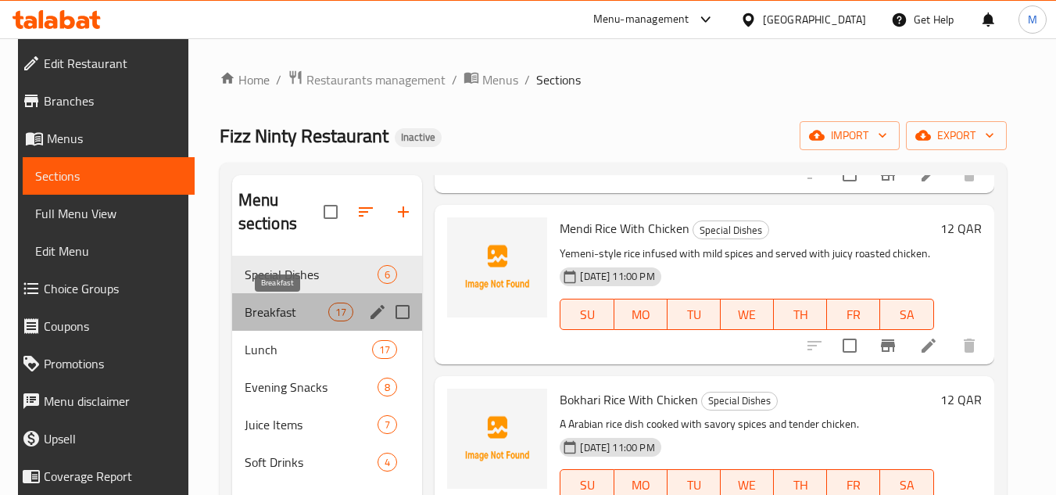
click at [250, 317] on span "Breakfast" at bounding box center [287, 311] width 84 height 19
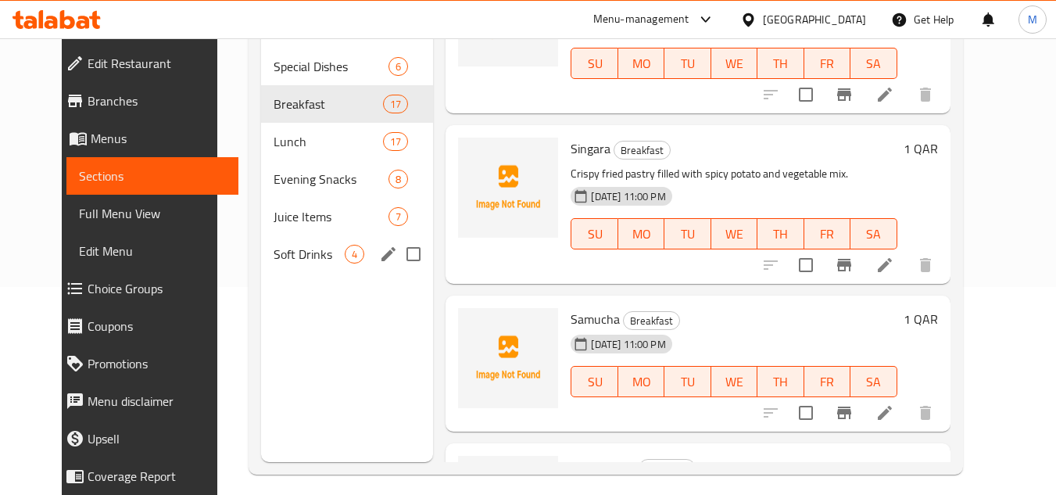
scroll to position [219, 0]
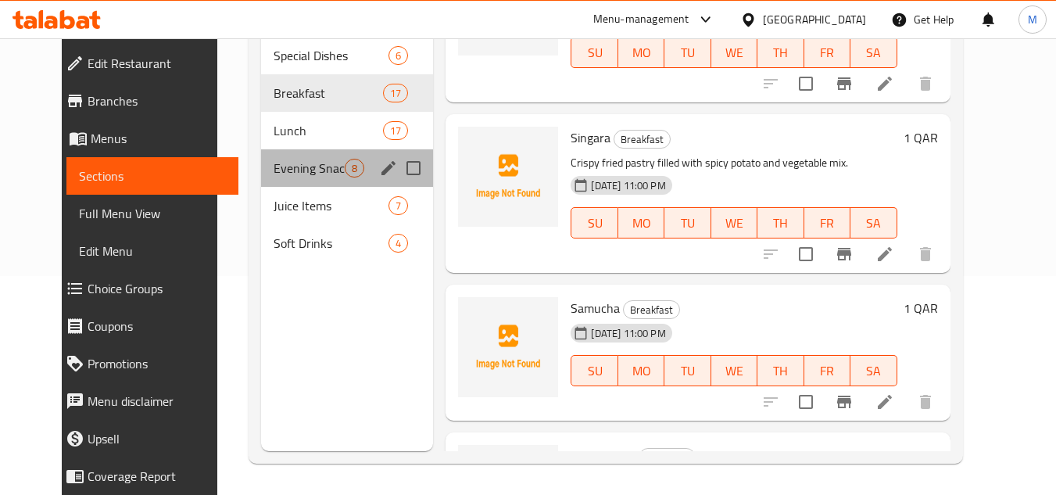
click at [261, 182] on div "Evening Snacks 8" at bounding box center [347, 168] width 172 height 38
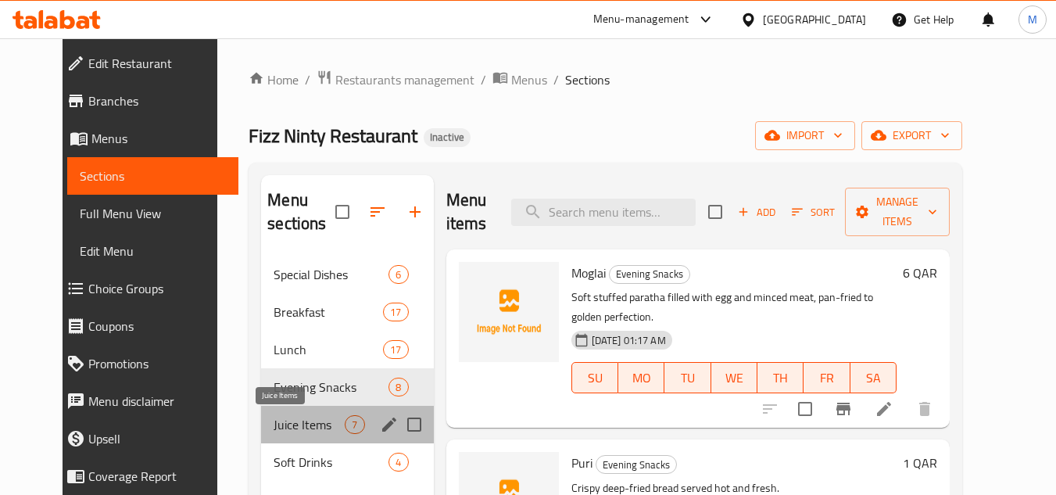
click at [274, 424] on span "Juice Items" at bounding box center [309, 424] width 71 height 19
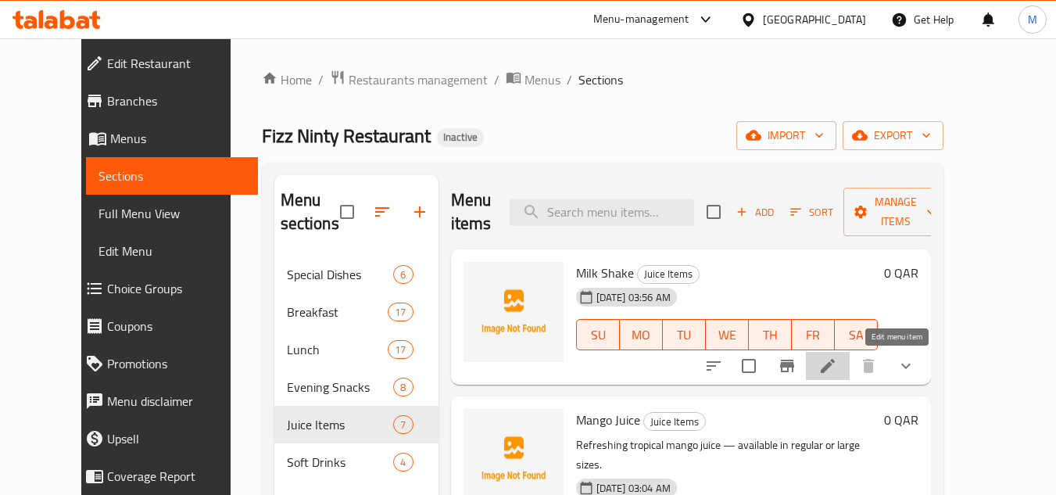
click at [835, 363] on icon at bounding box center [828, 366] width 14 height 14
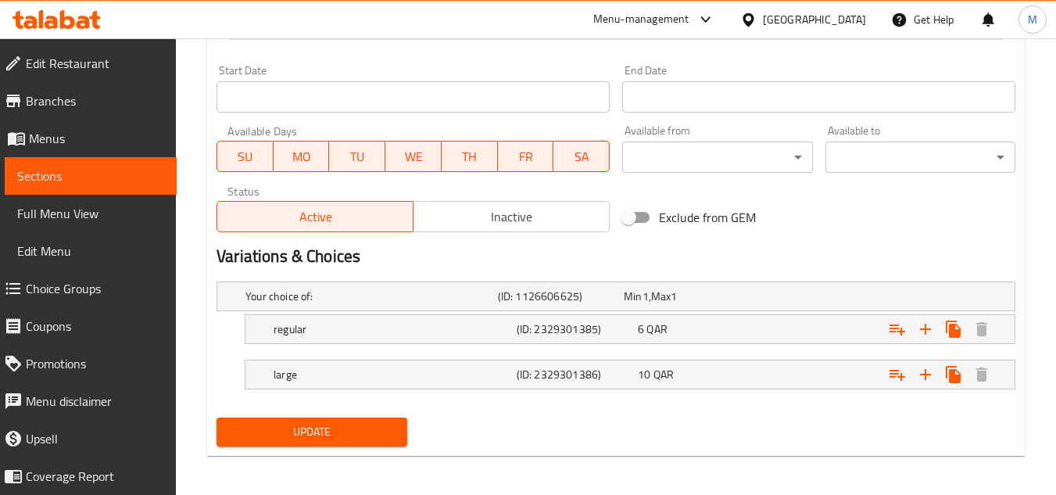
scroll to position [645, 0]
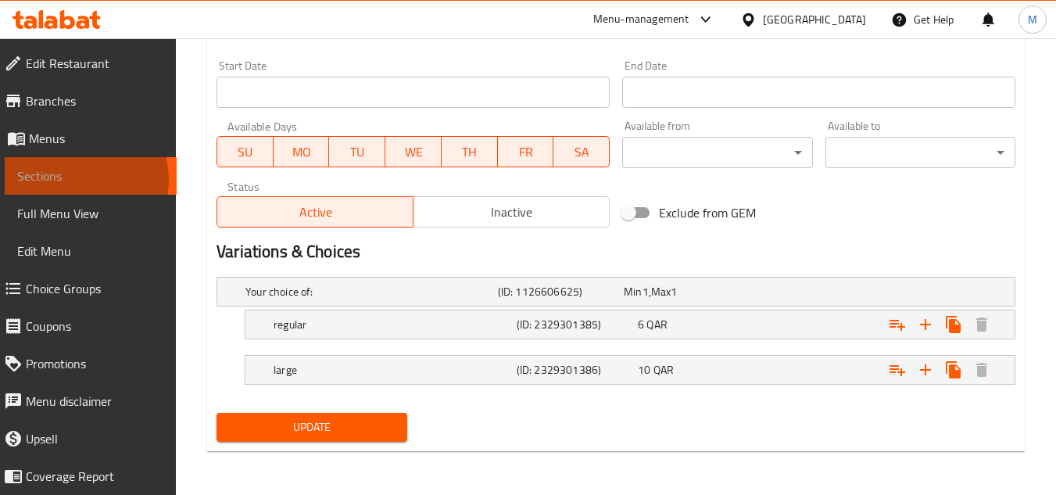
click at [81, 180] on span "Sections" at bounding box center [90, 175] width 147 height 19
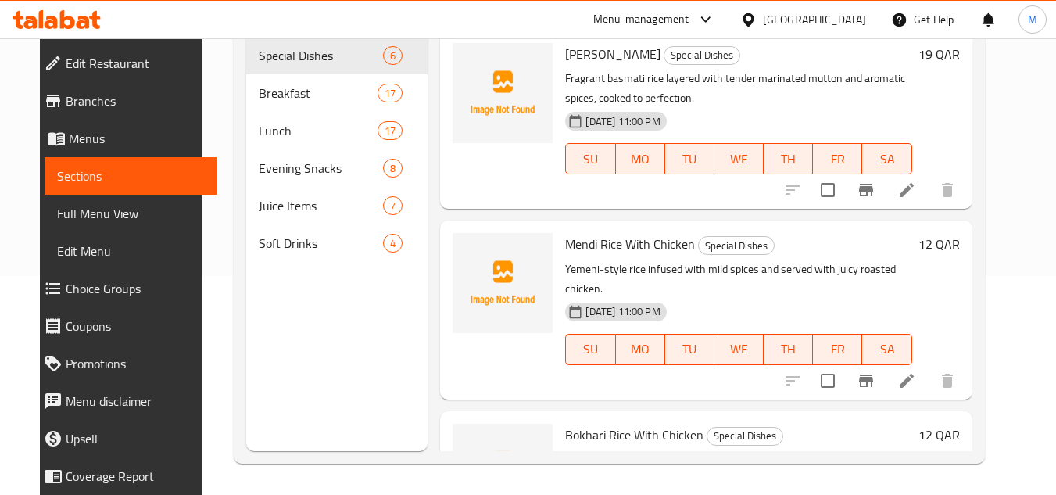
scroll to position [219, 0]
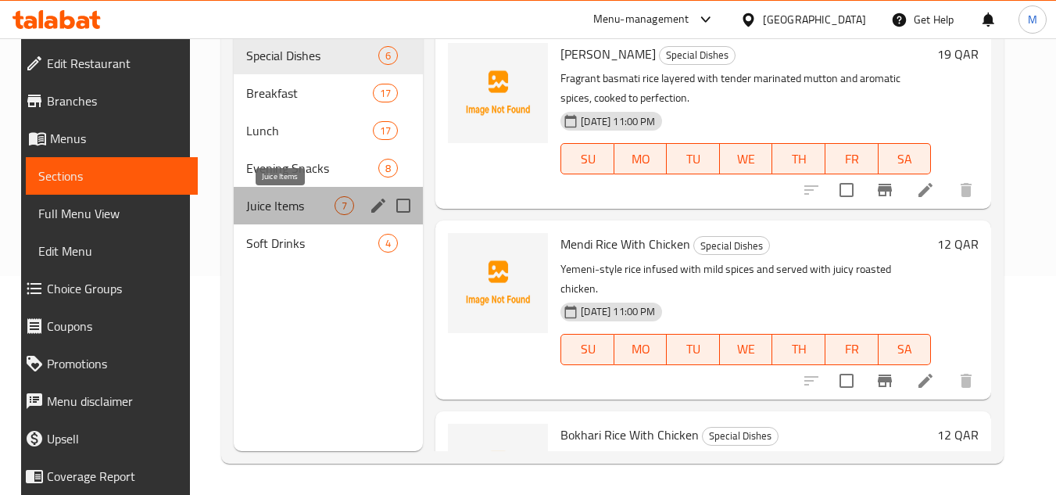
click at [251, 212] on span "Juice Items" at bounding box center [290, 205] width 88 height 19
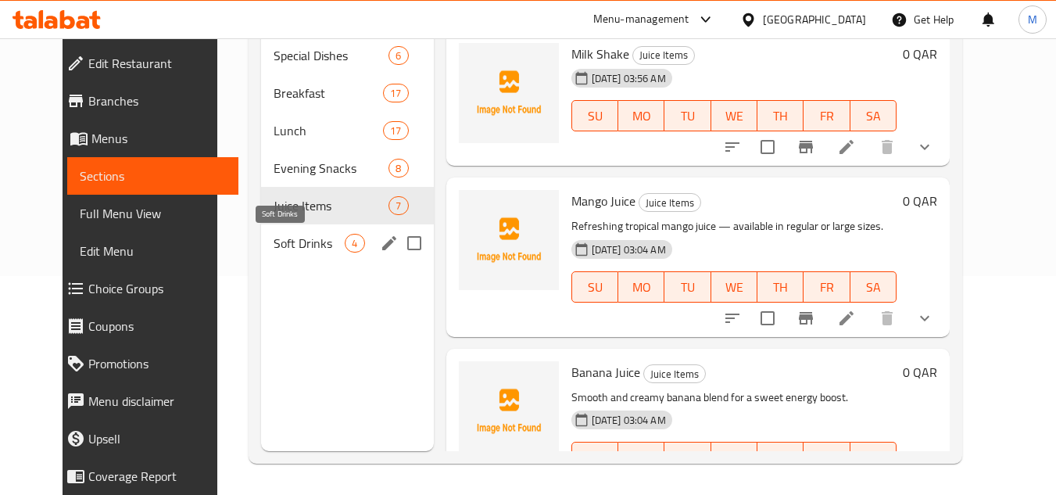
click at [274, 249] on span "Soft Drinks" at bounding box center [309, 243] width 71 height 19
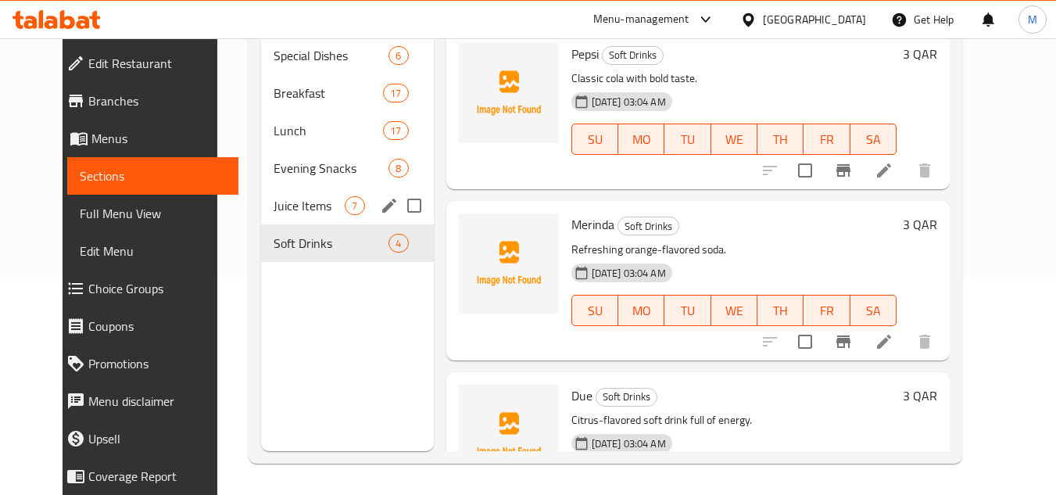
scroll to position [141, 0]
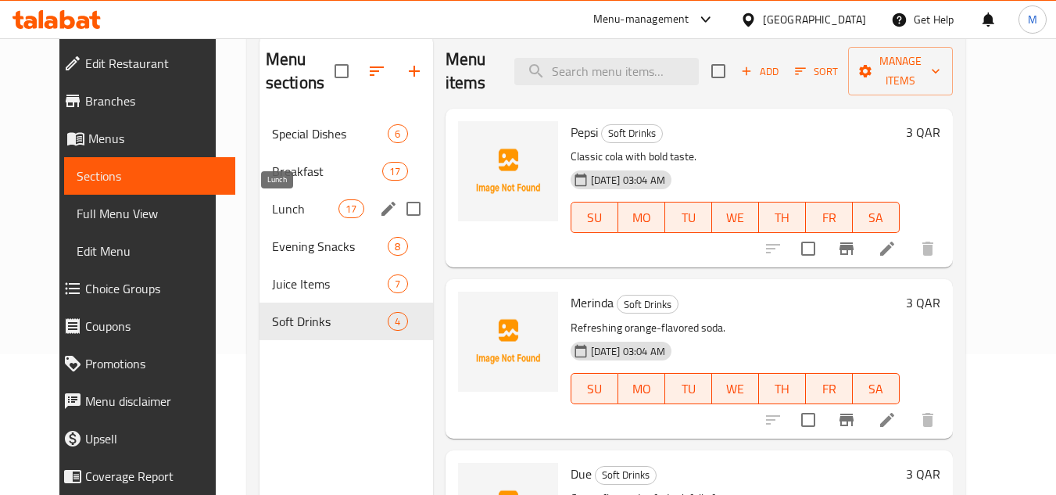
click at [277, 211] on span "Lunch" at bounding box center [305, 208] width 66 height 19
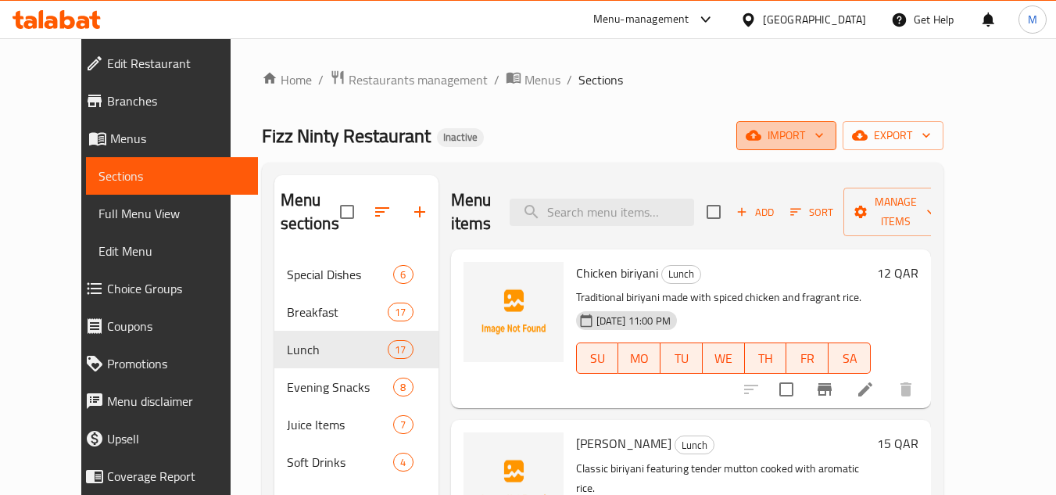
click at [827, 138] on icon "button" at bounding box center [819, 135] width 16 height 16
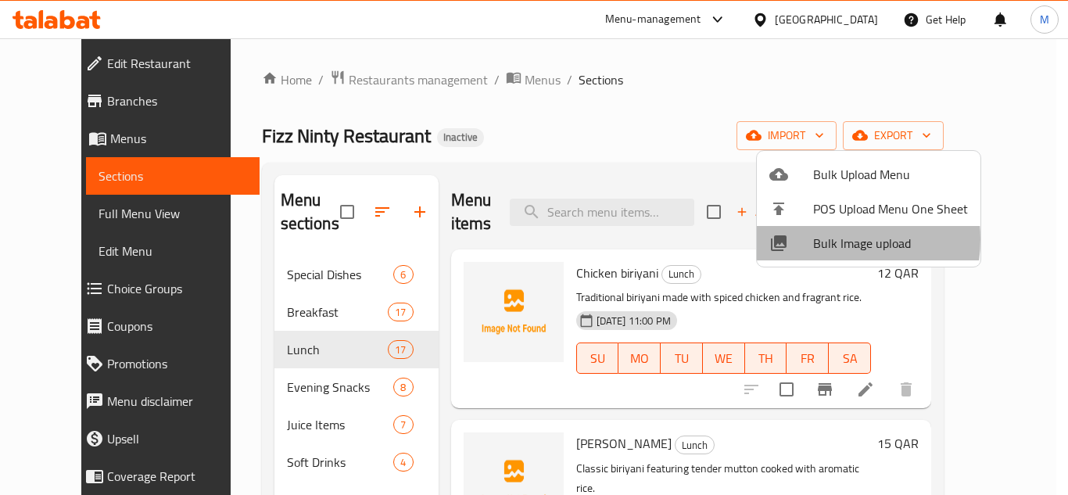
click at [821, 239] on span "Bulk Image upload" at bounding box center [890, 243] width 155 height 19
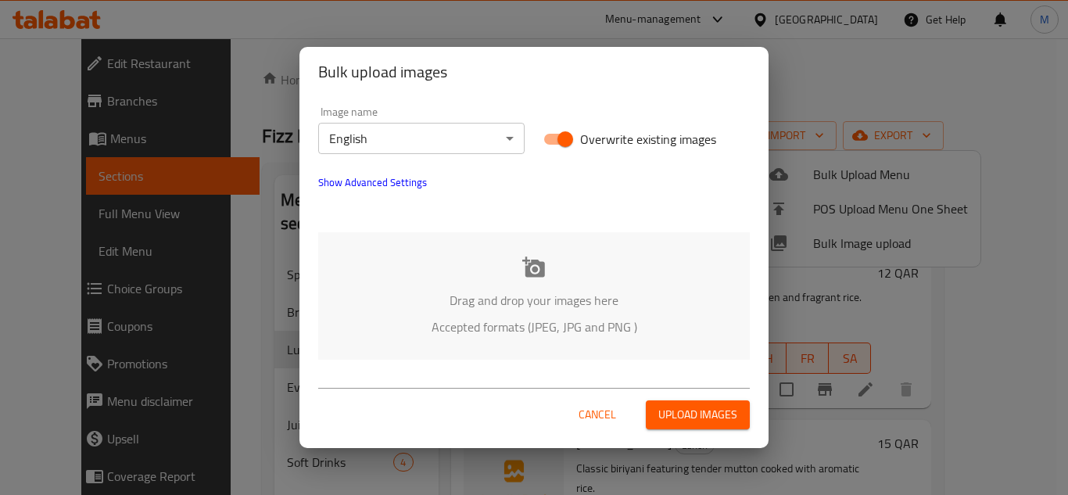
click at [486, 264] on div "Drag and drop your images here Accepted formats (JPEG, JPG and PNG )" at bounding box center [533, 295] width 431 height 127
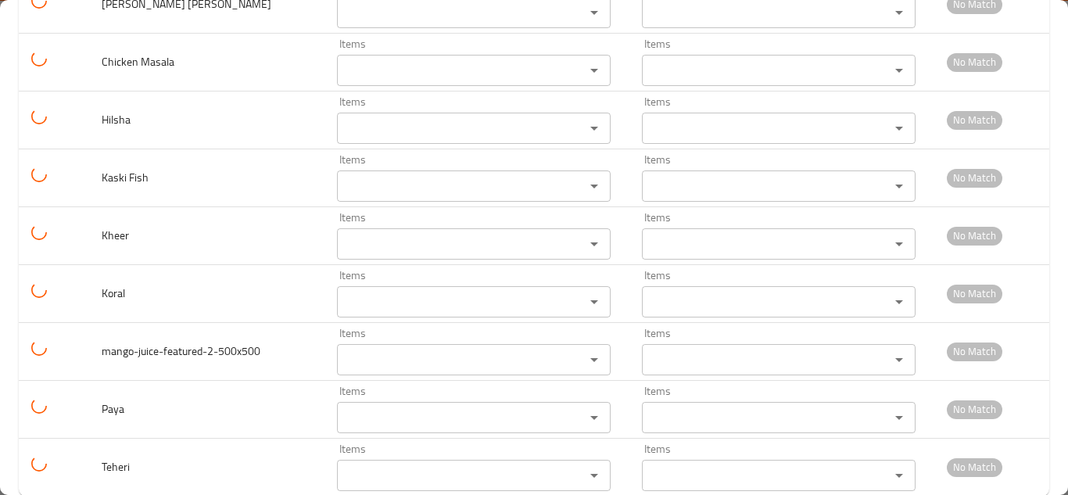
scroll to position [3767, 0]
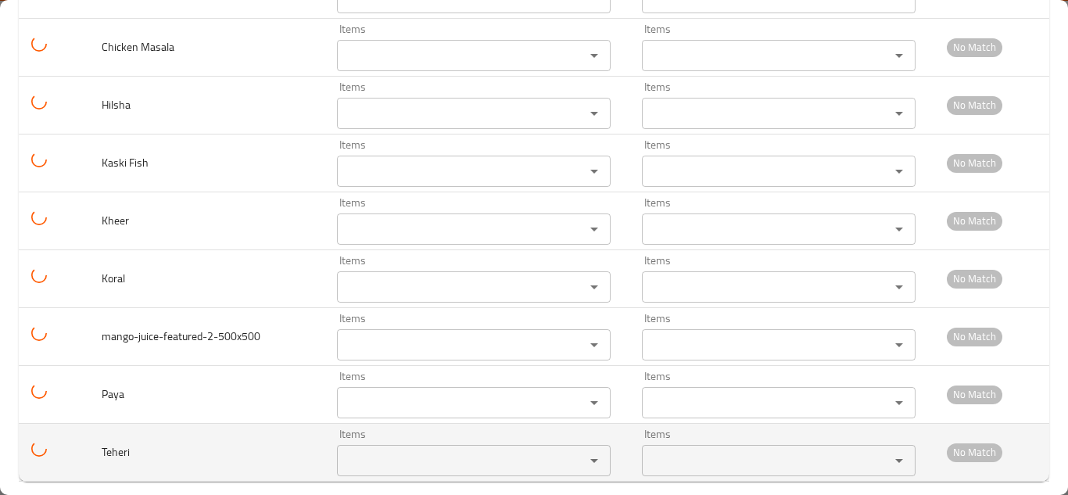
click at [349, 449] on input "Items" at bounding box center [451, 460] width 218 height 22
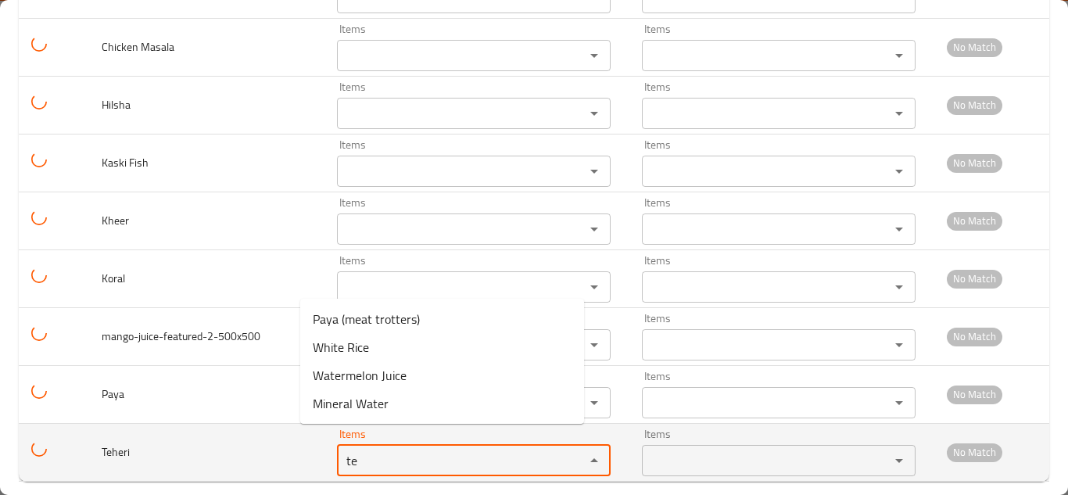
type input "t"
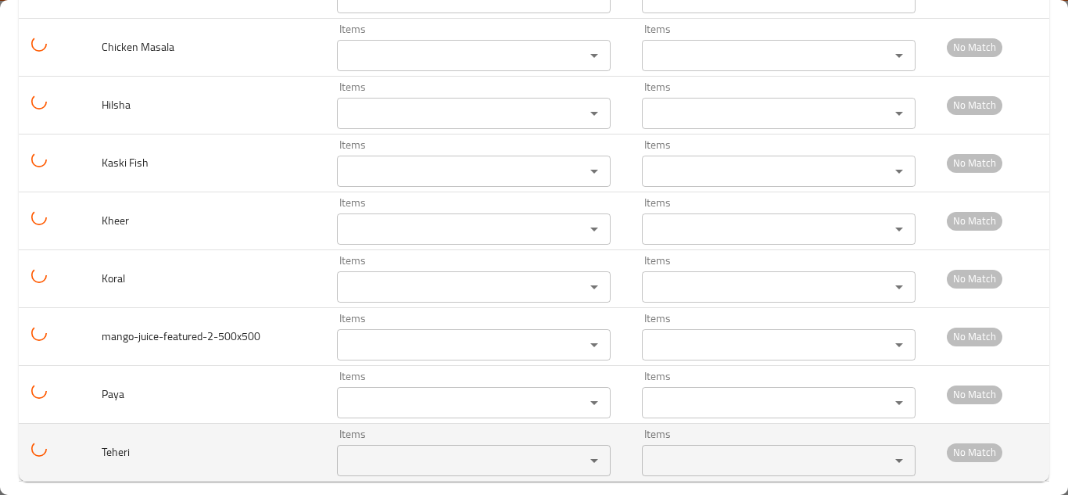
click at [119, 442] on span "Teheri" at bounding box center [116, 452] width 28 height 20
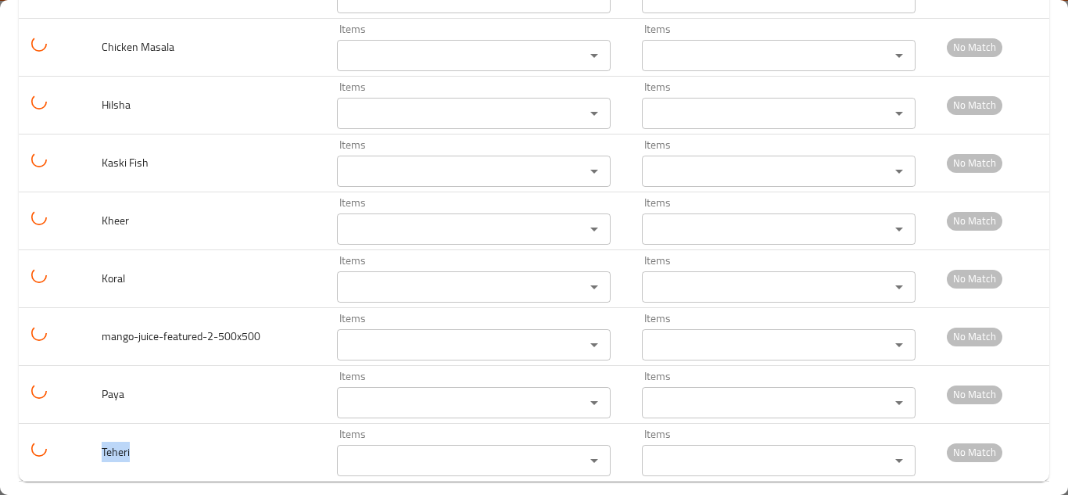
copy span "Teheri"
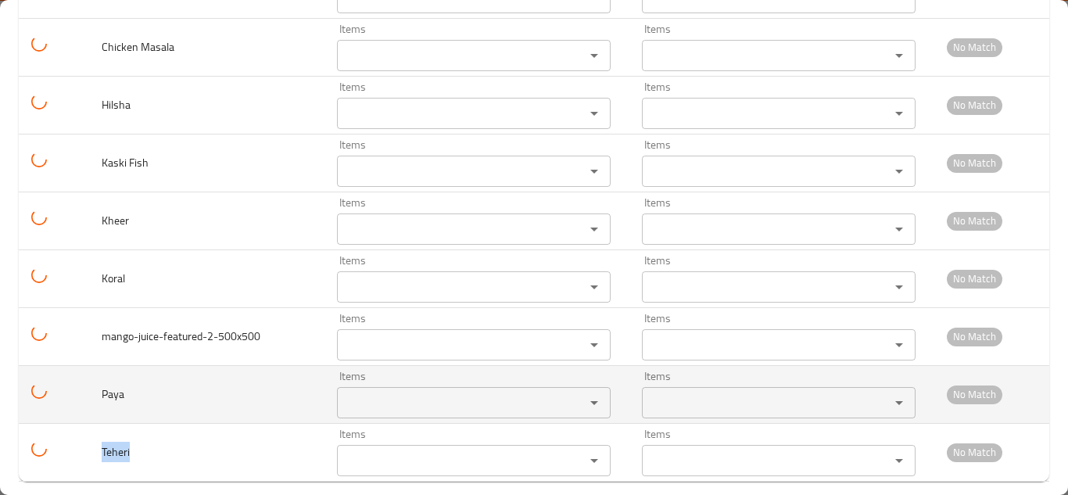
click at [342, 392] on input "Items" at bounding box center [451, 403] width 218 height 22
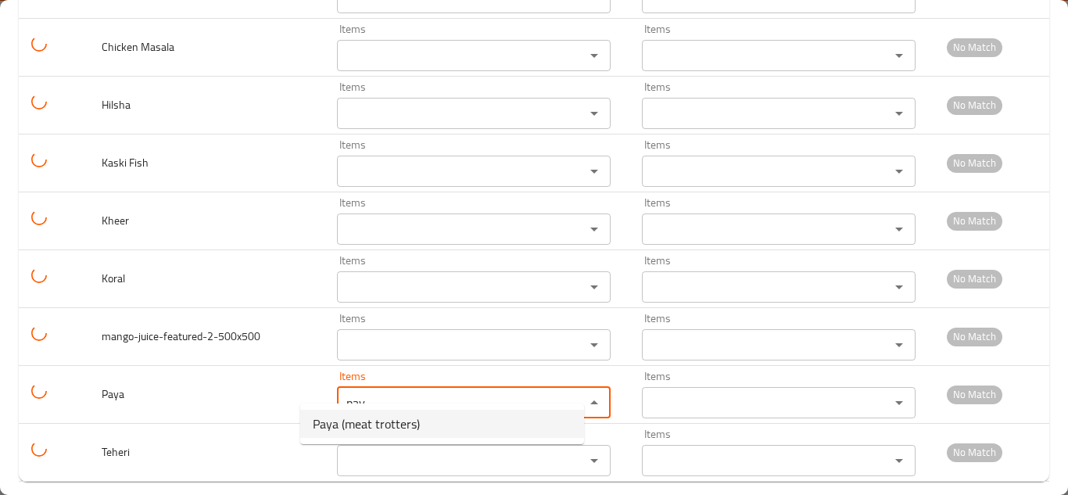
click at [363, 417] on span "Paya (meat trotters)" at bounding box center [366, 423] width 107 height 19
type input "Paya (meat trotters)"
type input "بايا (أقدام لحم)"
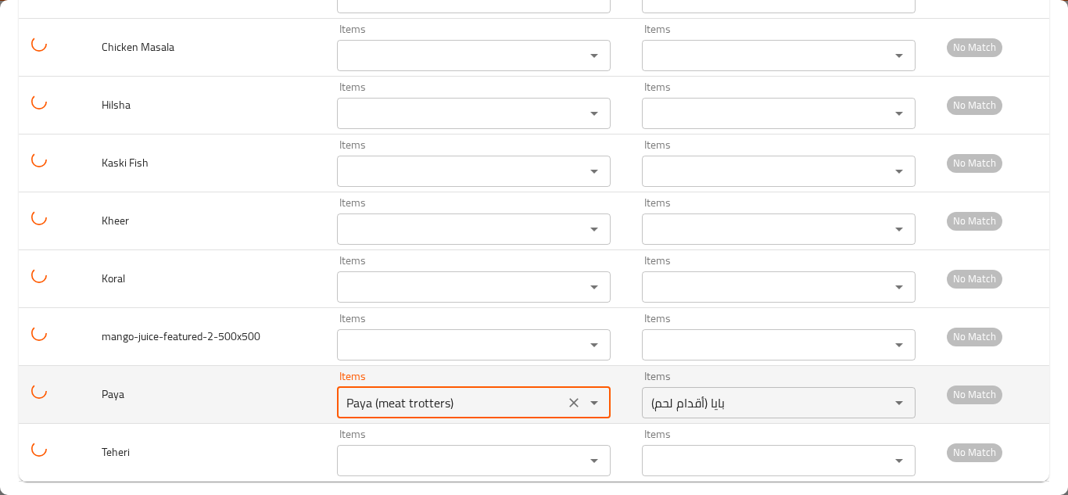
type input "Paya (meat trotters)"
click at [258, 372] on td "Paya" at bounding box center [206, 394] width 235 height 58
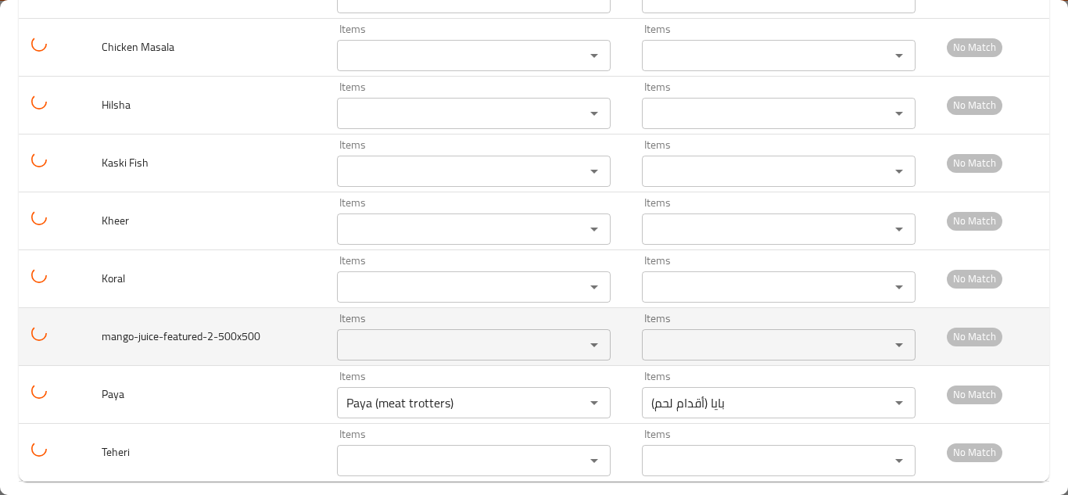
click at [403, 334] on input "Items" at bounding box center [451, 345] width 218 height 22
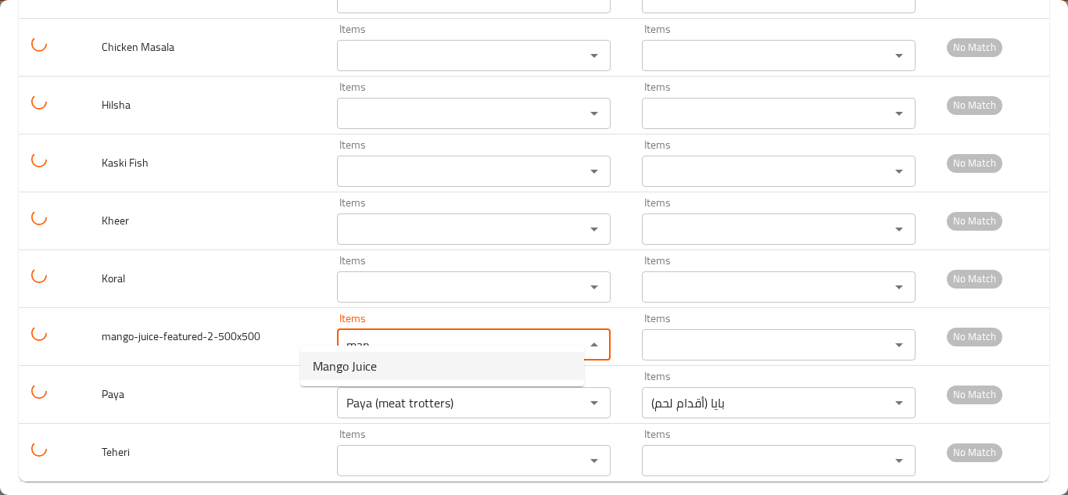
click at [375, 371] on span "Mango Juice" at bounding box center [345, 365] width 64 height 19
type input "Mango Juice"
type input "عصير مانجو"
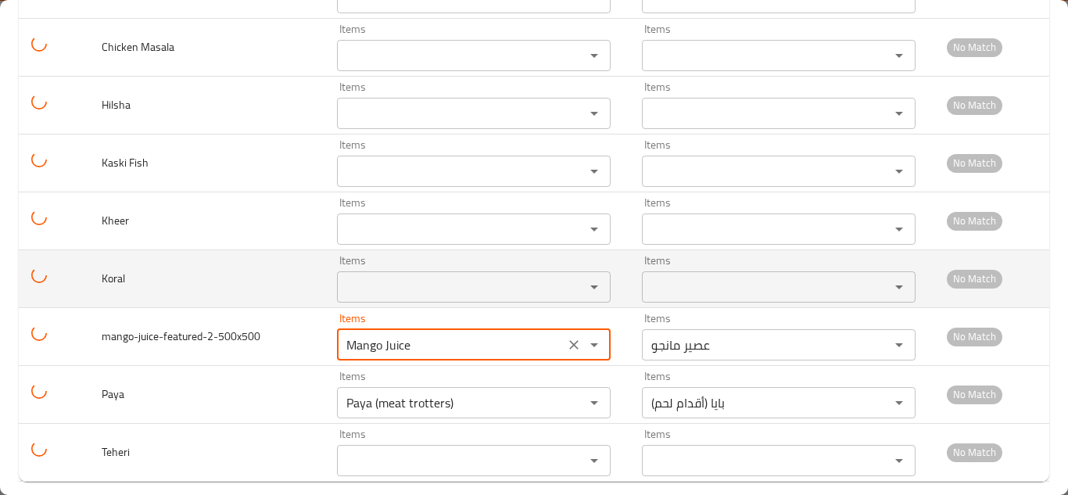
type input "Mango Juice"
click at [343, 276] on input "Items" at bounding box center [451, 287] width 218 height 22
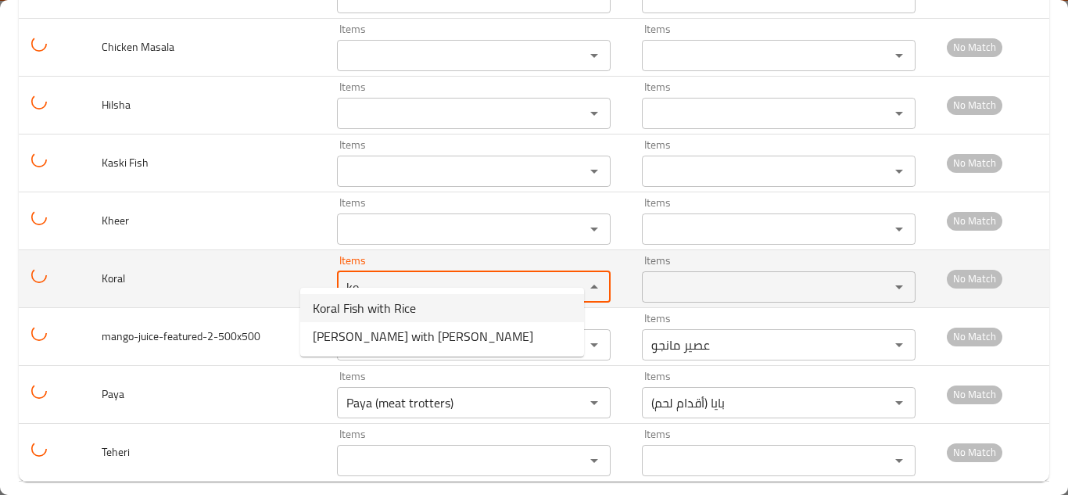
drag, startPoint x: 353, startPoint y: 305, endPoint x: 325, endPoint y: 275, distance: 40.4
click at [353, 302] on span "Koral Fish with Rice" at bounding box center [364, 308] width 103 height 19
type input "Koral Fish with Rice"
type input "سمك كورال مع الأرز"
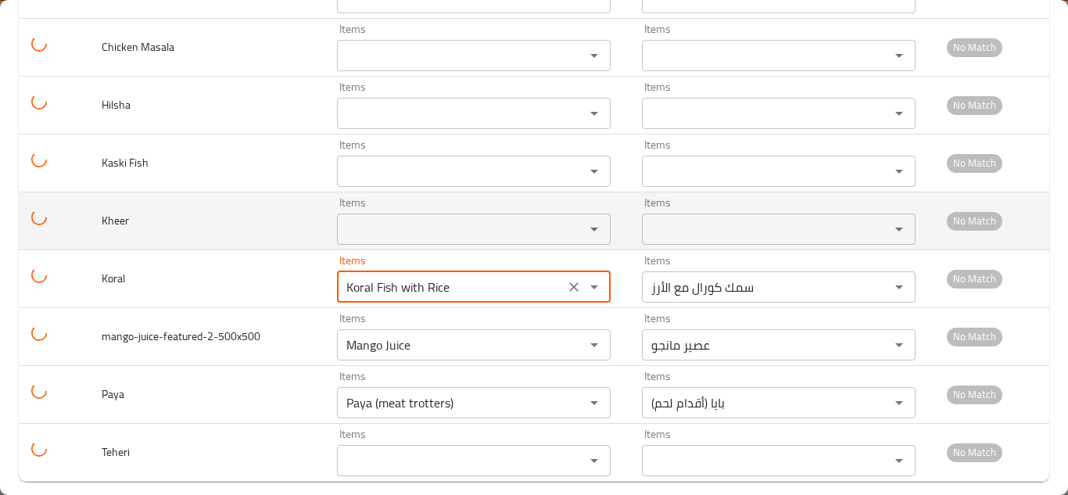
type input "Koral Fish with Rice"
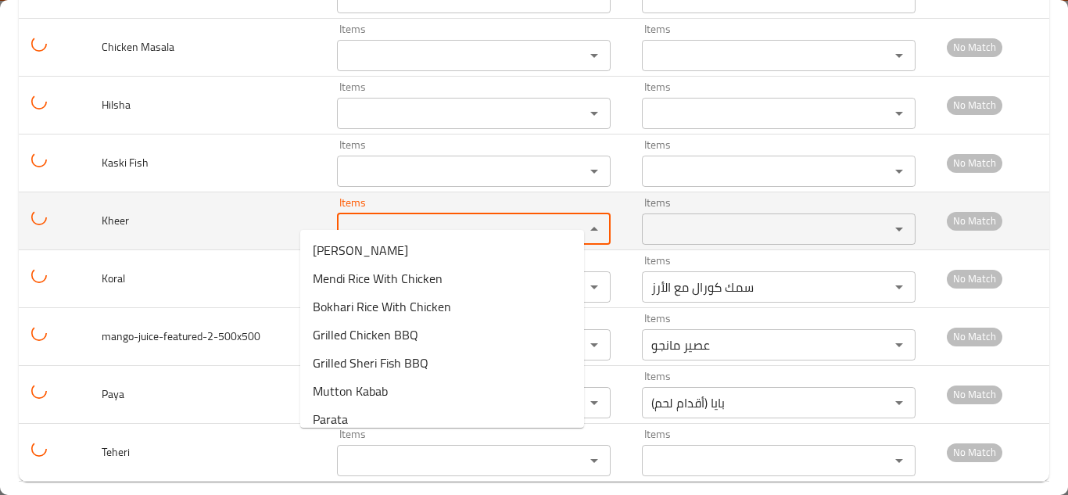
click at [342, 218] on input "Items" at bounding box center [451, 229] width 218 height 22
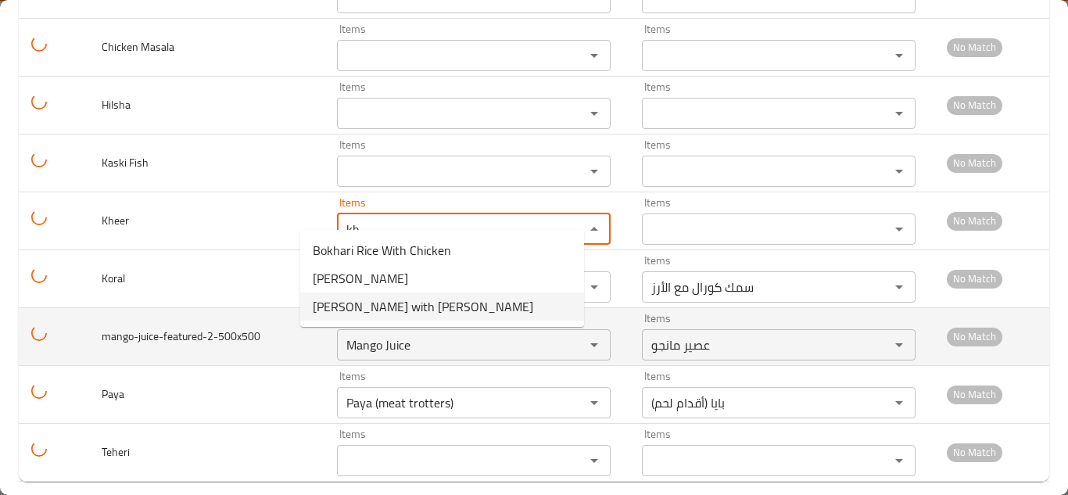
type input "k"
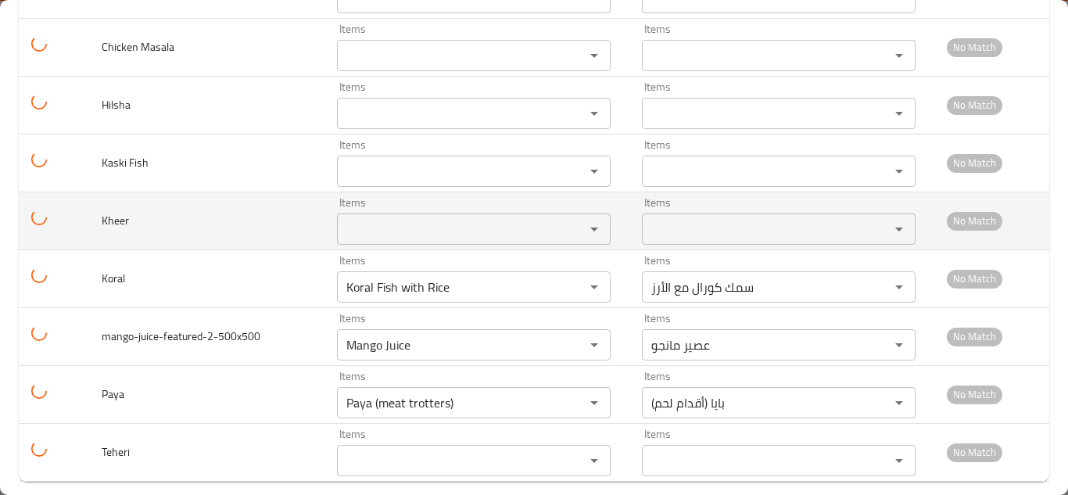
click at [119, 210] on span "Kheer" at bounding box center [115, 220] width 27 height 20
click at [117, 210] on span "Kheer" at bounding box center [115, 220] width 27 height 20
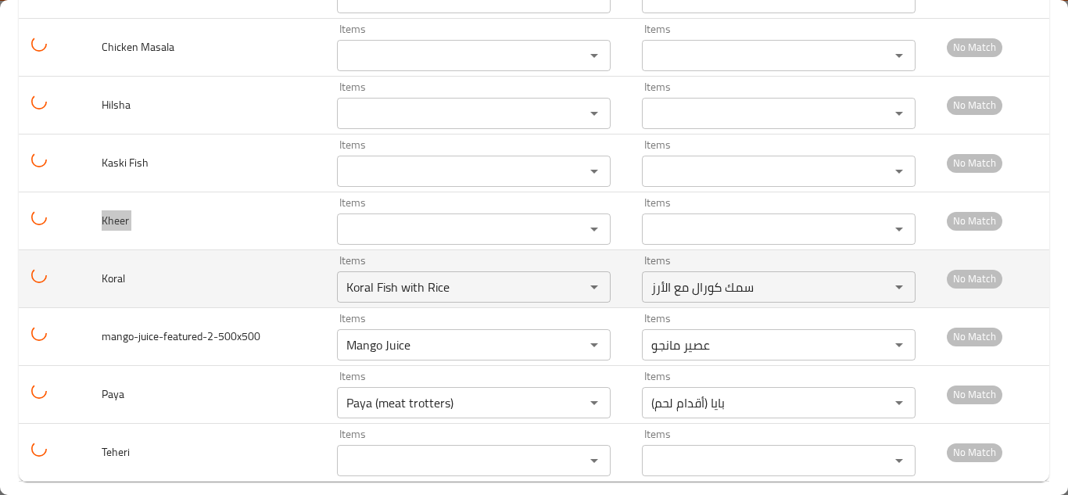
scroll to position [3689, 0]
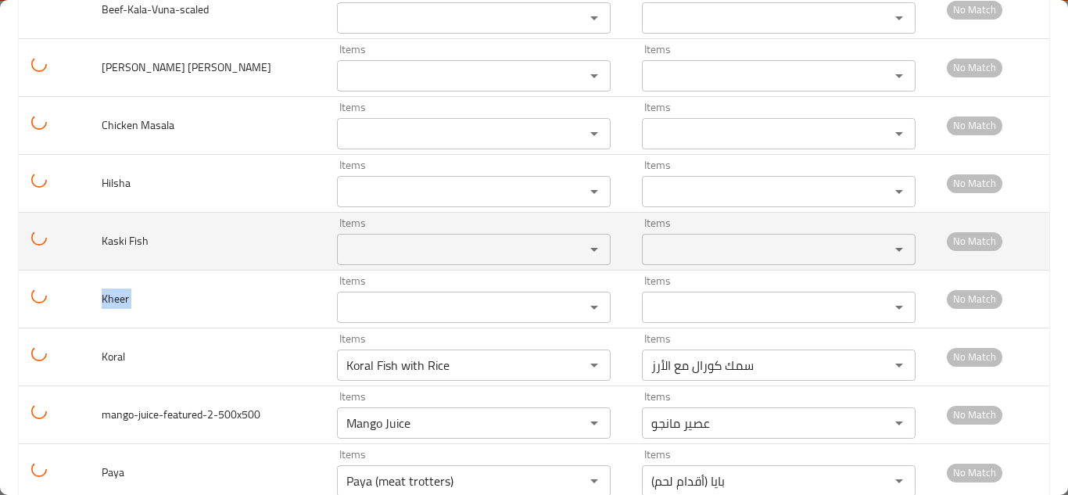
click at [342, 238] on Fish "Items" at bounding box center [451, 249] width 218 height 22
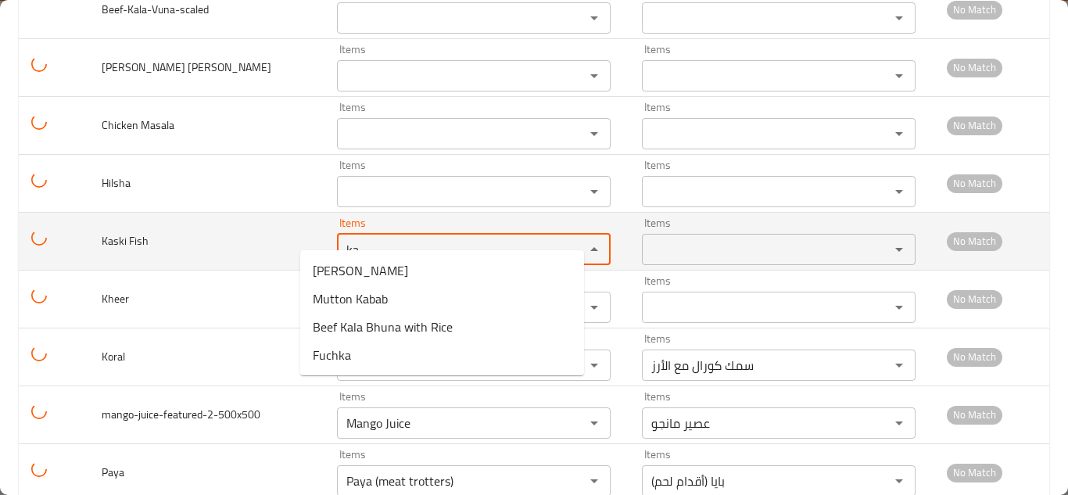
type Fish "k"
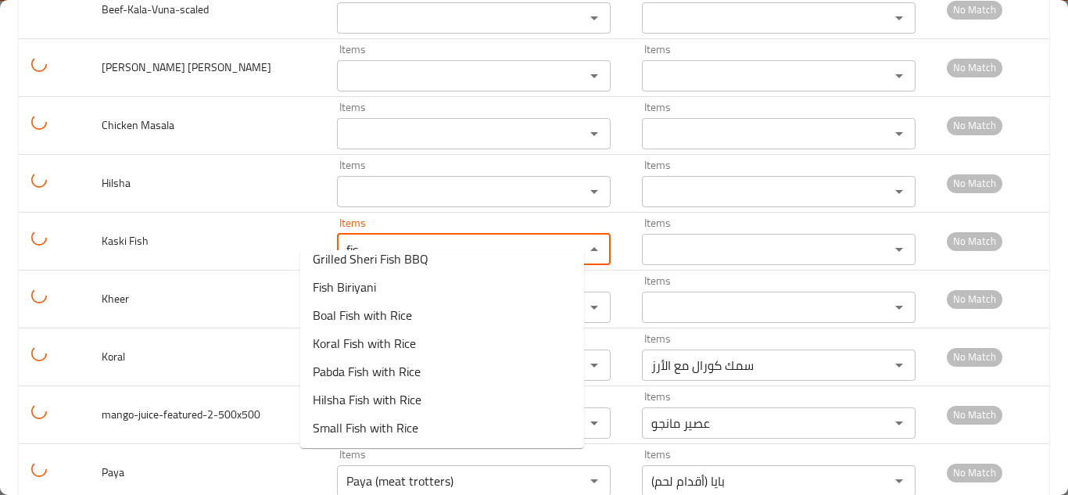
scroll to position [0, 0]
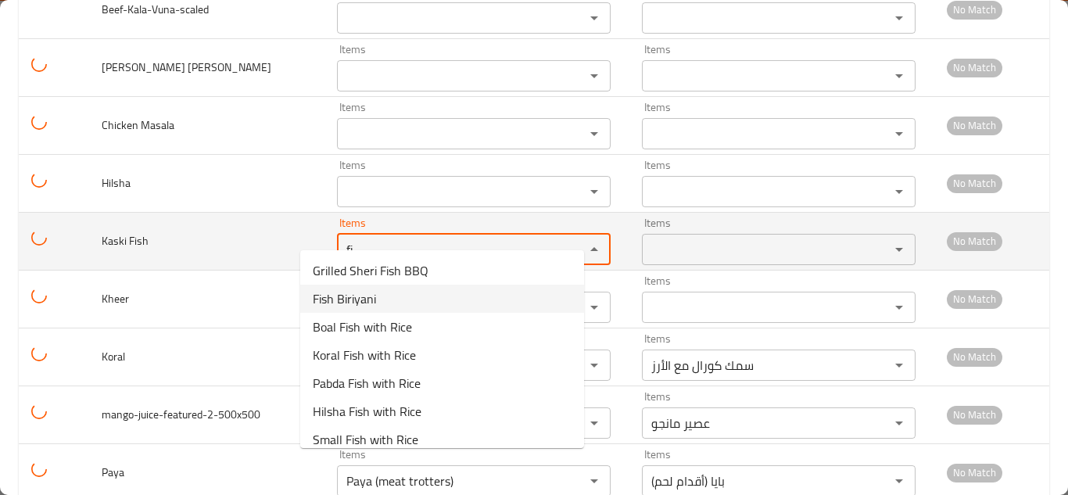
type Fish "f"
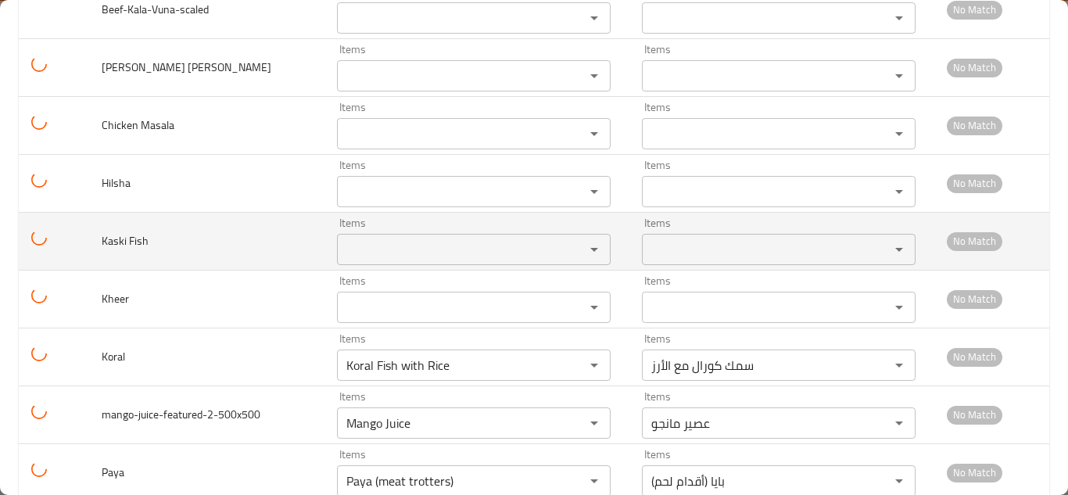
click at [139, 231] on span "Kaski Fish" at bounding box center [125, 241] width 47 height 20
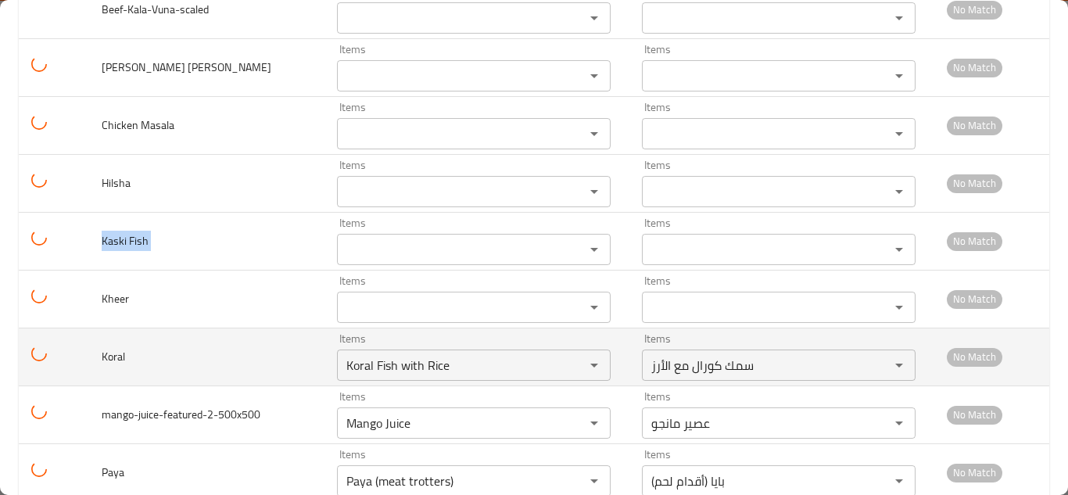
copy span "Kaski Fish"
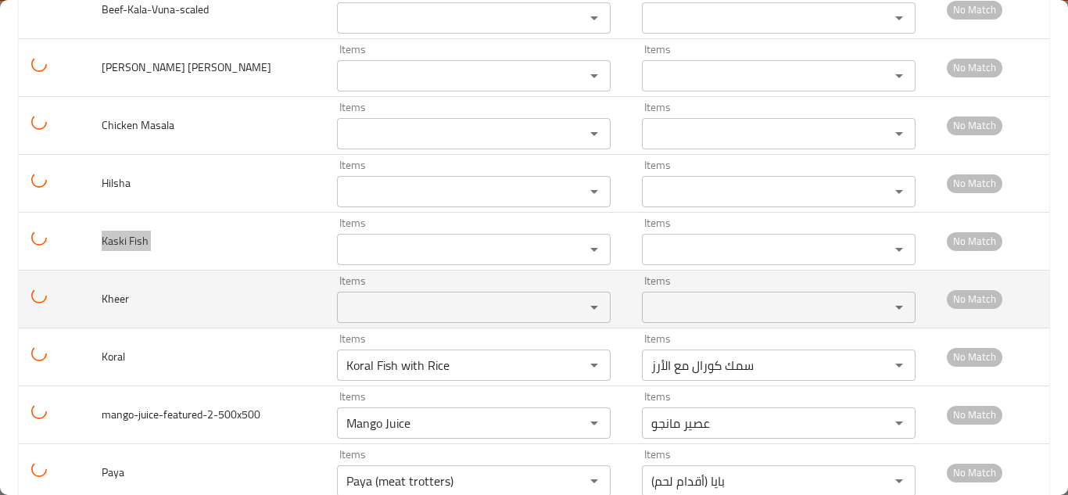
scroll to position [3610, 0]
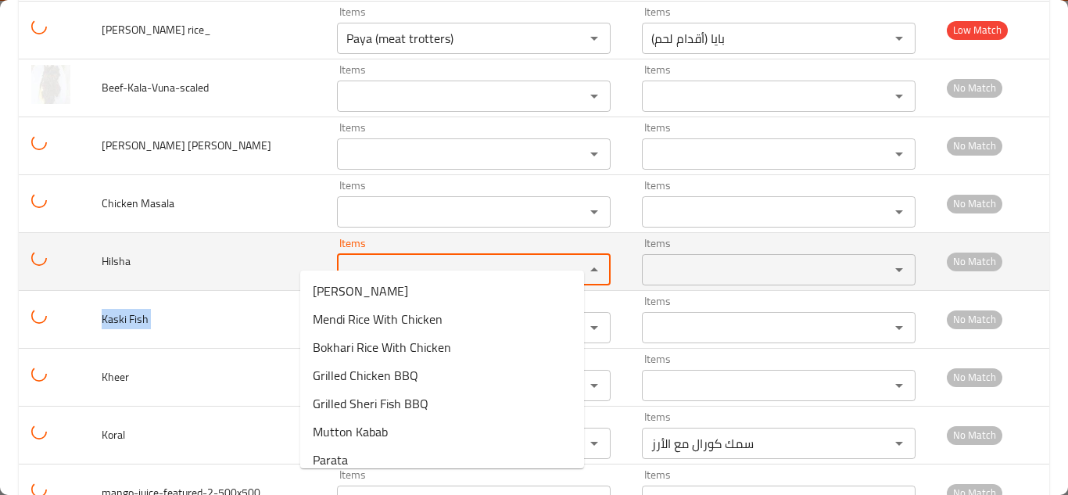
click at [342, 259] on input "Items" at bounding box center [451, 270] width 218 height 22
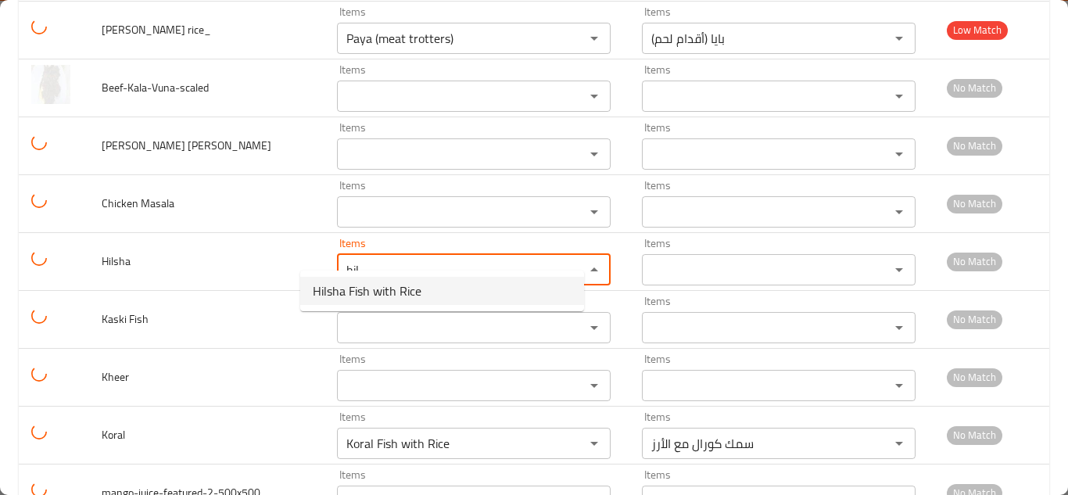
click at [407, 294] on span "Hilsha Fish with Rice" at bounding box center [367, 290] width 109 height 19
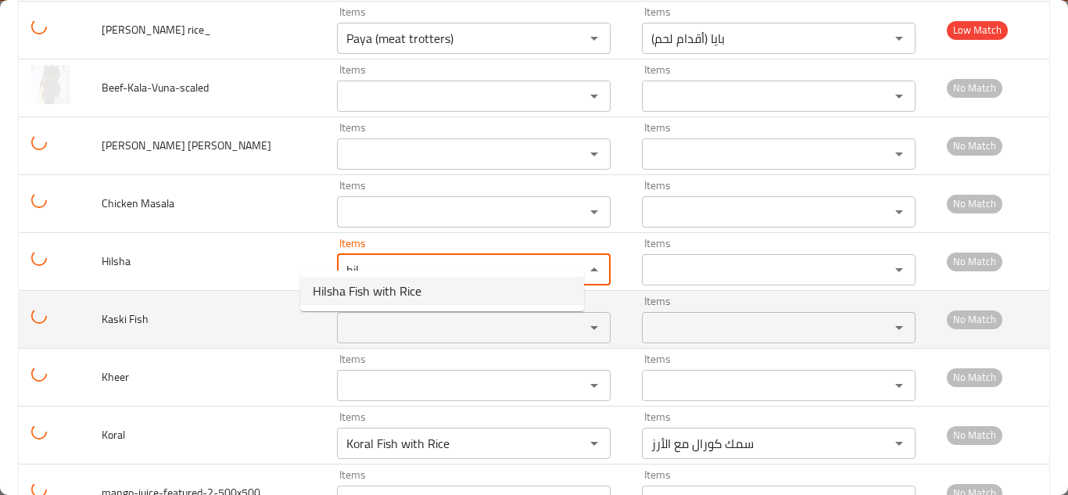
type input "Hilsha Fish with Rice"
type input "سمك هلسا مع أرز"
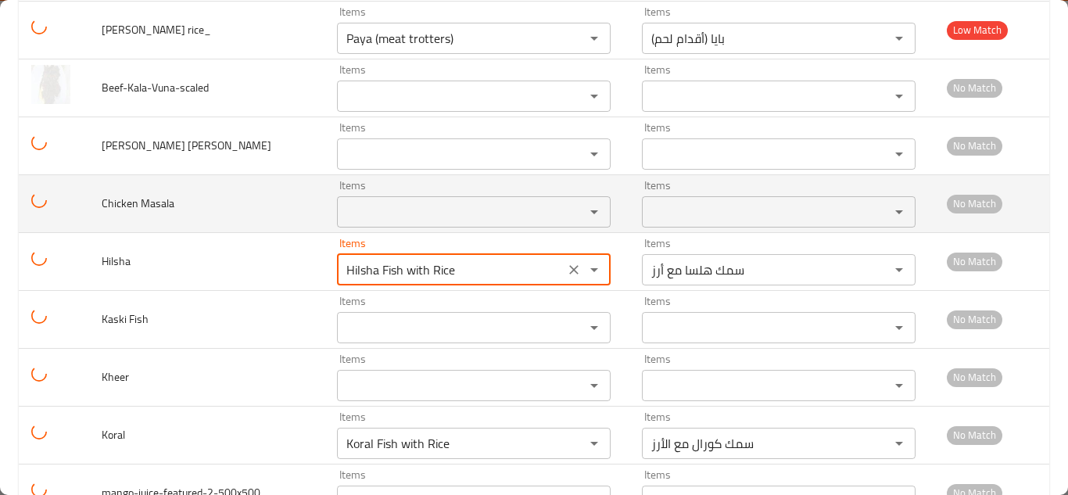
type input "Hilsha Fish with Rice"
click at [274, 195] on td "Chicken Masala" at bounding box center [206, 203] width 235 height 58
click at [366, 201] on Masala "Items" at bounding box center [451, 212] width 218 height 22
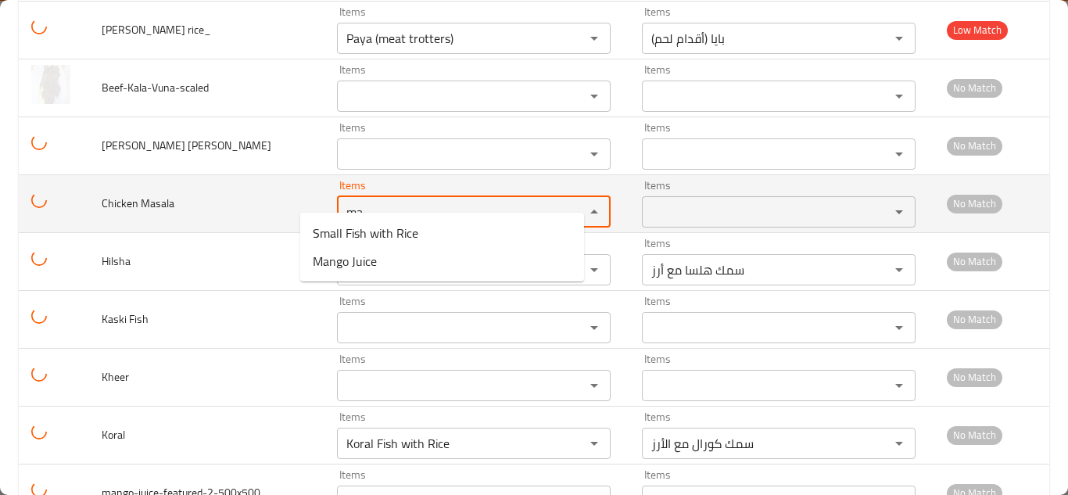
type Masala "m"
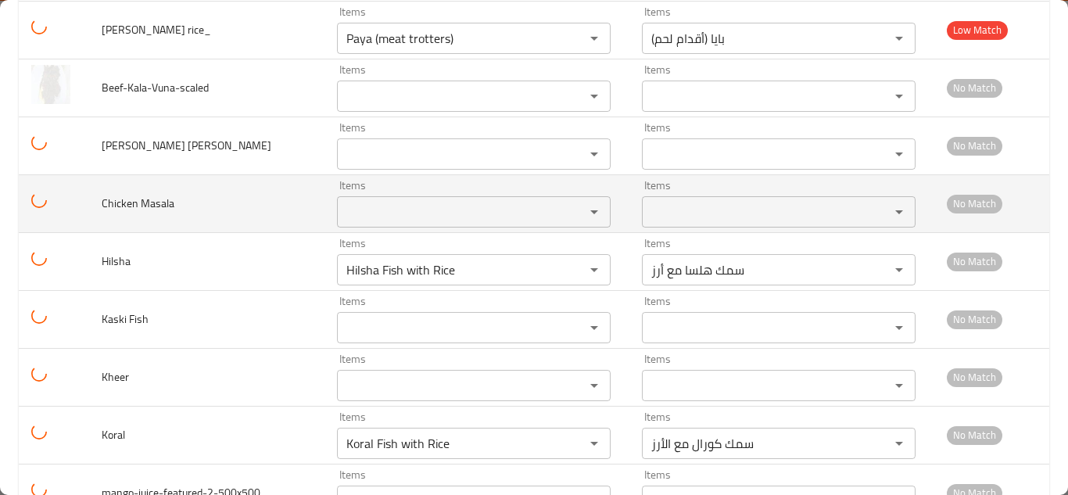
click at [154, 193] on span "Chicken Masala" at bounding box center [138, 203] width 73 height 20
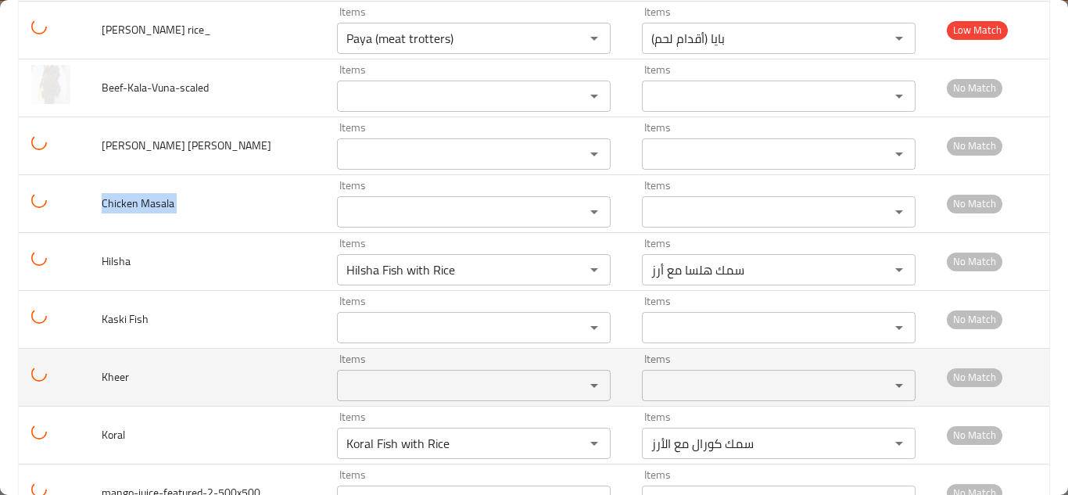
copy span "Chicken Masala"
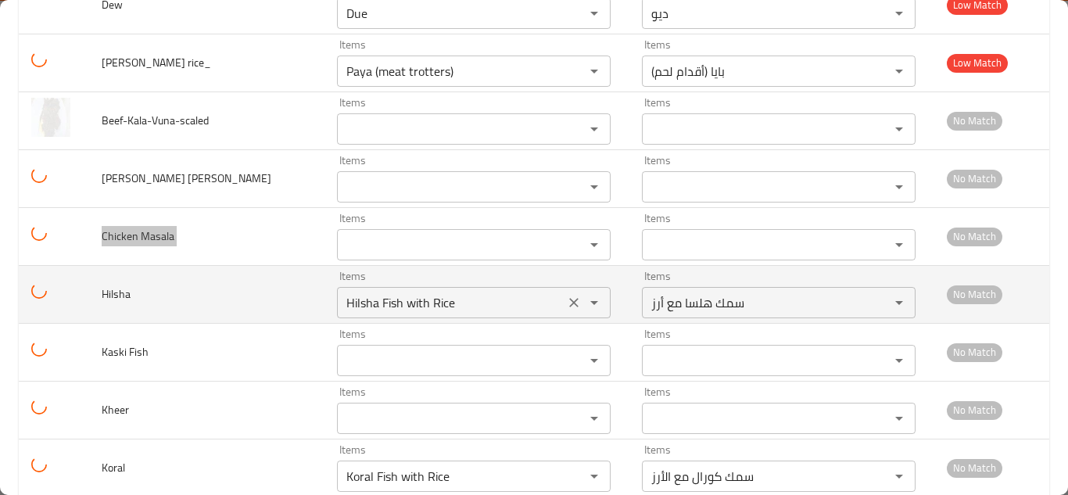
scroll to position [3532, 0]
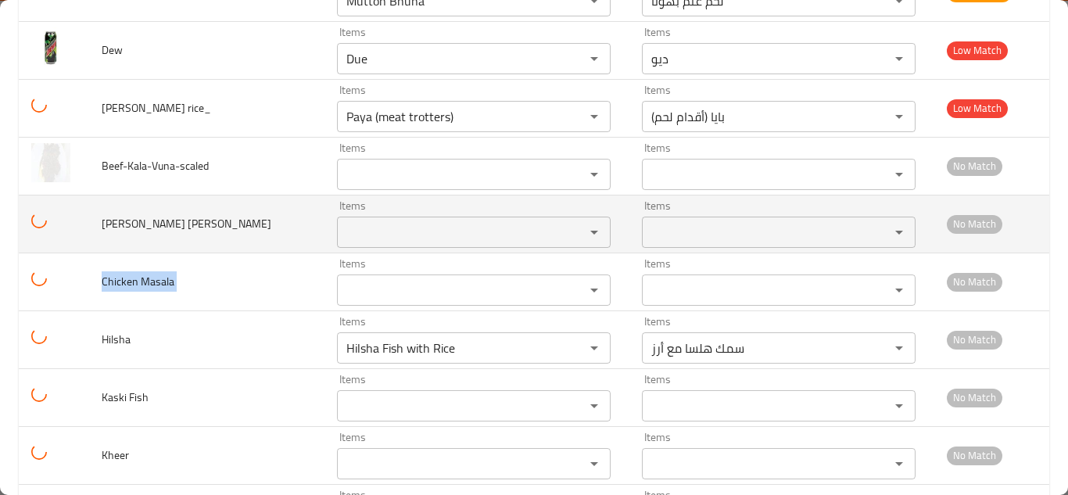
click at [355, 221] on rice "Items" at bounding box center [451, 232] width 218 height 22
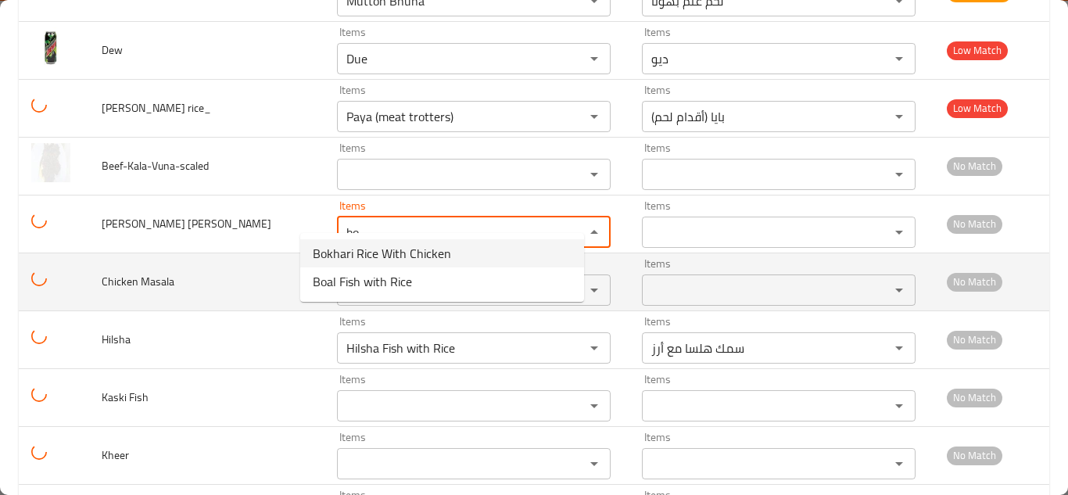
type rice "b"
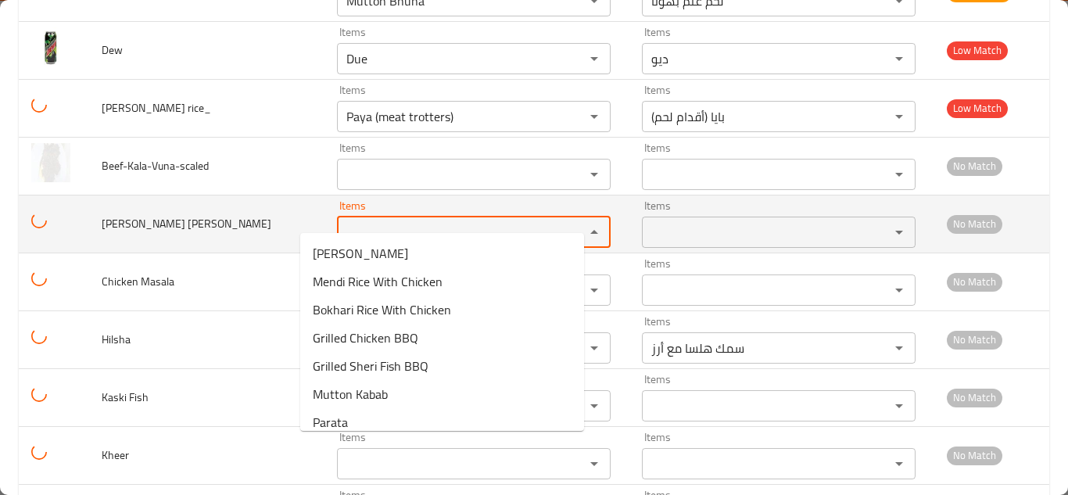
click at [127, 213] on span "Bokhari rice" at bounding box center [187, 223] width 170 height 20
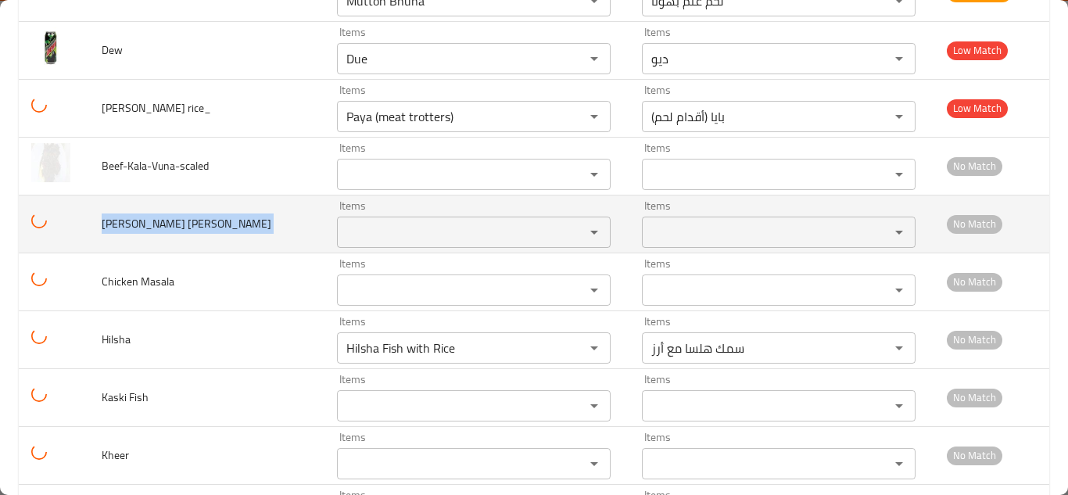
click at [127, 213] on span "Bokhari rice" at bounding box center [187, 223] width 170 height 20
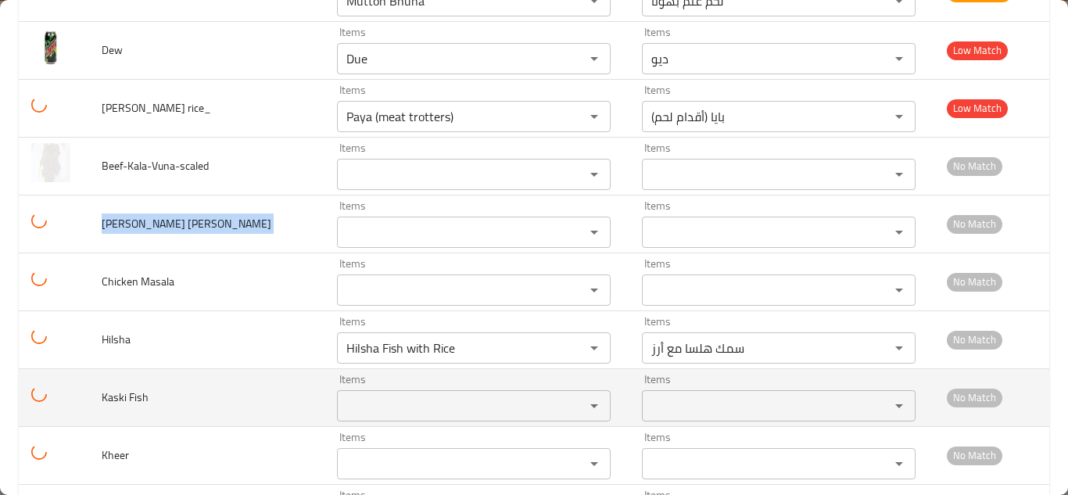
copy span "Bokhari rice"
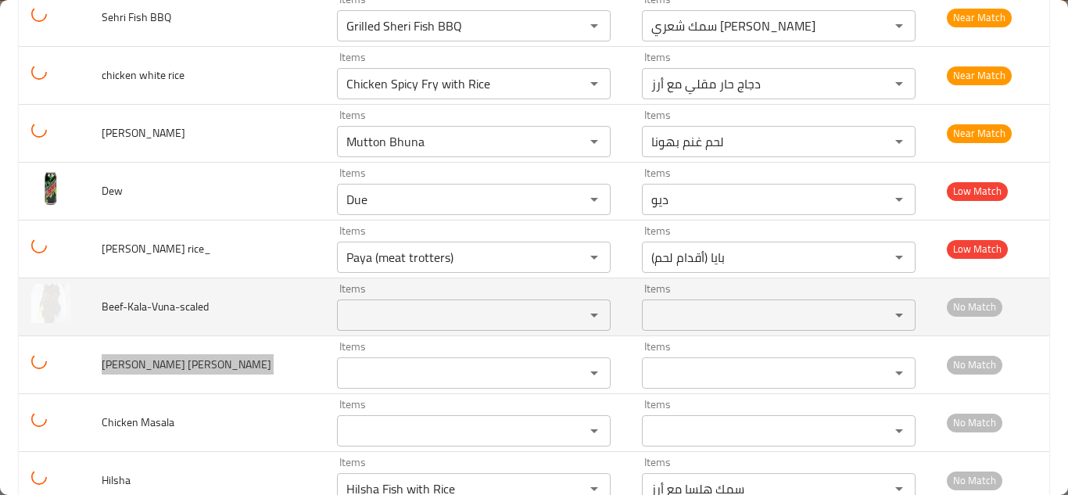
scroll to position [3376, 0]
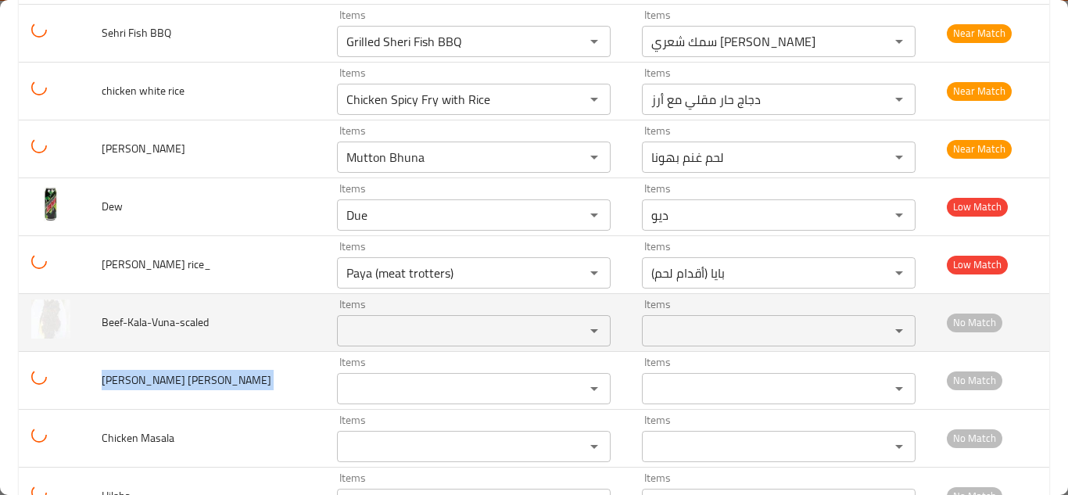
click at [342, 320] on input "Items" at bounding box center [451, 331] width 218 height 22
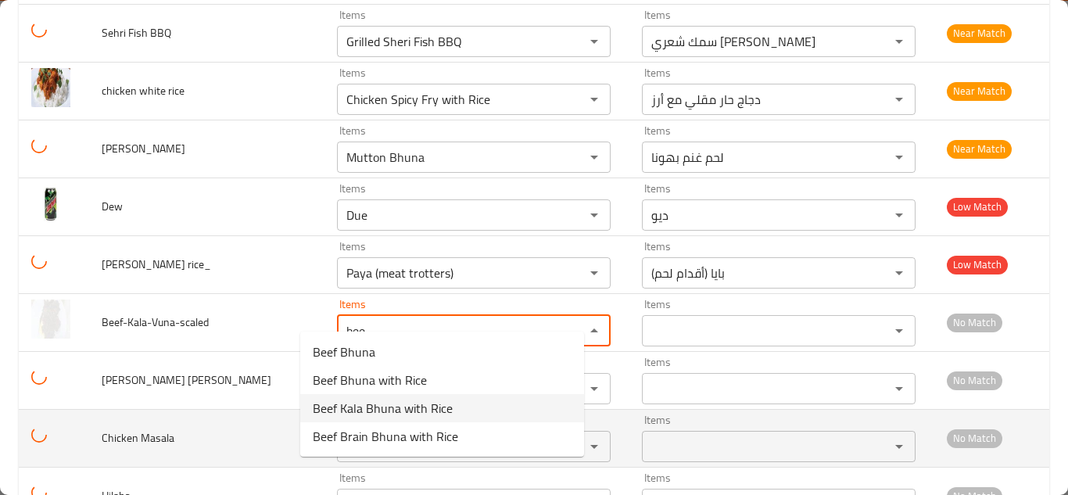
drag, startPoint x: 400, startPoint y: 407, endPoint x: 384, endPoint y: 403, distance: 16.9
click at [399, 407] on span "Beef Kala Bhuna with Rice" at bounding box center [383, 408] width 140 height 19
type input "Beef Kala Bhuna with Rice"
type input "لحم بقر كالا بهونا مع الأرز"
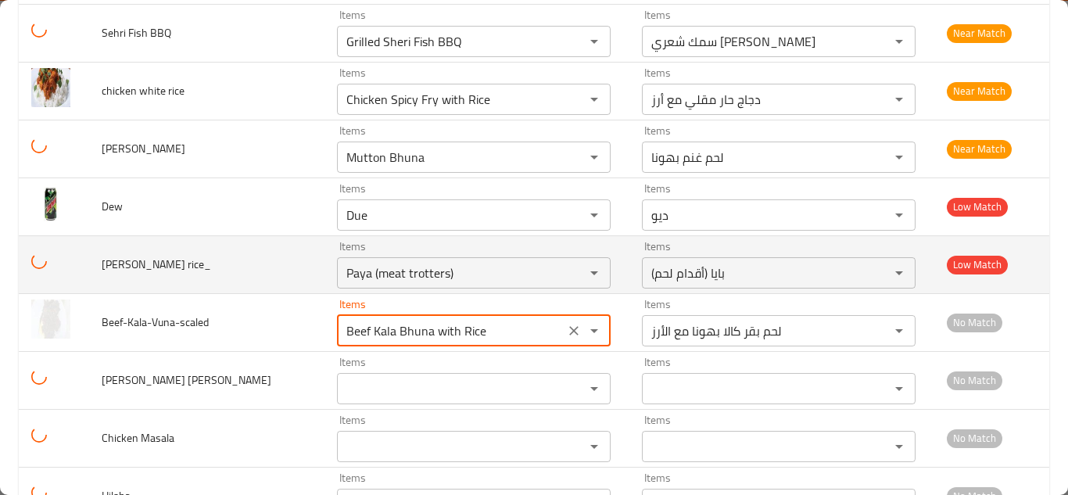
type input "Beef Kala Bhuna with Rice"
click at [254, 250] on td "Mendi rice_" at bounding box center [206, 264] width 235 height 58
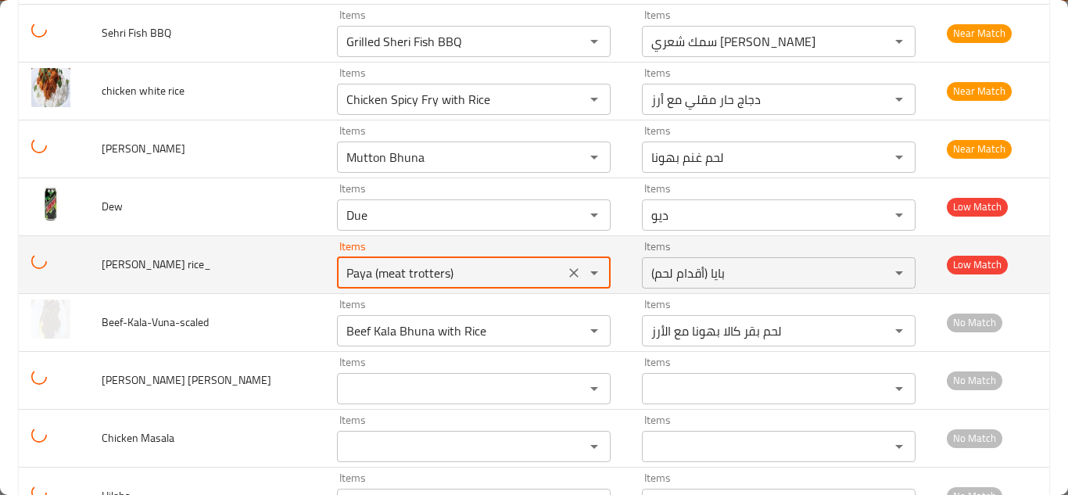
click at [381, 262] on rice_ "Paya (meat trotters)" at bounding box center [451, 273] width 218 height 22
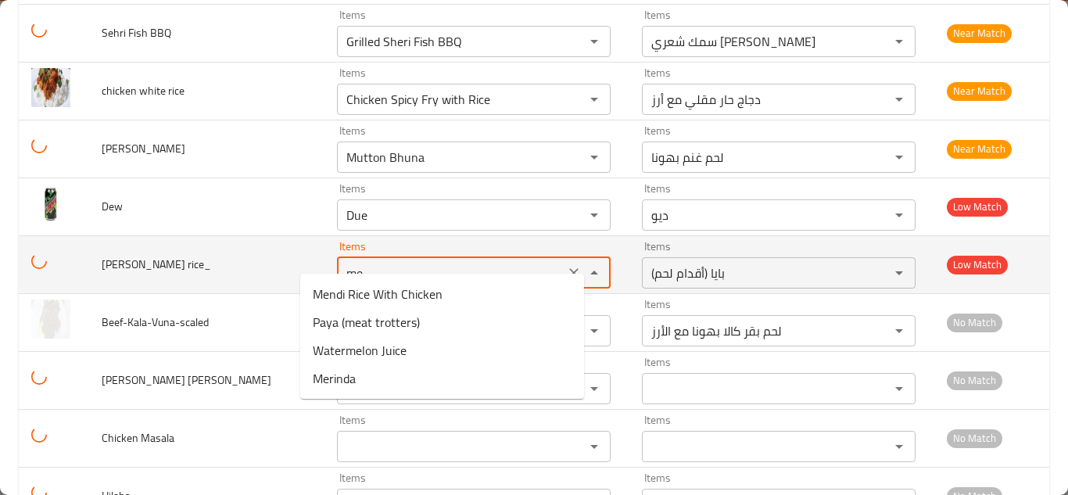
type rice_ "m"
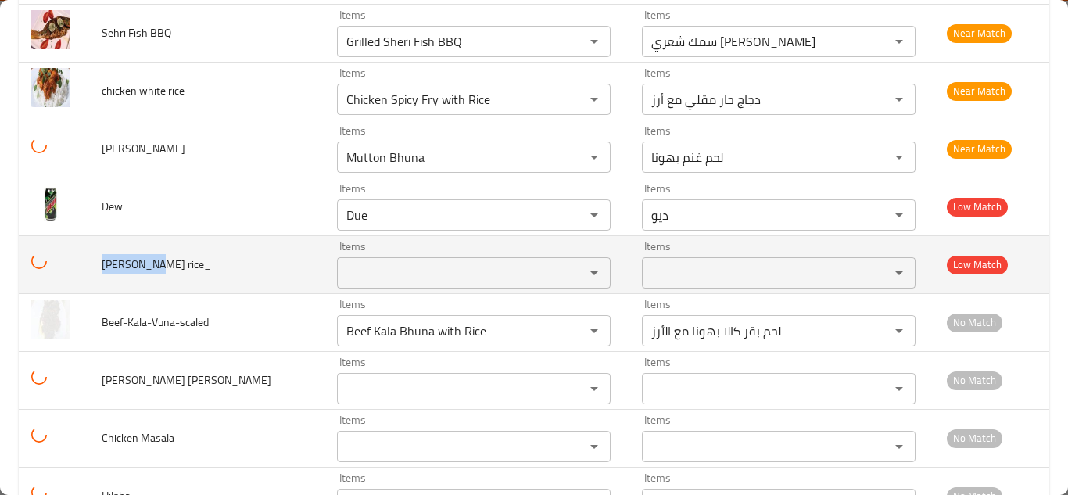
drag, startPoint x: 152, startPoint y: 246, endPoint x: 95, endPoint y: 246, distance: 56.3
click at [99, 246] on td "Mendi rice_" at bounding box center [206, 264] width 235 height 58
copy span "Mendi rice"
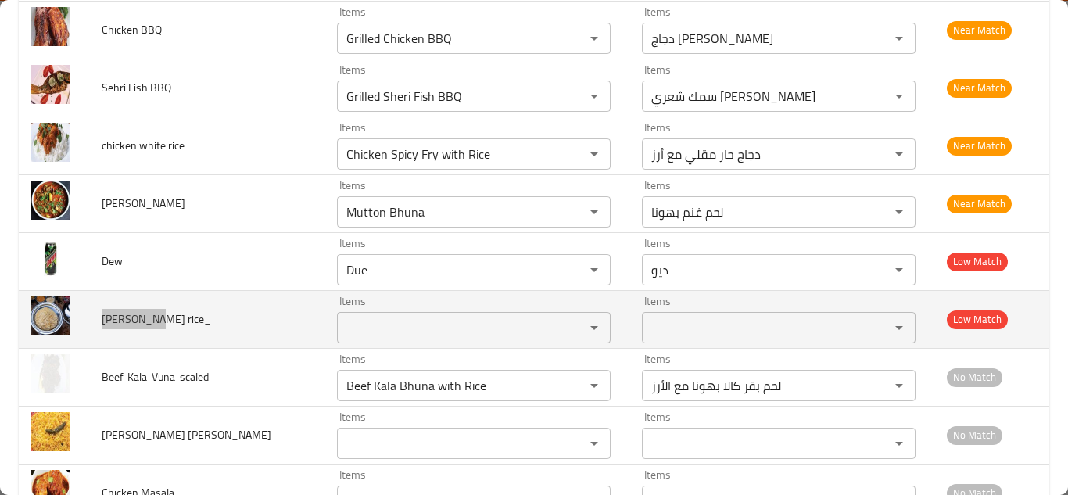
scroll to position [3298, 0]
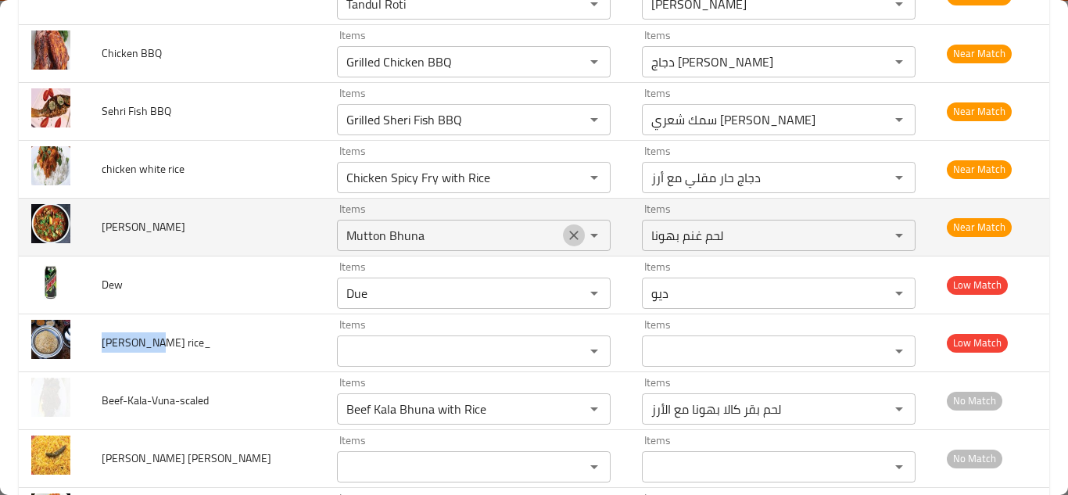
drag, startPoint x: 544, startPoint y: 217, endPoint x: 446, endPoint y: 217, distance: 97.7
click at [566, 227] on icon "Clear" at bounding box center [574, 235] width 16 height 16
click at [120, 217] on span "Mutton Masala" at bounding box center [144, 227] width 84 height 20
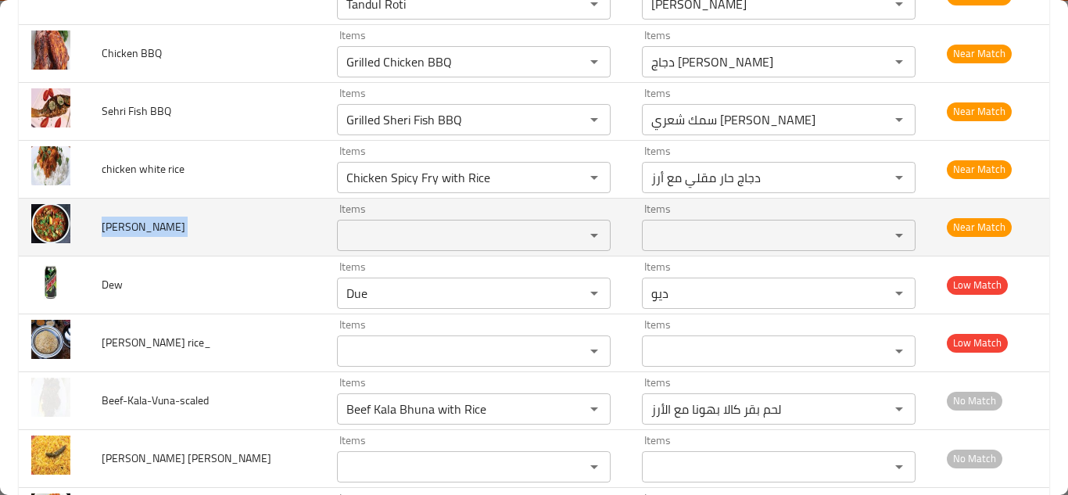
click at [120, 217] on span "Mutton Masala" at bounding box center [144, 227] width 84 height 20
copy span "Mutton Masala"
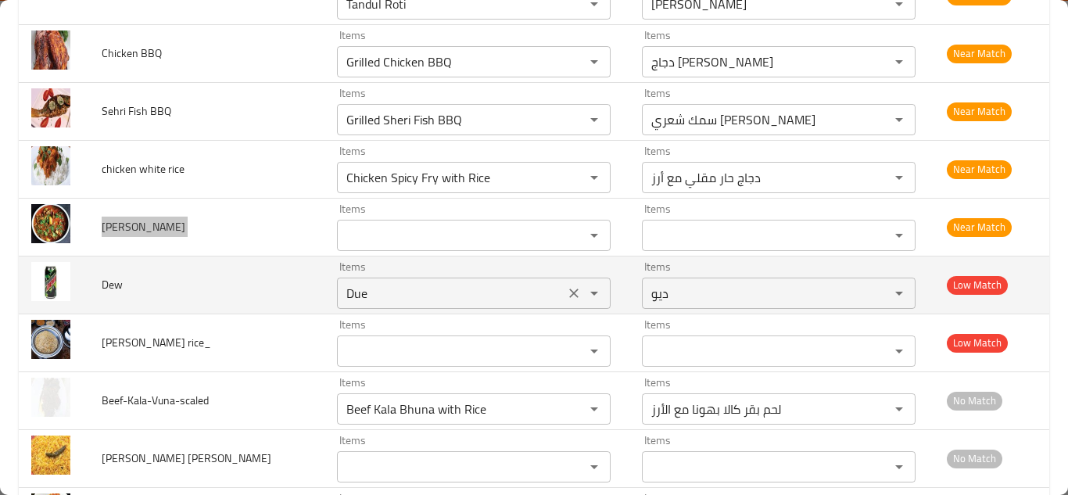
scroll to position [3220, 0]
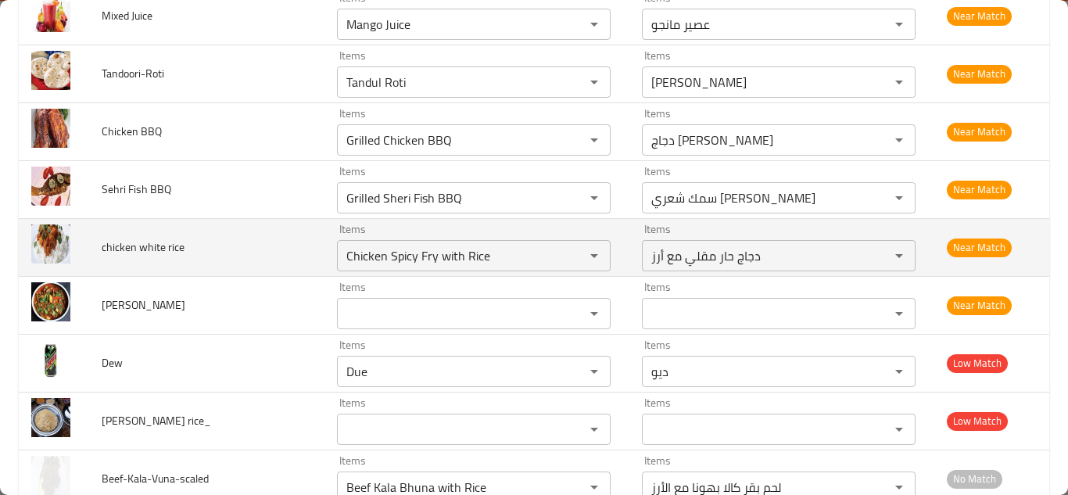
click at [239, 228] on td "chicken white rice" at bounding box center [206, 247] width 235 height 58
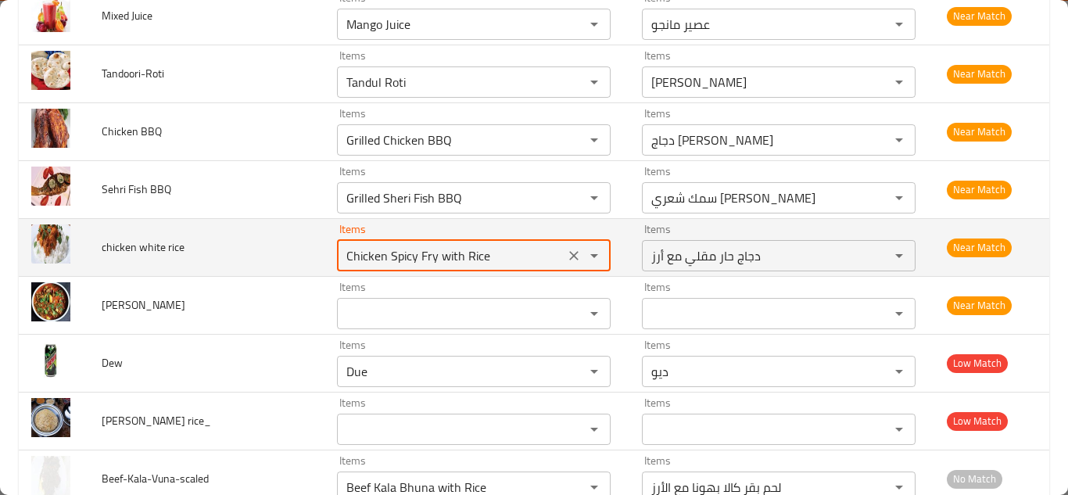
click at [451, 245] on rice "Chicken Spicy Fry with Rice" at bounding box center [451, 256] width 218 height 22
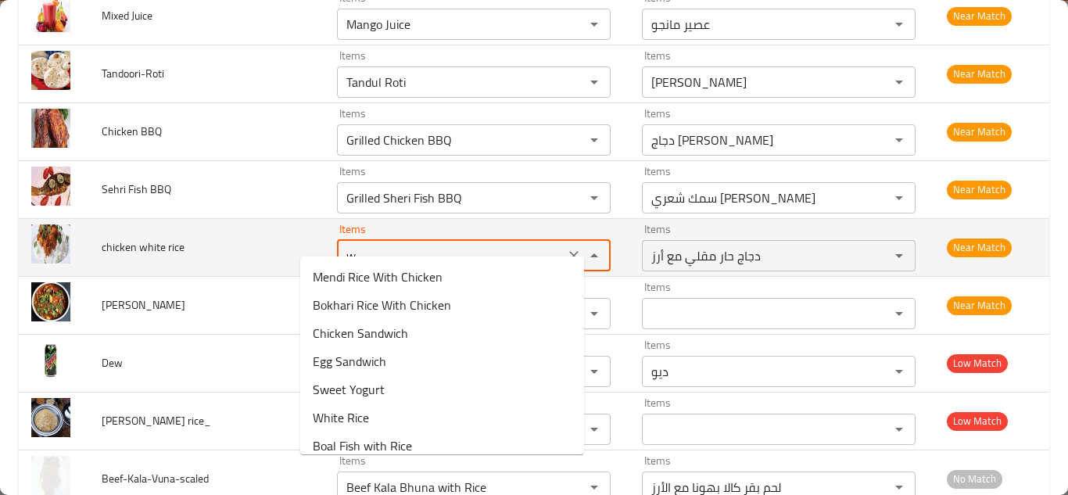
type rice "wh"
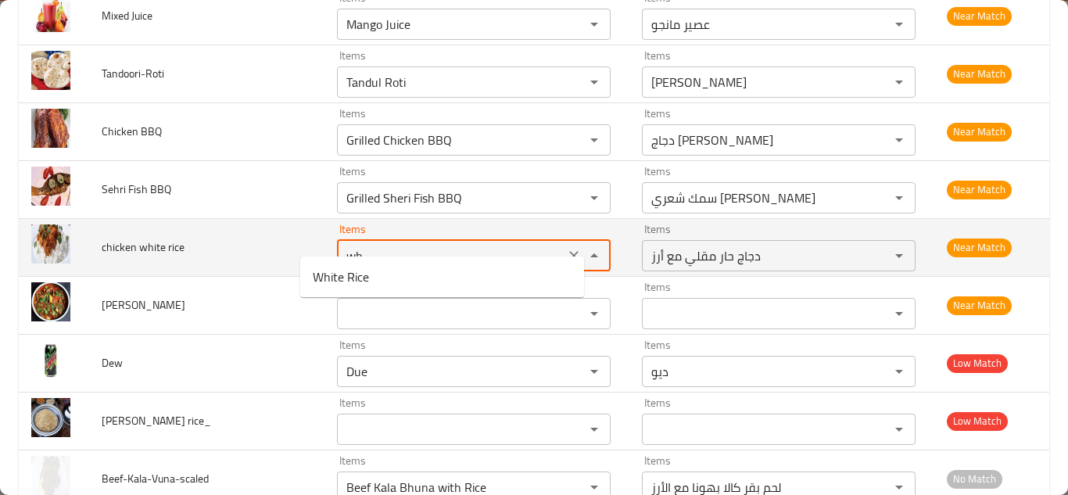
drag, startPoint x: 549, startPoint y: 233, endPoint x: 137, endPoint y: 235, distance: 411.9
click at [566, 248] on icon "Clear" at bounding box center [574, 256] width 16 height 16
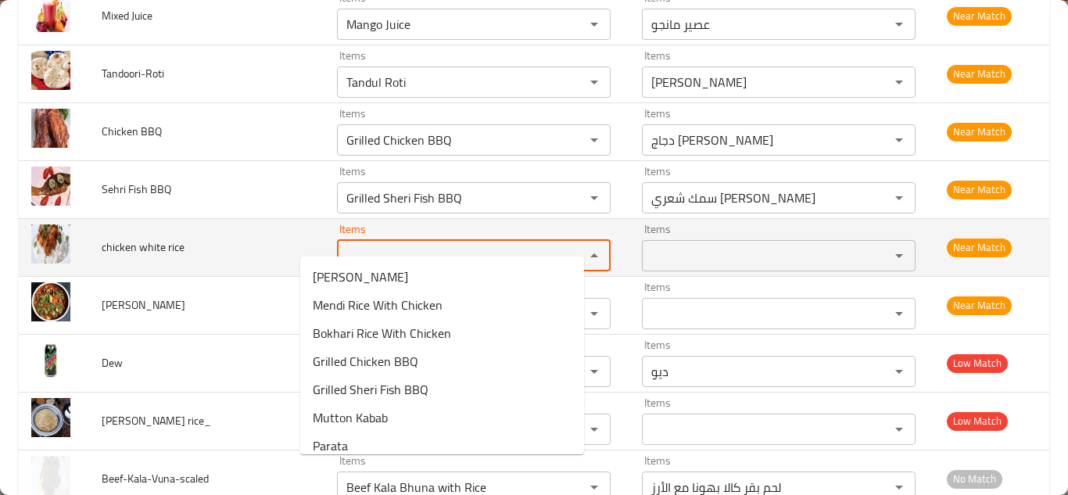
click at [143, 237] on span "chicken white rice" at bounding box center [143, 247] width 83 height 20
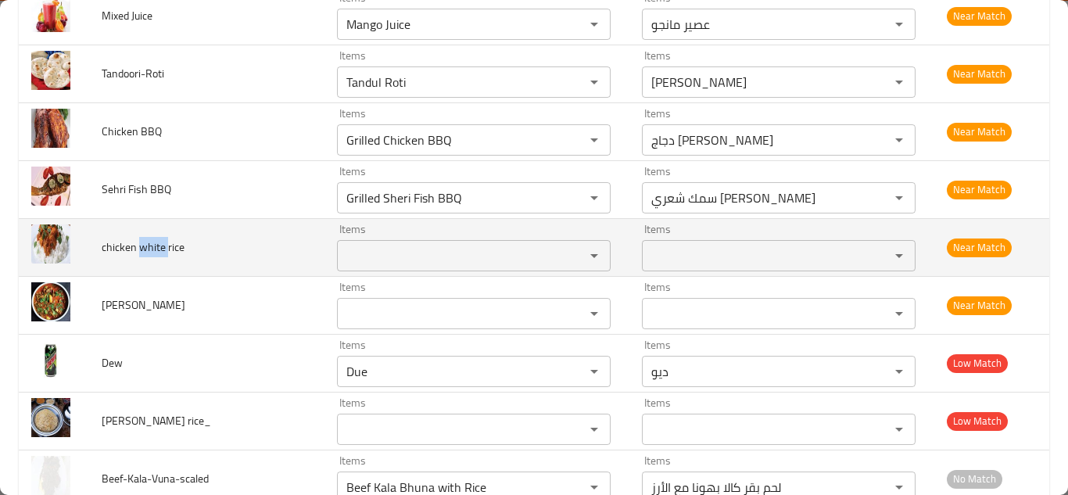
click at [143, 237] on span "chicken white rice" at bounding box center [143, 247] width 83 height 20
copy span "chicken white rice"
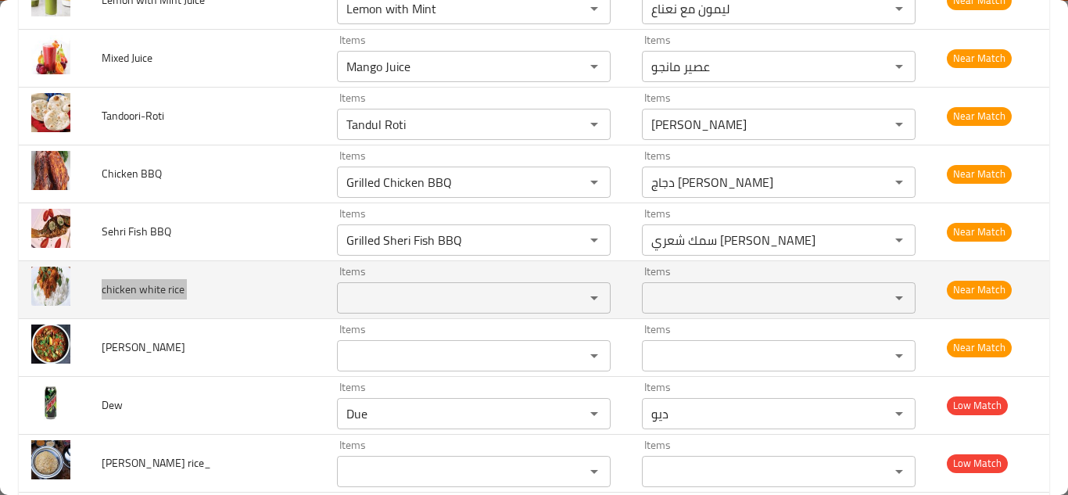
scroll to position [3141, 0]
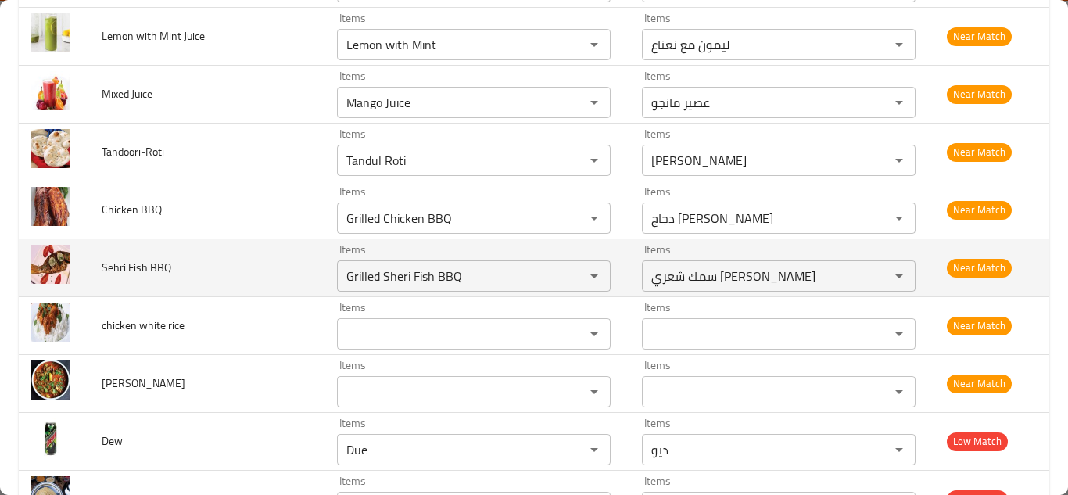
click at [270, 247] on td "Sehri Fish BBQ" at bounding box center [206, 267] width 235 height 58
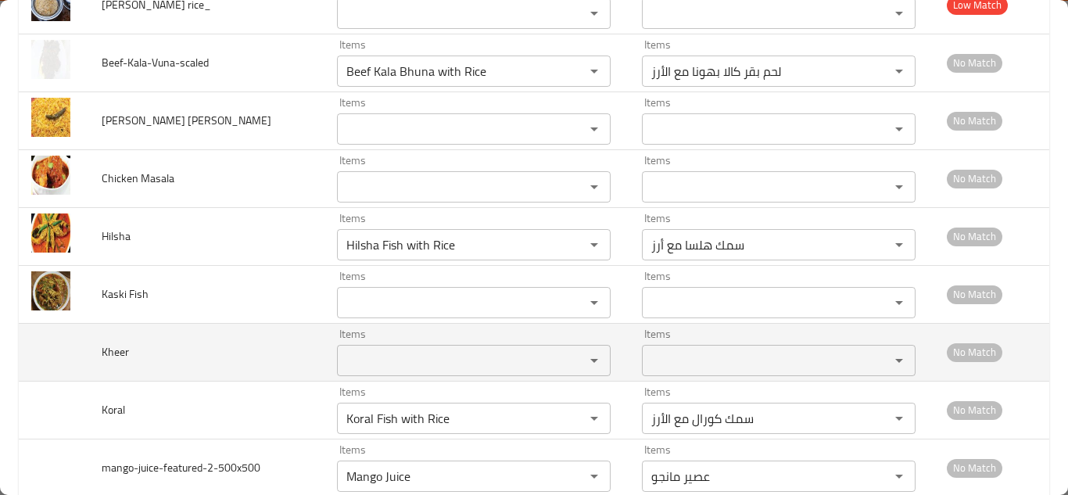
scroll to position [3767, 0]
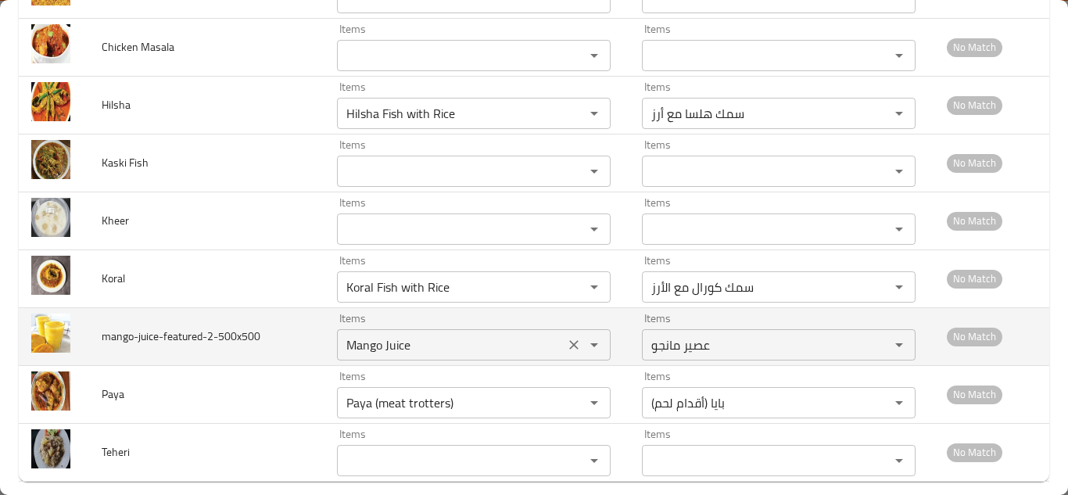
click at [566, 337] on icon "Clear" at bounding box center [574, 345] width 16 height 16
click at [342, 334] on input "Items" at bounding box center [451, 345] width 218 height 22
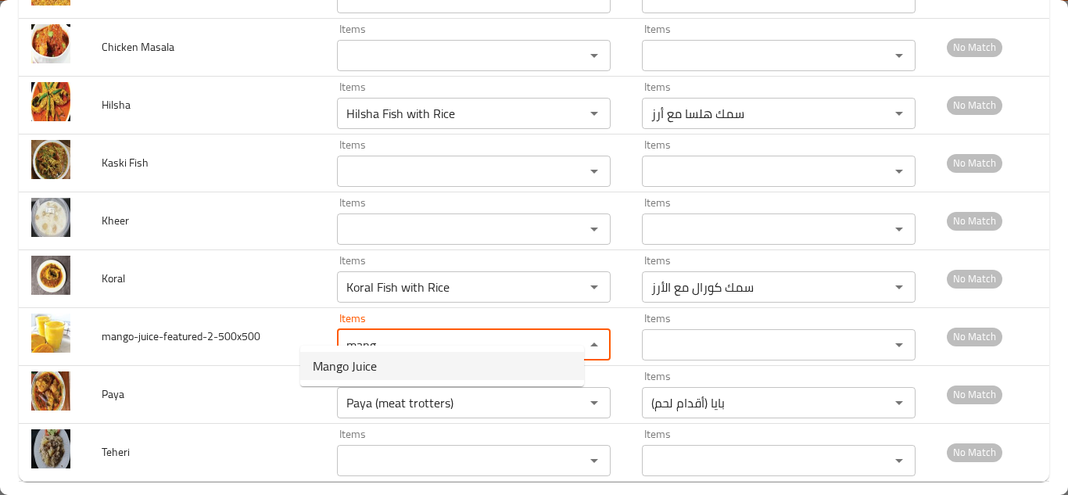
click at [352, 370] on span "Mango Juice" at bounding box center [345, 365] width 64 height 19
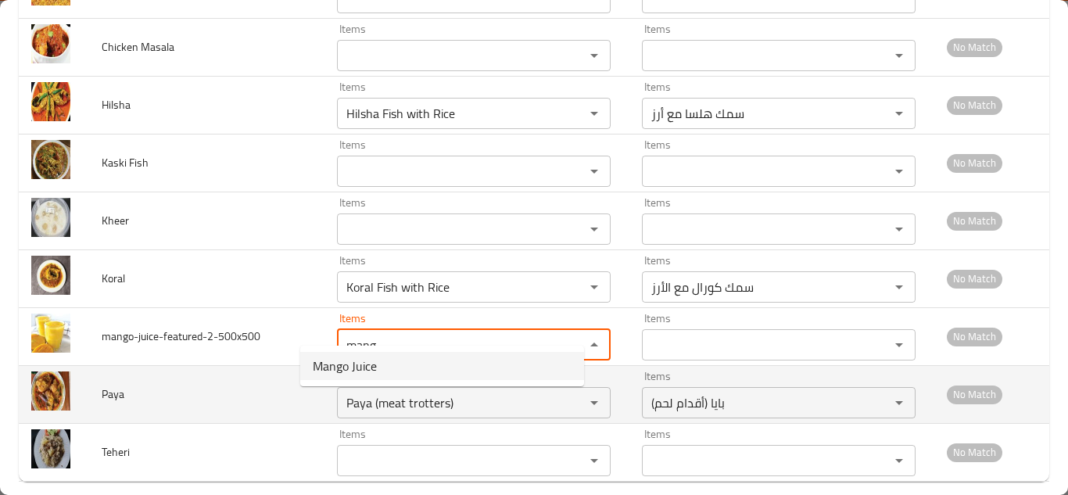
type input "Mango Juice"
type input "عصير مانجو"
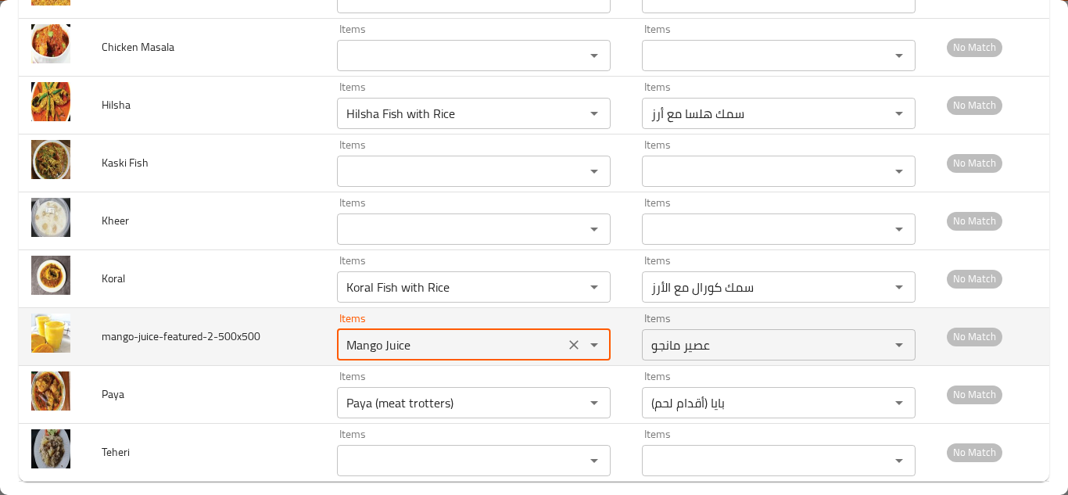
click at [360, 334] on input "Mango Juice" at bounding box center [451, 345] width 218 height 22
click at [569, 340] on icon "Clear" at bounding box center [573, 344] width 9 height 9
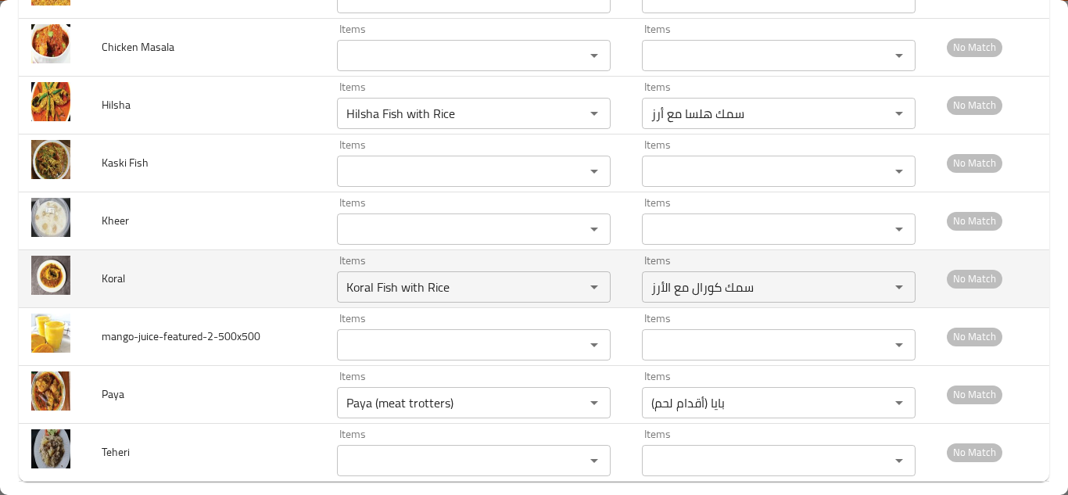
click at [113, 268] on span "Koral" at bounding box center [113, 278] width 23 height 20
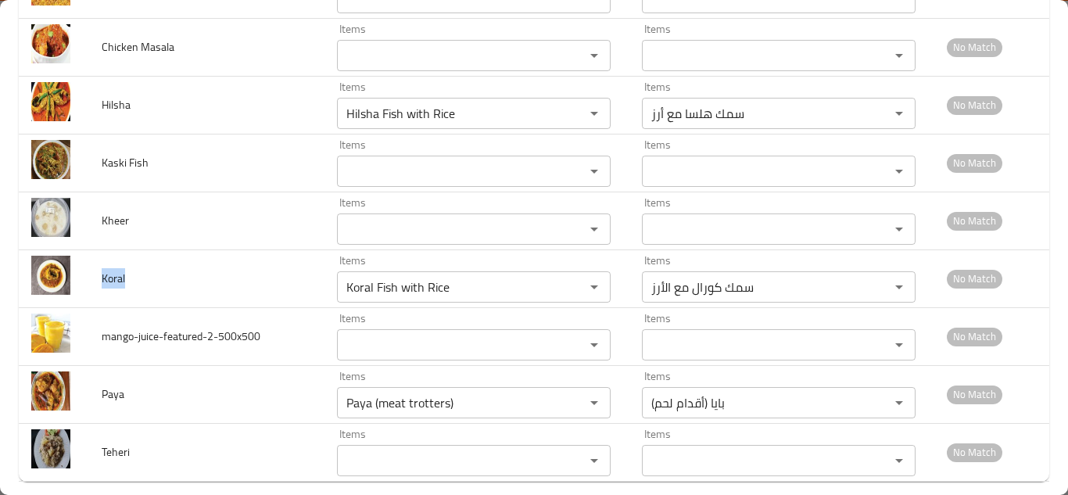
copy span "Koral"
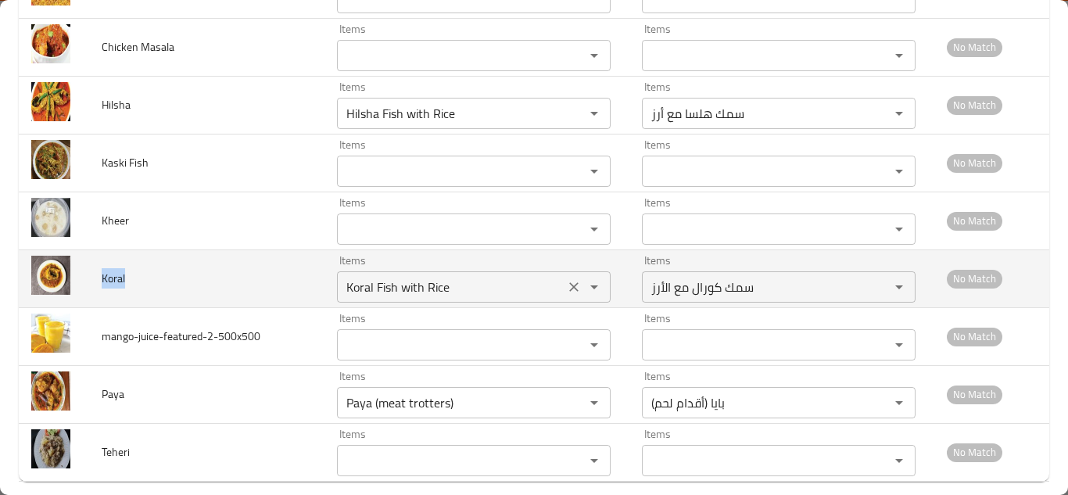
drag, startPoint x: 543, startPoint y: 271, endPoint x: 576, endPoint y: 275, distance: 33.1
click at [566, 279] on icon "Clear" at bounding box center [574, 287] width 16 height 16
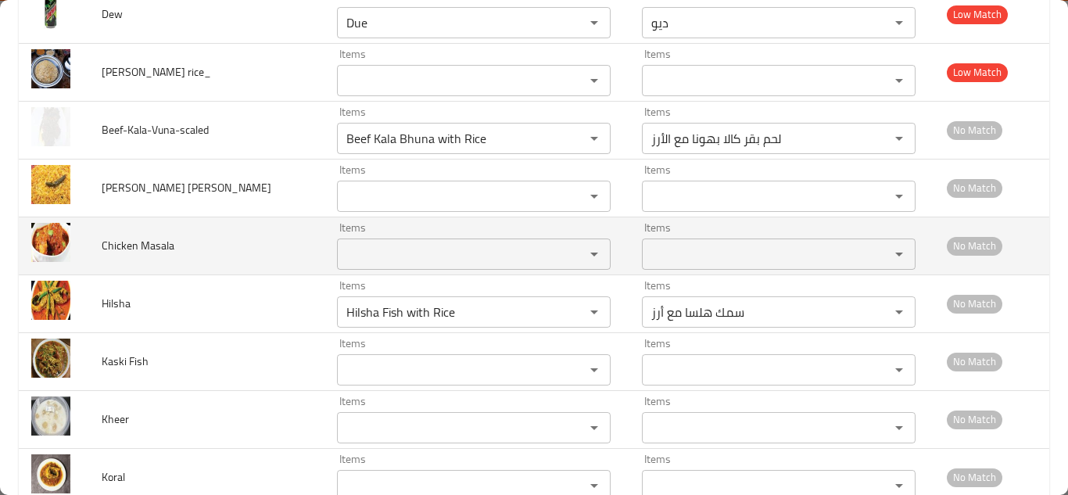
scroll to position [3532, 0]
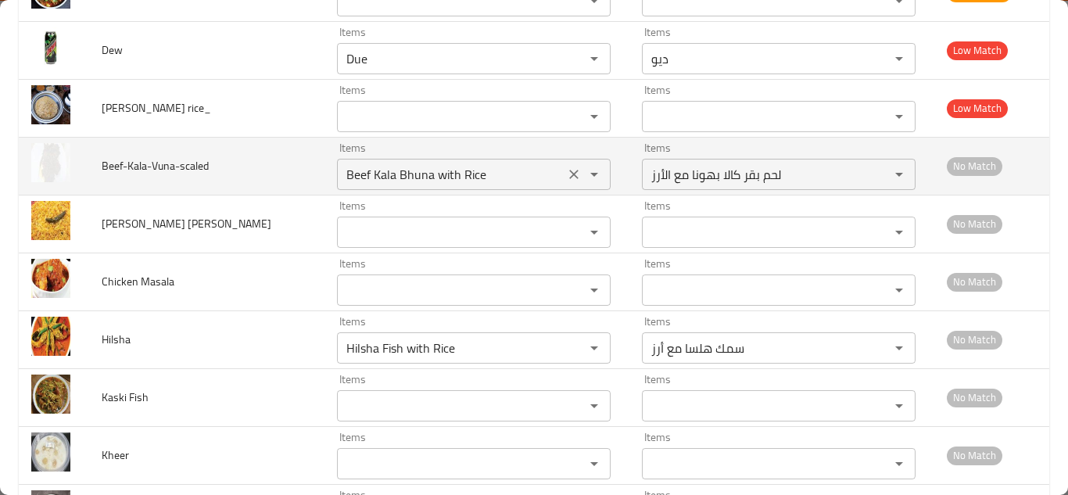
drag, startPoint x: 545, startPoint y: 156, endPoint x: 494, endPoint y: 143, distance: 52.5
click at [566, 166] on icon "Clear" at bounding box center [574, 174] width 16 height 16
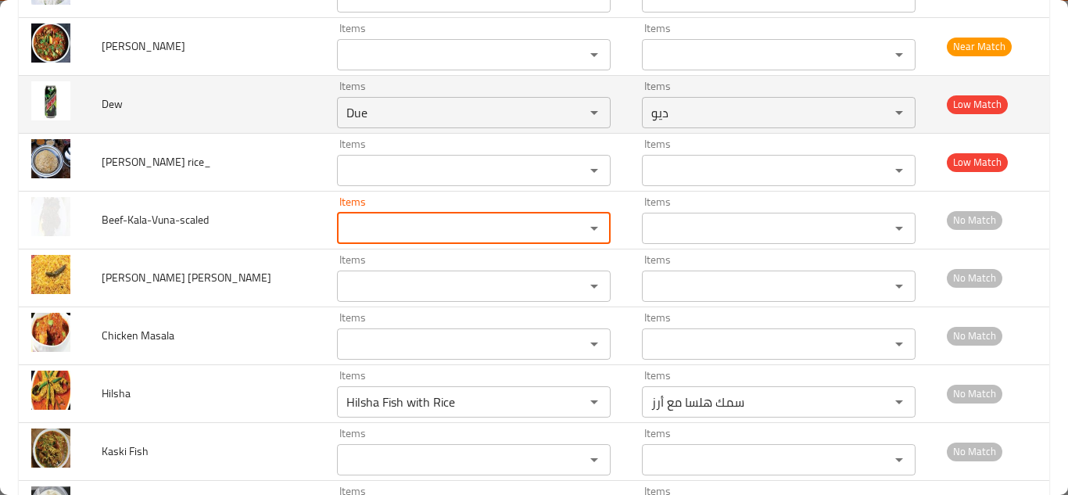
scroll to position [3454, 0]
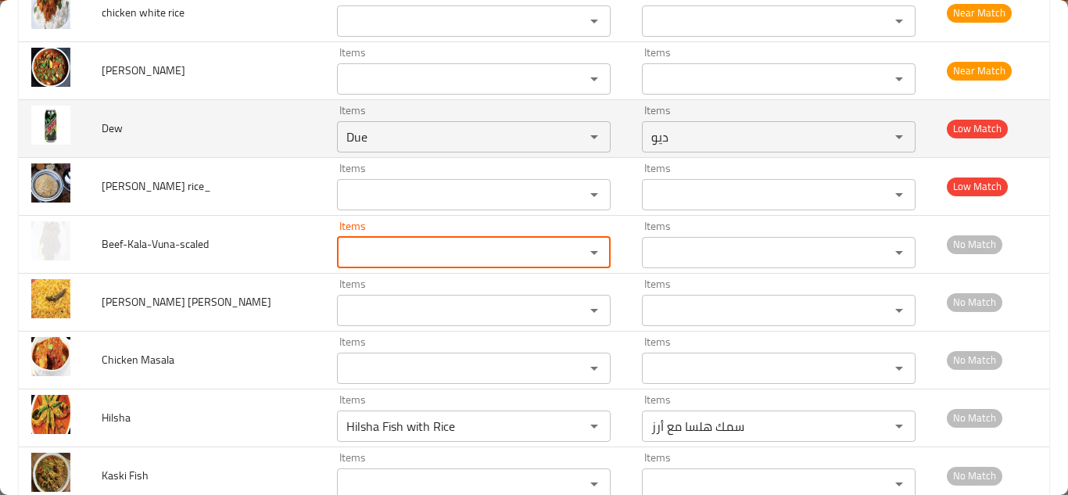
click at [248, 124] on td "Dew" at bounding box center [206, 128] width 235 height 58
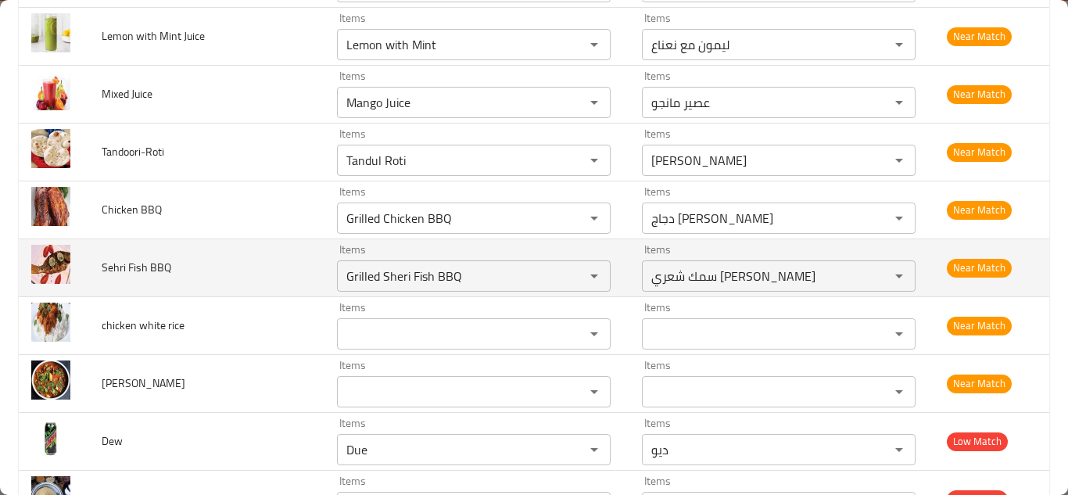
scroll to position [3063, 0]
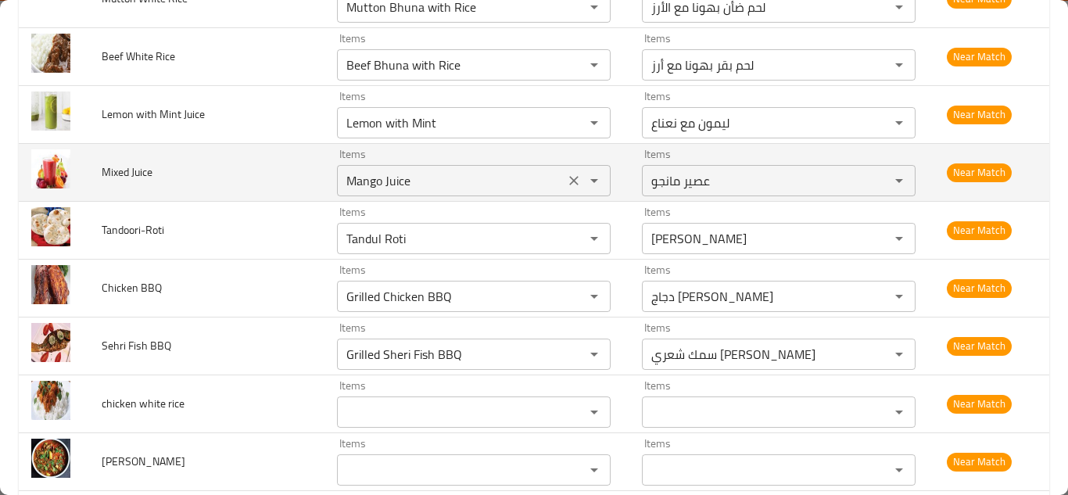
click at [343, 170] on Juice "Mango Juice" at bounding box center [451, 181] width 218 height 22
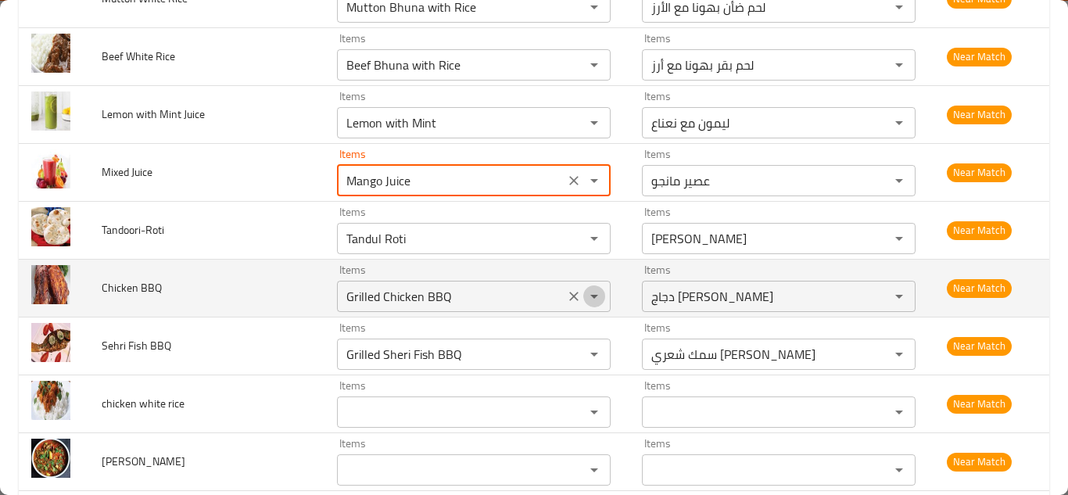
click at [585, 287] on icon "Open" at bounding box center [594, 296] width 19 height 19
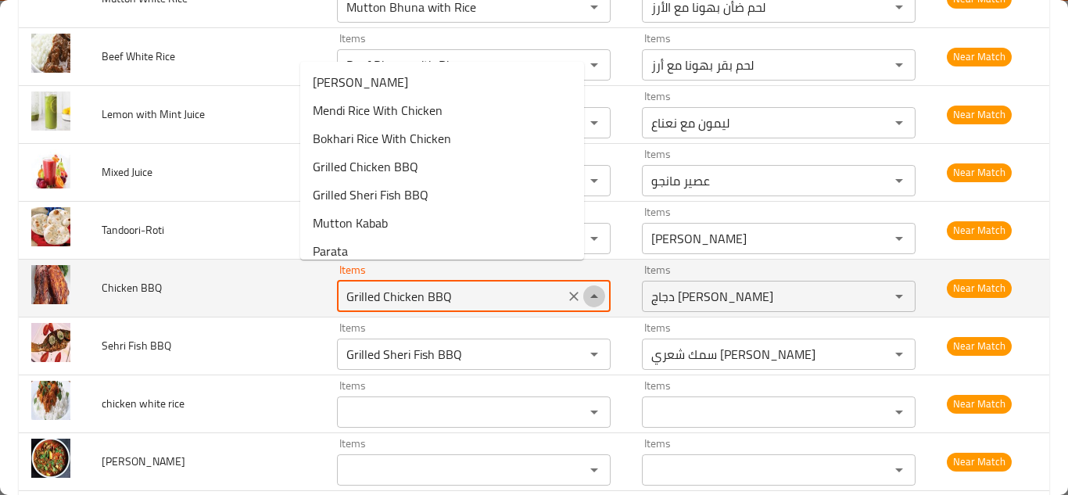
click at [585, 287] on icon "Close" at bounding box center [594, 296] width 19 height 19
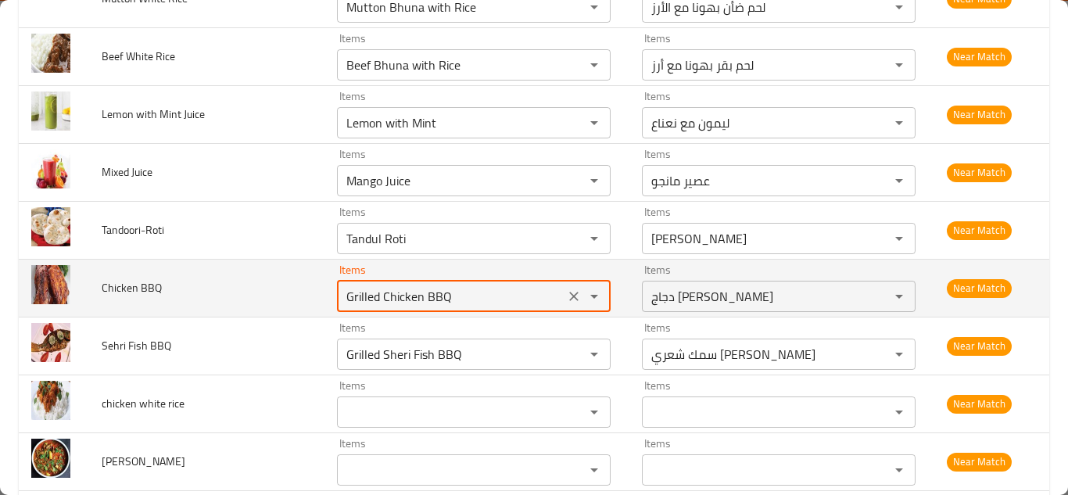
click at [262, 266] on td "Chicken BBQ" at bounding box center [206, 288] width 235 height 58
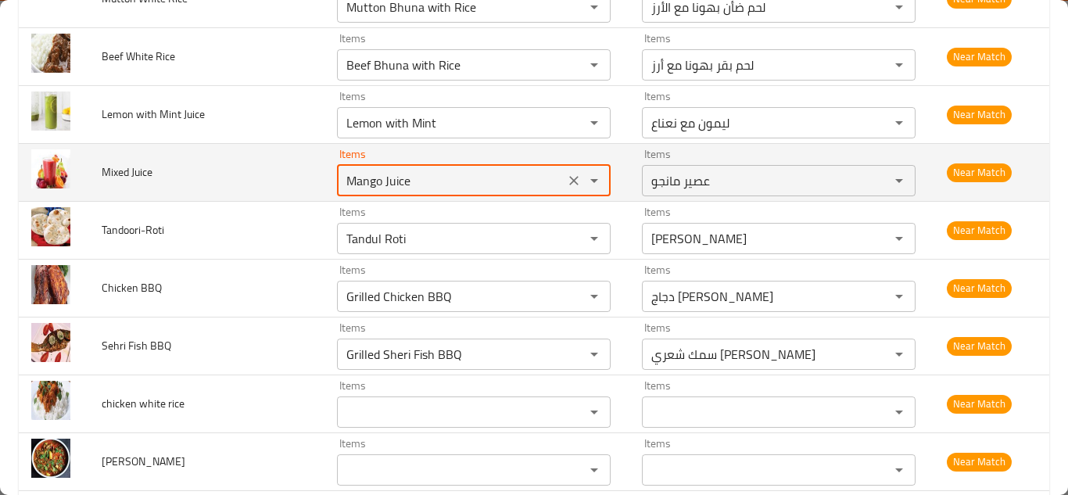
click at [370, 170] on Juice "Mango Juice" at bounding box center [451, 181] width 218 height 22
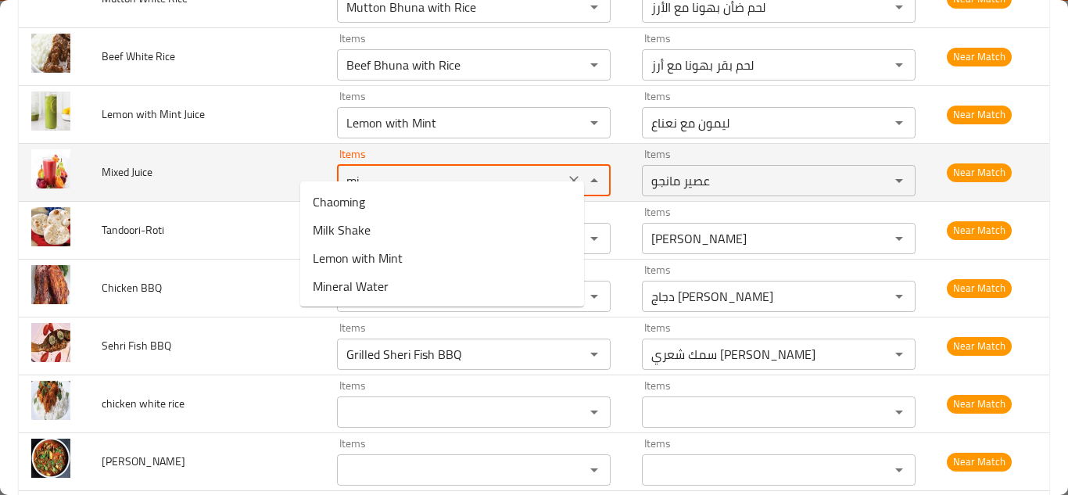
type Juice "m"
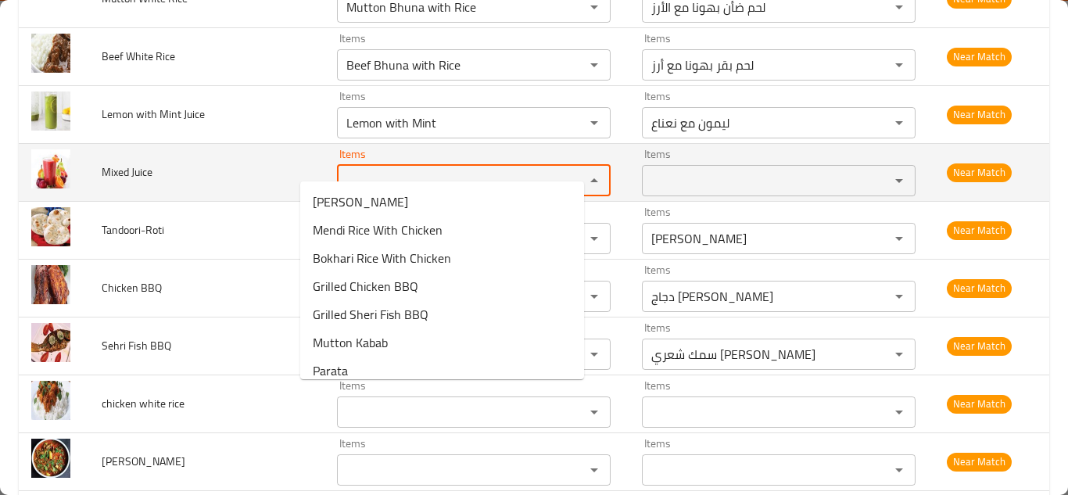
click at [138, 162] on span "Mixed Juice" at bounding box center [127, 172] width 51 height 20
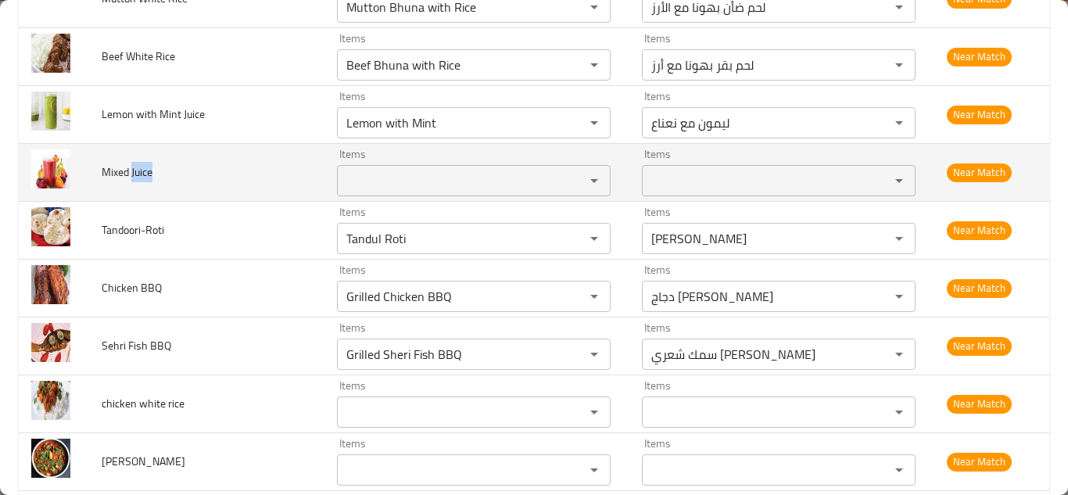
click at [138, 162] on span "Mixed Juice" at bounding box center [127, 172] width 51 height 20
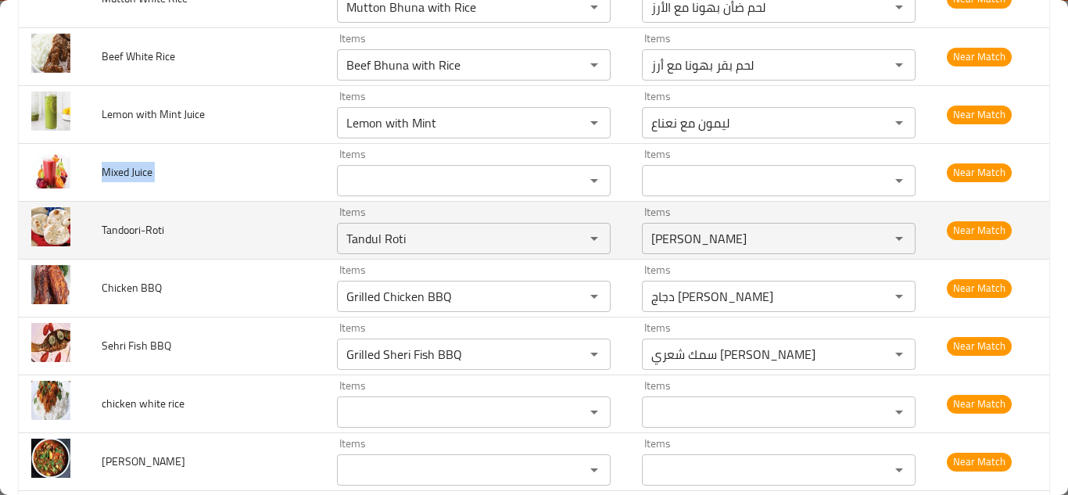
copy span "Mixed Juice"
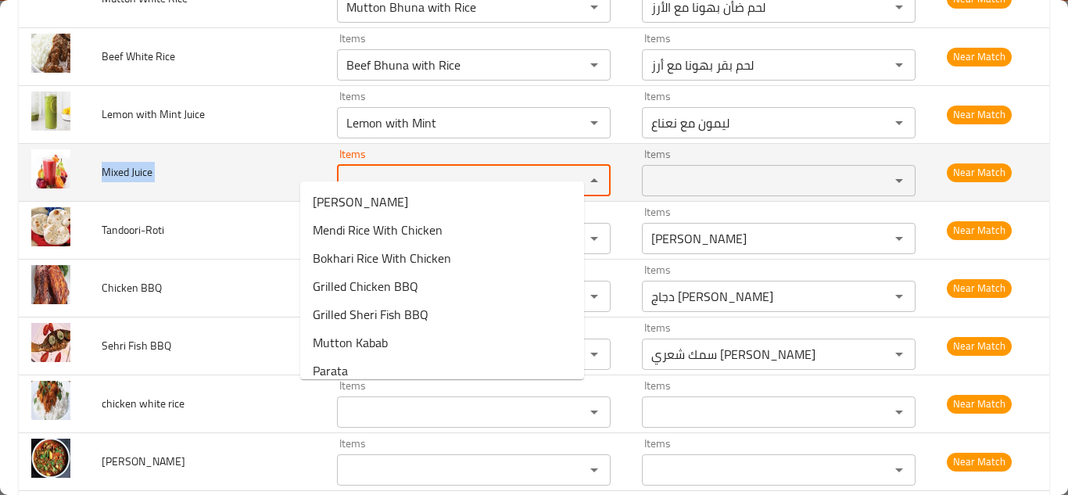
click at [405, 170] on Juice "Items" at bounding box center [451, 181] width 218 height 22
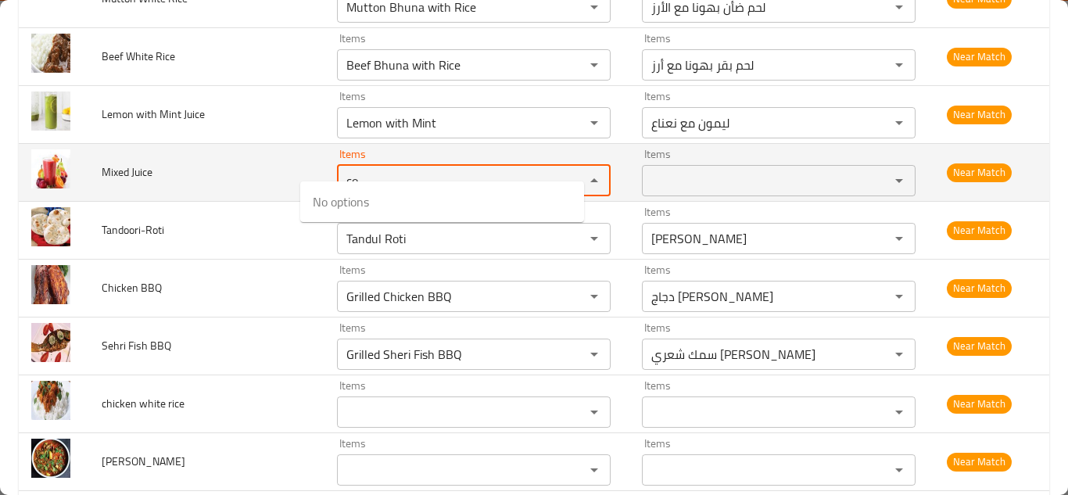
type Juice "c"
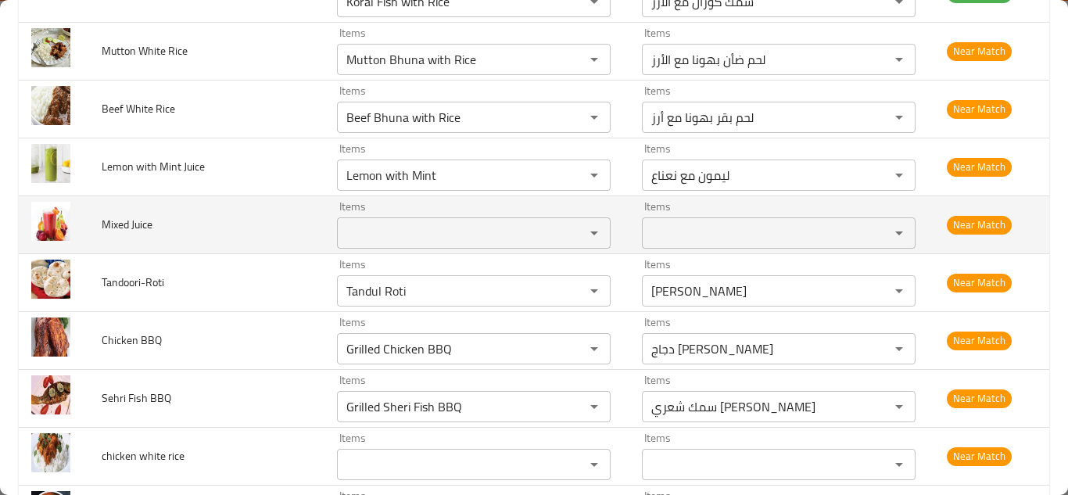
scroll to position [2985, 0]
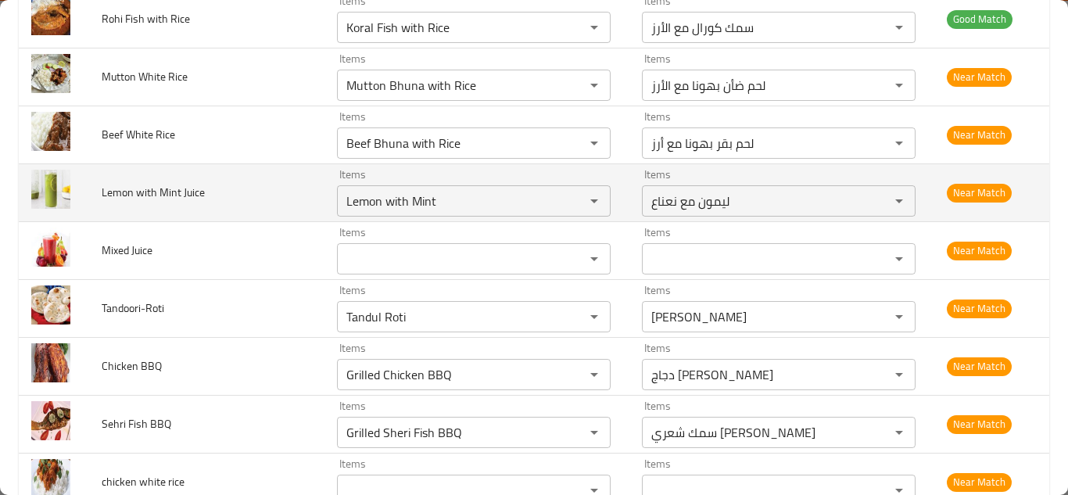
click at [272, 170] on td "Lemon with Mint Juice" at bounding box center [206, 192] width 235 height 58
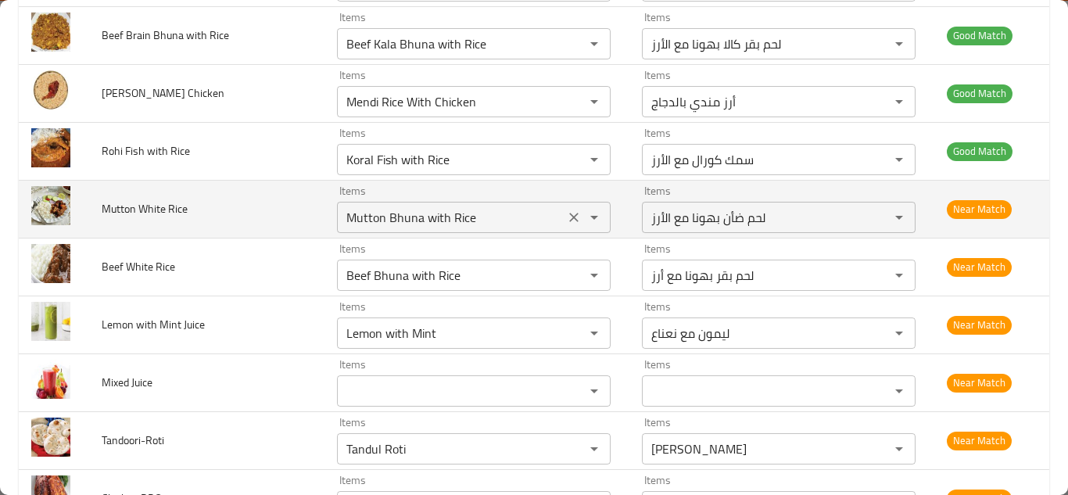
scroll to position [2829, 0]
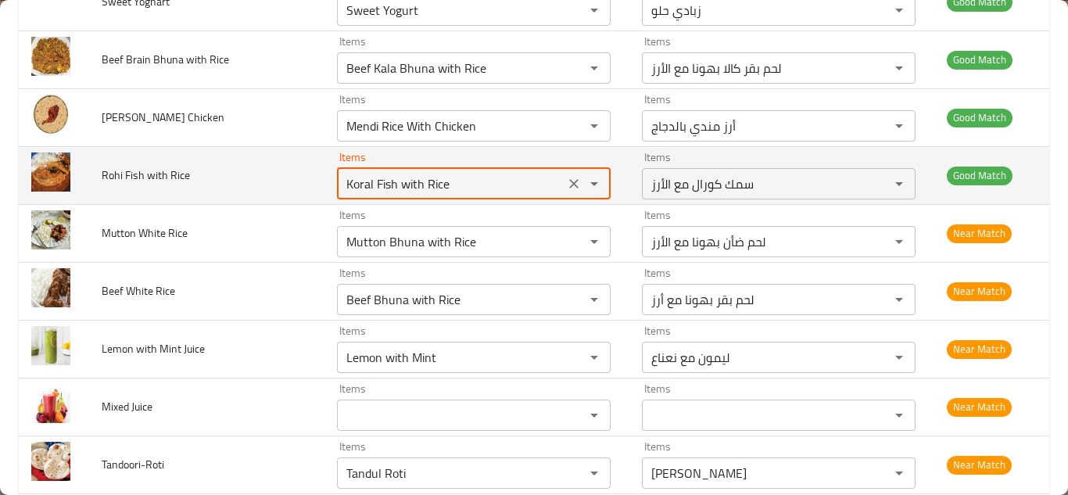
click at [376, 173] on Rice "Koral Fish with Rice" at bounding box center [451, 184] width 218 height 22
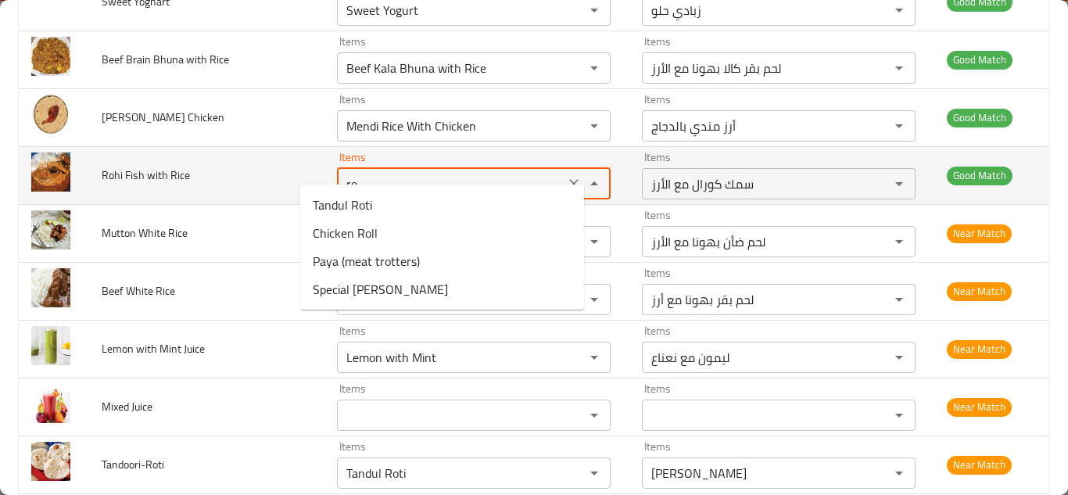
type Rice "r"
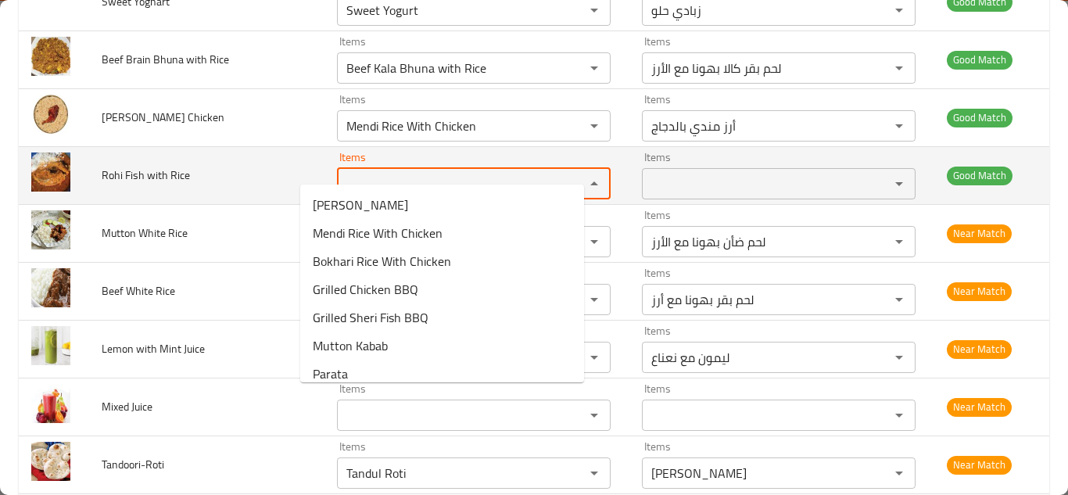
click at [156, 165] on span "Rohi Fish with Rice" at bounding box center [146, 175] width 88 height 20
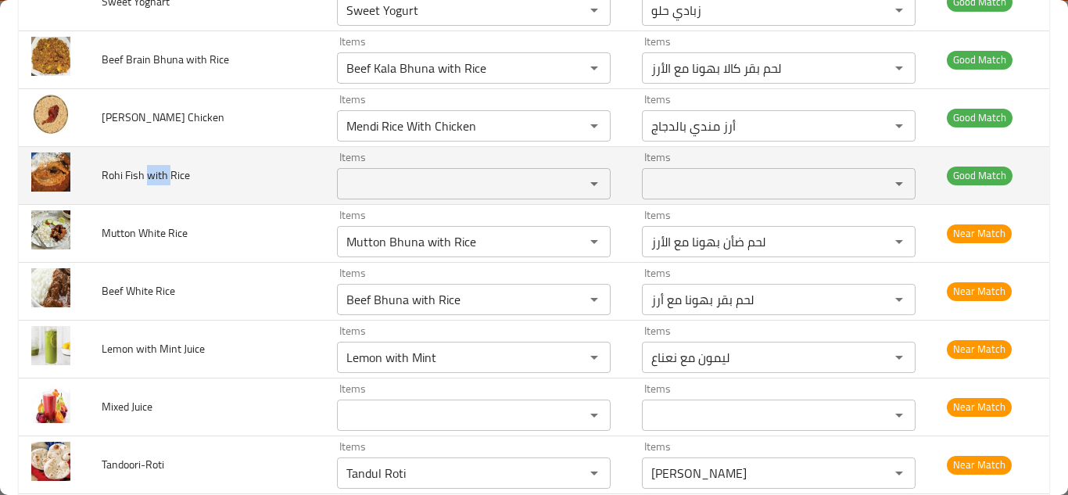
click at [156, 165] on span "Rohi Fish with Rice" at bounding box center [146, 175] width 88 height 20
click at [155, 165] on span "Rohi Fish with Rice" at bounding box center [146, 175] width 88 height 20
copy span "Rohi Fish with Rice"
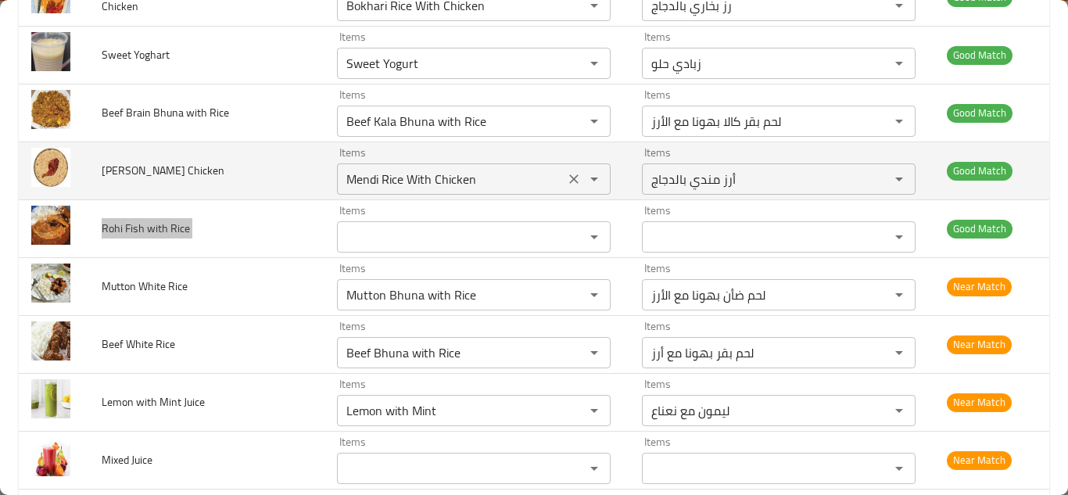
scroll to position [2751, 0]
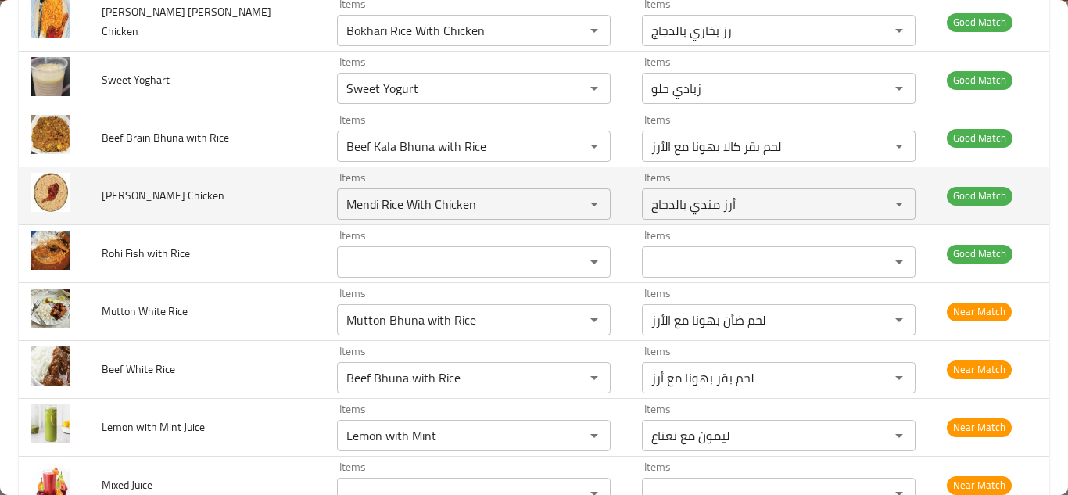
click at [271, 183] on td "Mendi Rice Chicken" at bounding box center [206, 195] width 235 height 58
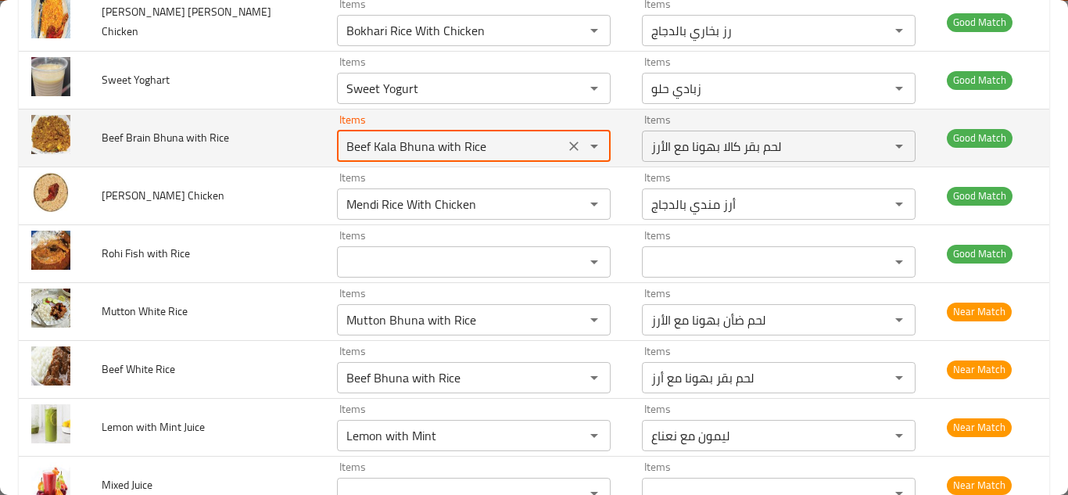
click at [366, 135] on Rice "Beef Kala Bhuna with Rice" at bounding box center [451, 146] width 218 height 22
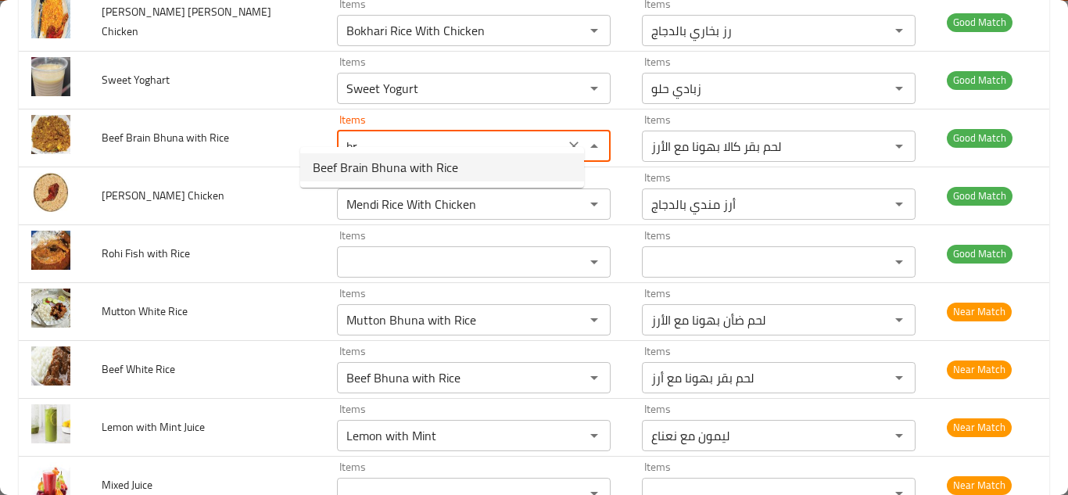
click at [378, 166] on span "Beef Brain Bhuna with Rice" at bounding box center [385, 167] width 145 height 19
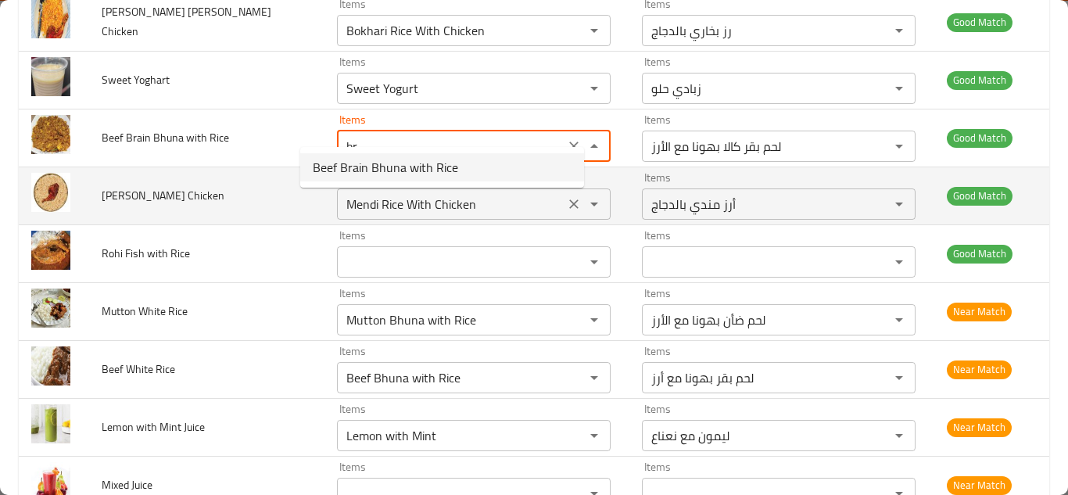
type Rice "Beef Brain Bhuna with Rice"
type Rice-ar "مخ لحم بقر بهونا مع أرز"
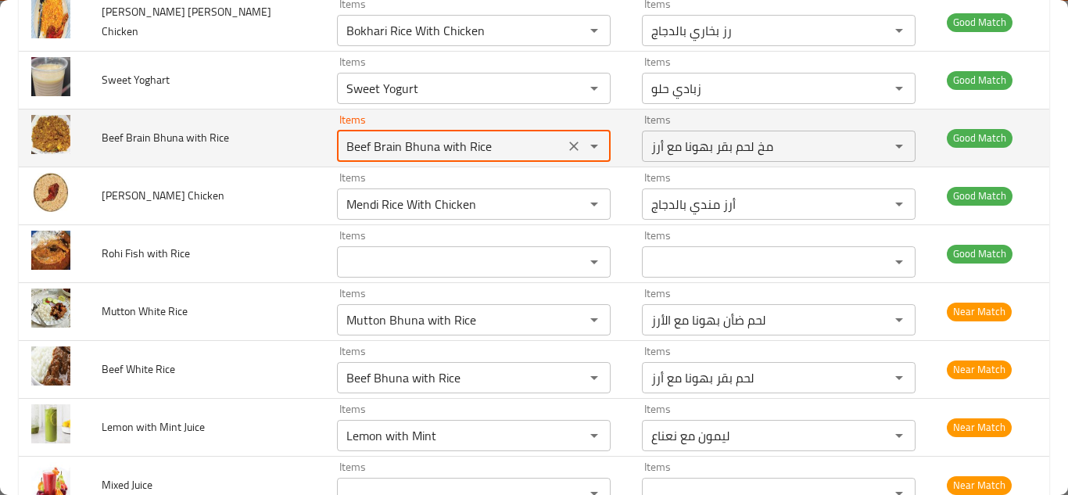
type Rice "Beef Brain Bhuna with Rice"
click at [264, 120] on td "Beef Brain Bhuna with Rice" at bounding box center [206, 138] width 235 height 58
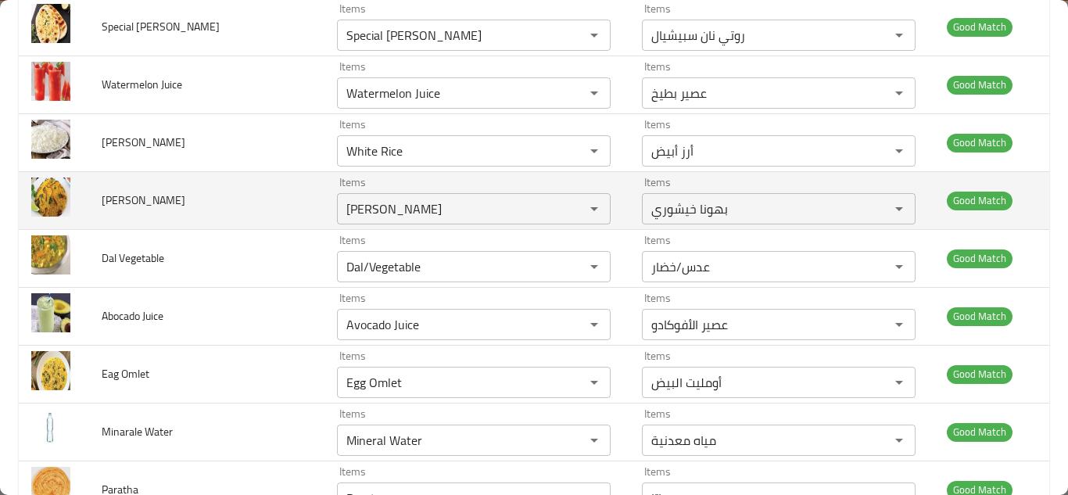
scroll to position [2203, 0]
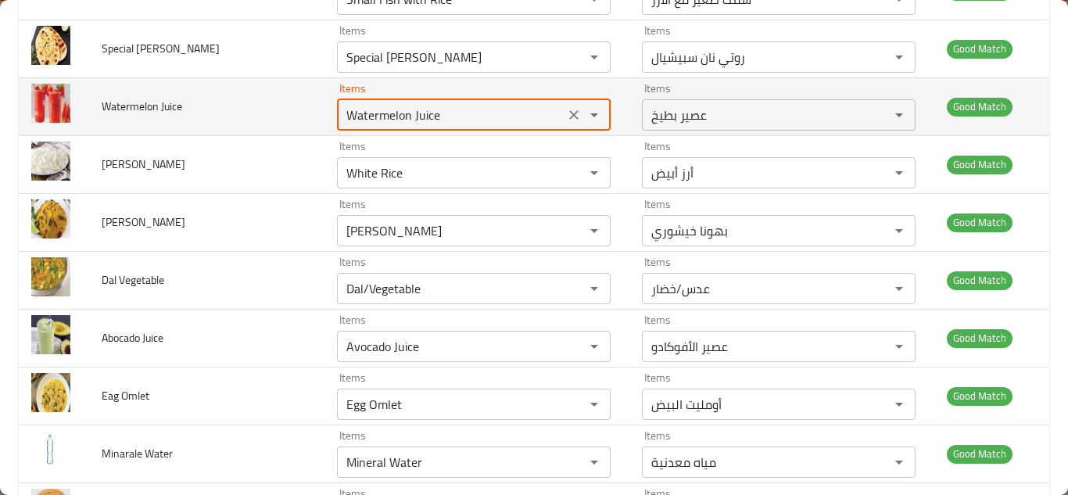
click at [344, 104] on Juice "Watermelon Juice" at bounding box center [451, 115] width 218 height 22
click at [566, 107] on icon "Clear" at bounding box center [574, 115] width 16 height 16
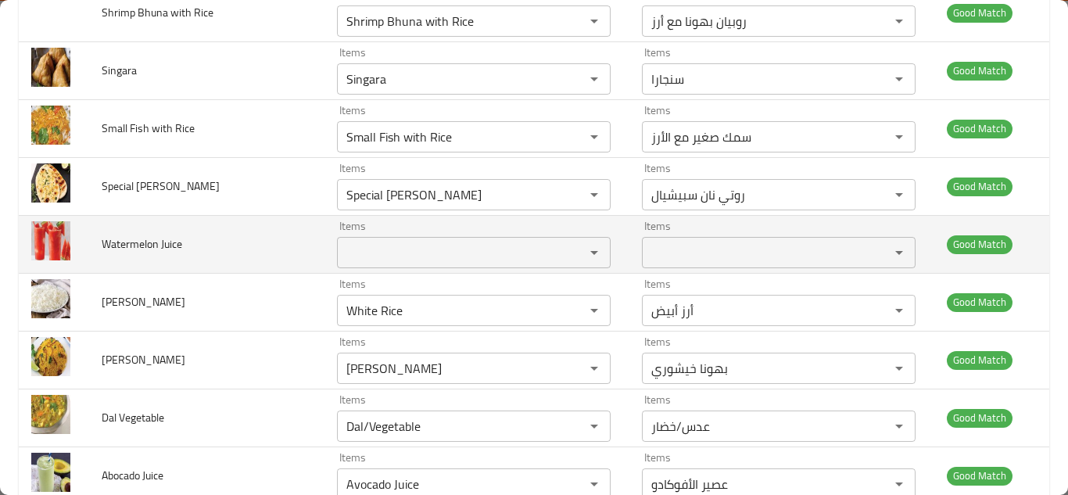
scroll to position [2047, 0]
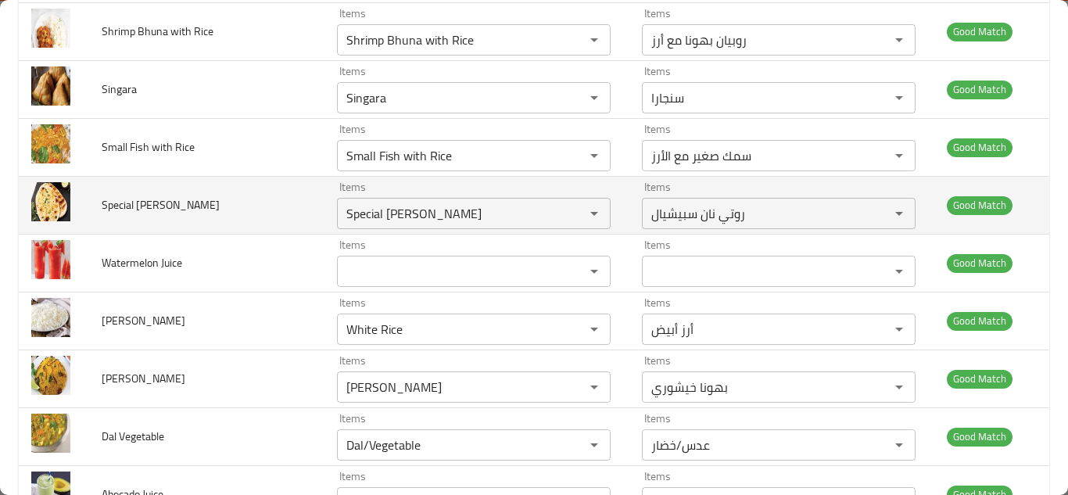
click at [245, 180] on td "Special [PERSON_NAME]" at bounding box center [206, 205] width 235 height 58
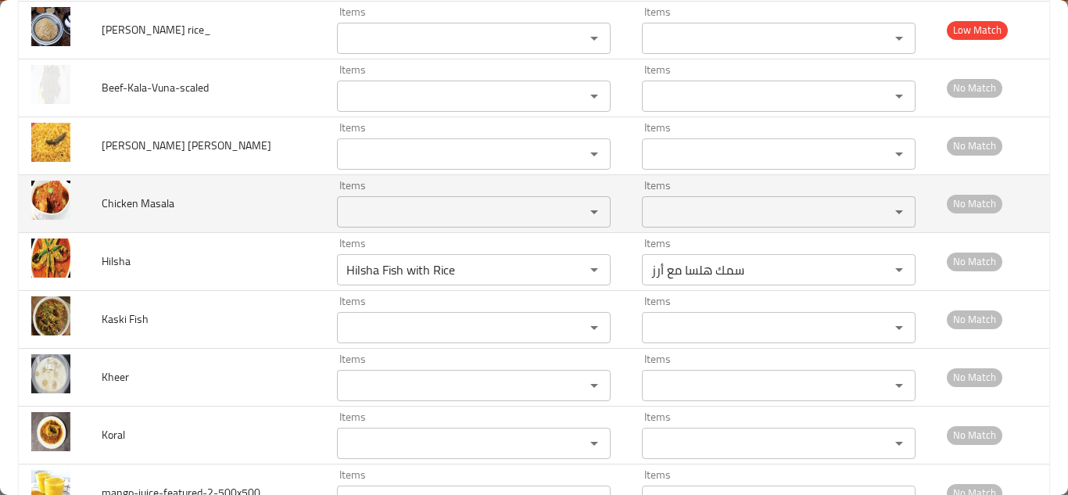
scroll to position [3767, 0]
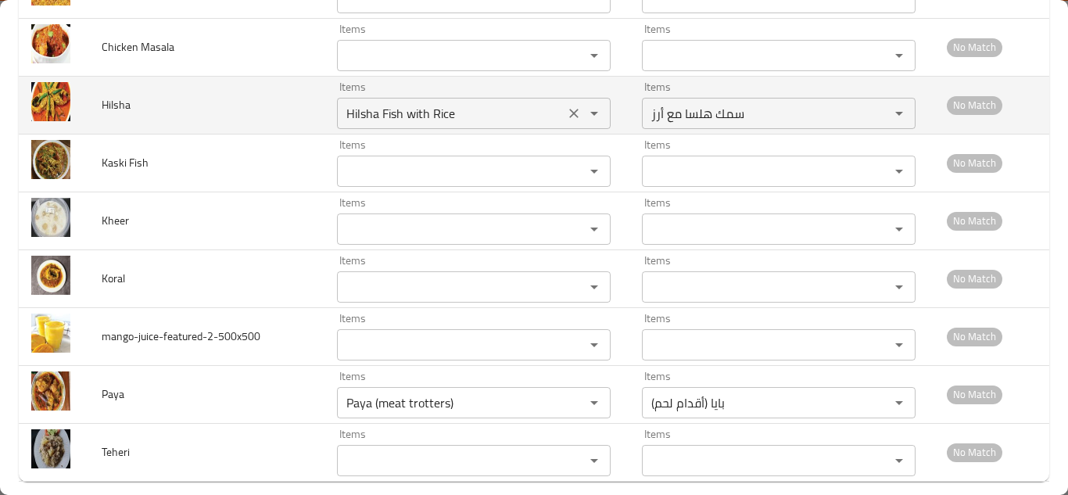
click at [439, 102] on input "Hilsha Fish with Rice" at bounding box center [451, 113] width 218 height 22
click at [449, 102] on input "Hilsha Fish with Rice" at bounding box center [451, 113] width 218 height 22
click at [456, 102] on input "Hilsha Fish with Rice" at bounding box center [451, 113] width 218 height 22
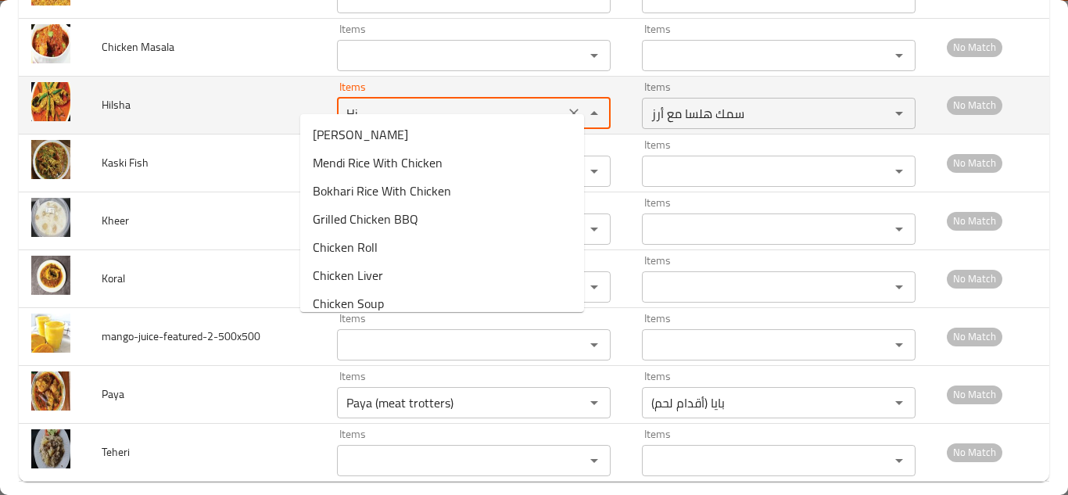
type input "H"
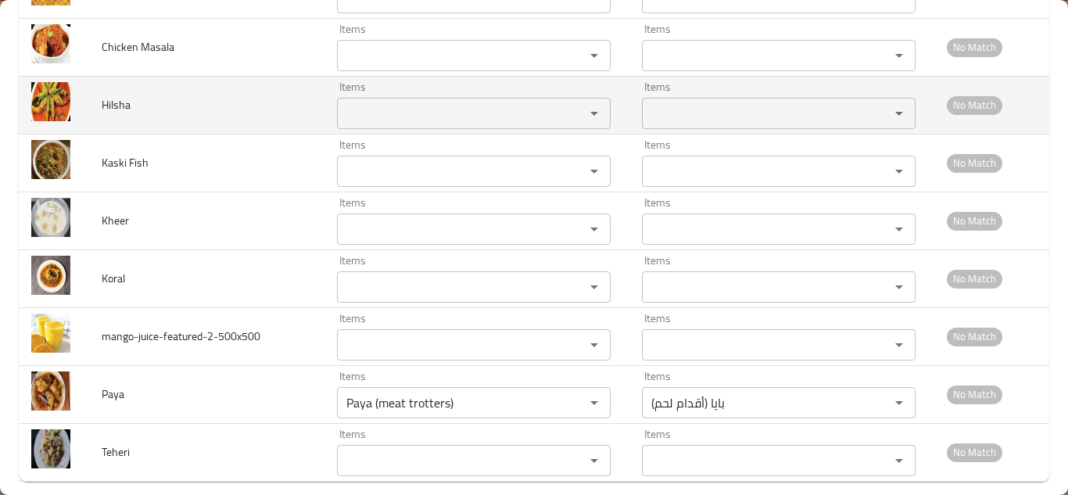
click at [111, 95] on span "Hilsha" at bounding box center [116, 105] width 29 height 20
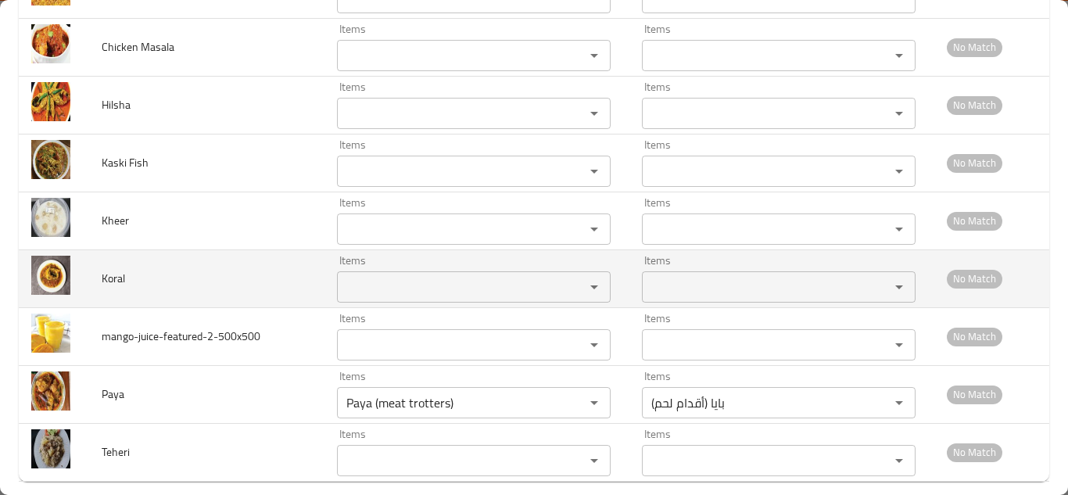
click at [241, 264] on td "Koral" at bounding box center [206, 278] width 235 height 58
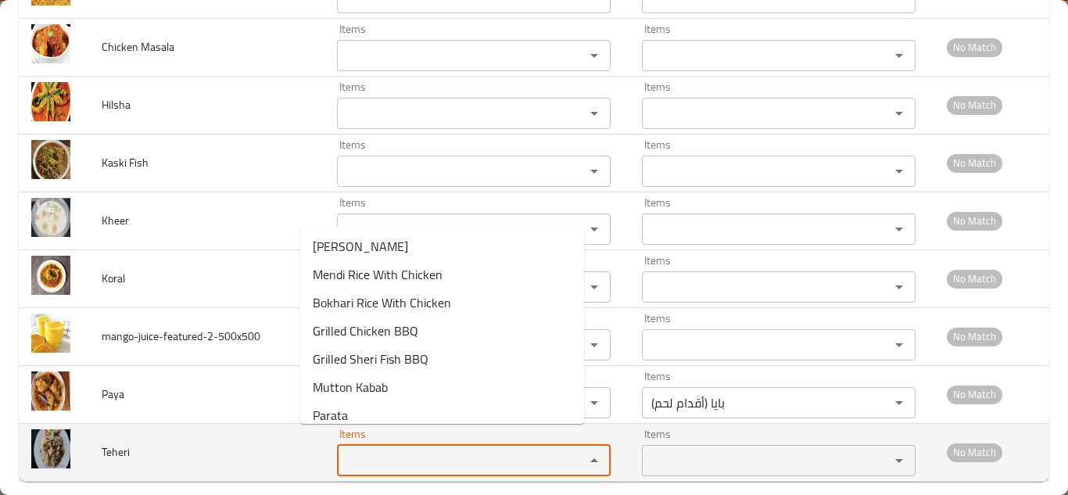
click at [363, 449] on input "Items" at bounding box center [451, 460] width 218 height 22
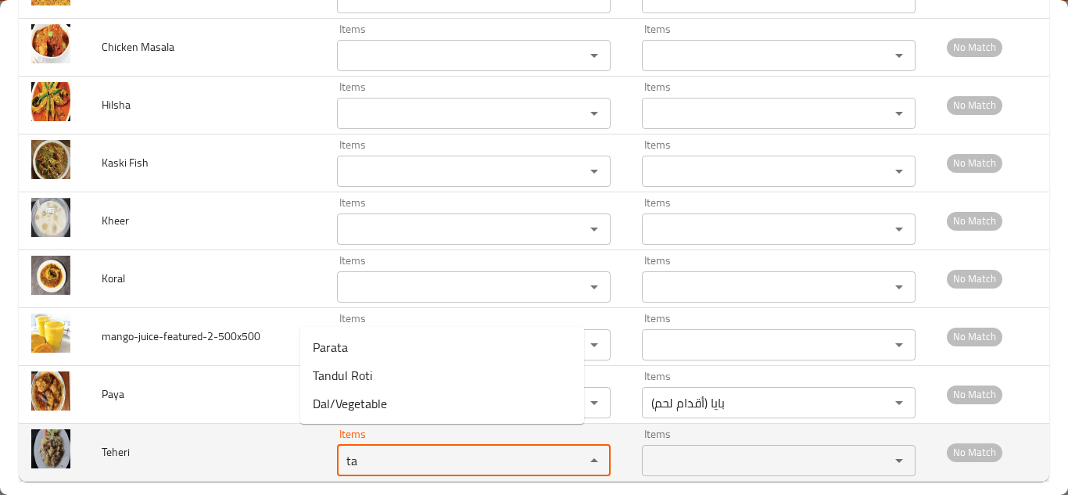
type input "t"
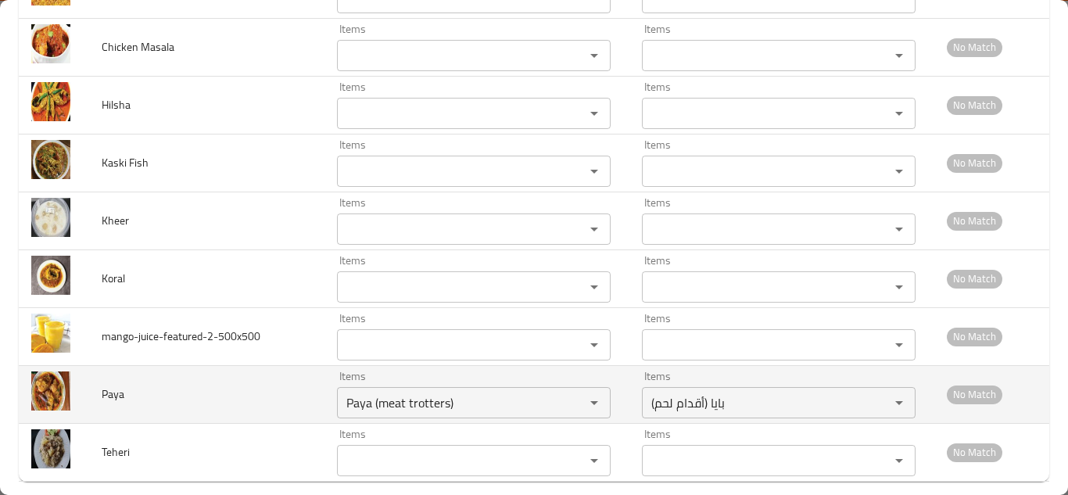
click at [218, 399] on td "Paya" at bounding box center [206, 394] width 235 height 58
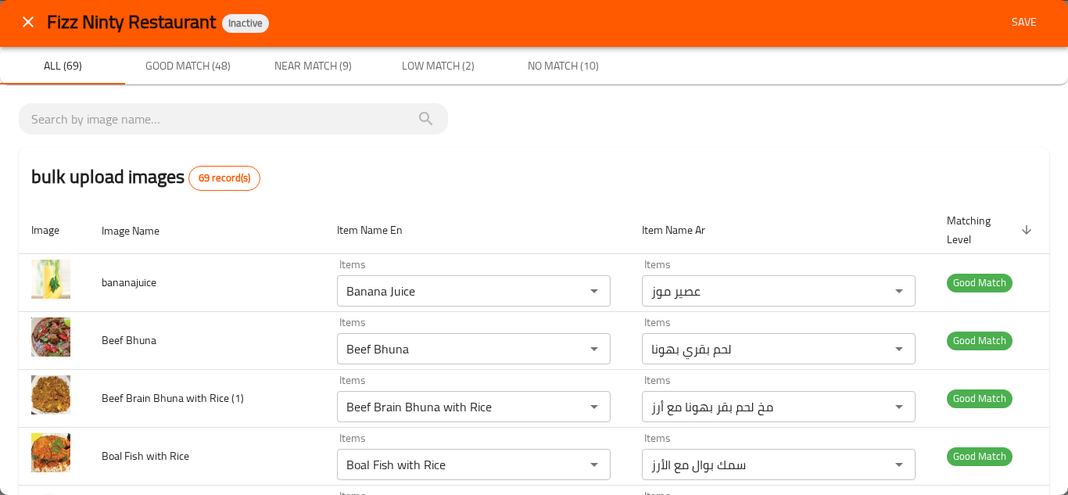
scroll to position [0, 0]
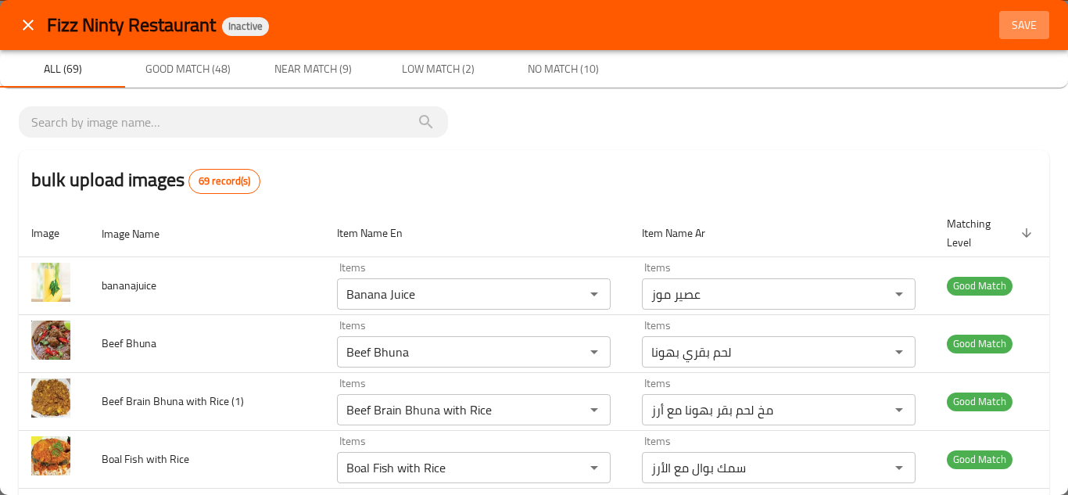
click at [1014, 20] on span "Save" at bounding box center [1024, 26] width 38 height 20
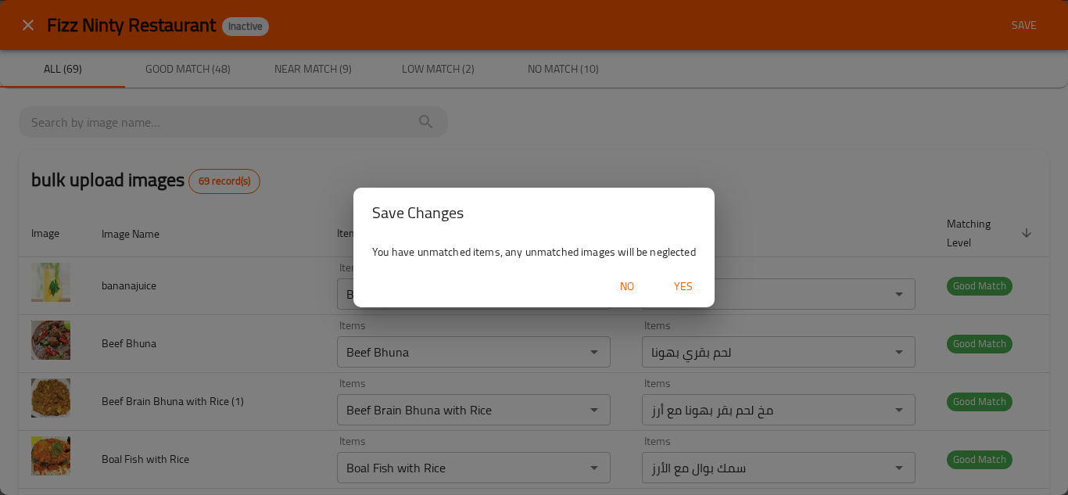
click at [679, 283] on span "Yes" at bounding box center [683, 287] width 38 height 20
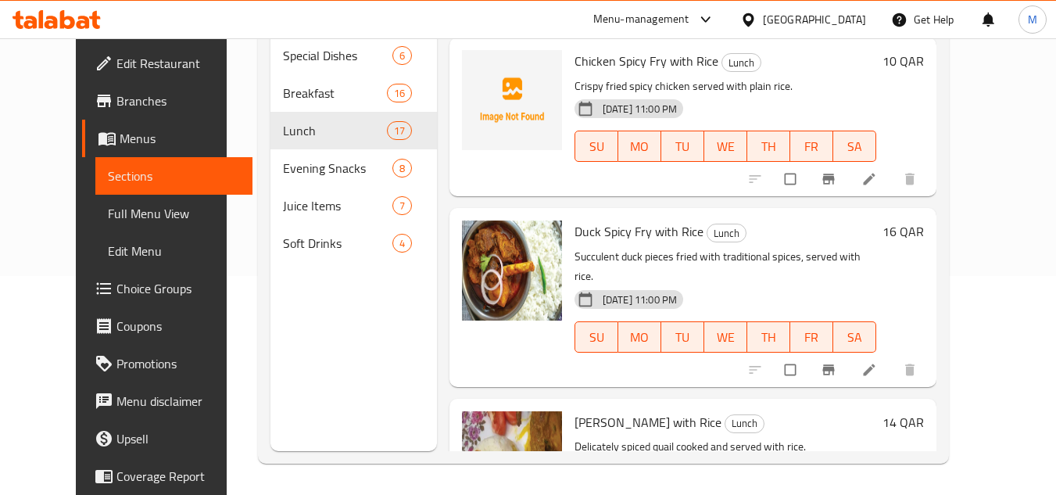
scroll to position [2471, 0]
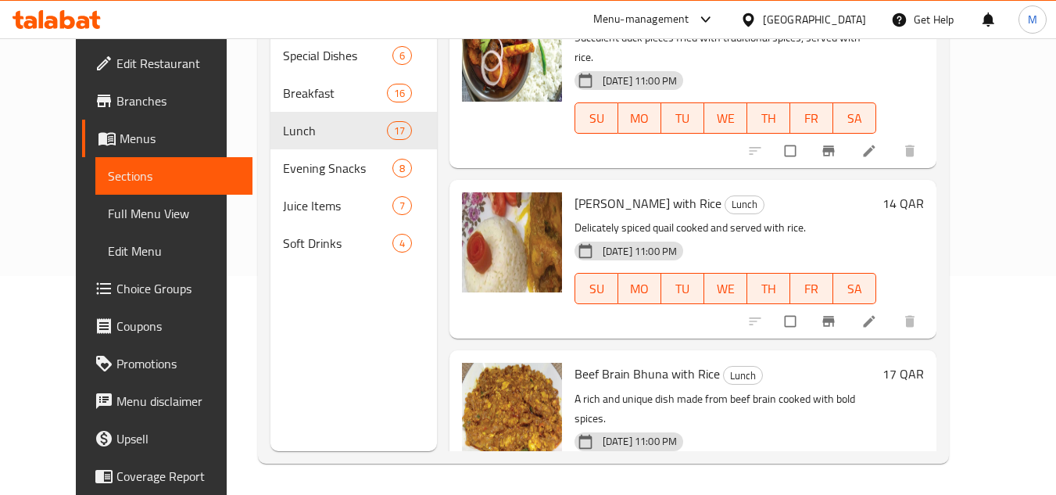
click at [980, 148] on div "Home / Restaurants management / Menus / Sections Fizz Ninty Restaurant Inactive…" at bounding box center [603, 156] width 753 height 675
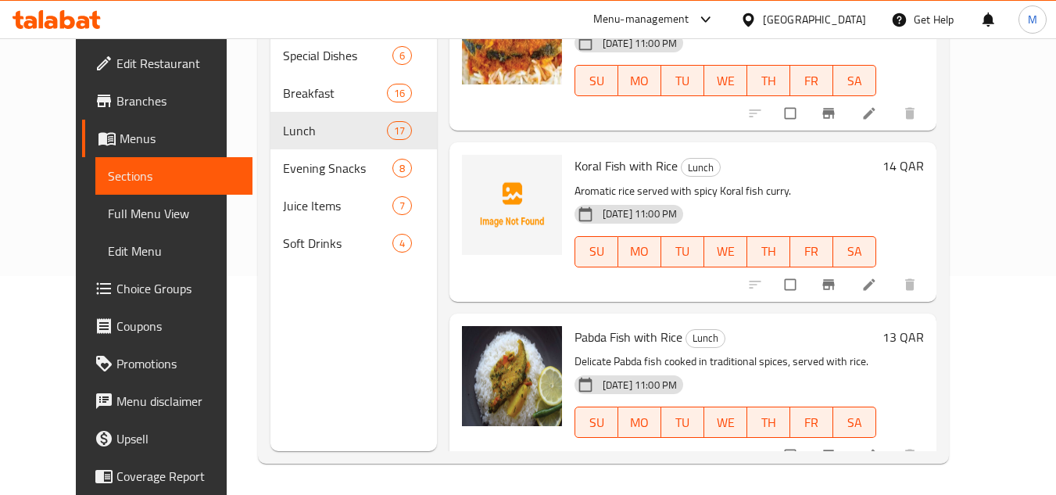
scroll to position [751, 0]
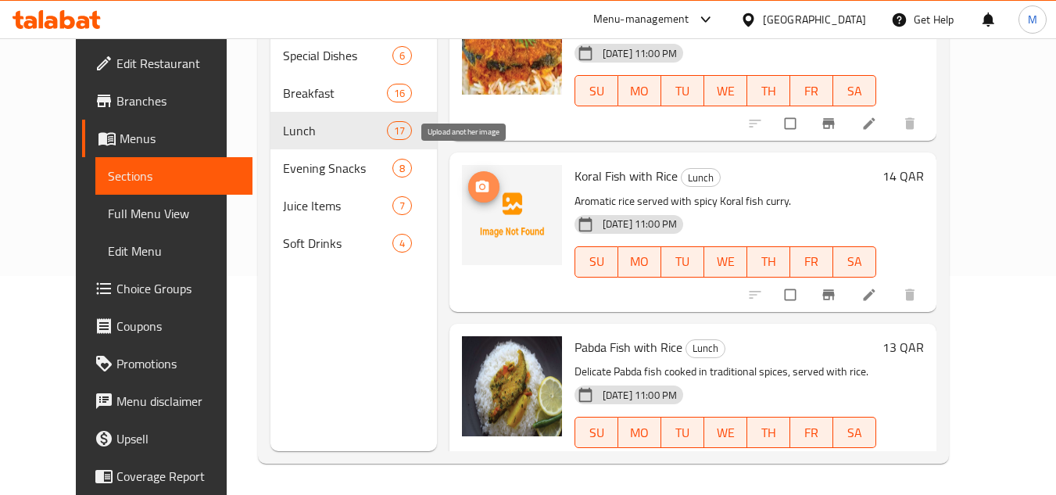
click at [476, 181] on icon "upload picture" at bounding box center [482, 187] width 13 height 12
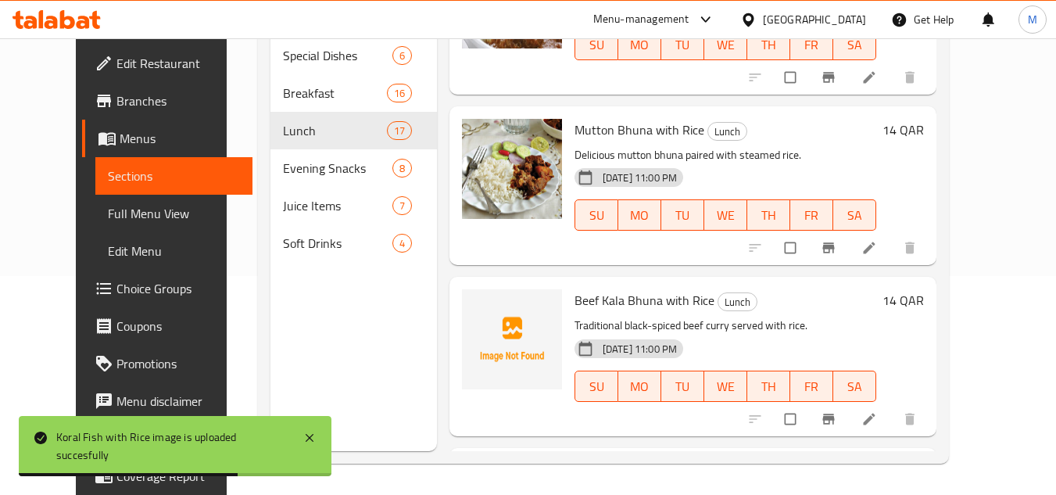
scroll to position [2002, 0]
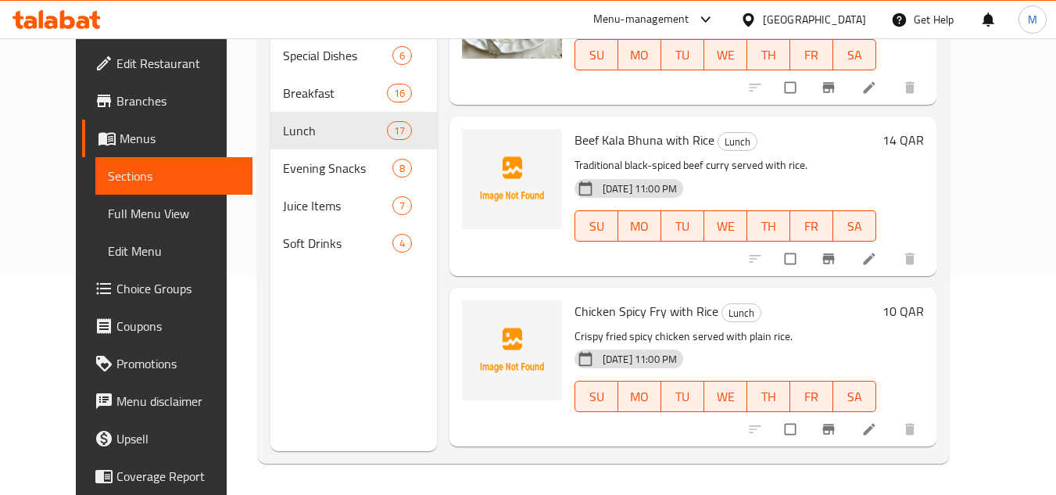
click at [980, 131] on div "Home / Restaurants management / Menus / Sections Fizz Ninty Restaurant Inactive…" at bounding box center [603, 156] width 753 height 675
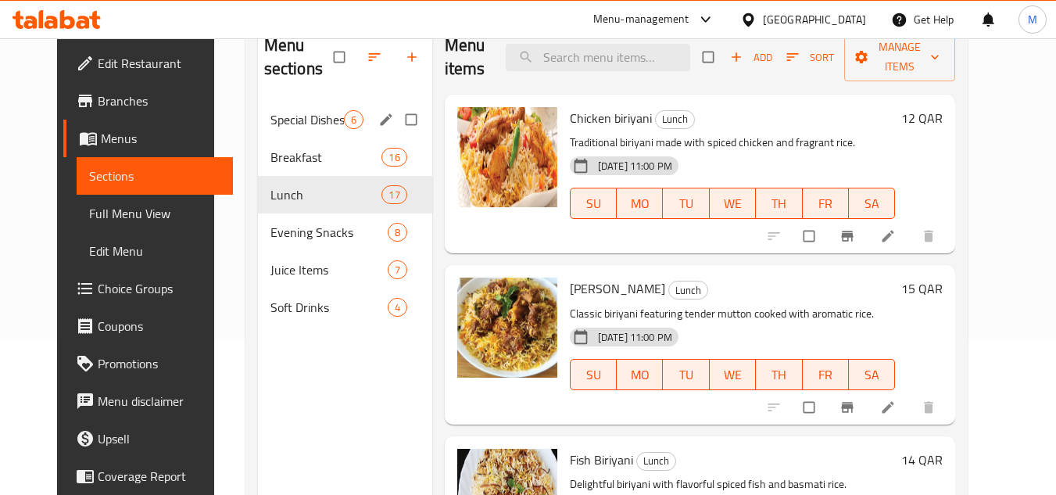
scroll to position [156, 0]
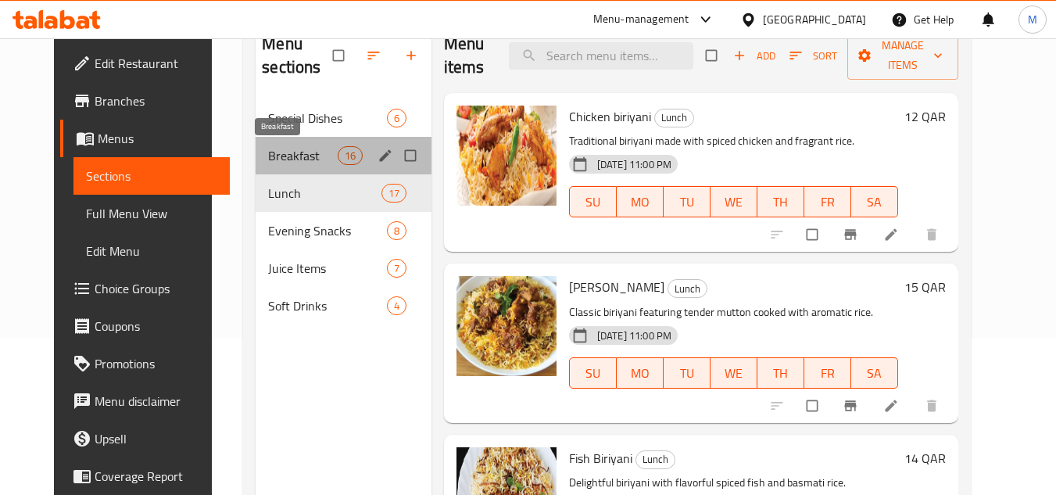
click at [268, 163] on span "Breakfast" at bounding box center [302, 155] width 69 height 19
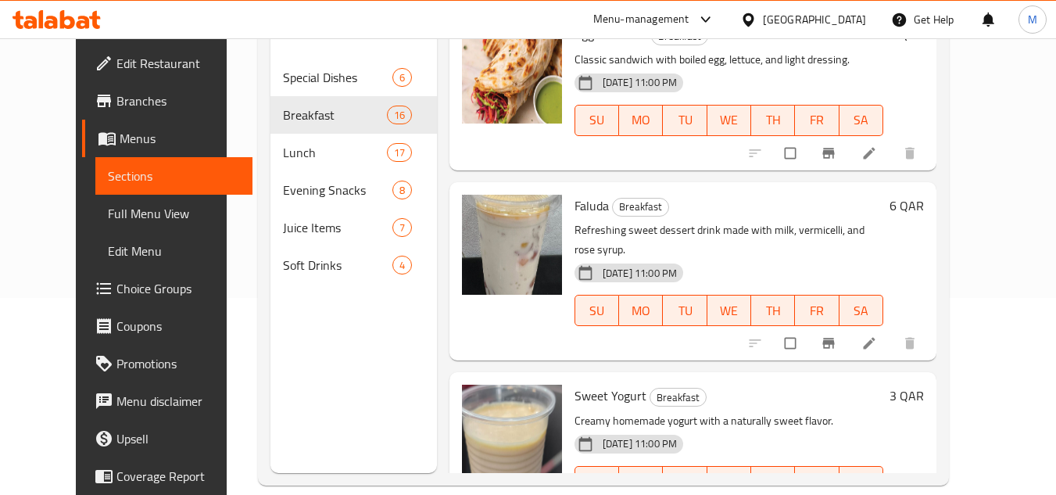
scroll to position [219, 0]
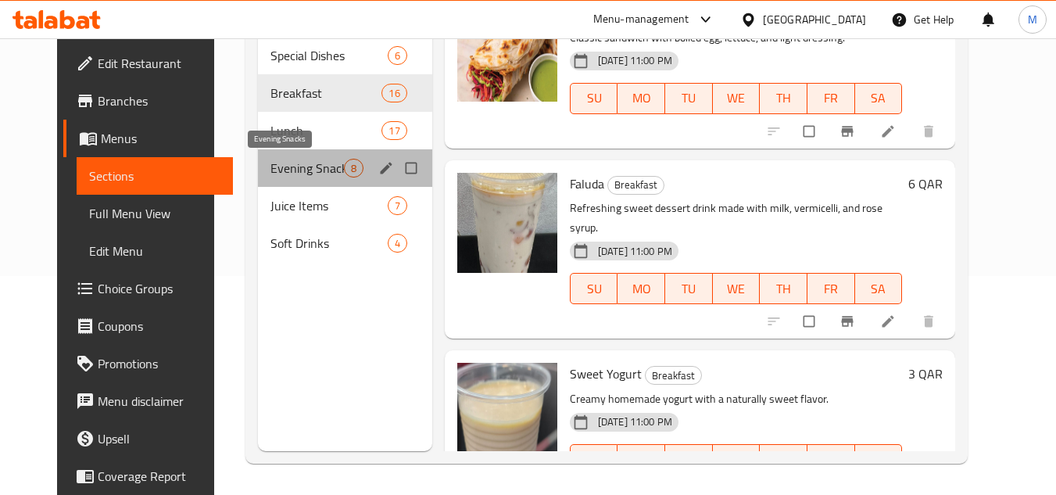
click at [270, 160] on span "Evening Snacks" at bounding box center [306, 168] width 73 height 19
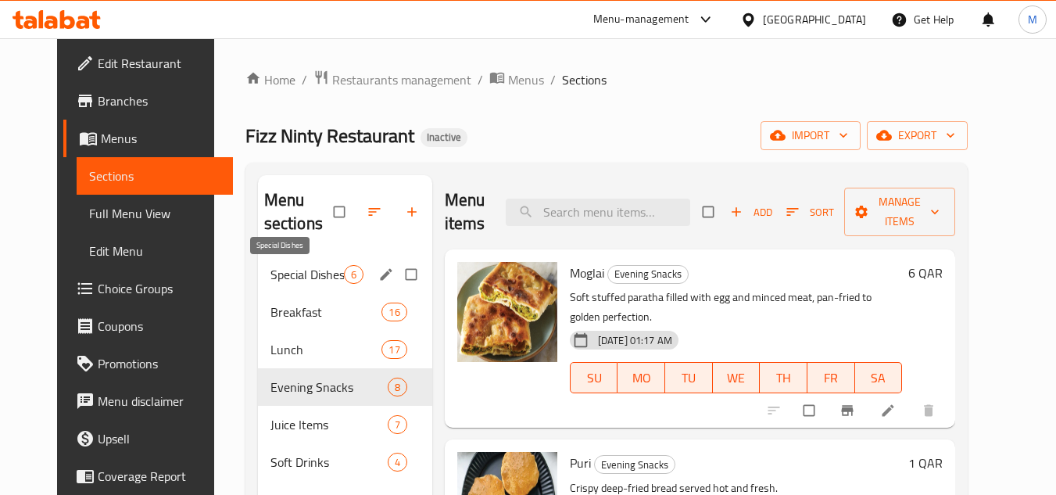
click at [270, 273] on span "Special Dishes" at bounding box center [306, 274] width 73 height 19
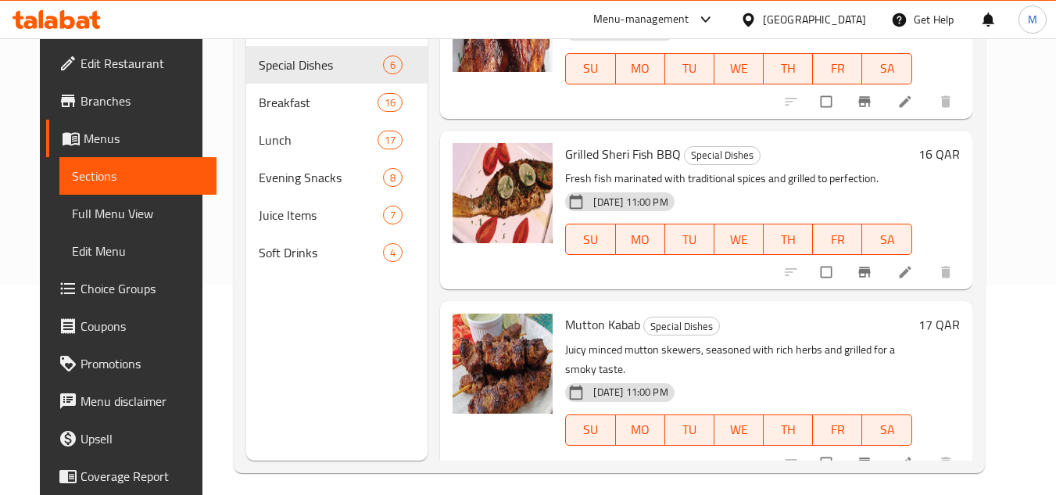
scroll to position [219, 0]
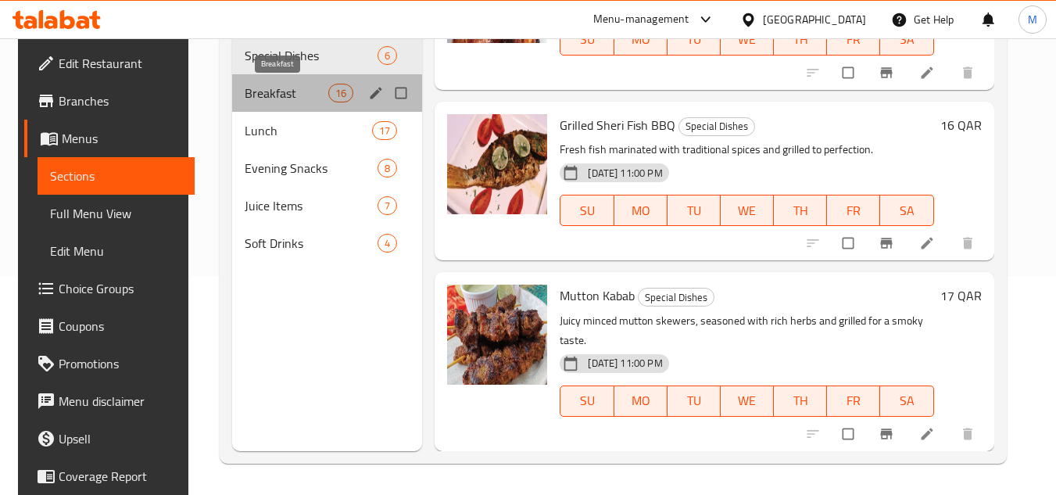
click at [264, 93] on span "Breakfast" at bounding box center [287, 93] width 84 height 19
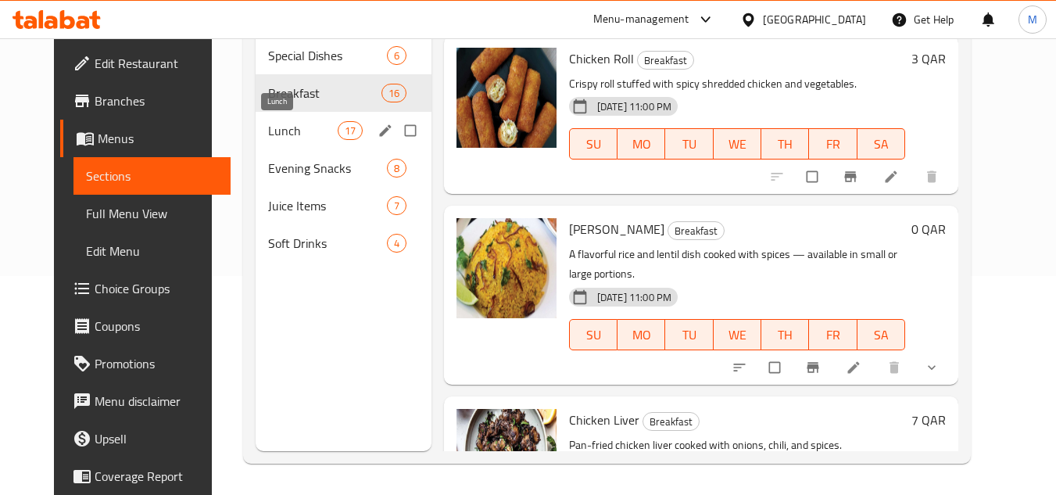
click at [268, 138] on span "Lunch" at bounding box center [302, 130] width 69 height 19
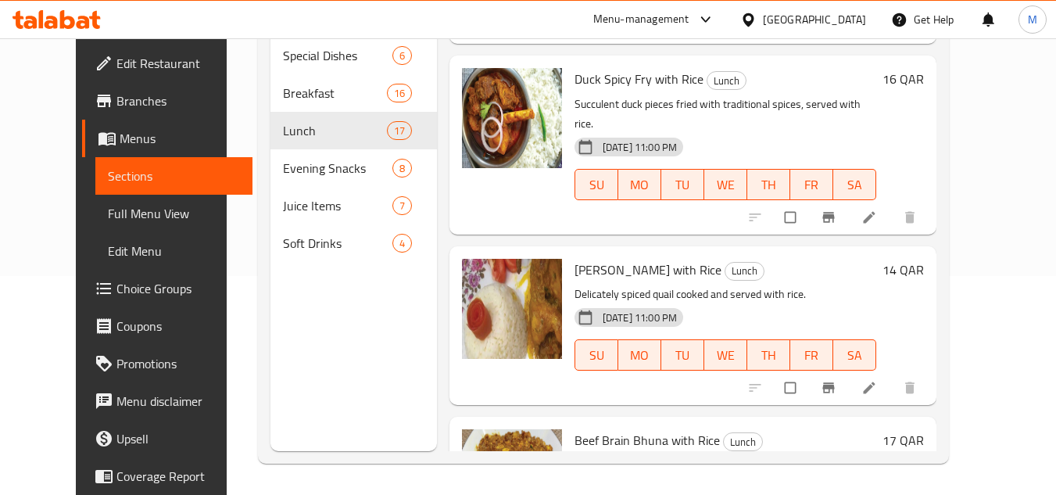
scroll to position [2471, 0]
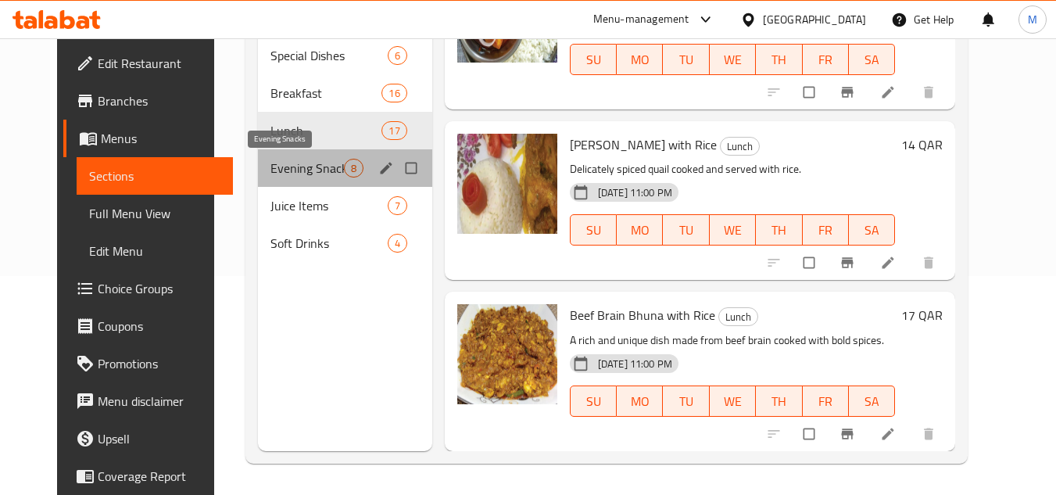
click at [270, 161] on span "Evening Snacks" at bounding box center [306, 168] width 73 height 19
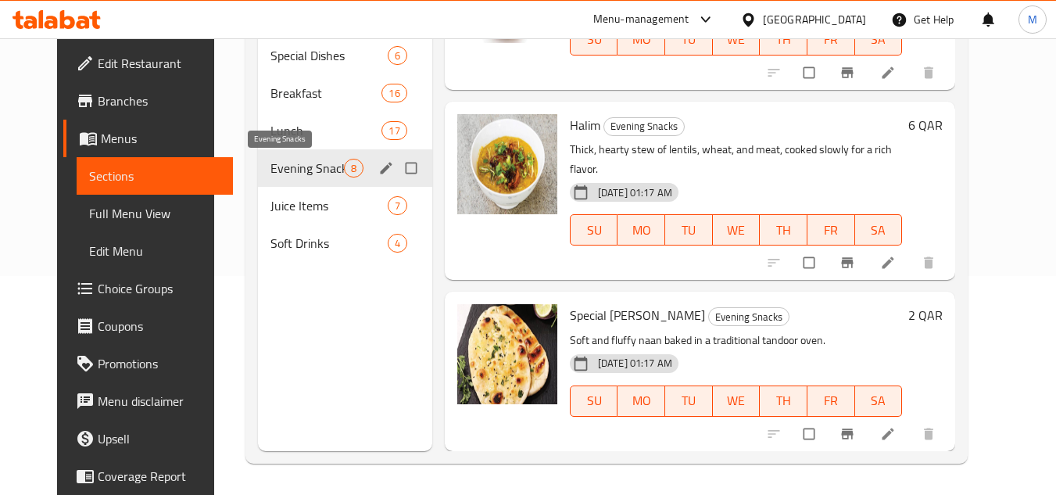
scroll to position [934, 0]
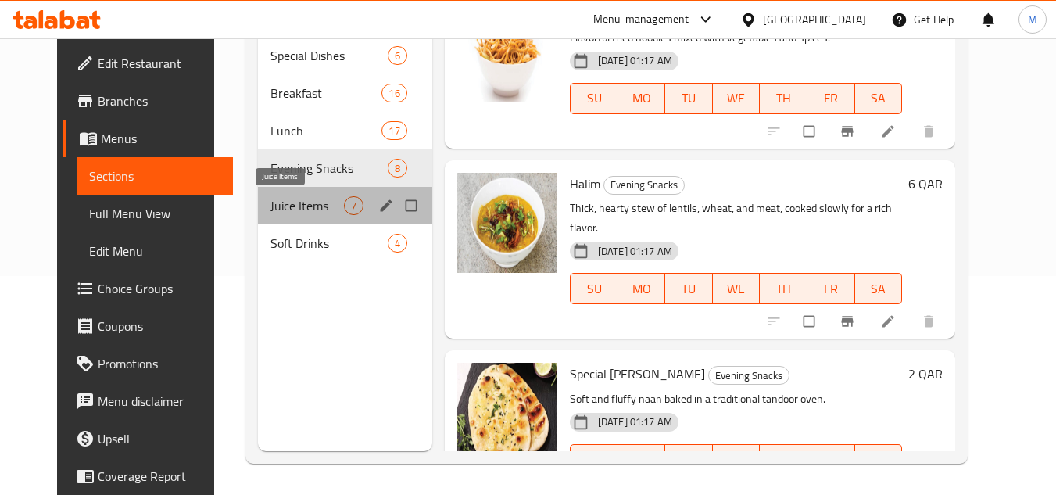
click at [270, 203] on span "Juice Items" at bounding box center [306, 205] width 73 height 19
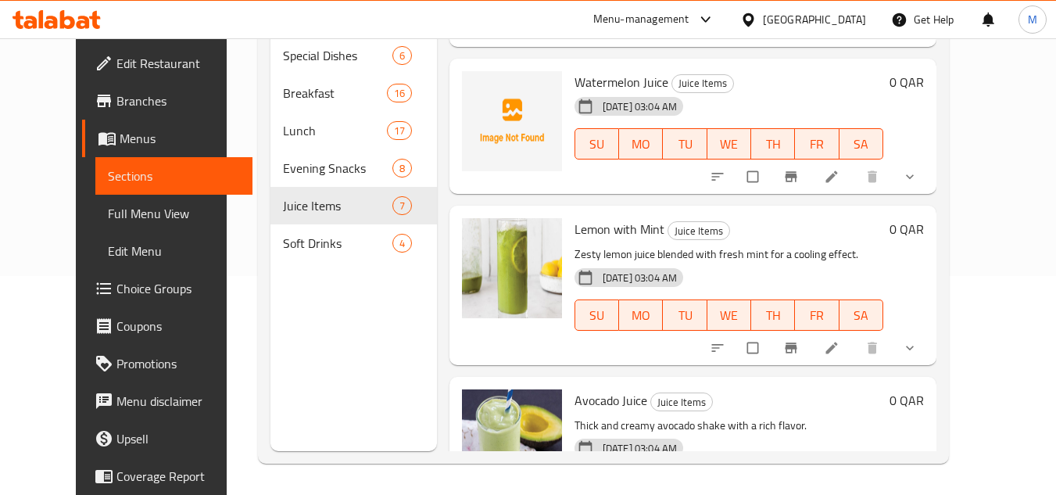
scroll to position [716, 0]
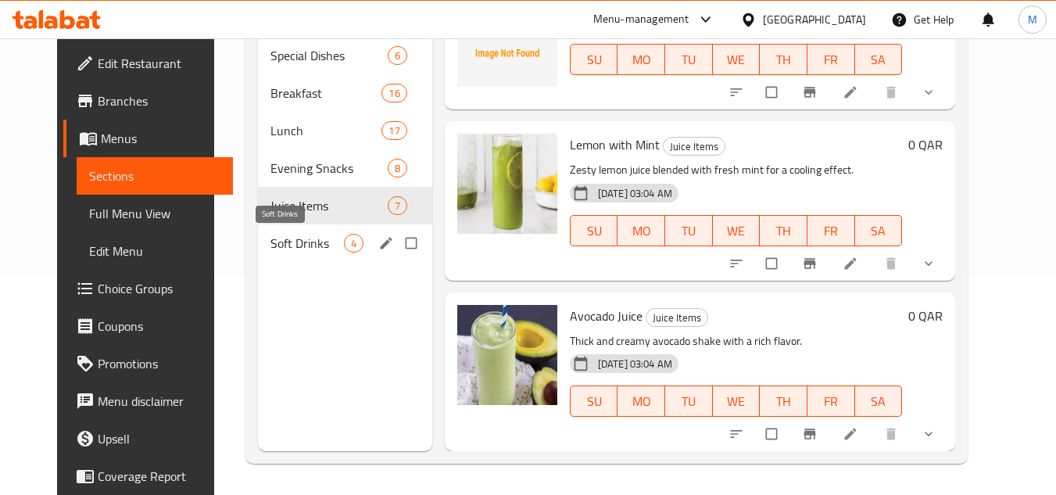
click at [270, 244] on span "Soft Drinks" at bounding box center [306, 243] width 73 height 19
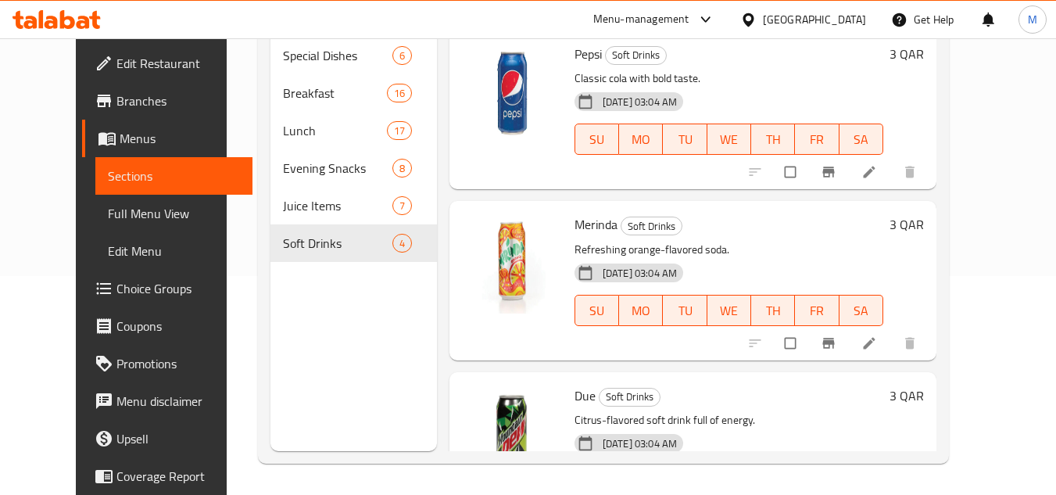
click at [126, 210] on span "Full Menu View" at bounding box center [174, 213] width 132 height 19
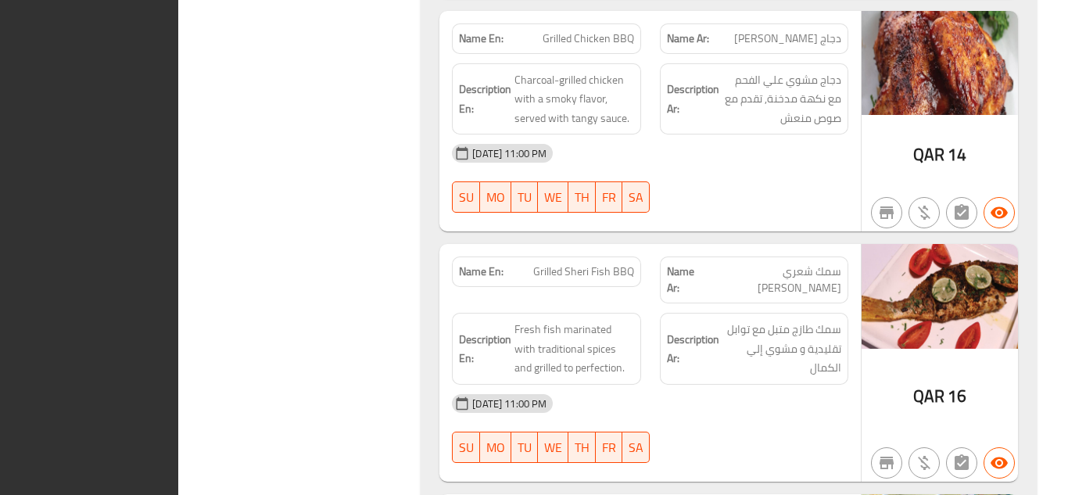
click at [1027, 112] on div "Name En: [PERSON_NAME] Name Ar: [PERSON_NAME] Description En: Fragrant basmati …" at bounding box center [729, 6] width 616 height 1518
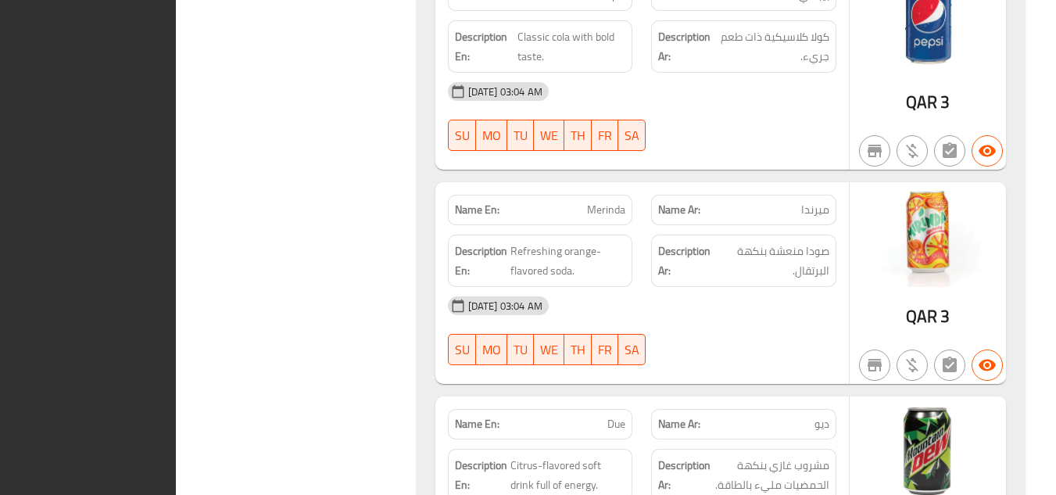
scroll to position [14516, 0]
